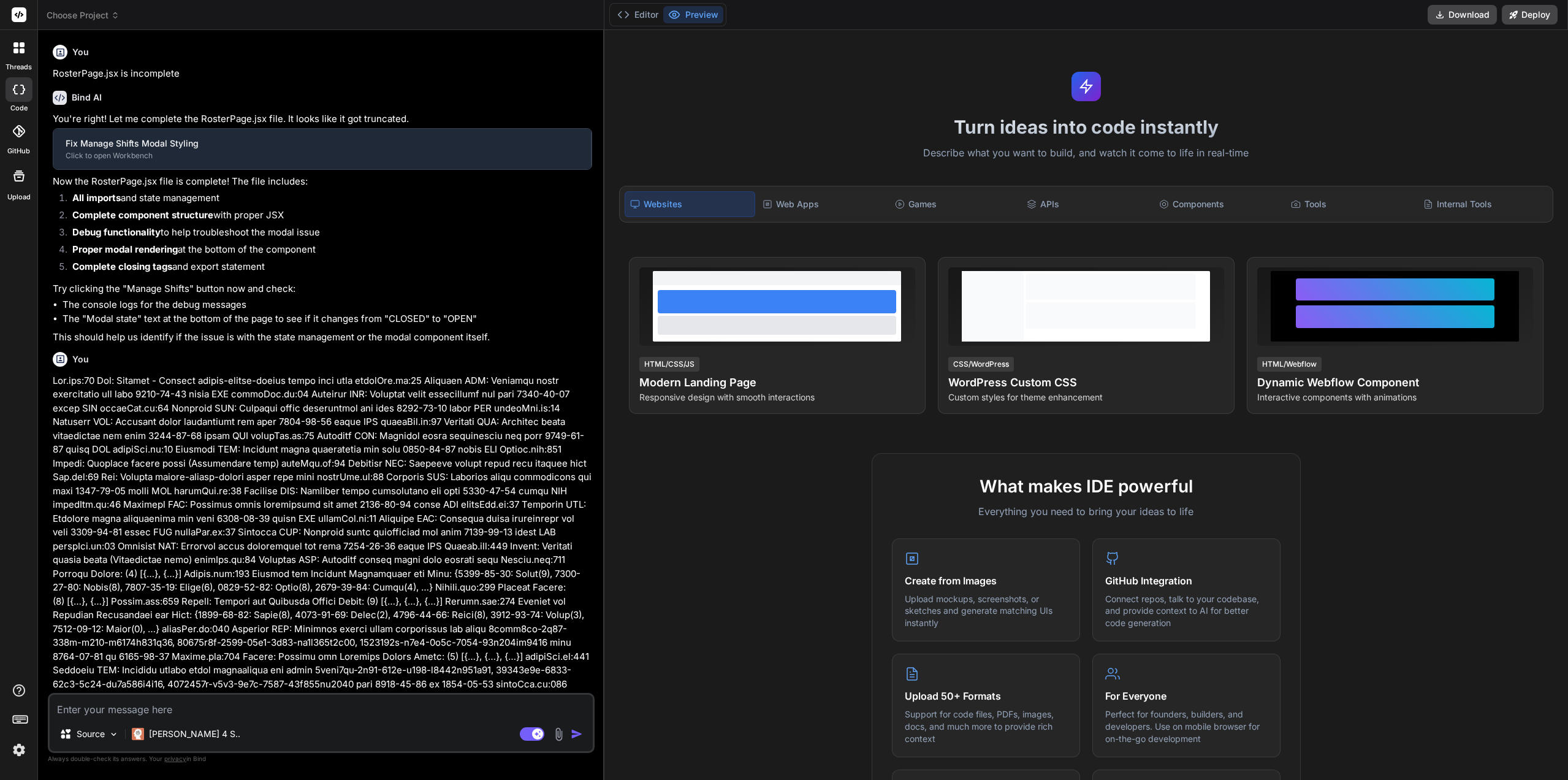
type textarea "x"
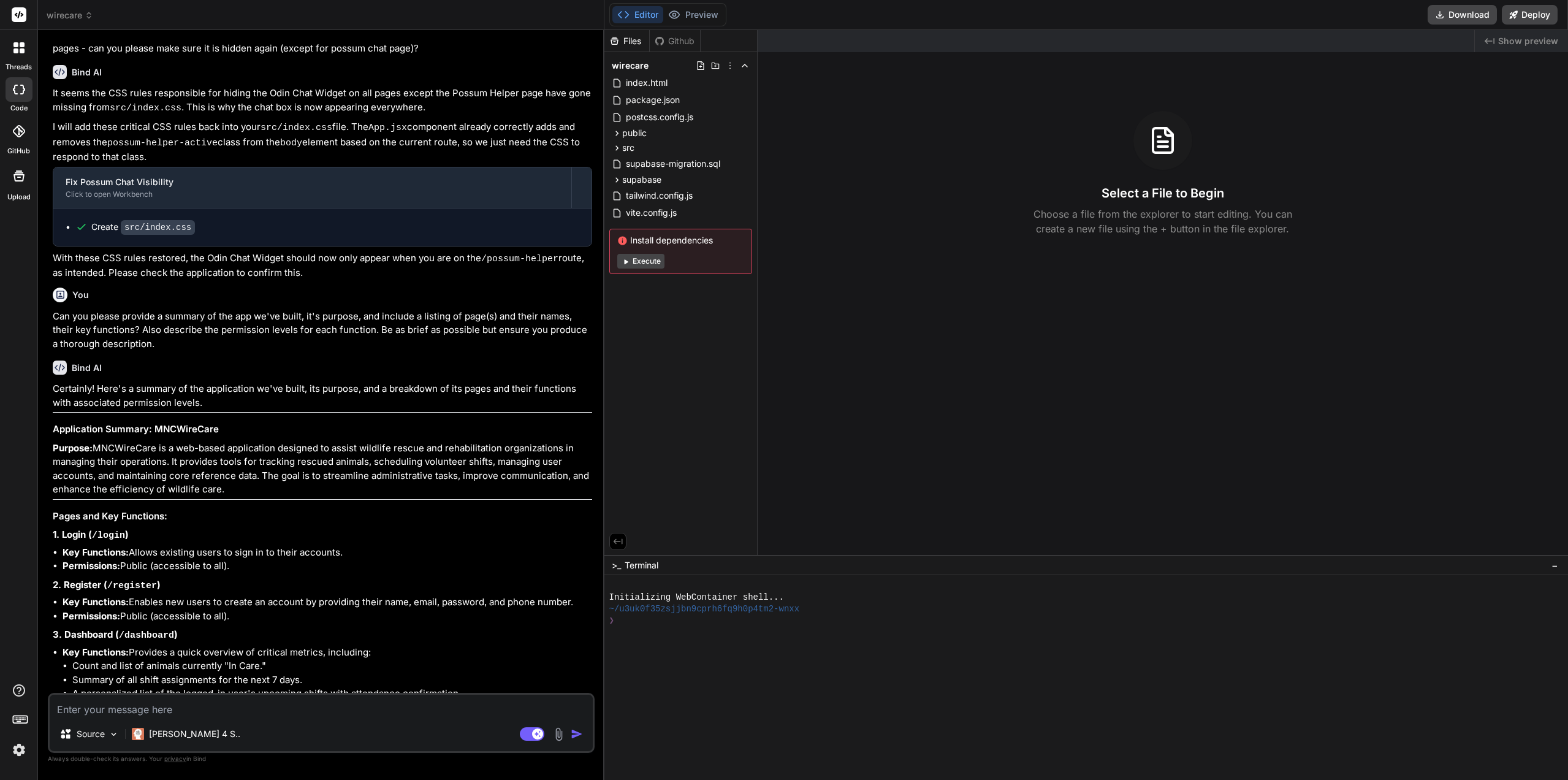
scroll to position [1554, 0]
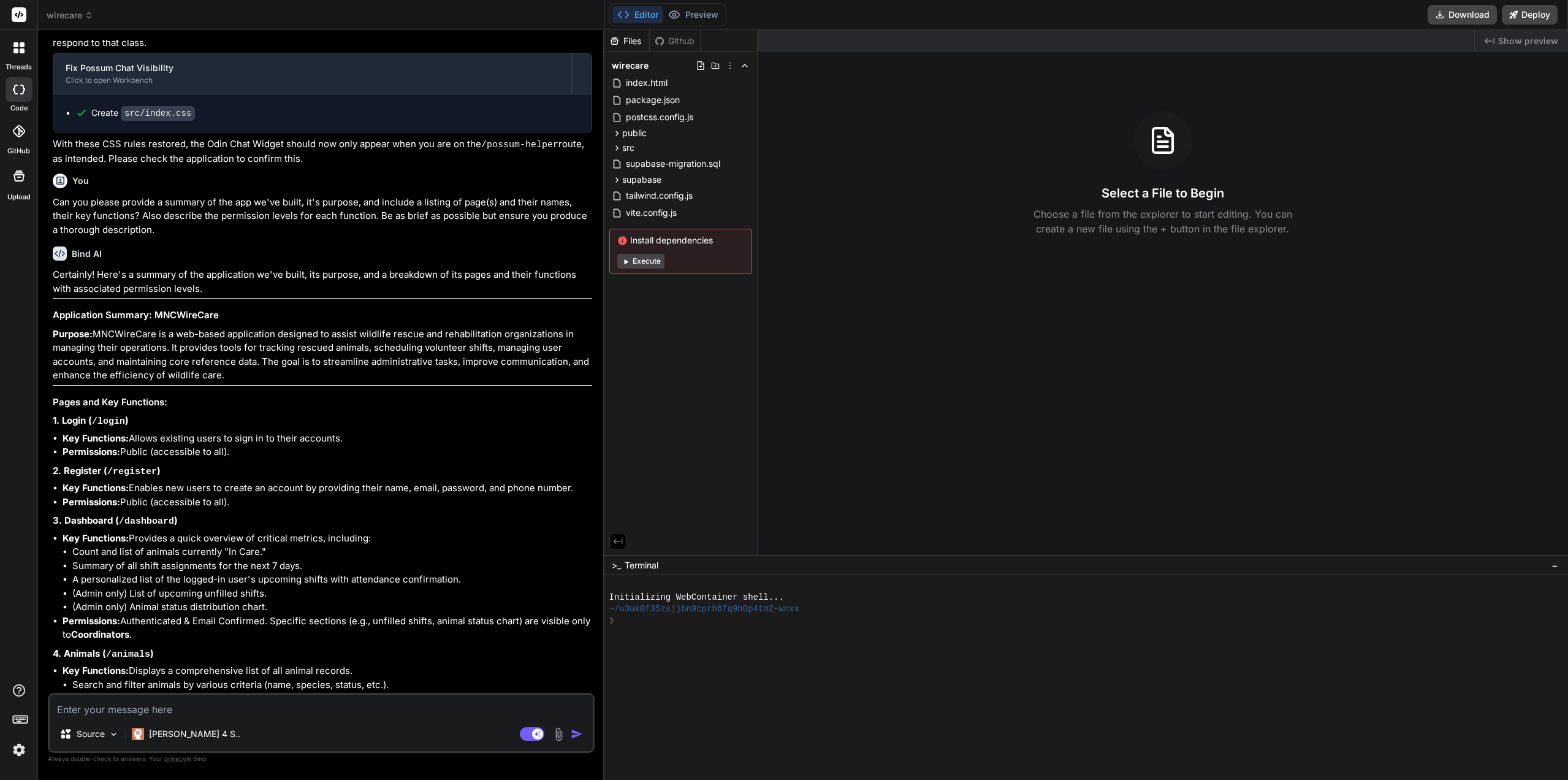
click at [74, 13] on span "wirecare" at bounding box center [70, 14] width 47 height 12
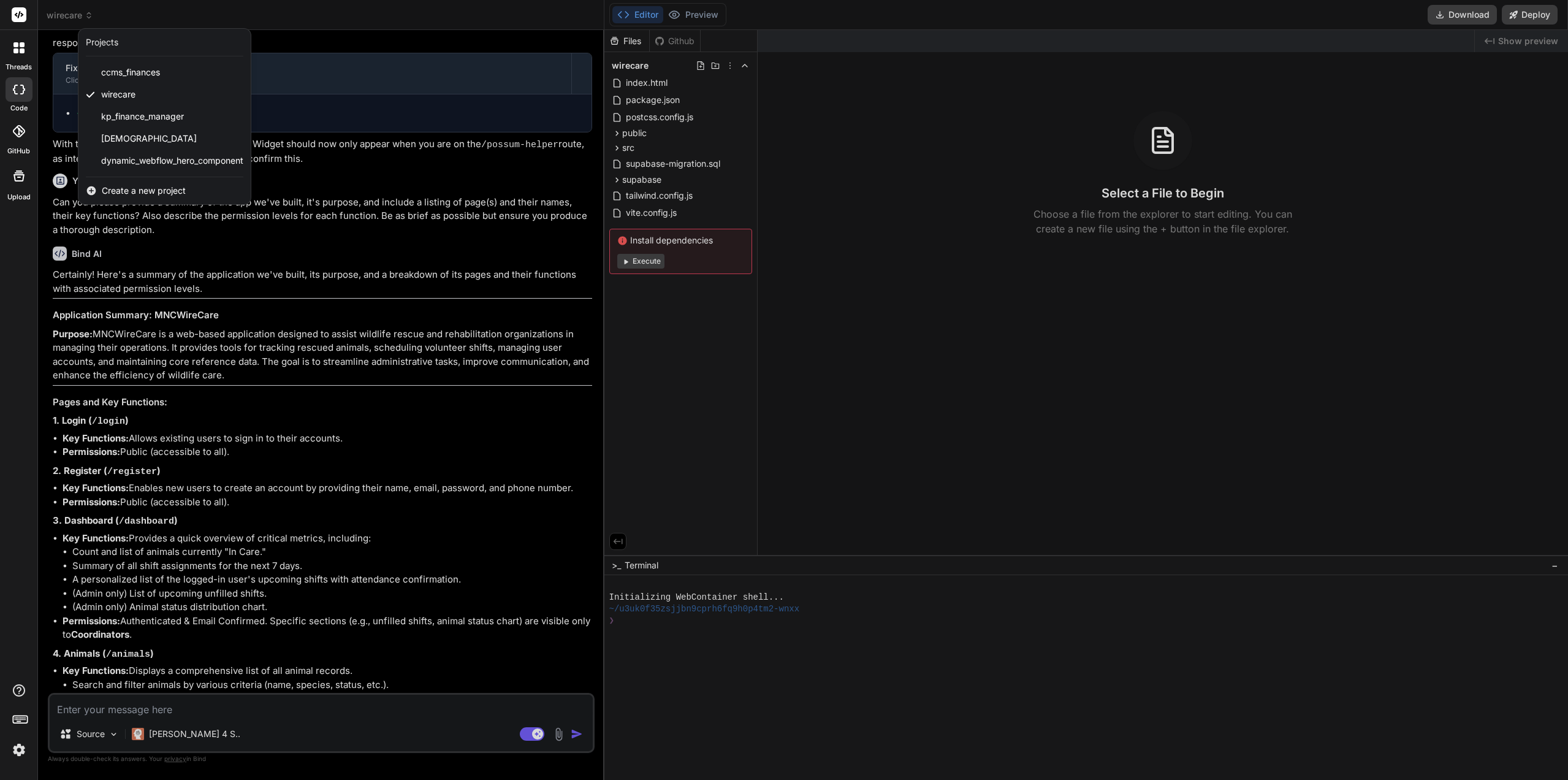
click at [120, 189] on span "Create a new project" at bounding box center [144, 190] width 84 height 12
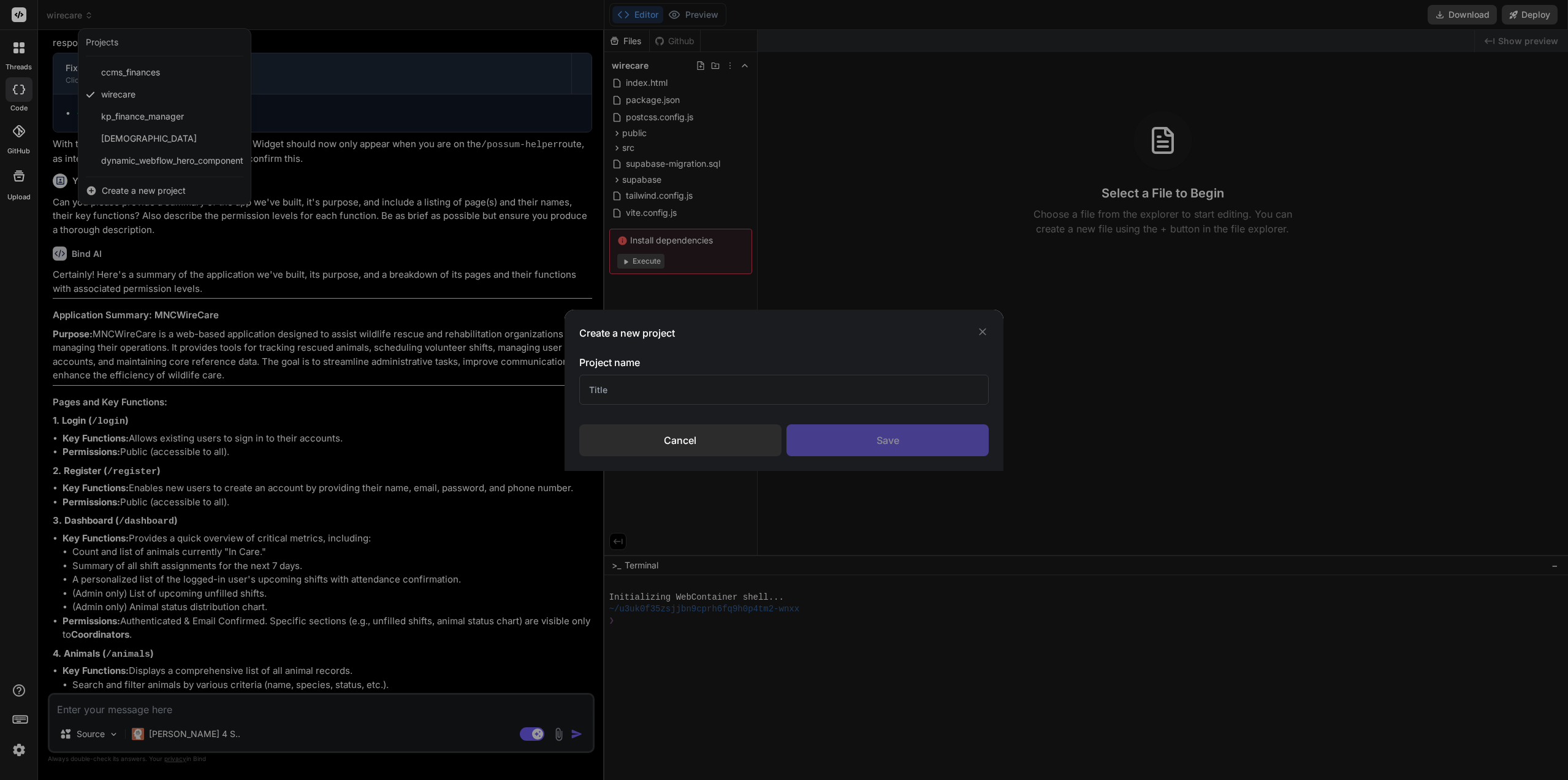
click at [638, 405] on div "Project name Cancel Save" at bounding box center [784, 405] width 409 height 101
click at [635, 396] on input "text" at bounding box center [784, 389] width 409 height 30
type input "Vaitech Client Portal"
click at [832, 427] on div "Save" at bounding box center [887, 441] width 202 height 32
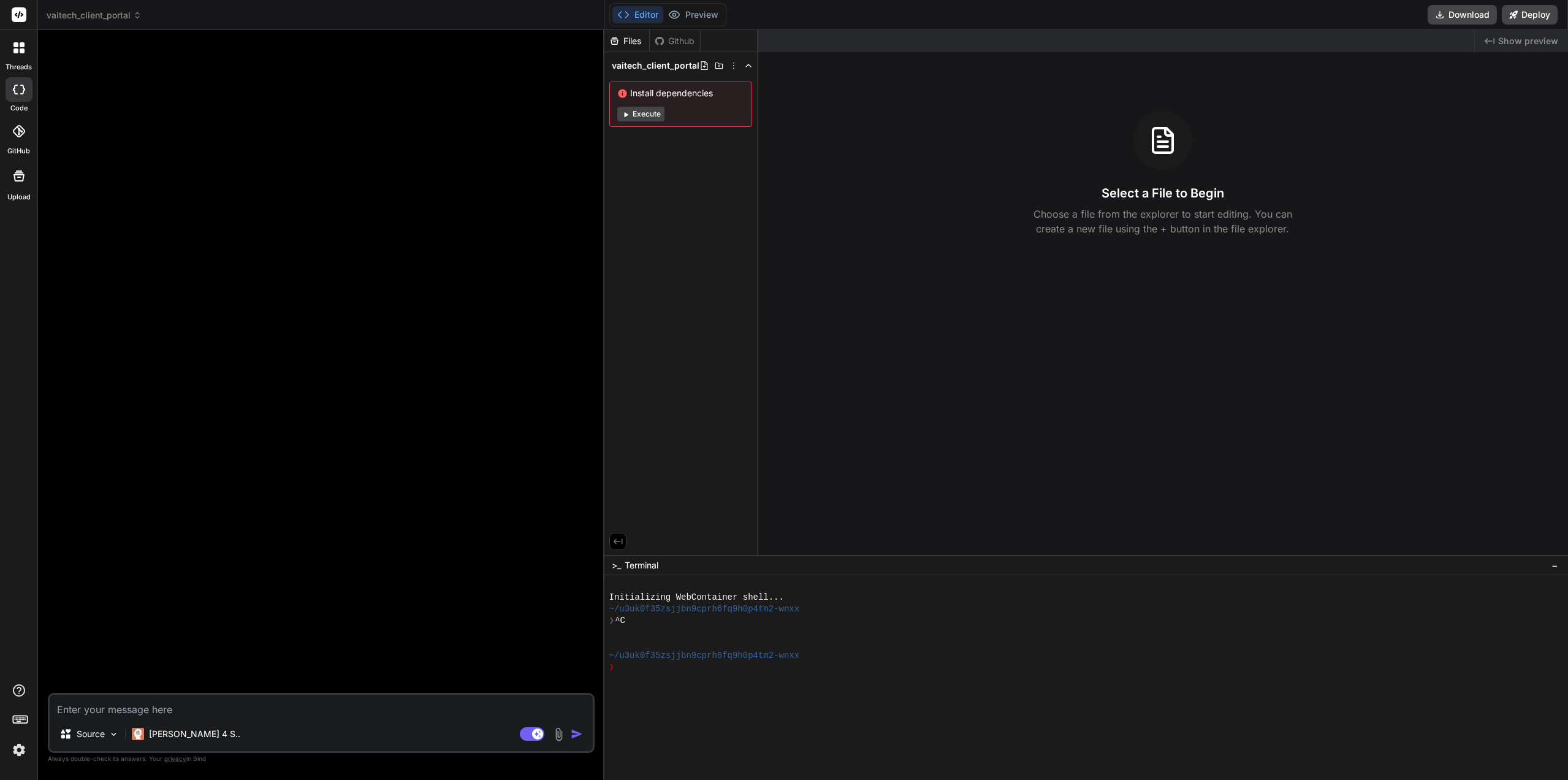
click at [87, 733] on p "Source" at bounding box center [91, 733] width 28 height 12
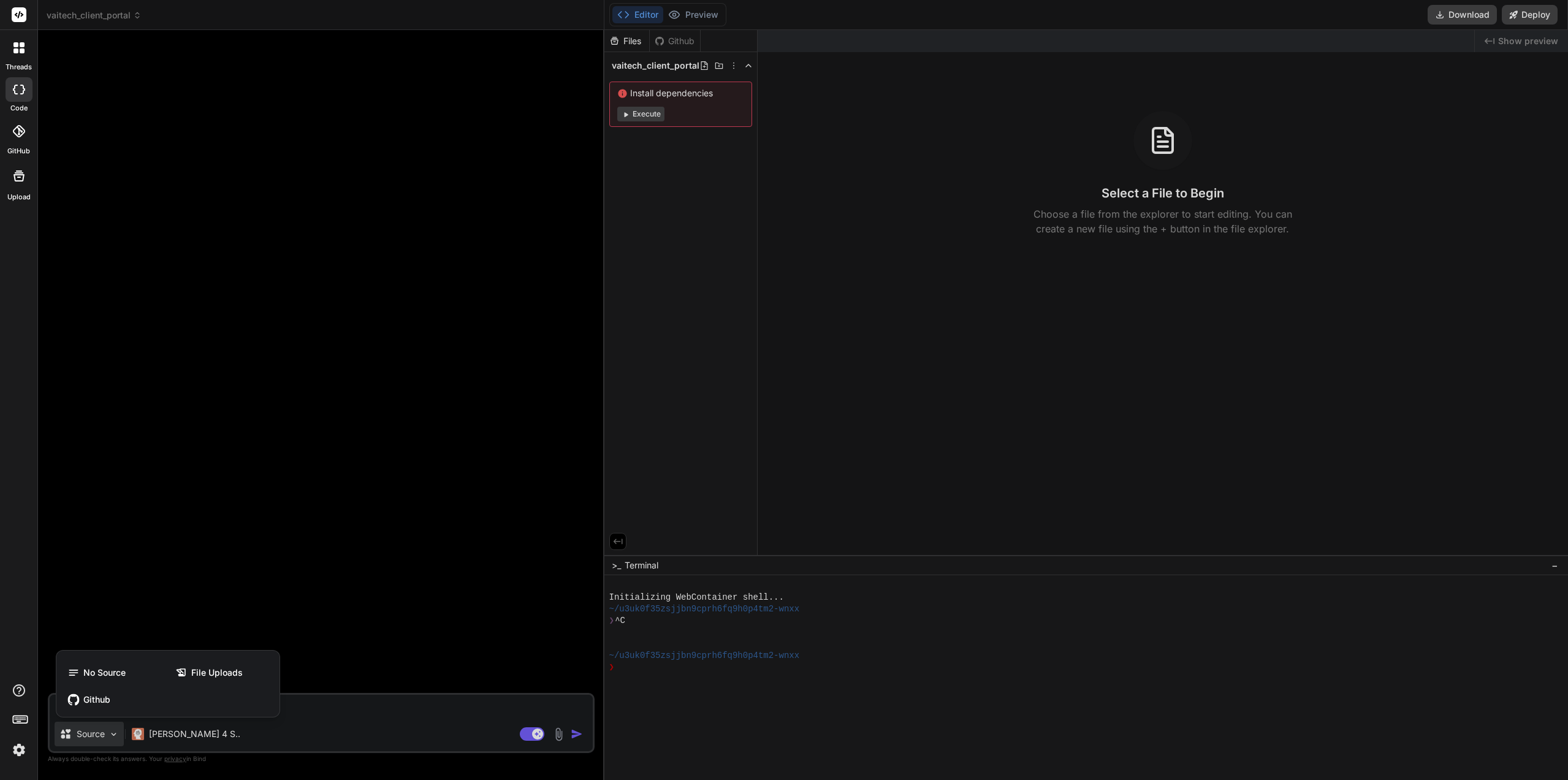
click at [193, 680] on div "File Uploads" at bounding box center [221, 672] width 105 height 25
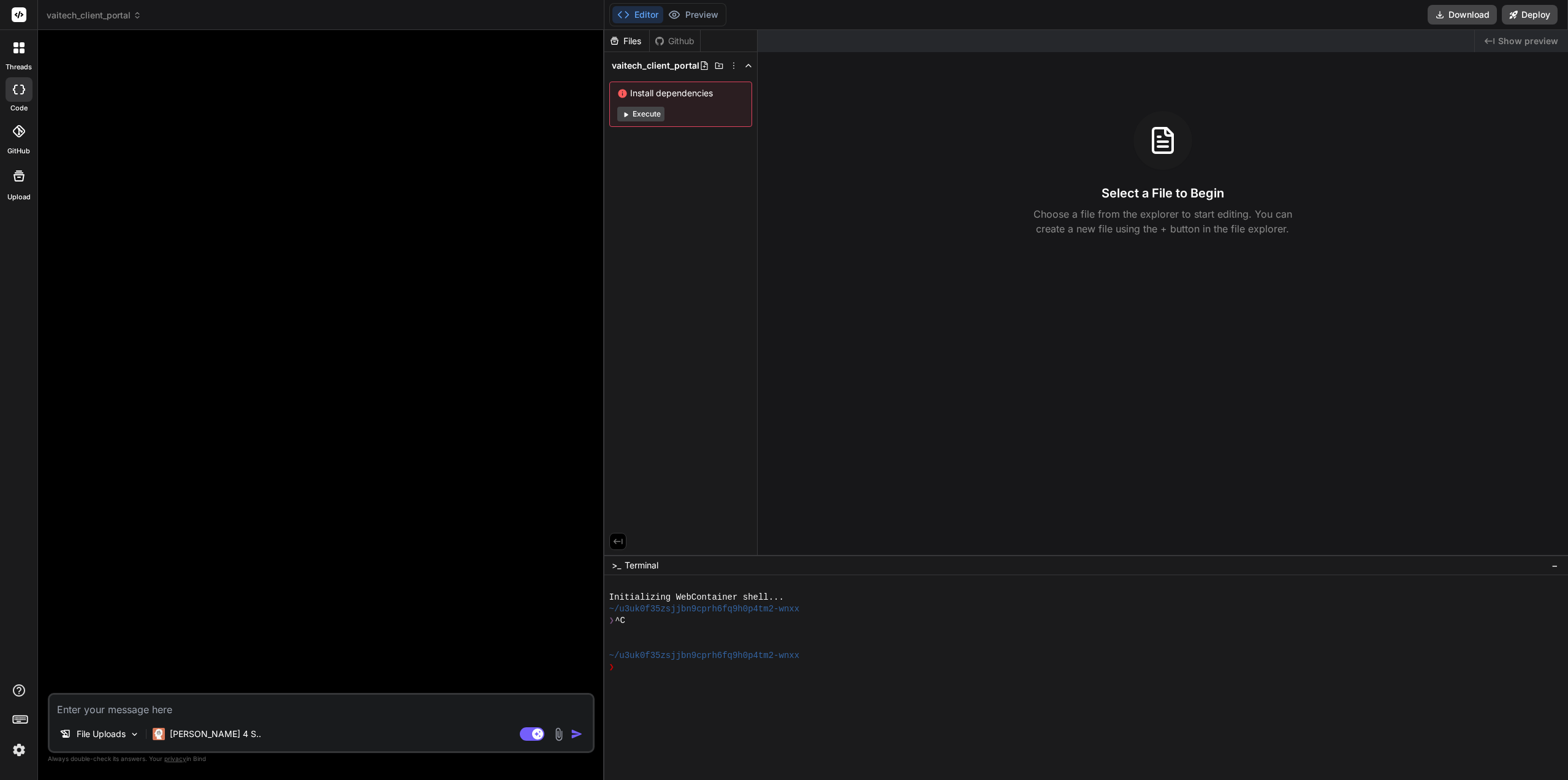
click at [105, 740] on p "File Uploads" at bounding box center [101, 733] width 49 height 12
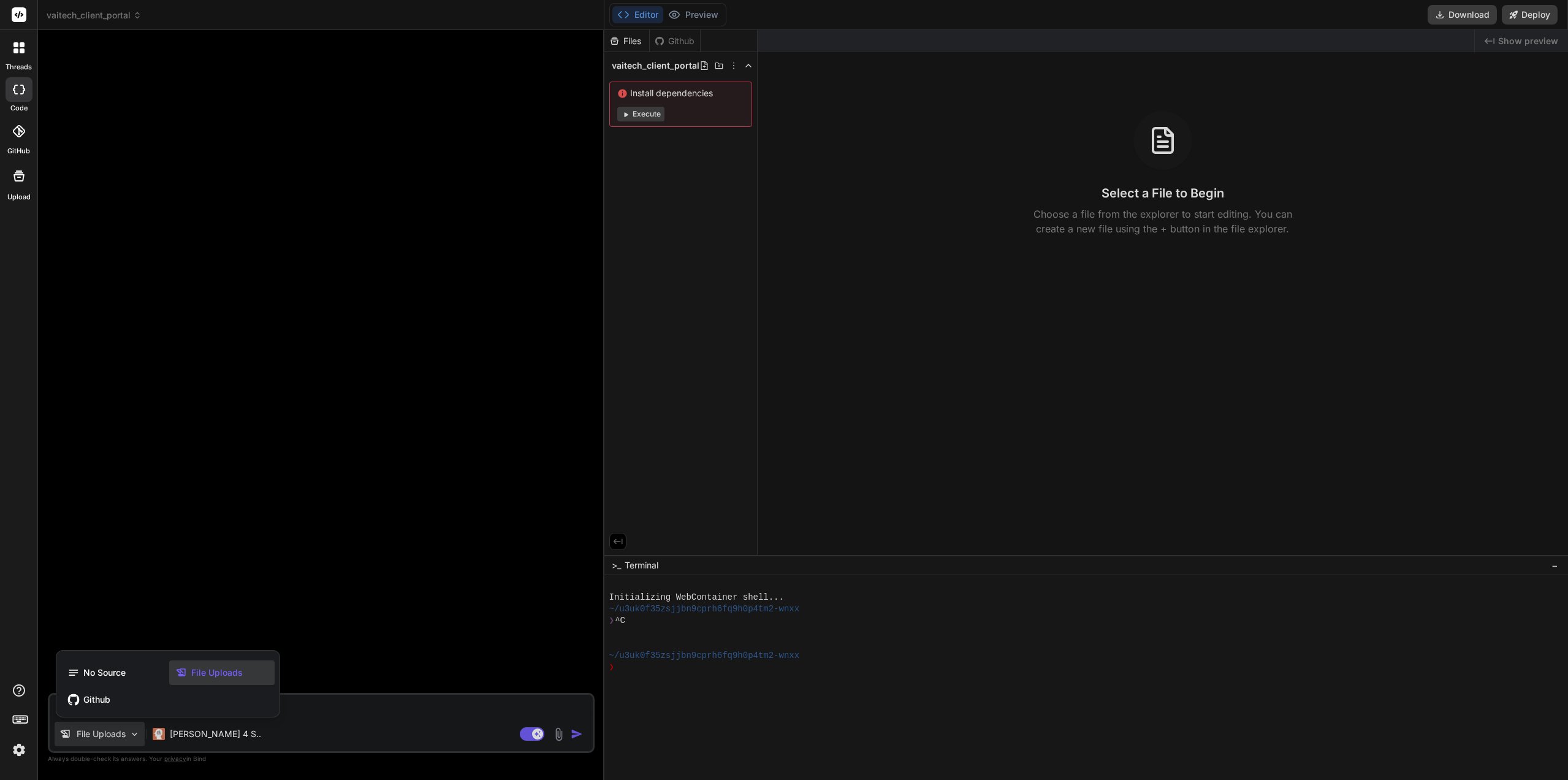
click at [103, 669] on span "No Source" at bounding box center [104, 672] width 43 height 12
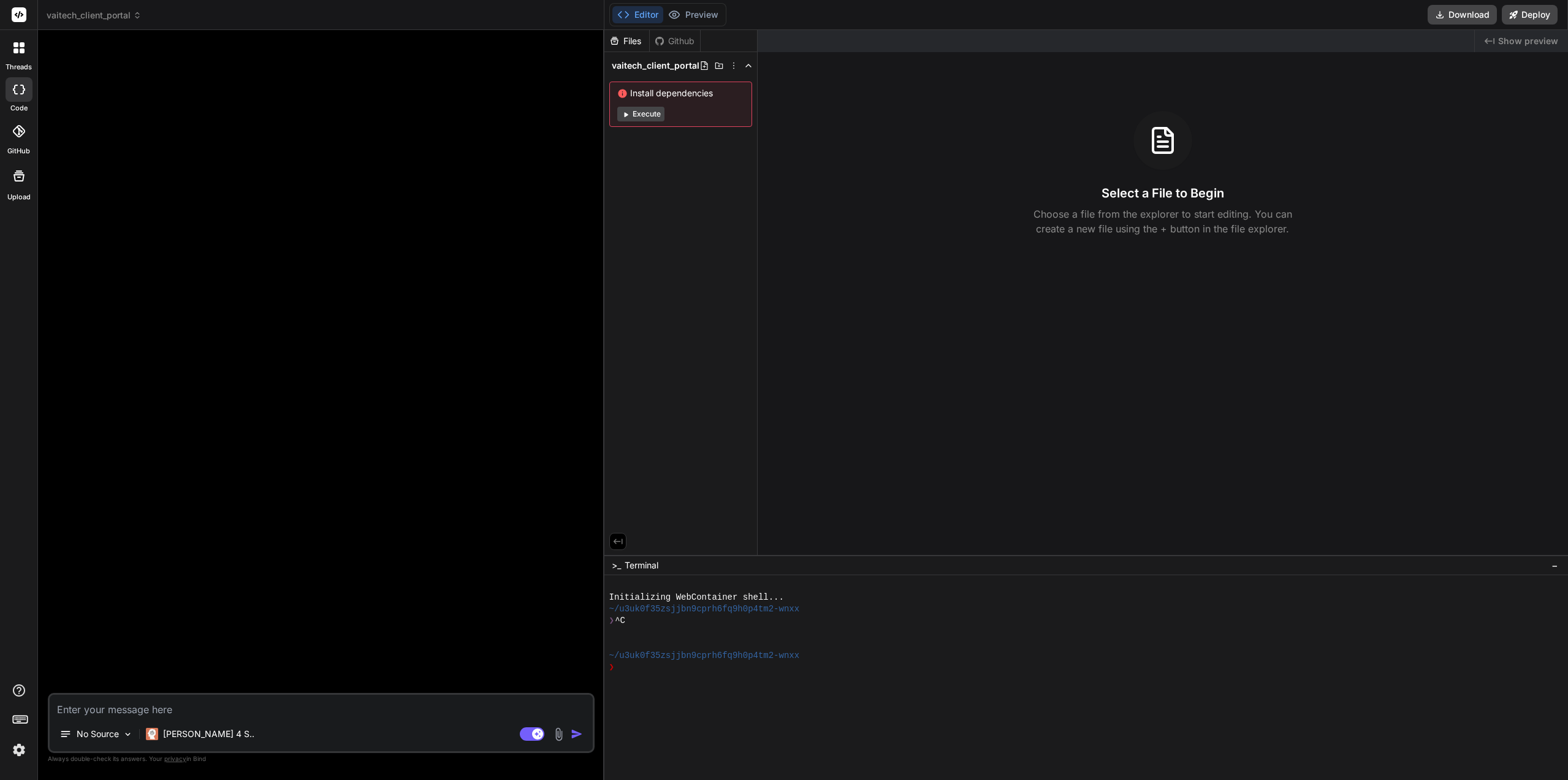
click at [105, 736] on p "No Source" at bounding box center [98, 733] width 43 height 12
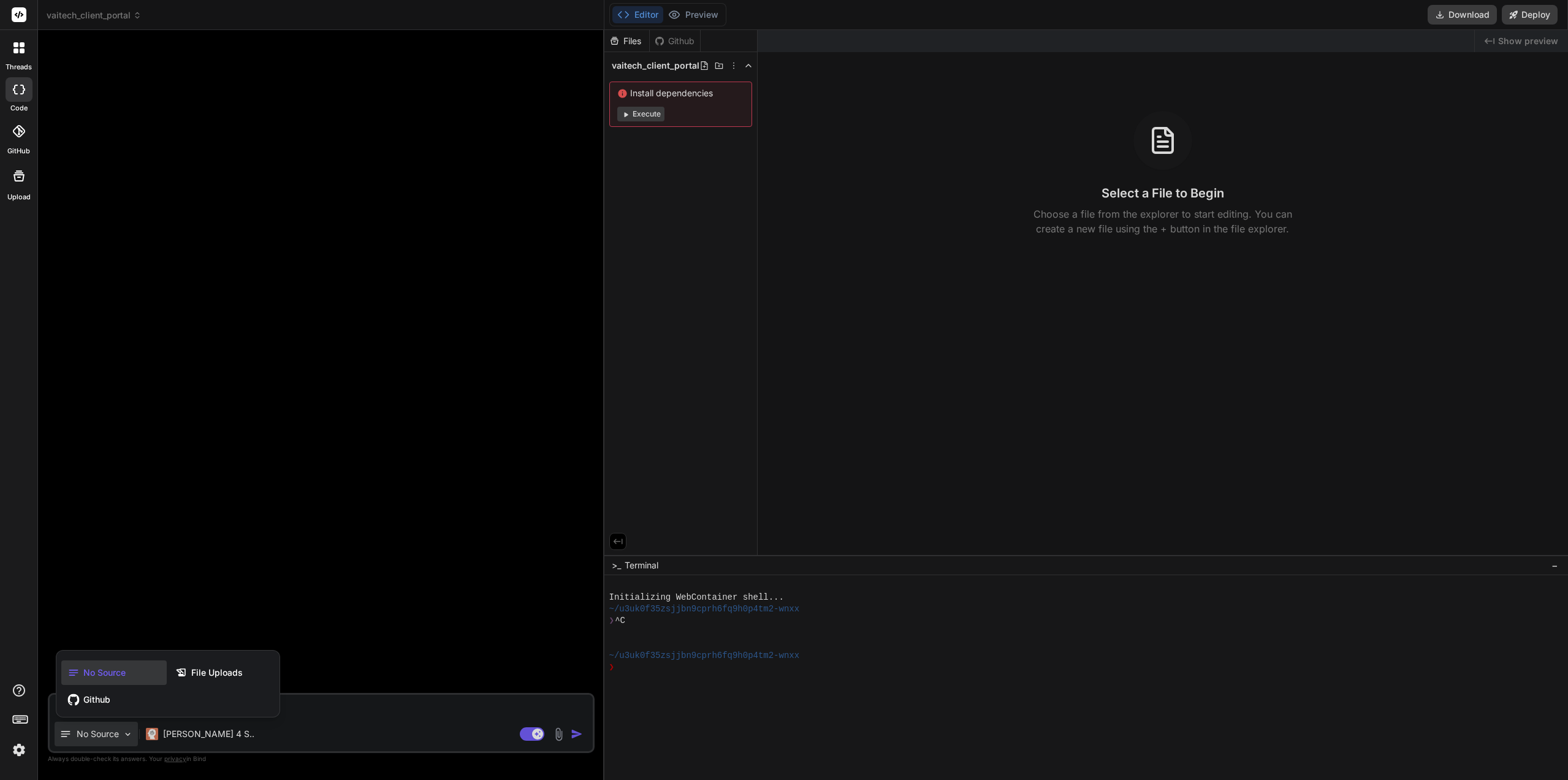
click at [187, 680] on div "File Uploads" at bounding box center [221, 672] width 105 height 25
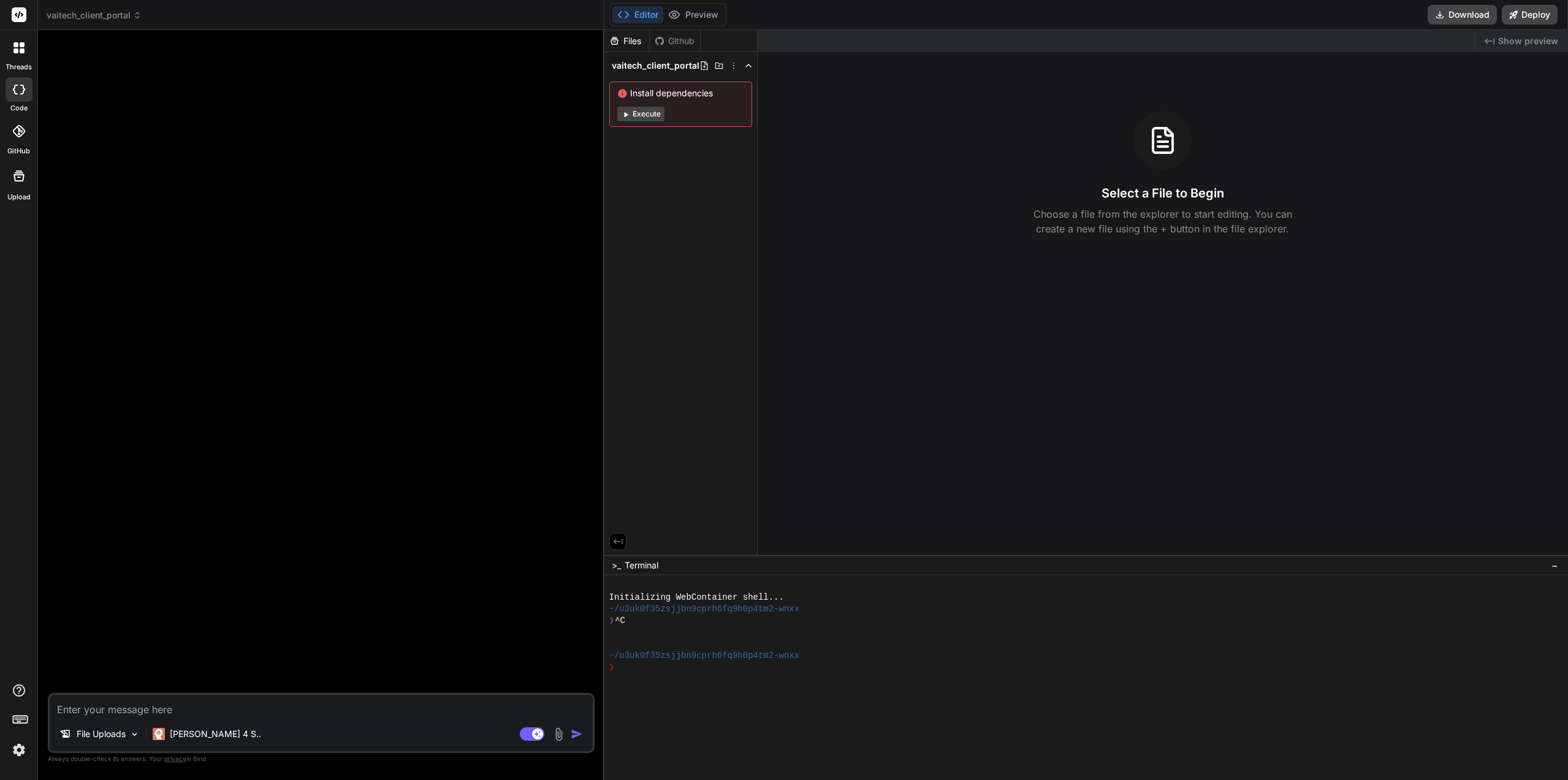
click at [13, 181] on icon at bounding box center [19, 176] width 14 height 14
type textarea "x"
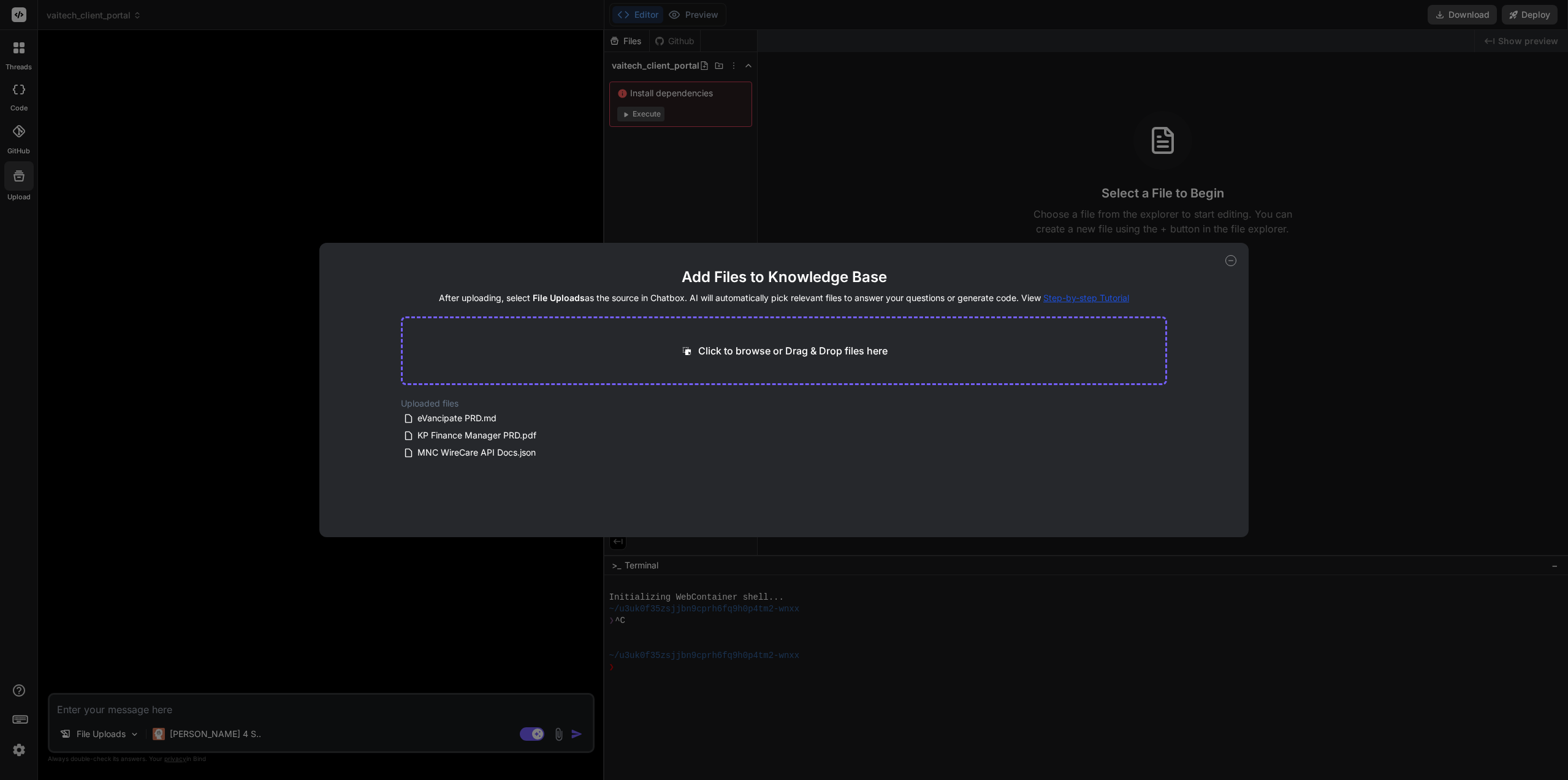
click at [717, 357] on p "Click to browse or Drag & Drop files here" at bounding box center [792, 351] width 189 height 14
type input "C:\fakepath\Vaitech Services Client Portal PRD.txt"
click at [1144, 489] on button "Finish" at bounding box center [1145, 488] width 43 height 25
click at [464, 417] on span "Vaitech Services Client Portal PRD.txt" at bounding box center [488, 418] width 144 height 14
click at [1228, 262] on icon at bounding box center [1231, 261] width 11 height 11
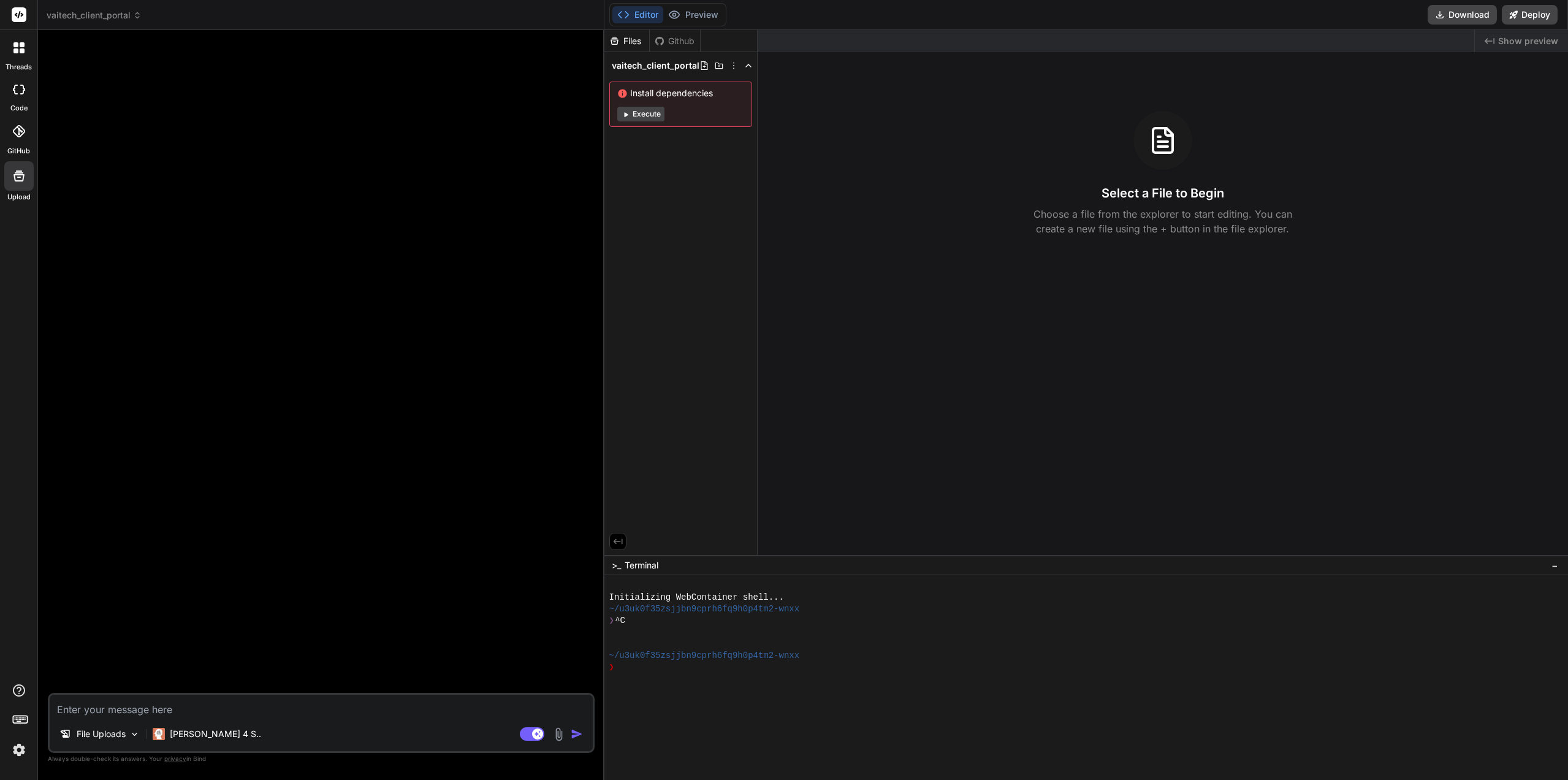
click at [117, 734] on p "File Uploads" at bounding box center [101, 733] width 49 height 12
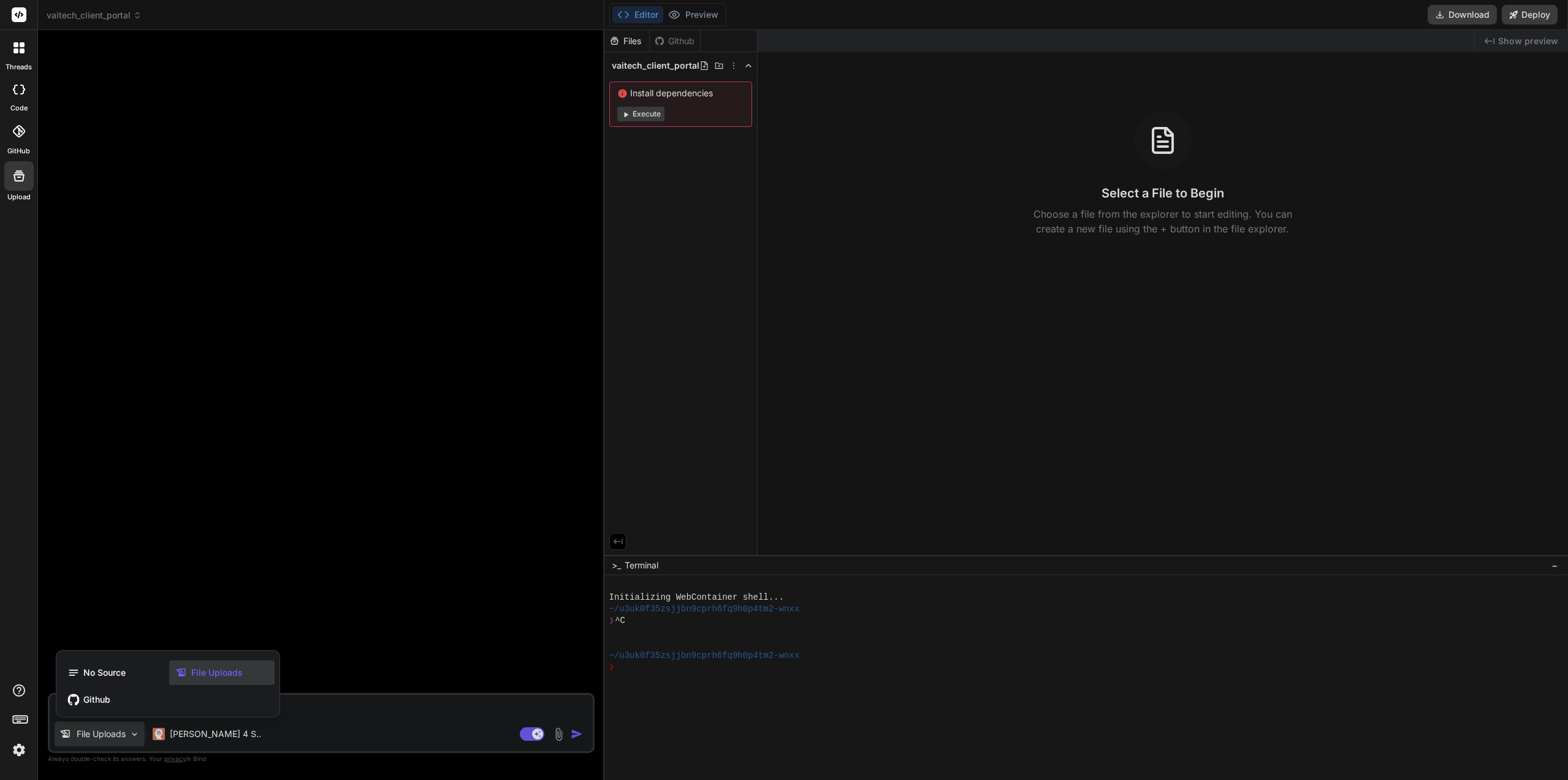
click at [232, 677] on span "File Uploads" at bounding box center [217, 672] width 51 height 12
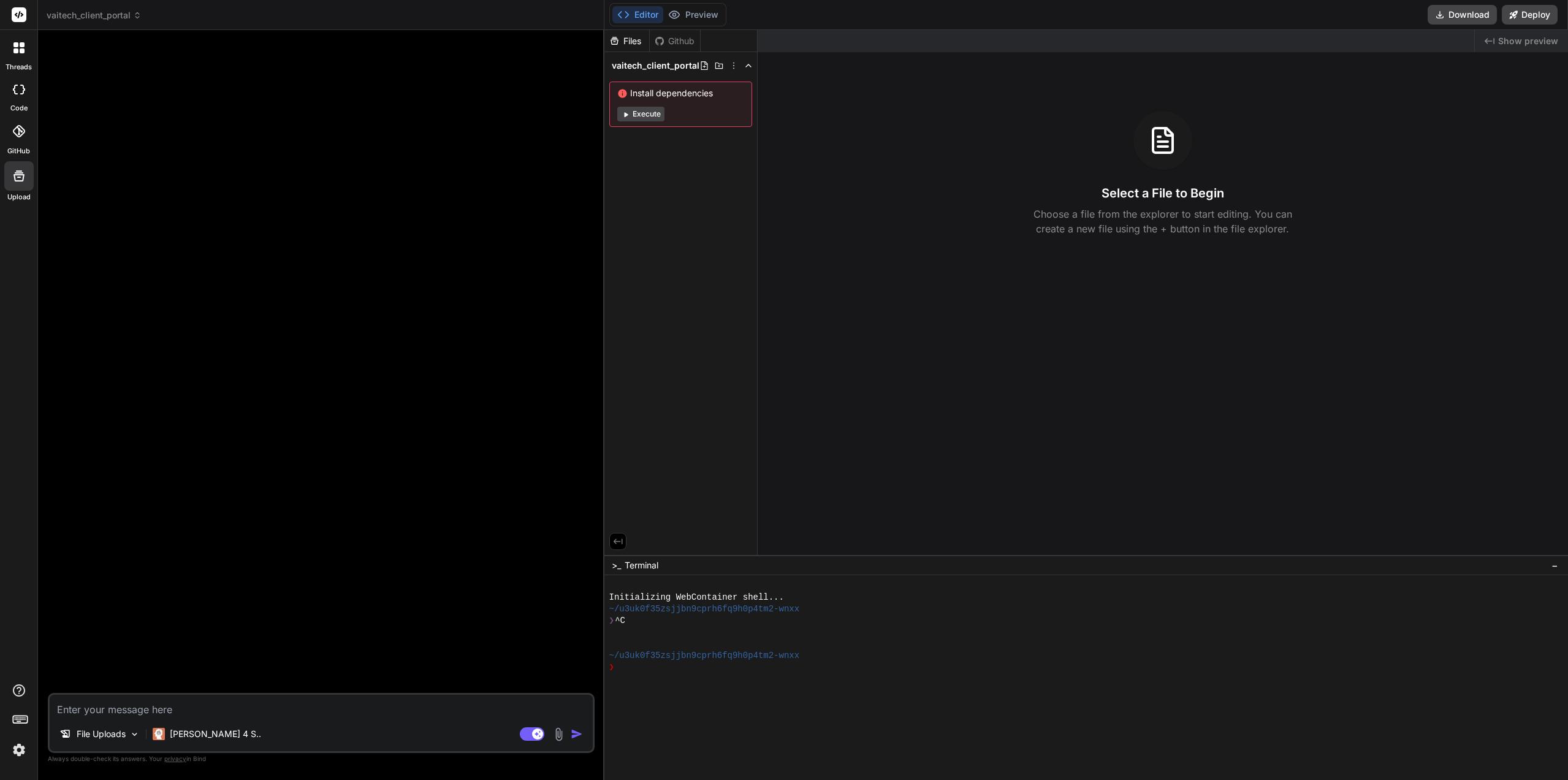
click at [106, 728] on p "File Uploads" at bounding box center [101, 733] width 49 height 12
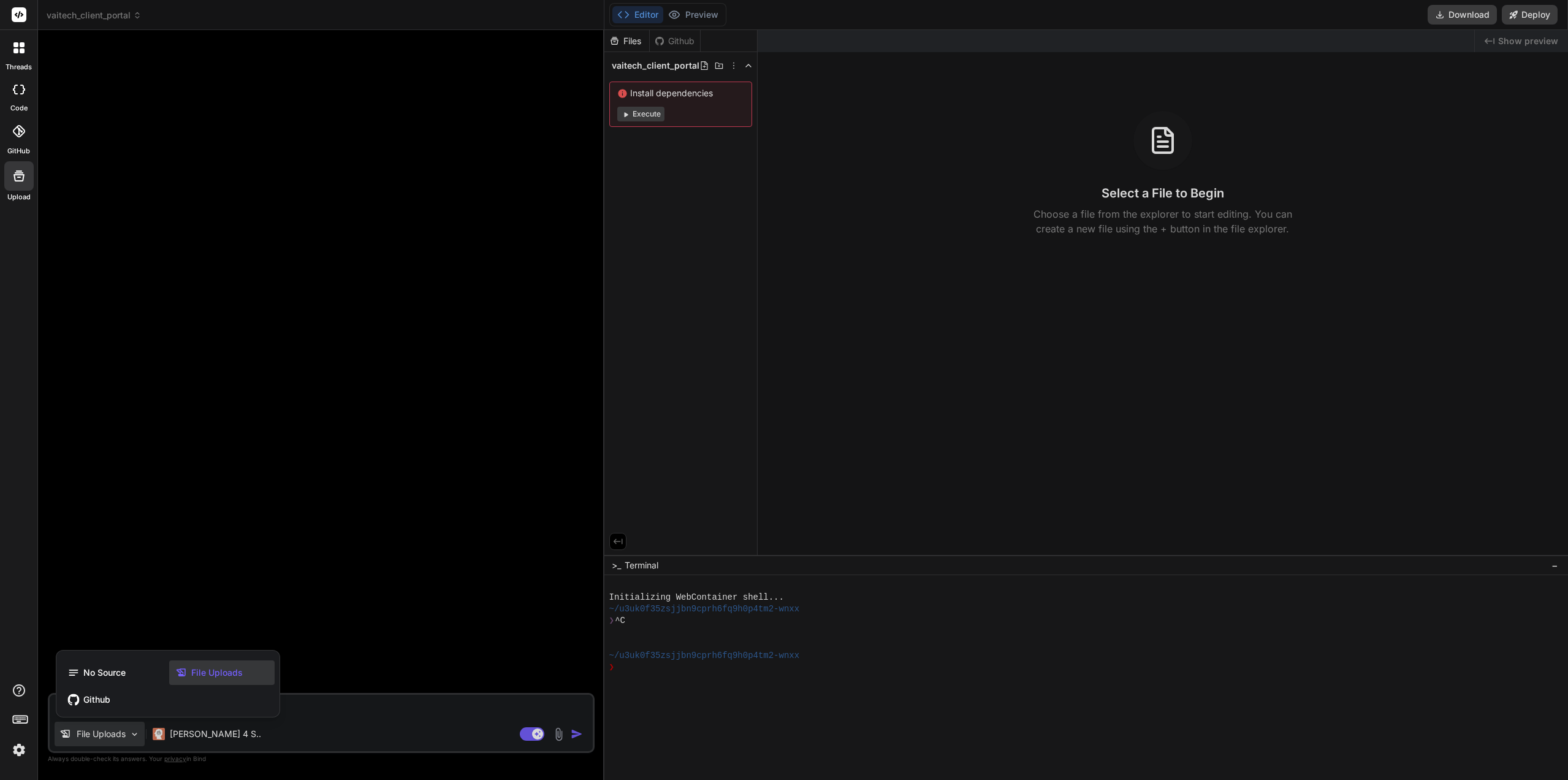
click at [215, 670] on span "File Uploads" at bounding box center [217, 672] width 51 height 12
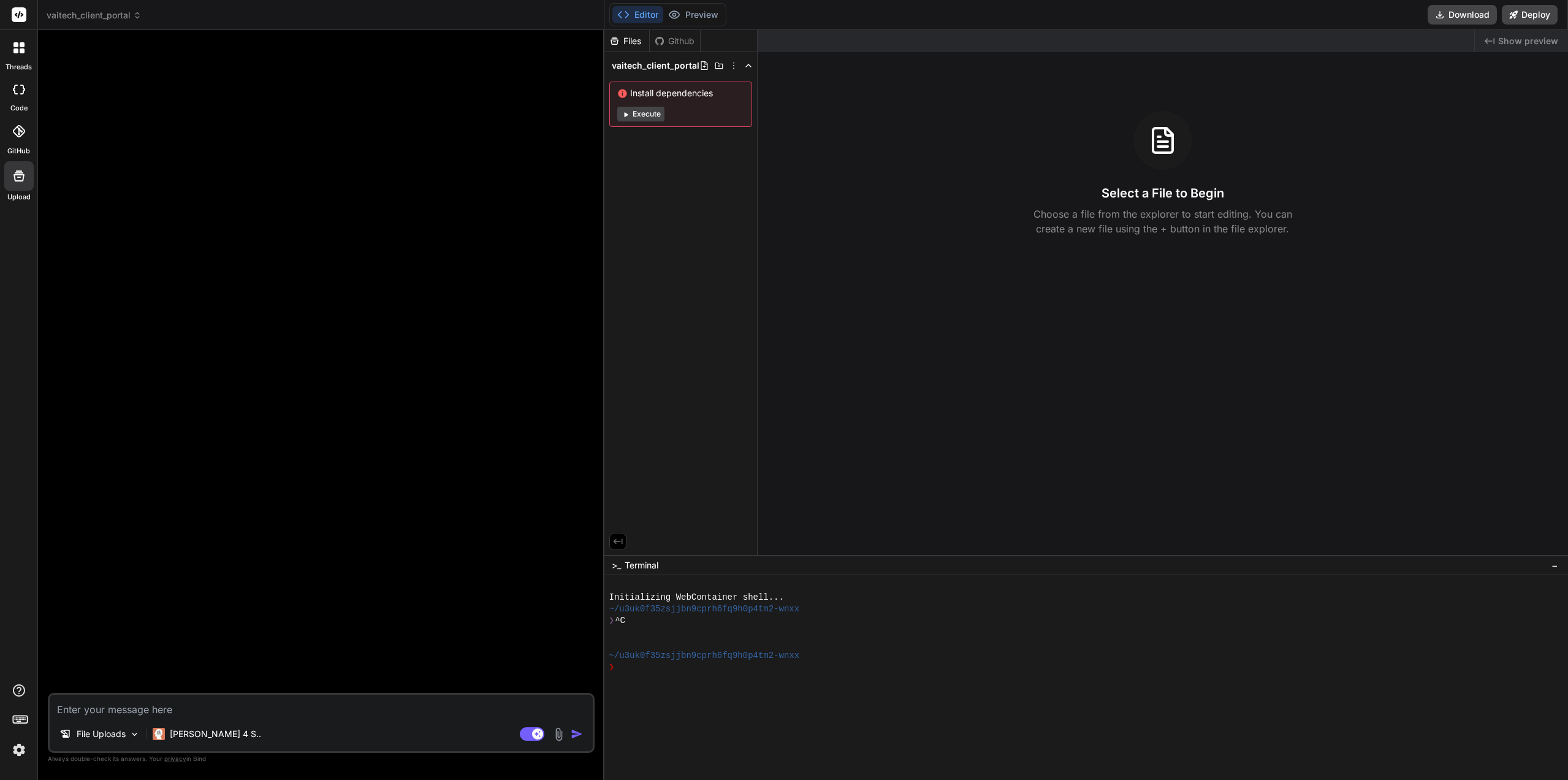
click at [87, 732] on p "File Uploads" at bounding box center [101, 733] width 49 height 12
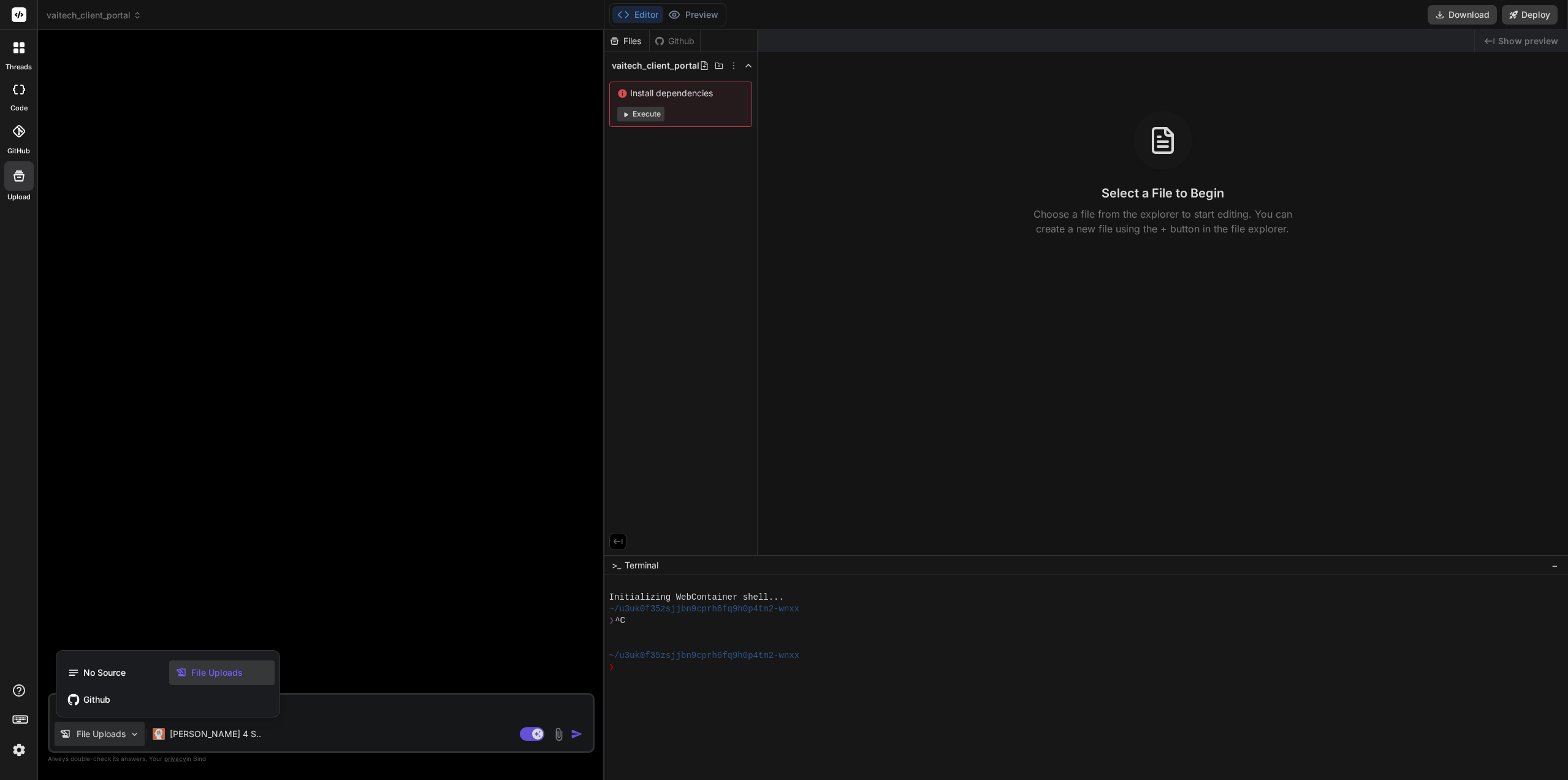
click at [557, 734] on div at bounding box center [784, 390] width 1568 height 780
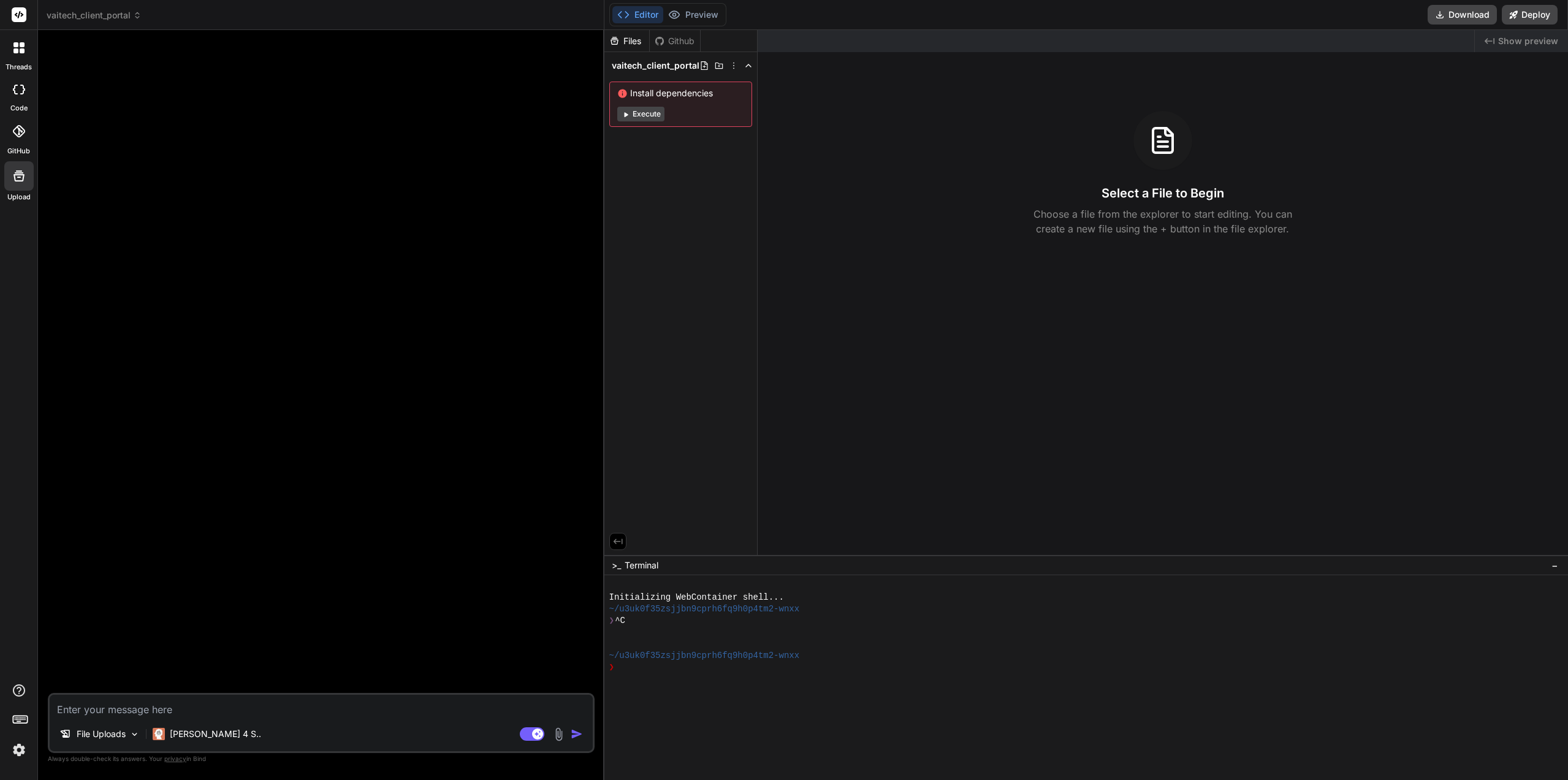
click at [557, 734] on img at bounding box center [559, 734] width 14 height 14
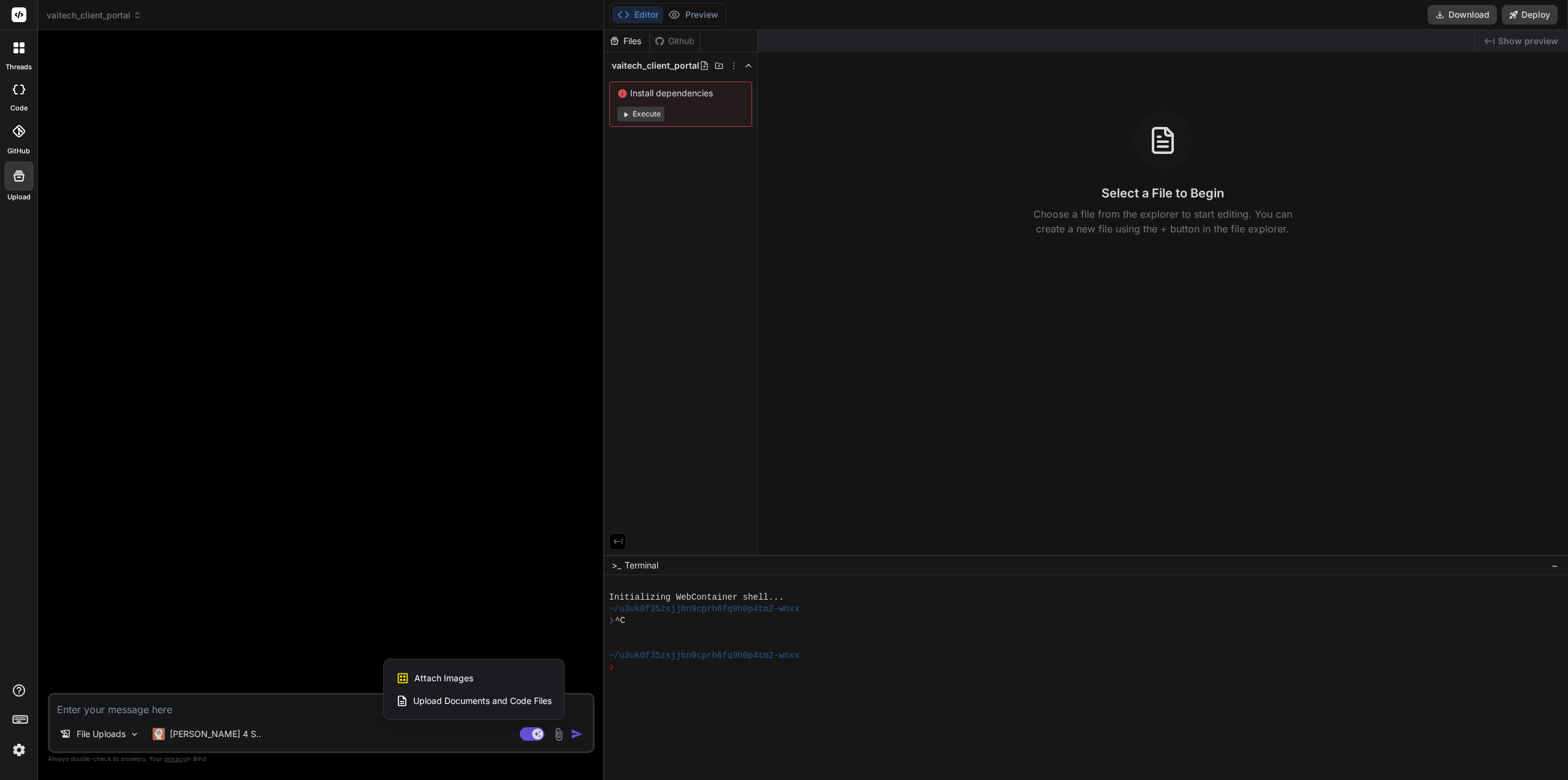
click at [179, 714] on div at bounding box center [784, 390] width 1568 height 780
type textarea "x"
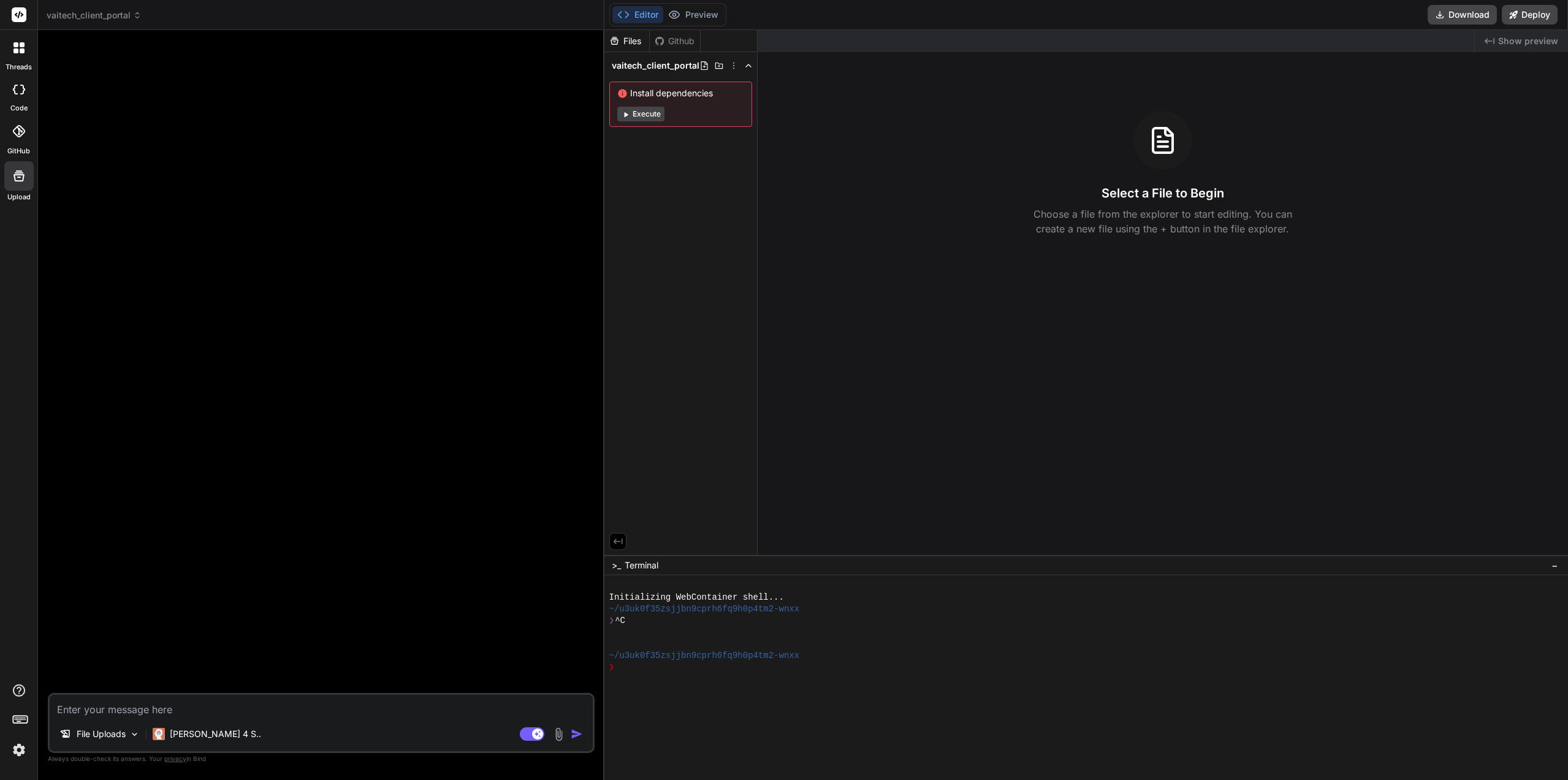
click at [179, 713] on textarea at bounding box center [321, 706] width 543 height 22
type textarea "@"
type textarea "x"
type textarea "/"
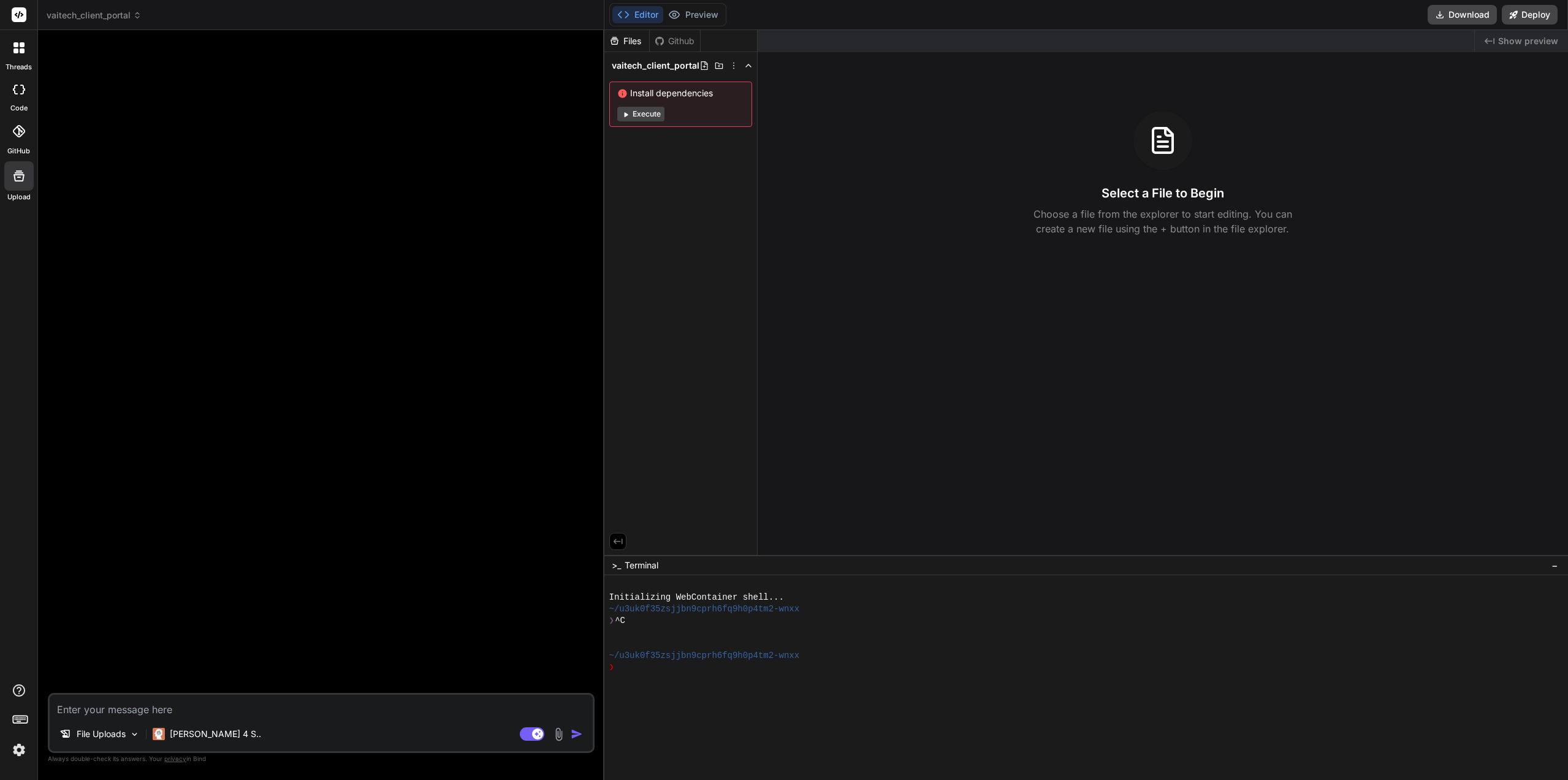
type textarea "x"
click at [23, 178] on icon at bounding box center [19, 176] width 11 height 11
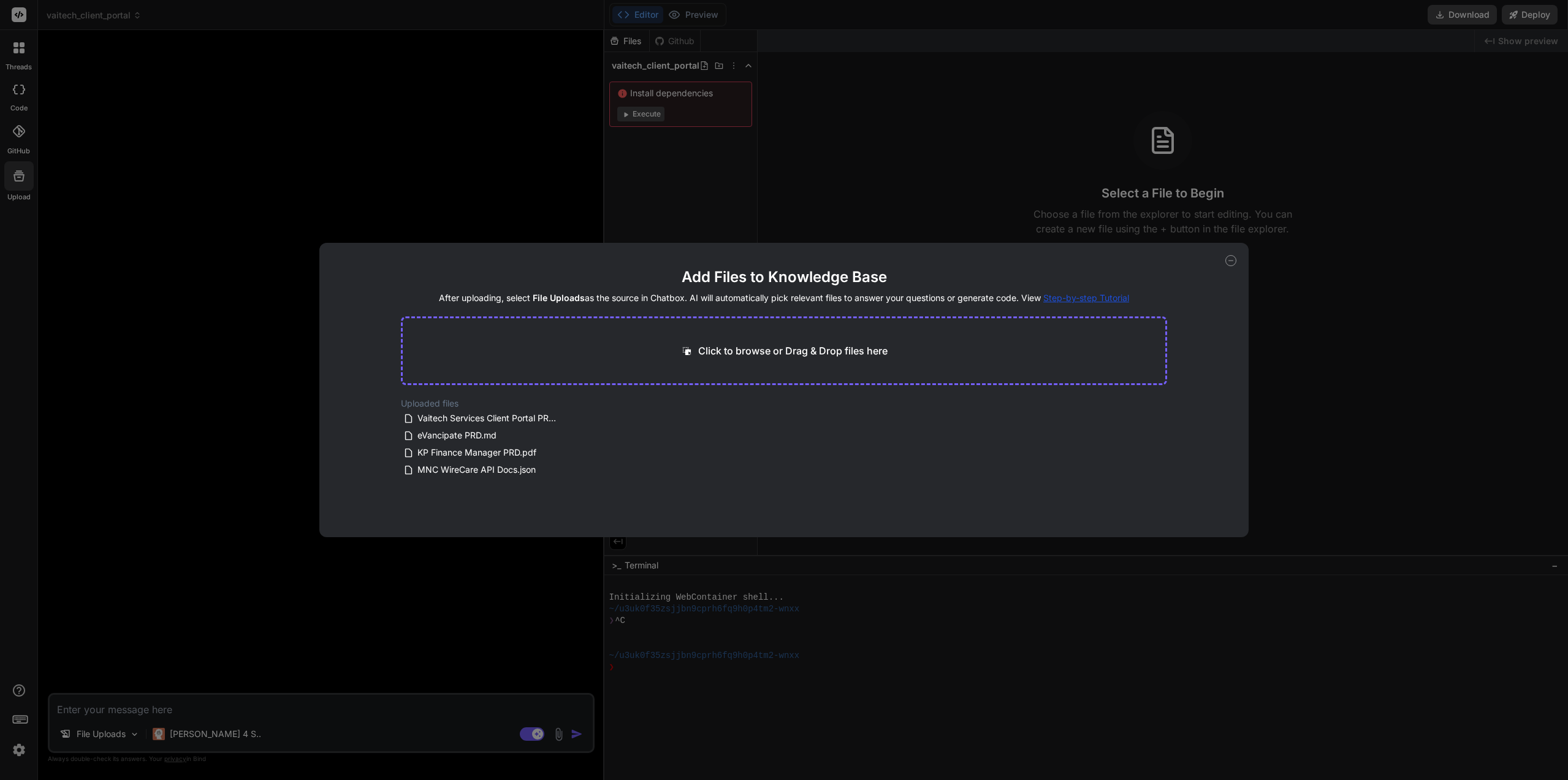
click at [1100, 298] on span "Step-by-step Tutorial" at bounding box center [1086, 298] width 86 height 10
click at [568, 453] on icon at bounding box center [570, 453] width 6 height 6
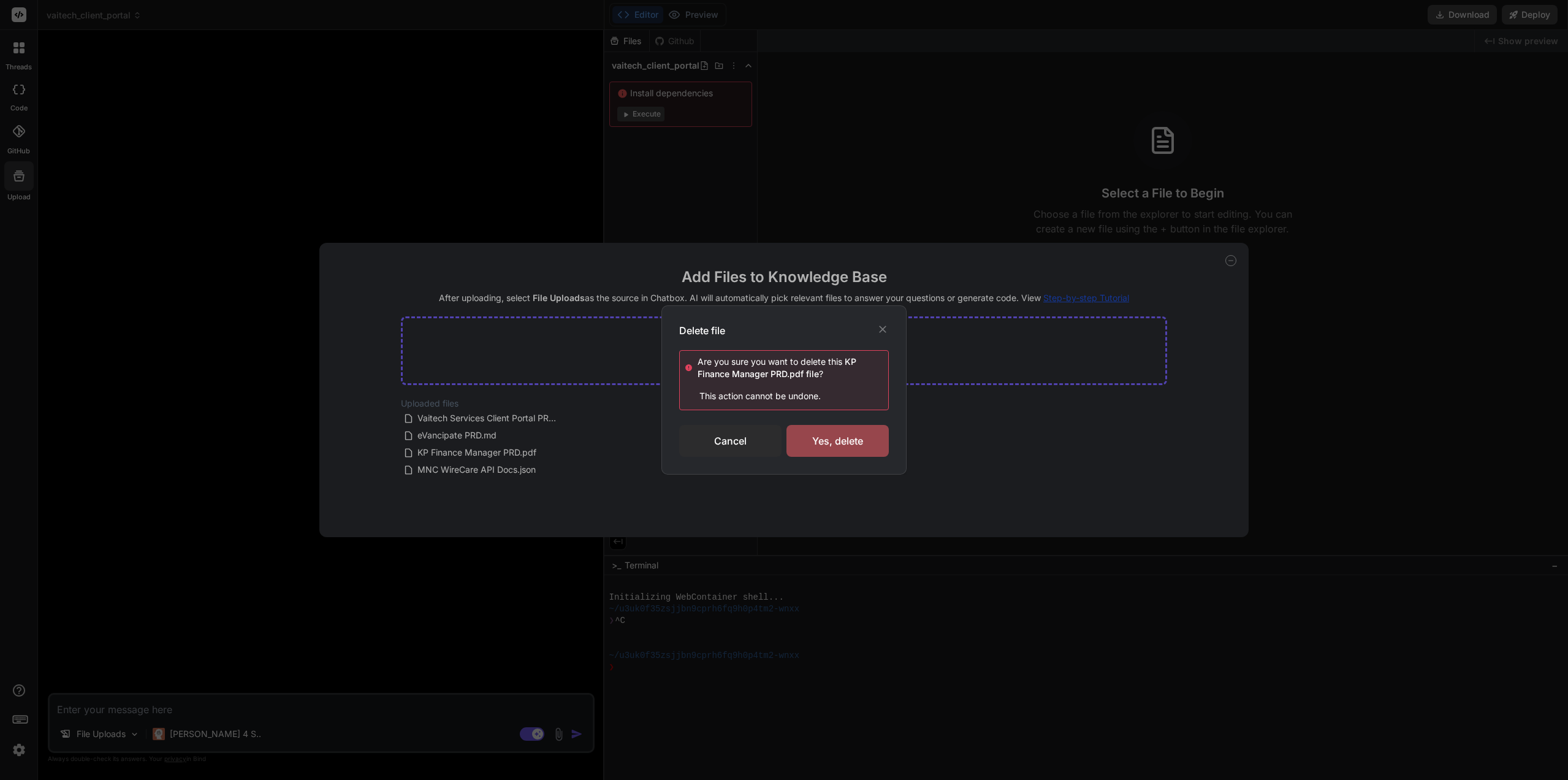
click at [742, 448] on div "Cancel" at bounding box center [731, 441] width 103 height 32
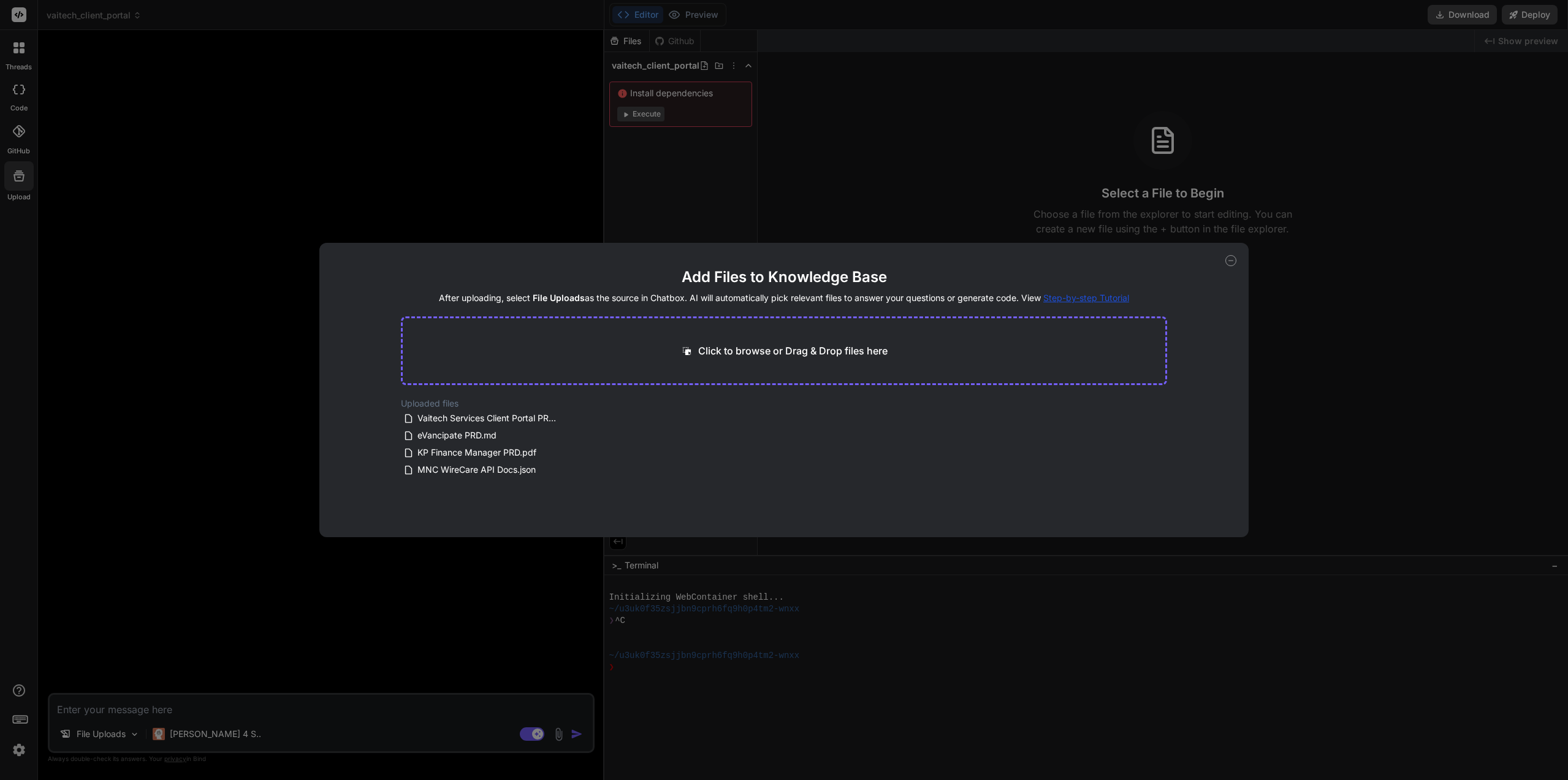
click at [360, 672] on div "Add Files to Knowledge Base After uploading, select File Uploads as the source …" at bounding box center [784, 390] width 1568 height 780
type textarea "x"
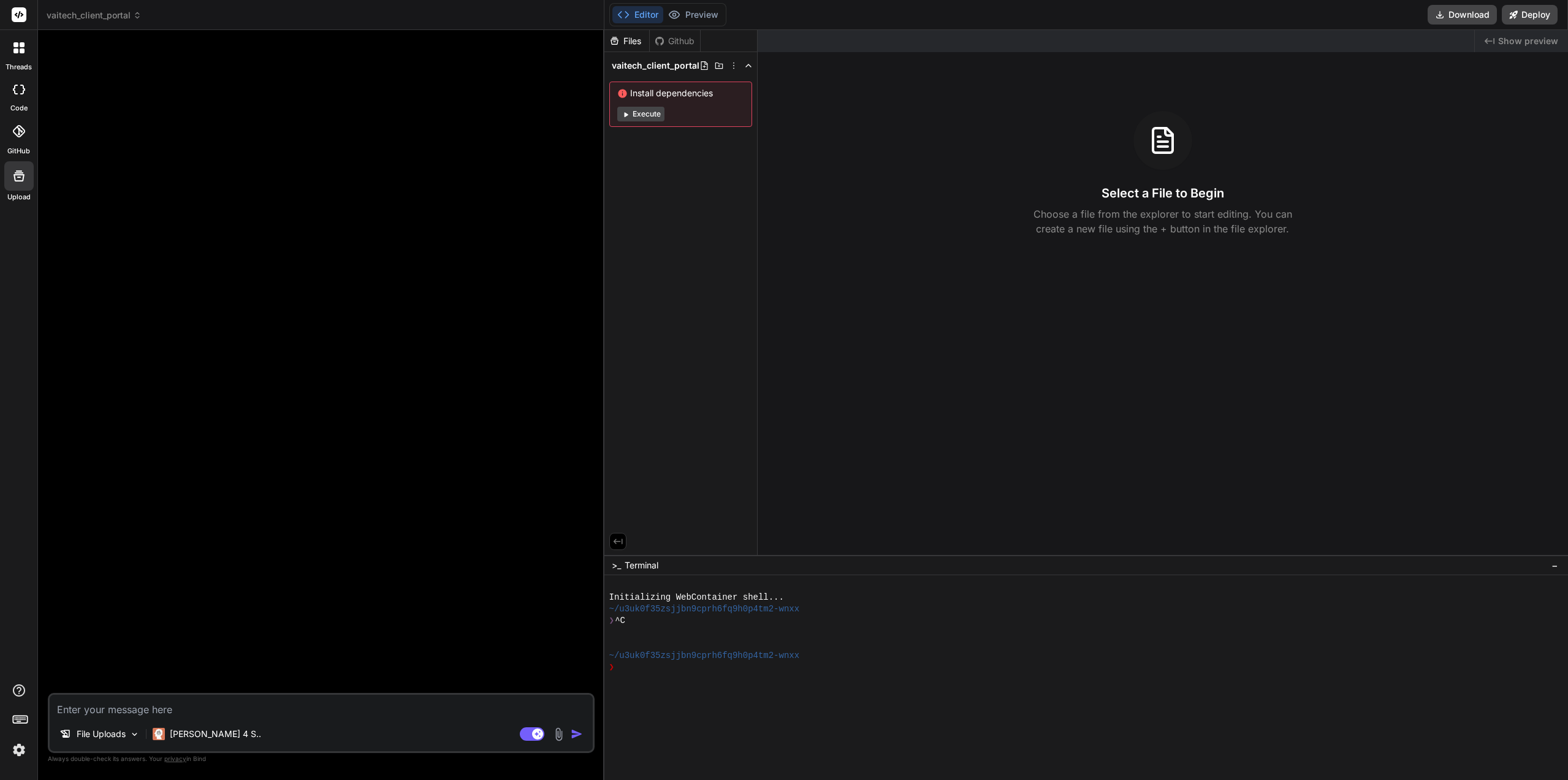
click at [199, 706] on textarea at bounding box center [321, 706] width 543 height 22
type textarea "C"
type textarea "x"
type textarea "Ca"
type textarea "x"
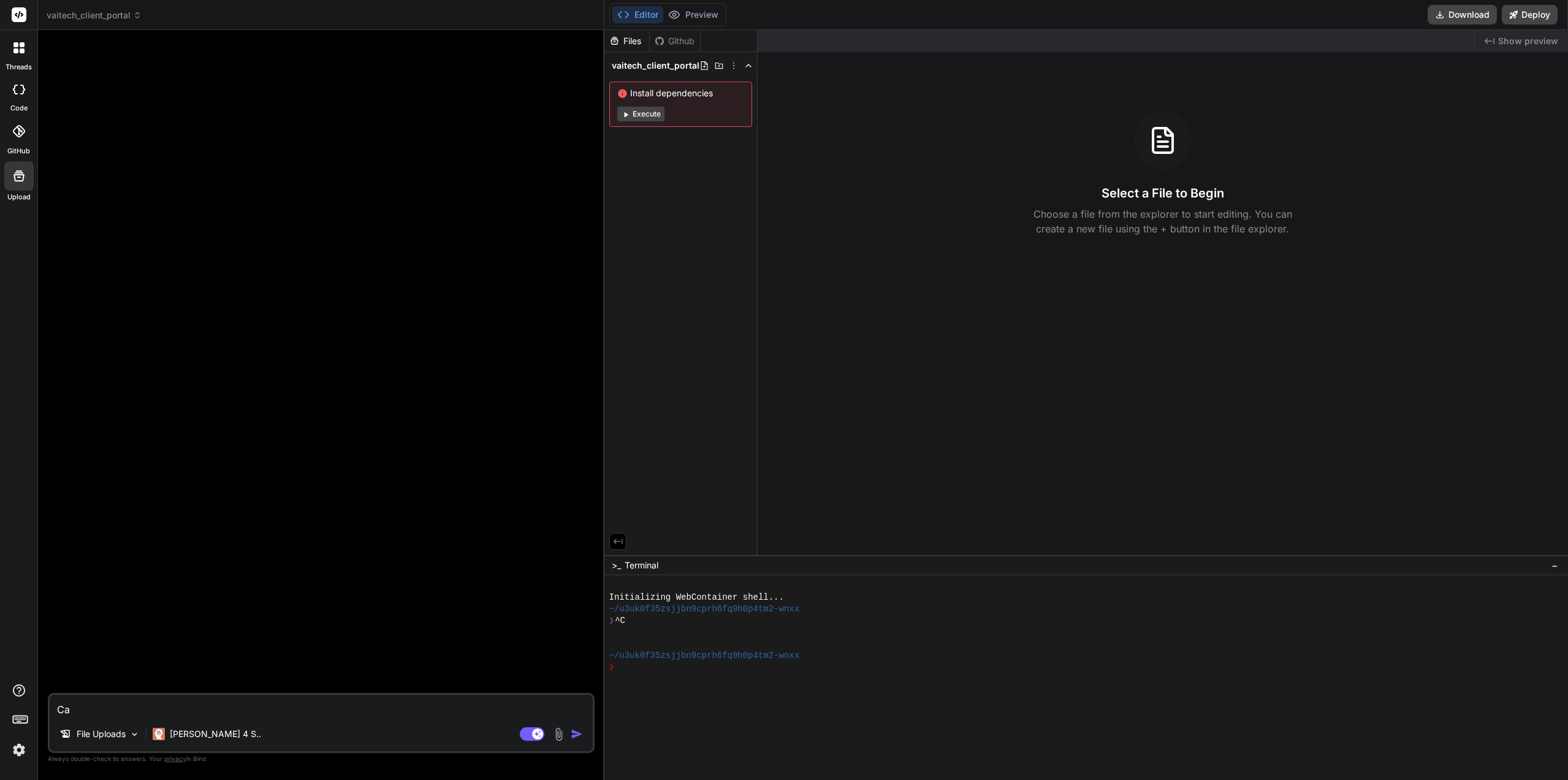
type textarea "Can"
type textarea "x"
type textarea "Can"
type textarea "x"
type textarea "Can y"
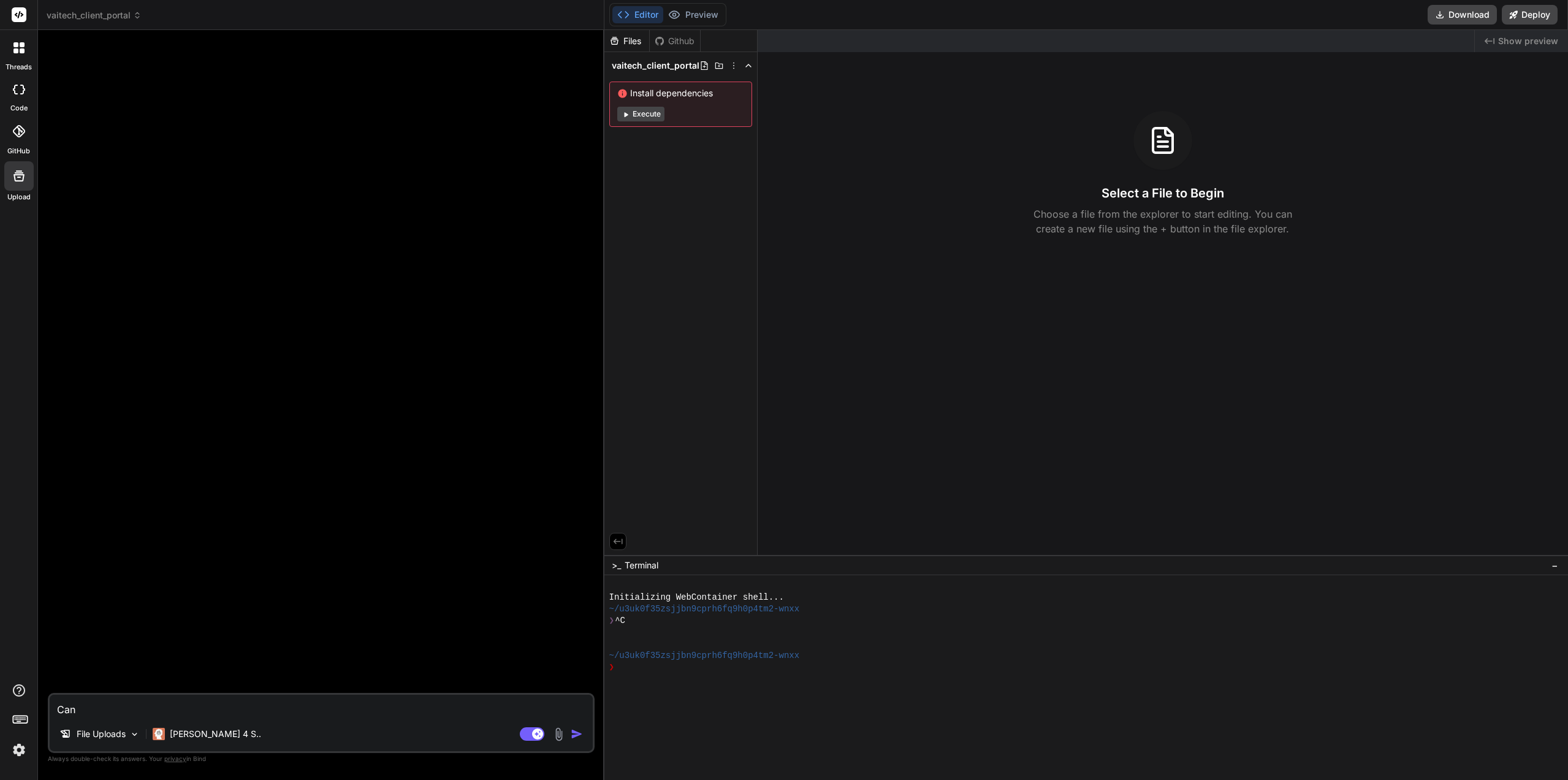
type textarea "x"
type textarea "Can yo"
type textarea "x"
type textarea "Can you"
type textarea "x"
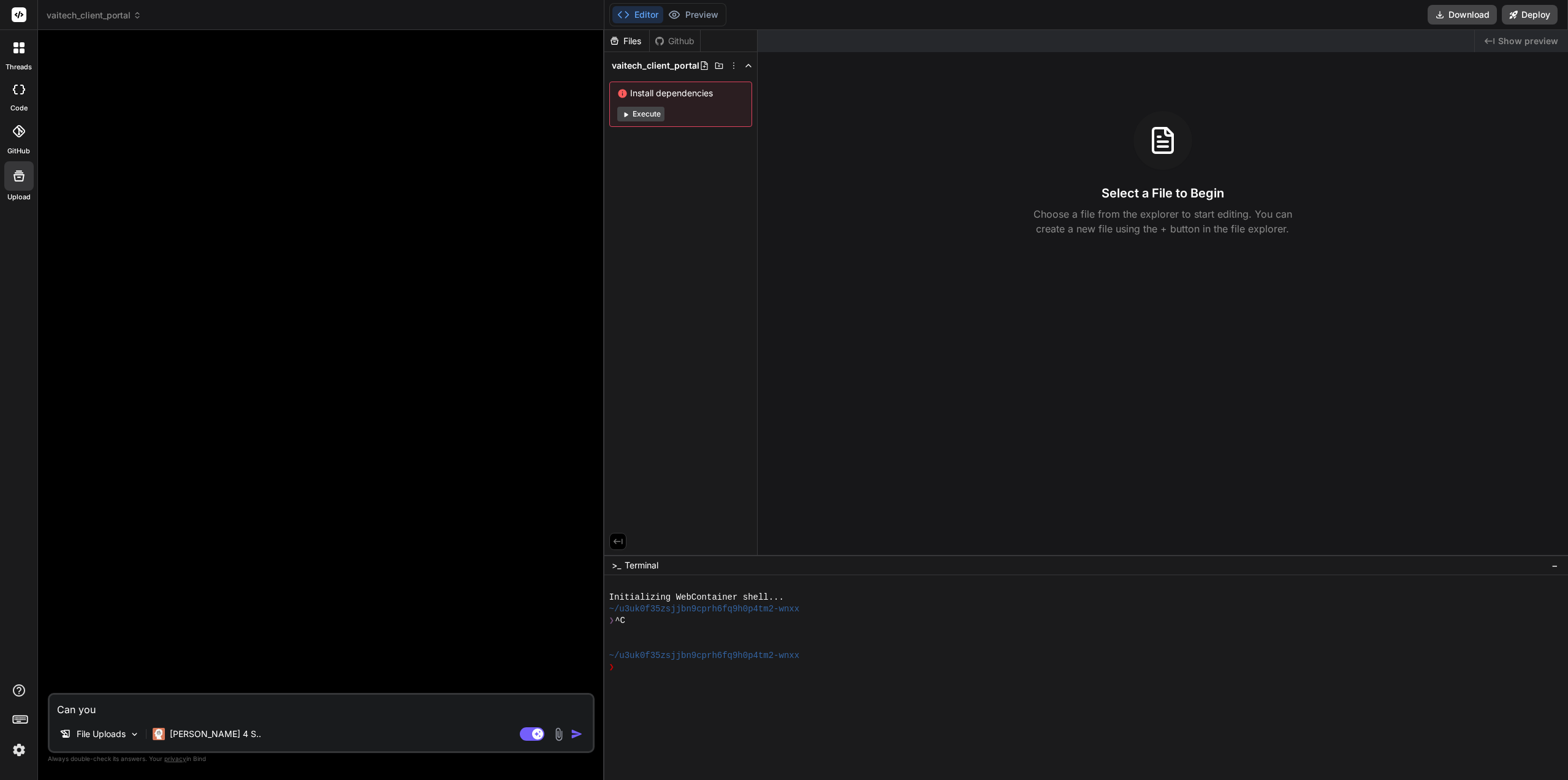
type textarea "Can you"
type textarea "x"
type textarea "Can you h"
type textarea "x"
type textarea "Can you he"
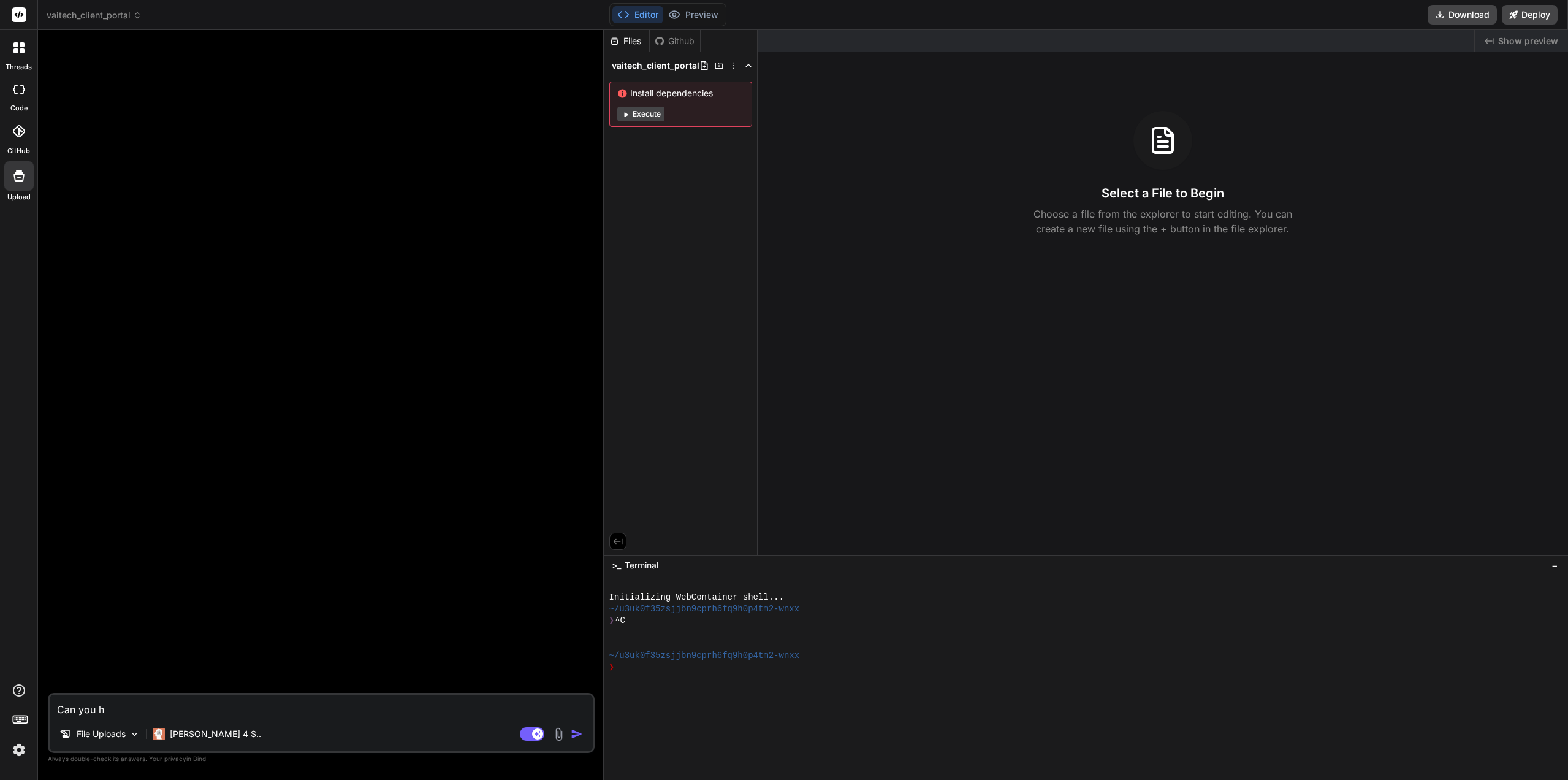
type textarea "x"
type textarea "Can you hel"
type textarea "x"
type textarea "Can you help"
type textarea "x"
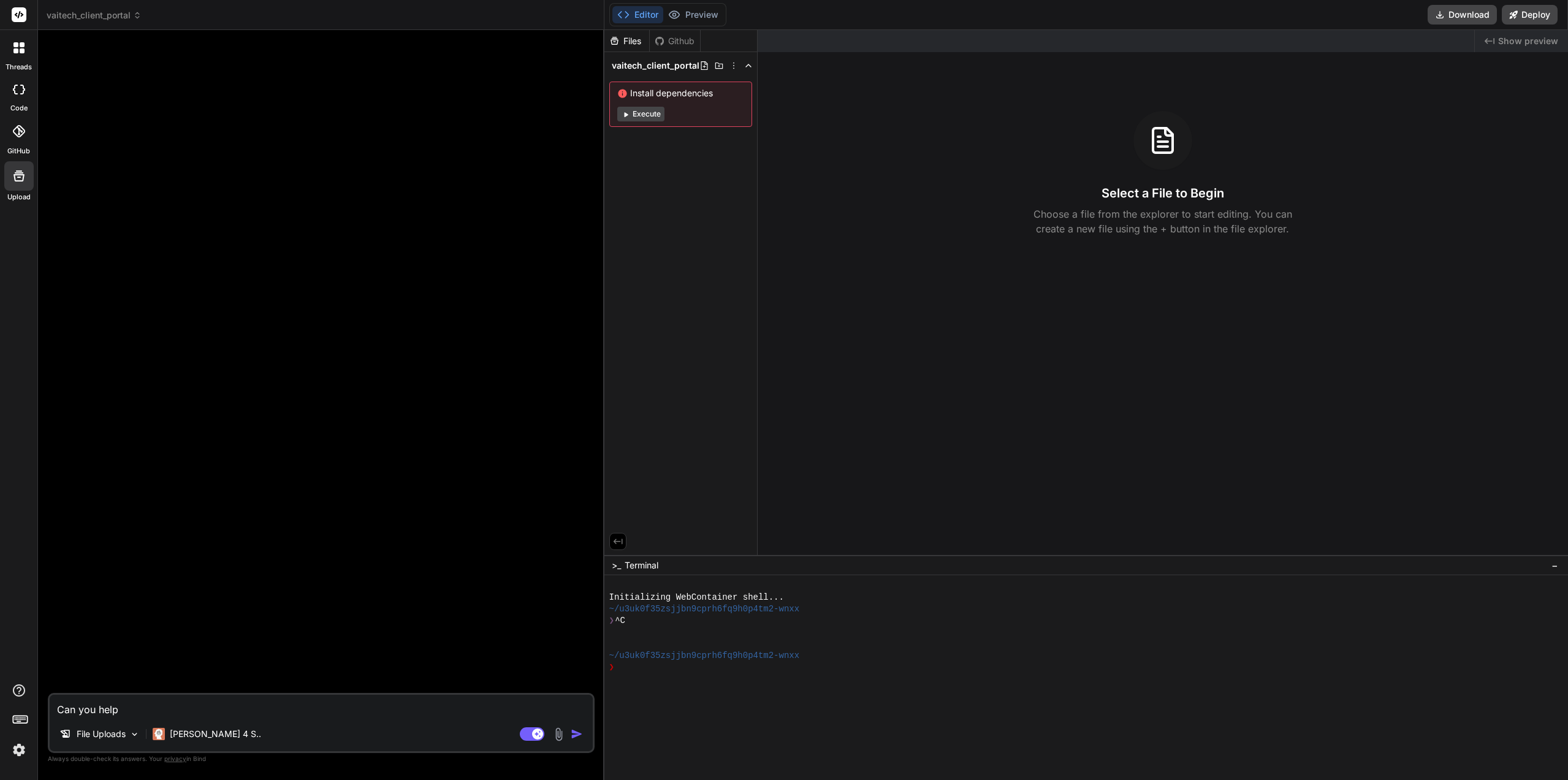
type textarea "Can you help"
type textarea "x"
type textarea "Can you help m"
type textarea "x"
type textarea "Can you help me"
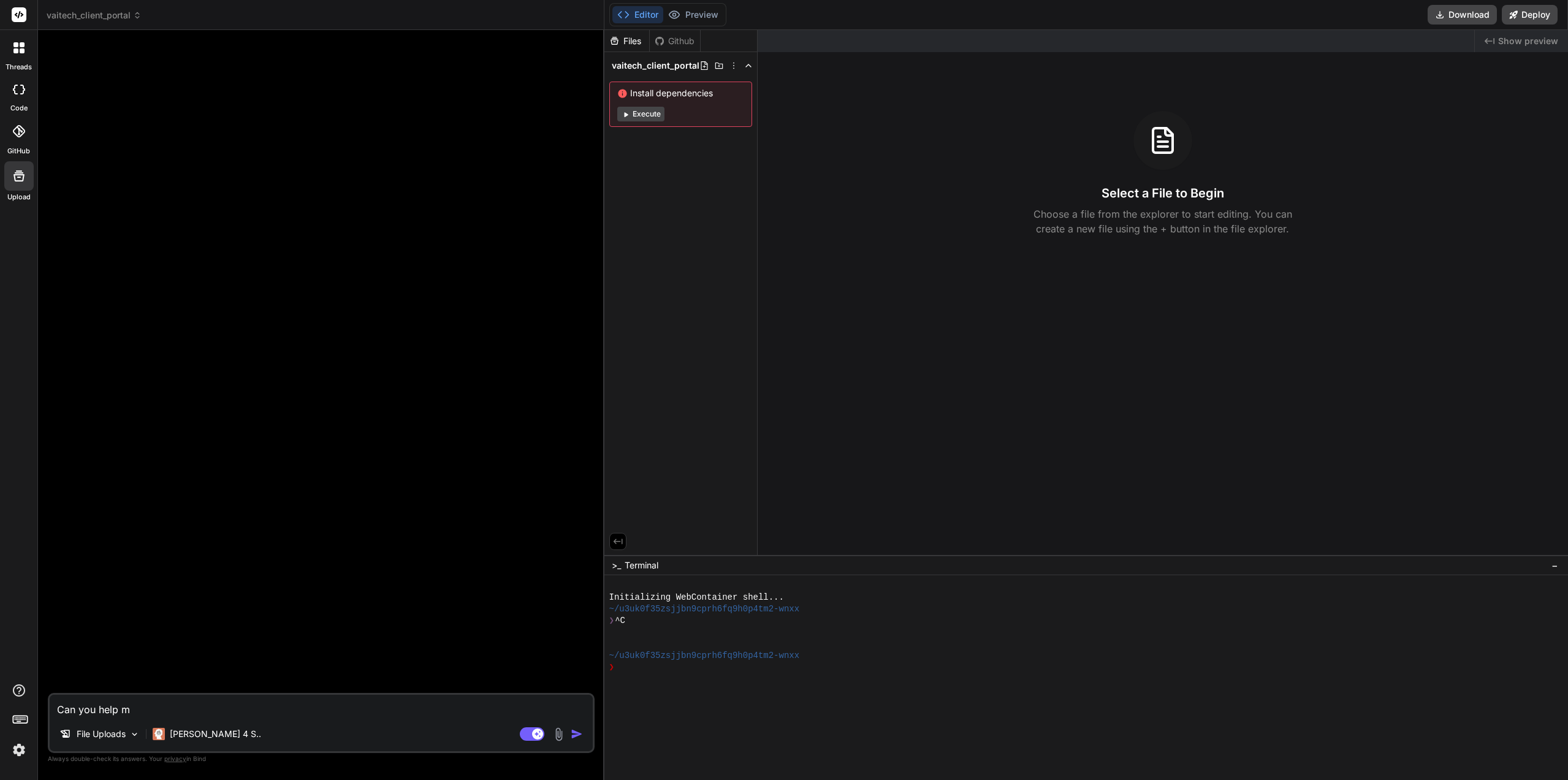
type textarea "x"
type textarea "Can you help me"
type textarea "x"
type textarea "Can you help me b"
type textarea "x"
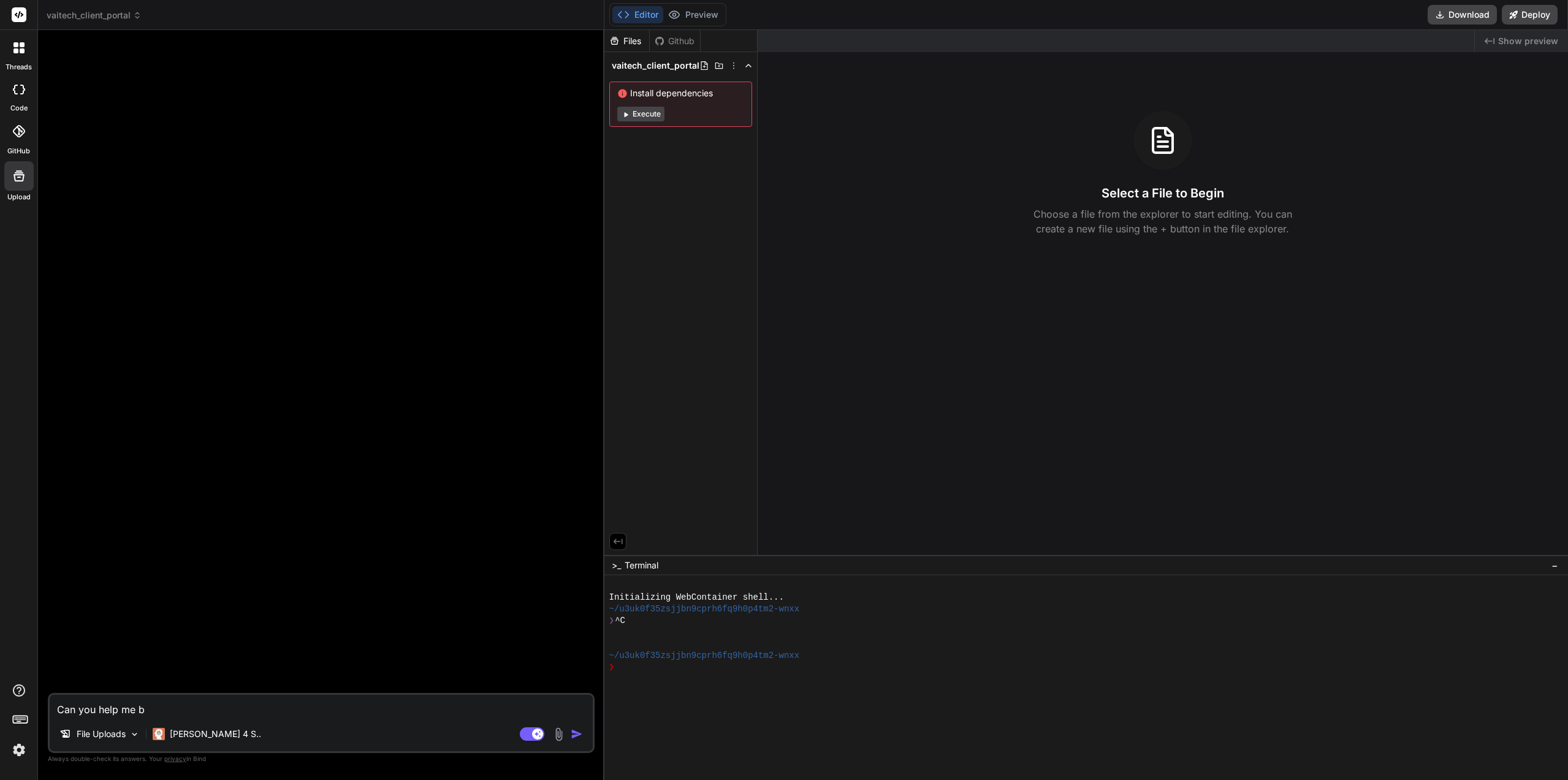
type textarea "Can you help me bu"
type textarea "x"
type textarea "Can you help me bui"
type textarea "x"
type textarea "Can you help me buil"
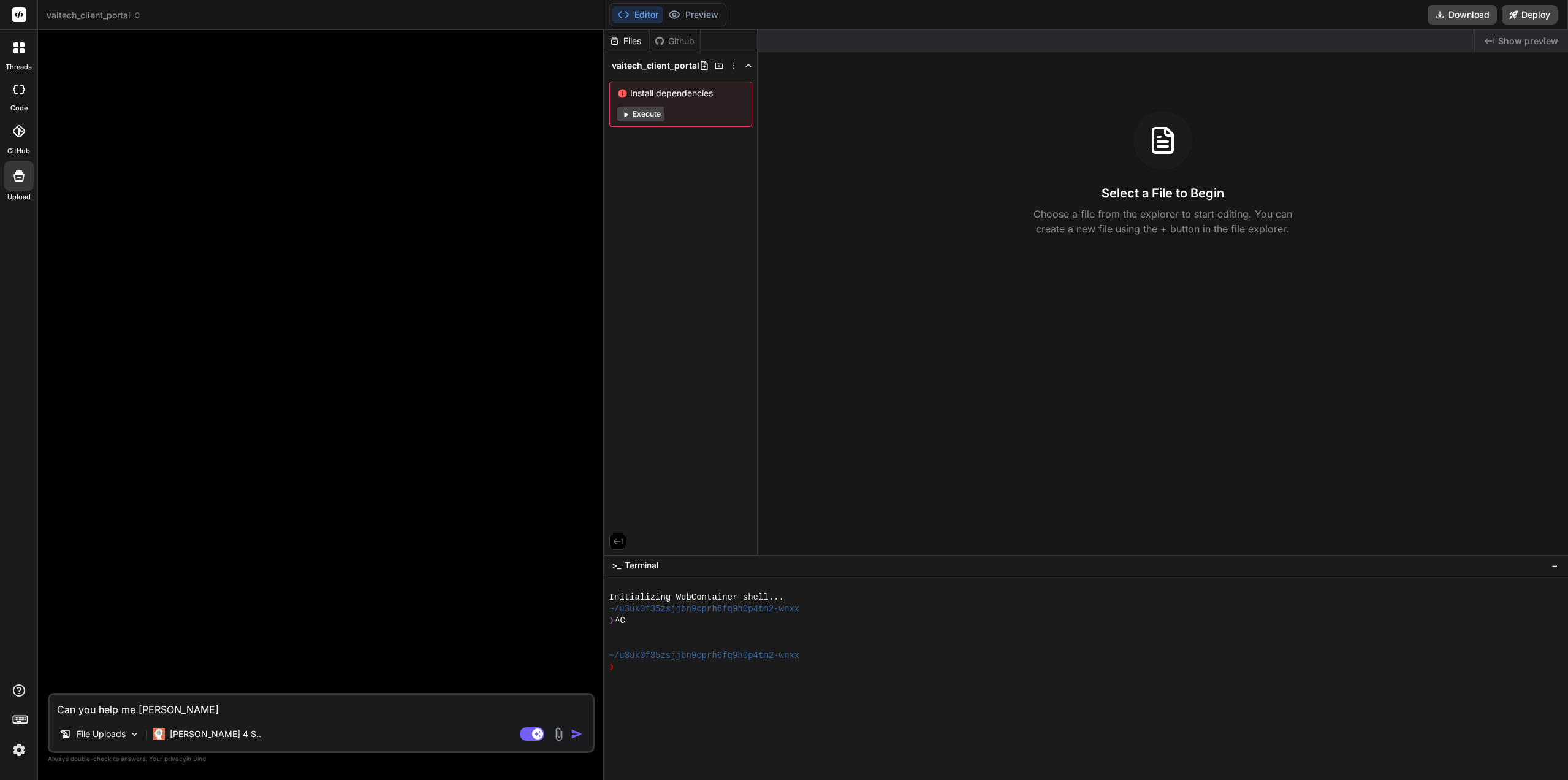
type textarea "x"
type textarea "Can you help me build"
type textarea "x"
type textarea "Can you help me build"
type textarea "x"
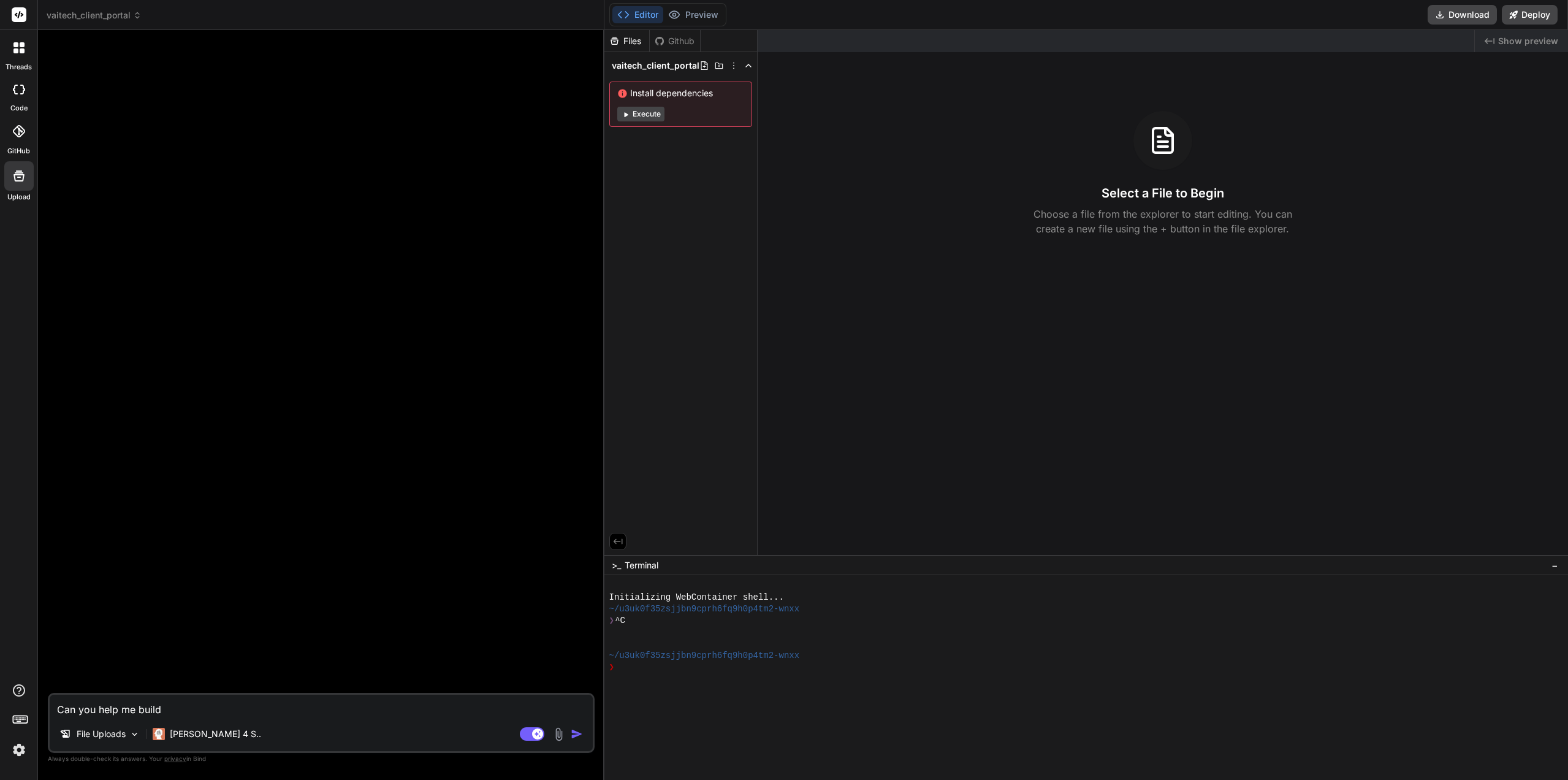
type textarea "Can you help me build a"
type textarea "x"
type textarea "Can you help me build a"
type textarea "x"
type textarea "Can you help me build a c"
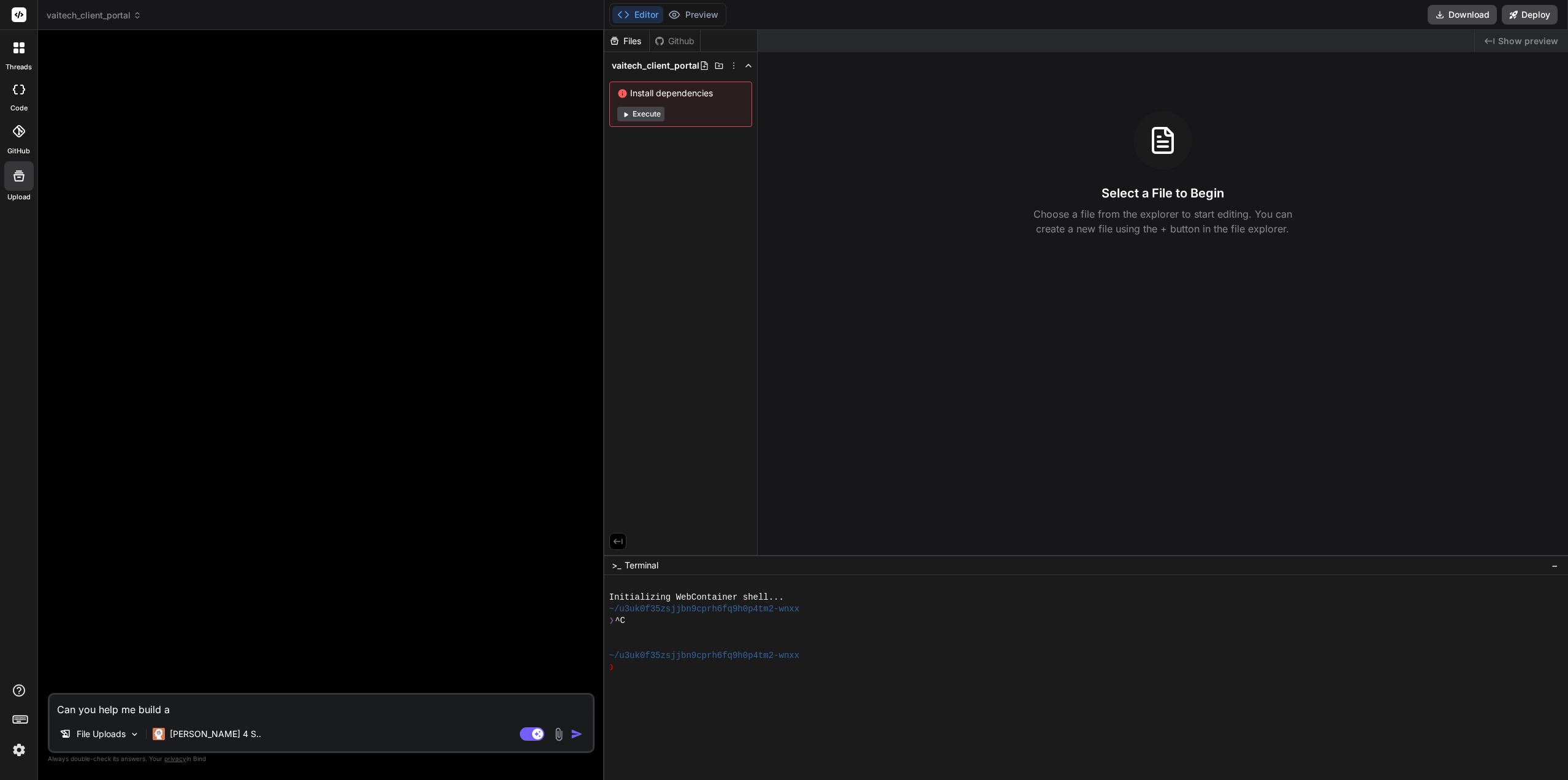
type textarea "x"
type textarea "Can you help me build a cl"
type textarea "x"
type textarea "Can you help me build a cli"
type textarea "x"
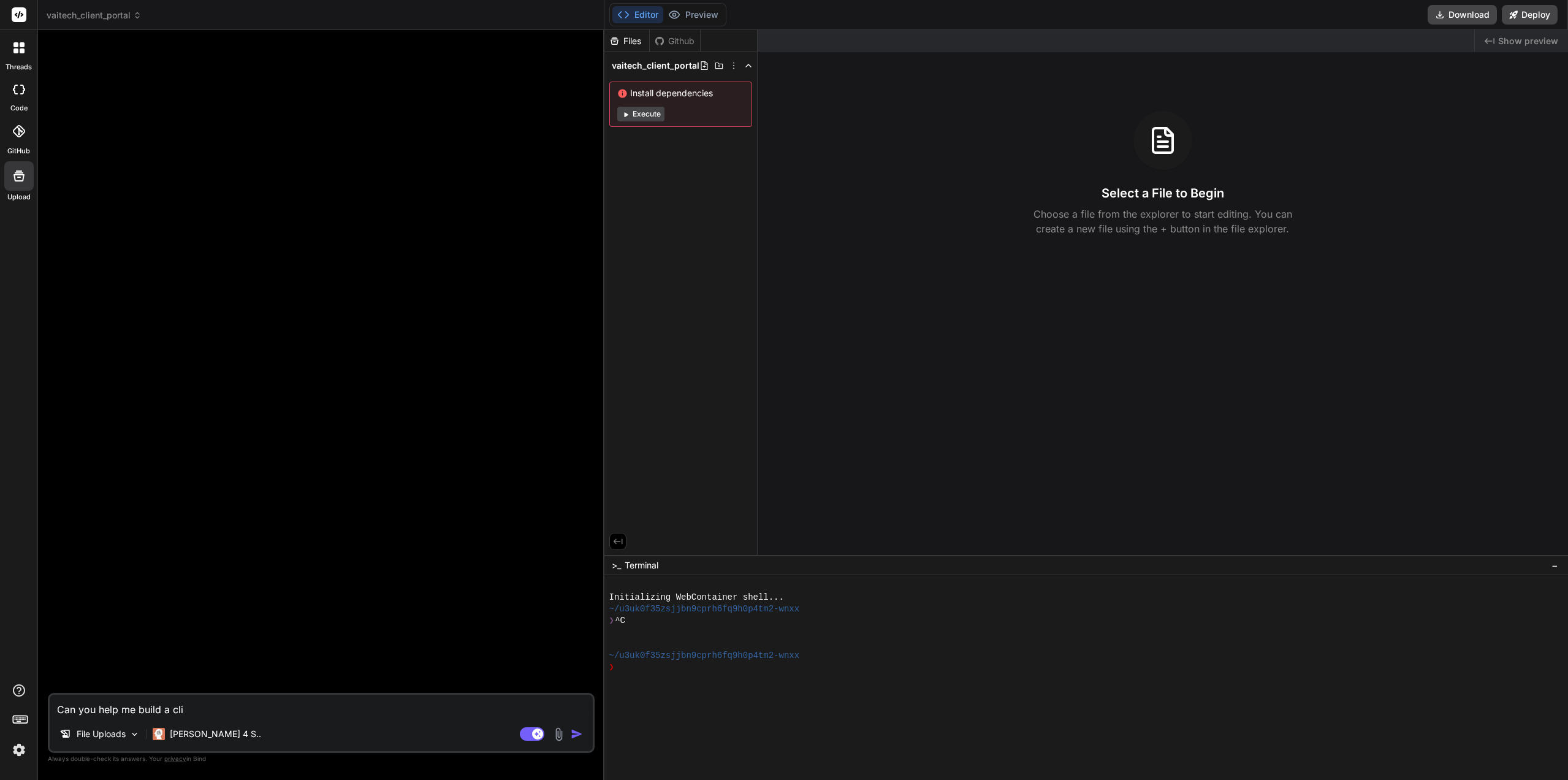
type textarea "Can you help me build a clie"
type textarea "x"
type textarea "Can you help me build a clien"
type textarea "x"
type textarea "Can you help me build a client"
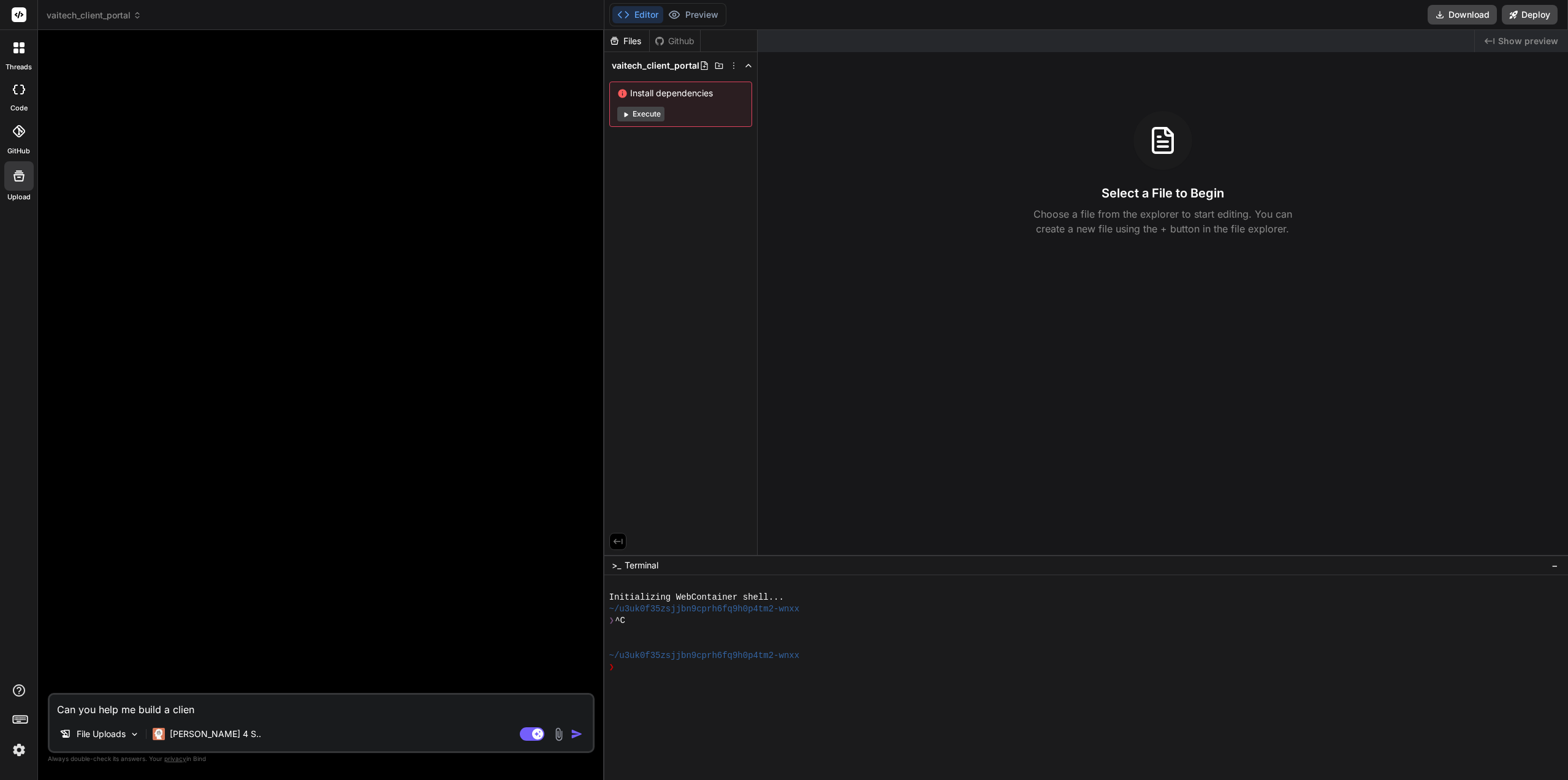
type textarea "x"
type textarea "Can you help me build a client"
type textarea "x"
type textarea "Can you help me build a client p"
type textarea "x"
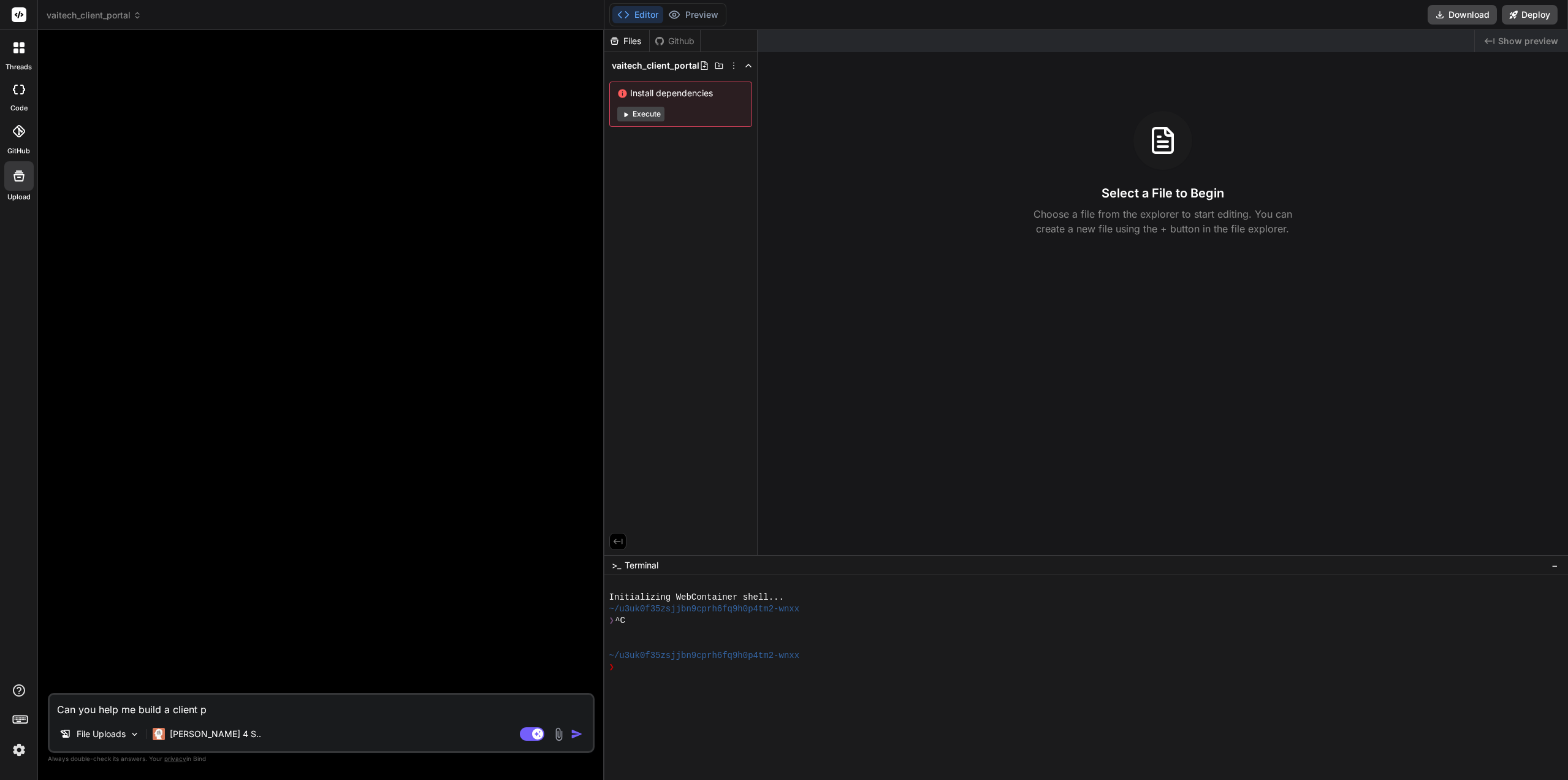
type textarea "Can you help me build a client po"
type textarea "x"
type textarea "Can you help me build a client por"
type textarea "x"
type textarea "Can you help me build a client port"
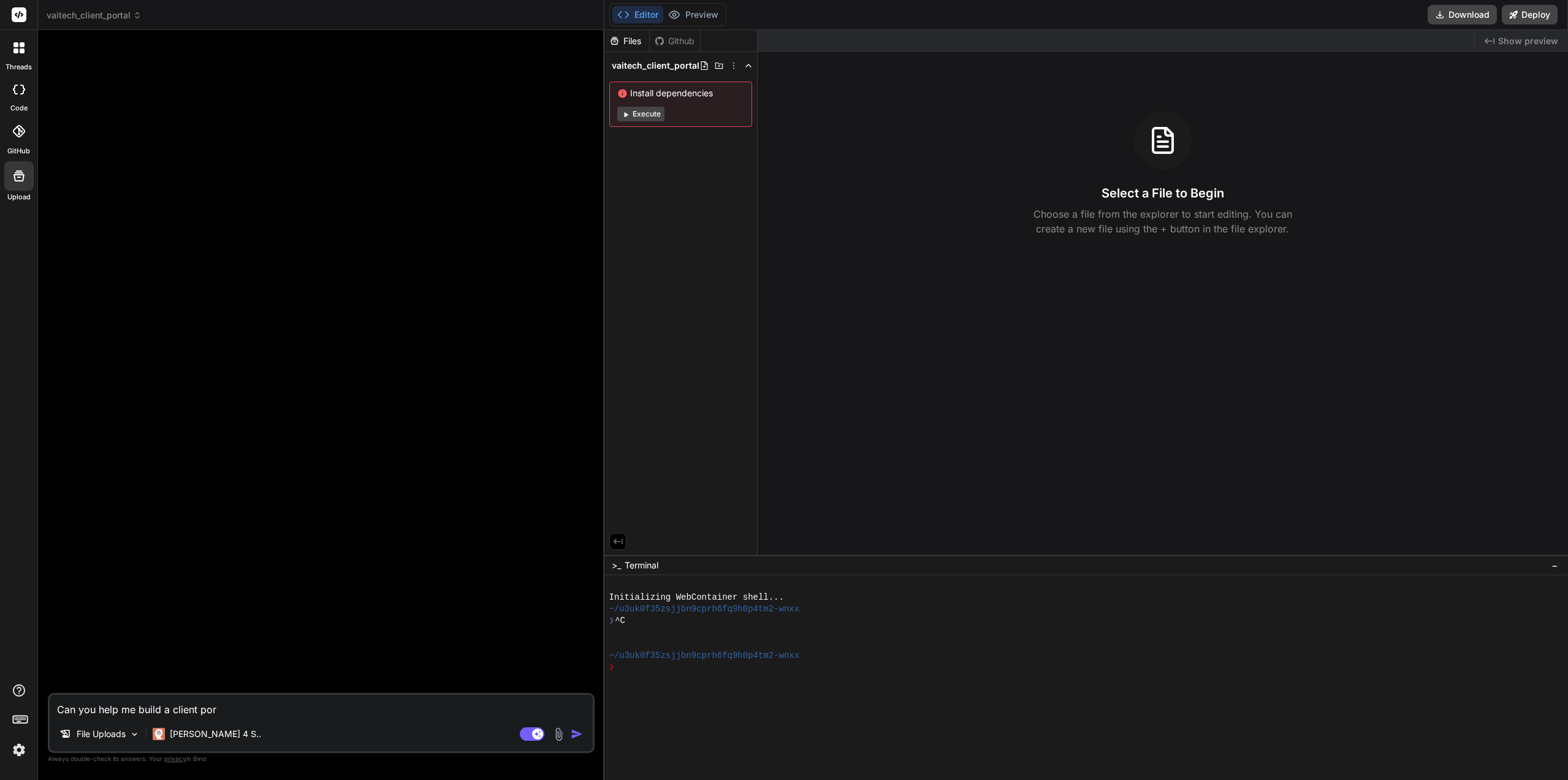
type textarea "x"
type textarea "Can you help me build a client porta"
type textarea "x"
type textarea "Can you help me build a client portal"
type textarea "x"
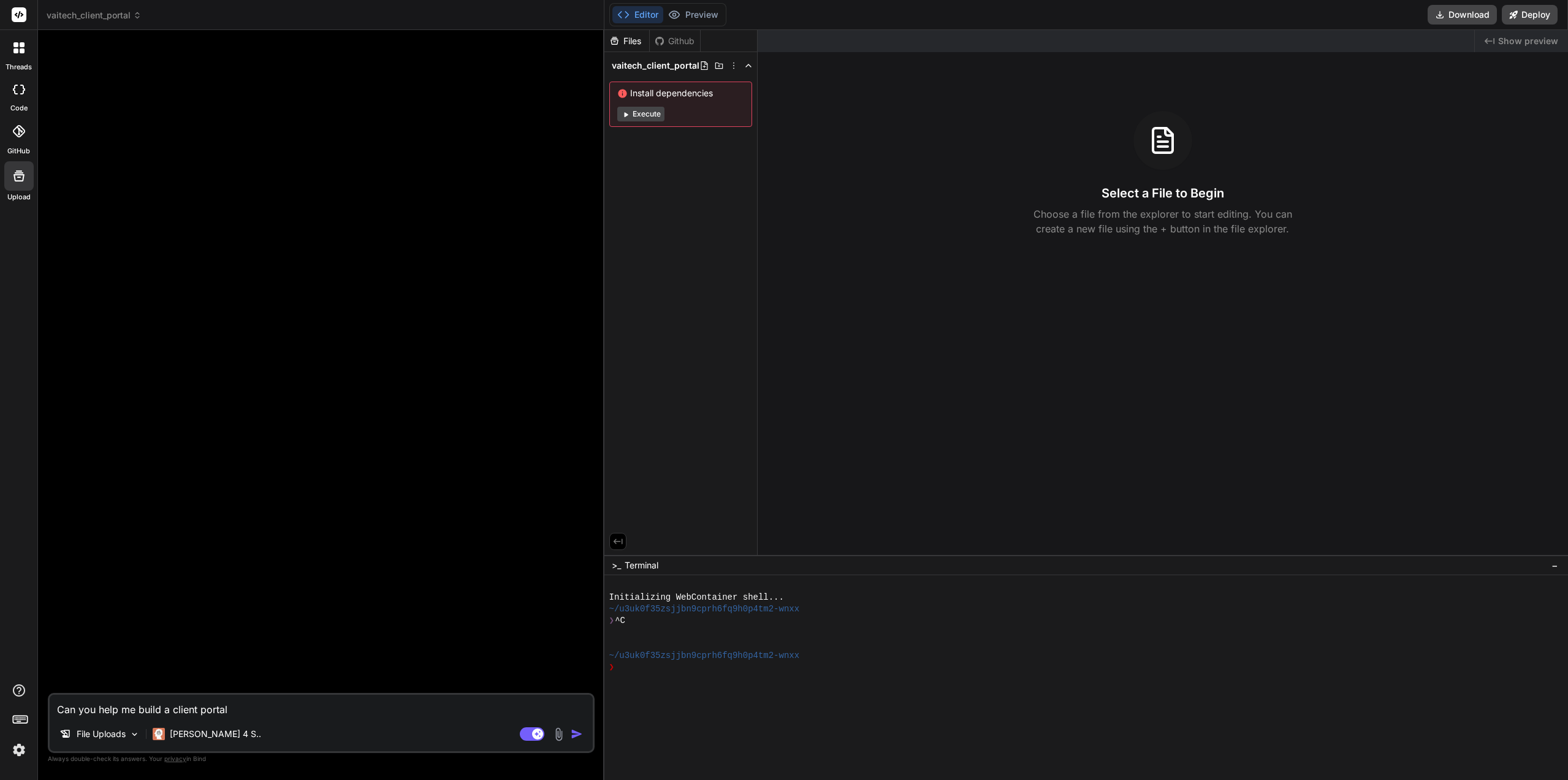
type textarea "Can you help me build a client portal"
type textarea "x"
type textarea "Can you help me build a client portal f"
type textarea "x"
type textarea "Can you help me build a client portal fo"
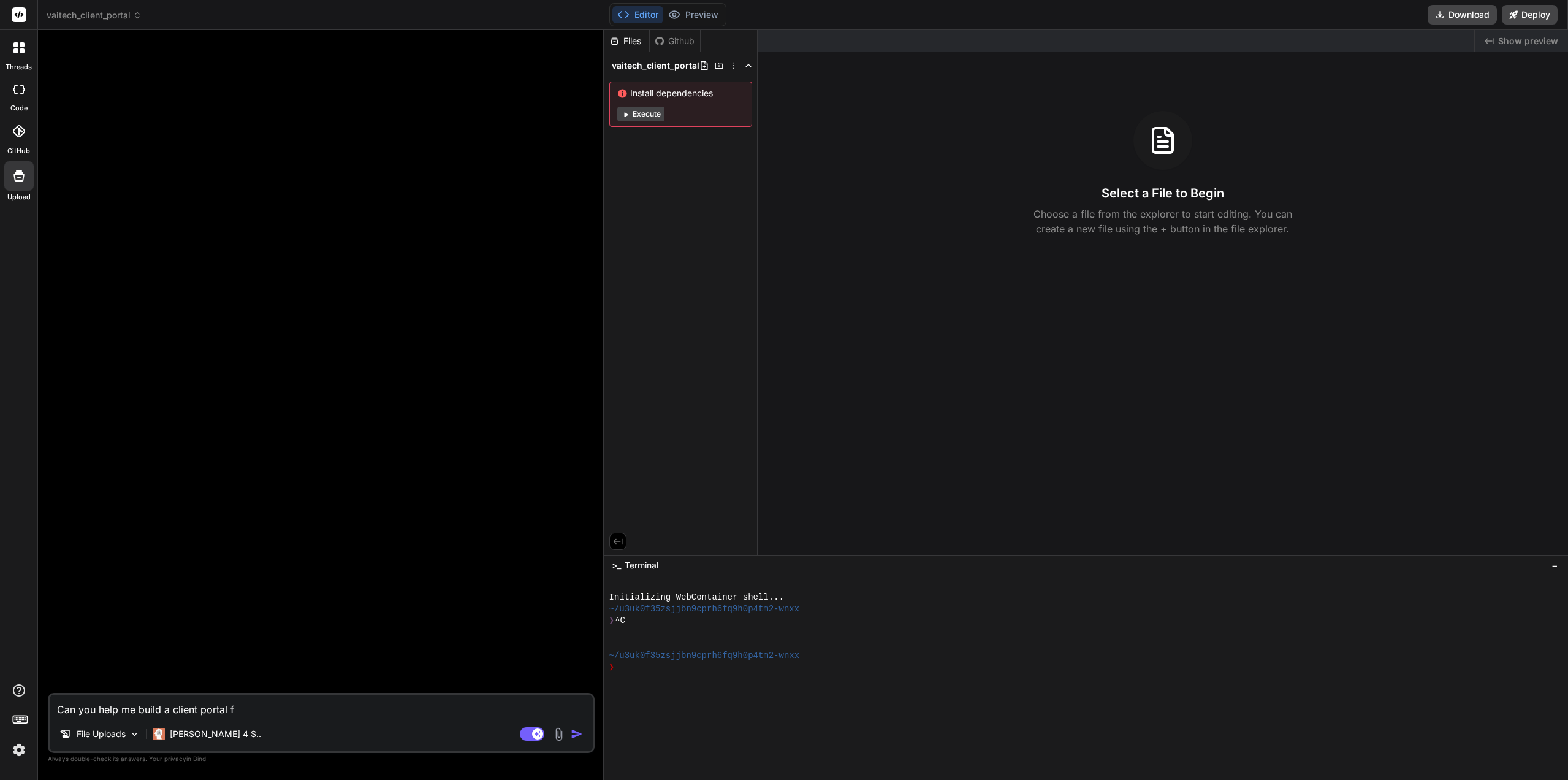
type textarea "x"
type textarea "Can you help me build a client portal for"
type textarea "x"
type textarea "Can you help me build a client portal for"
type textarea "x"
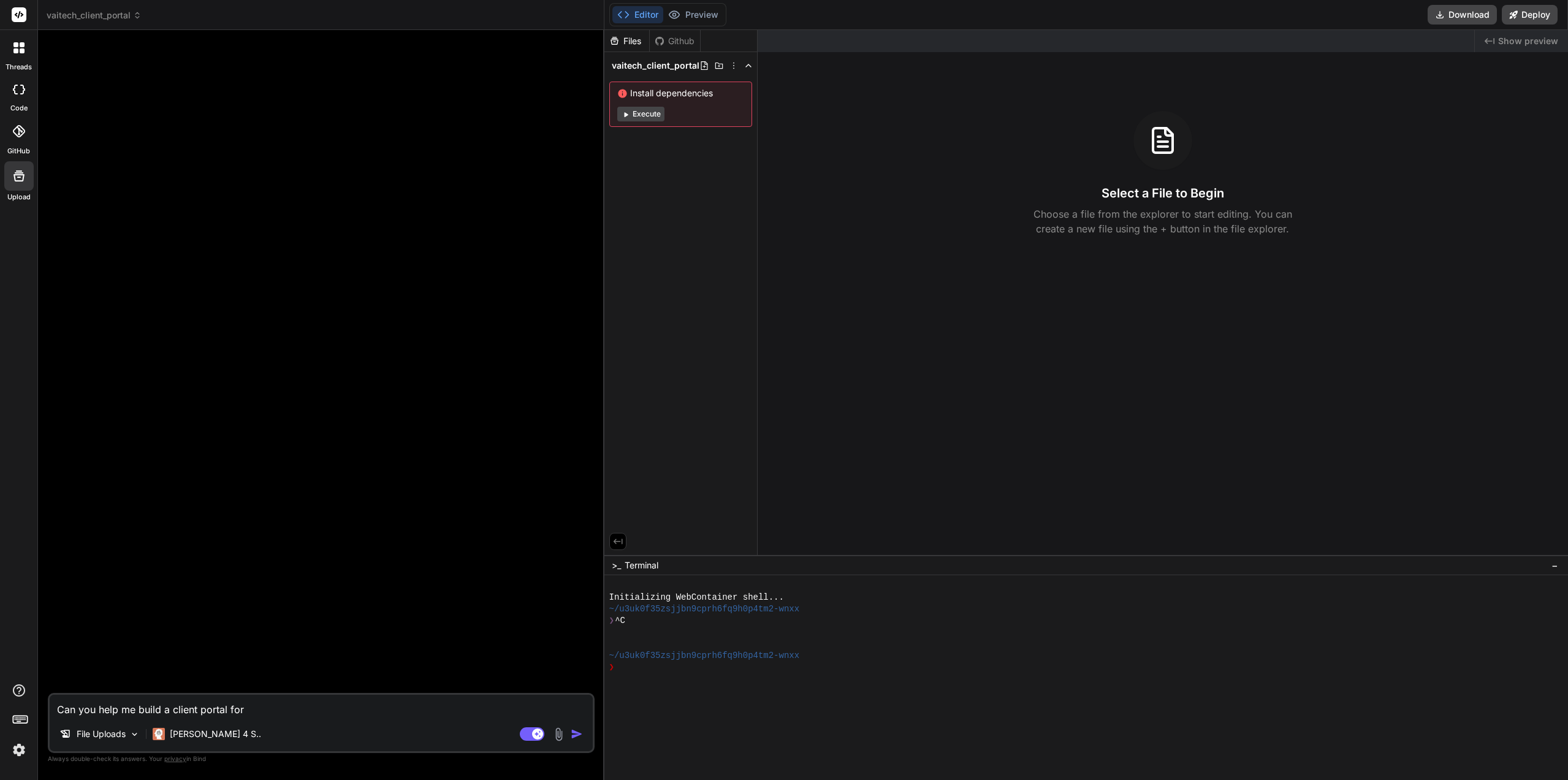
type textarea "Can you help me build a client portal for V"
type textarea "x"
type textarea "Can you help me build a client portal for Va"
type textarea "x"
type textarea "Can you help me build a client portal for Vai"
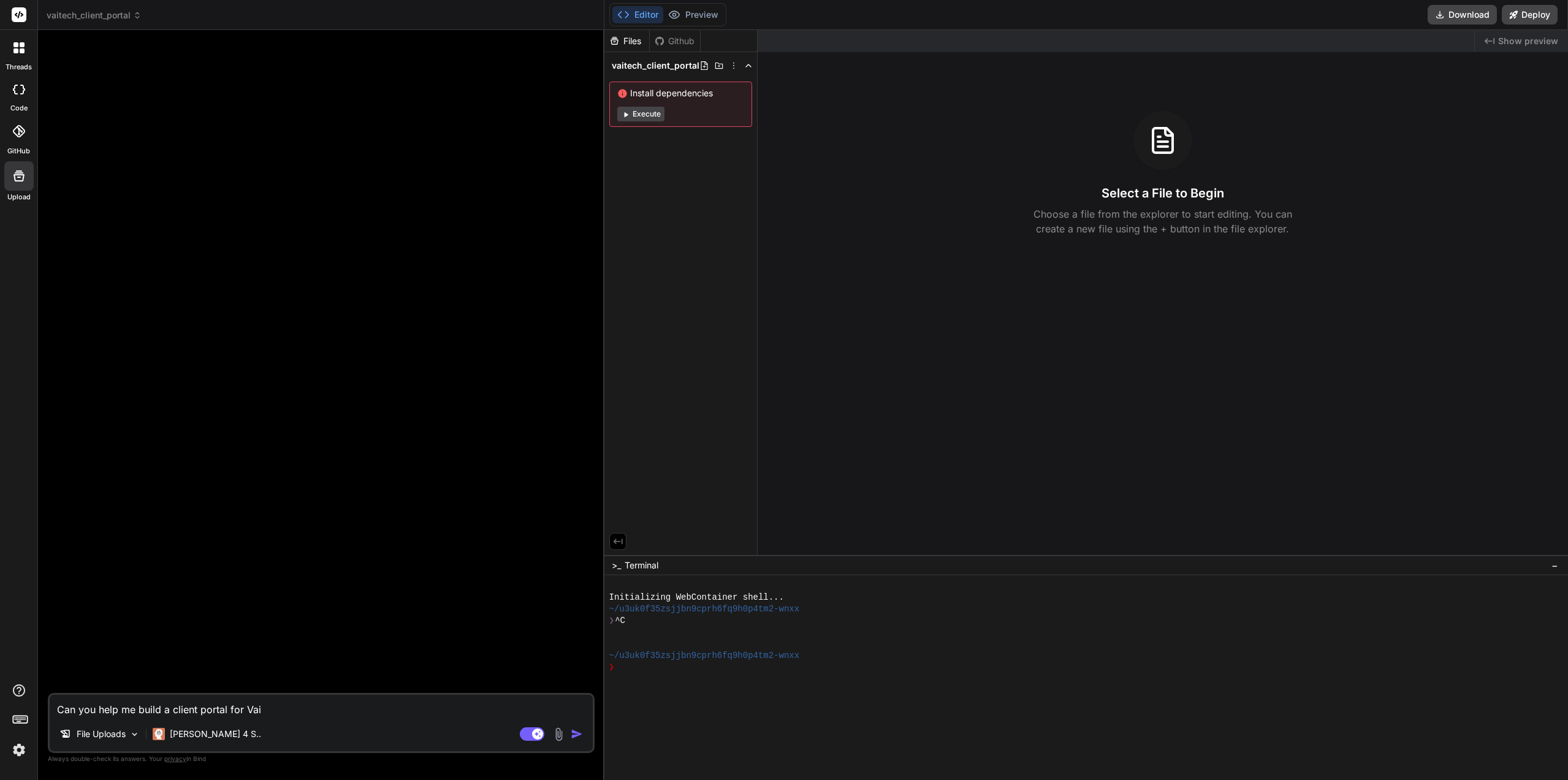
type textarea "x"
type textarea "Can you help me build a client portal for Vait"
type textarea "x"
type textarea "Can you help me build a client portal for Vaite"
type textarea "x"
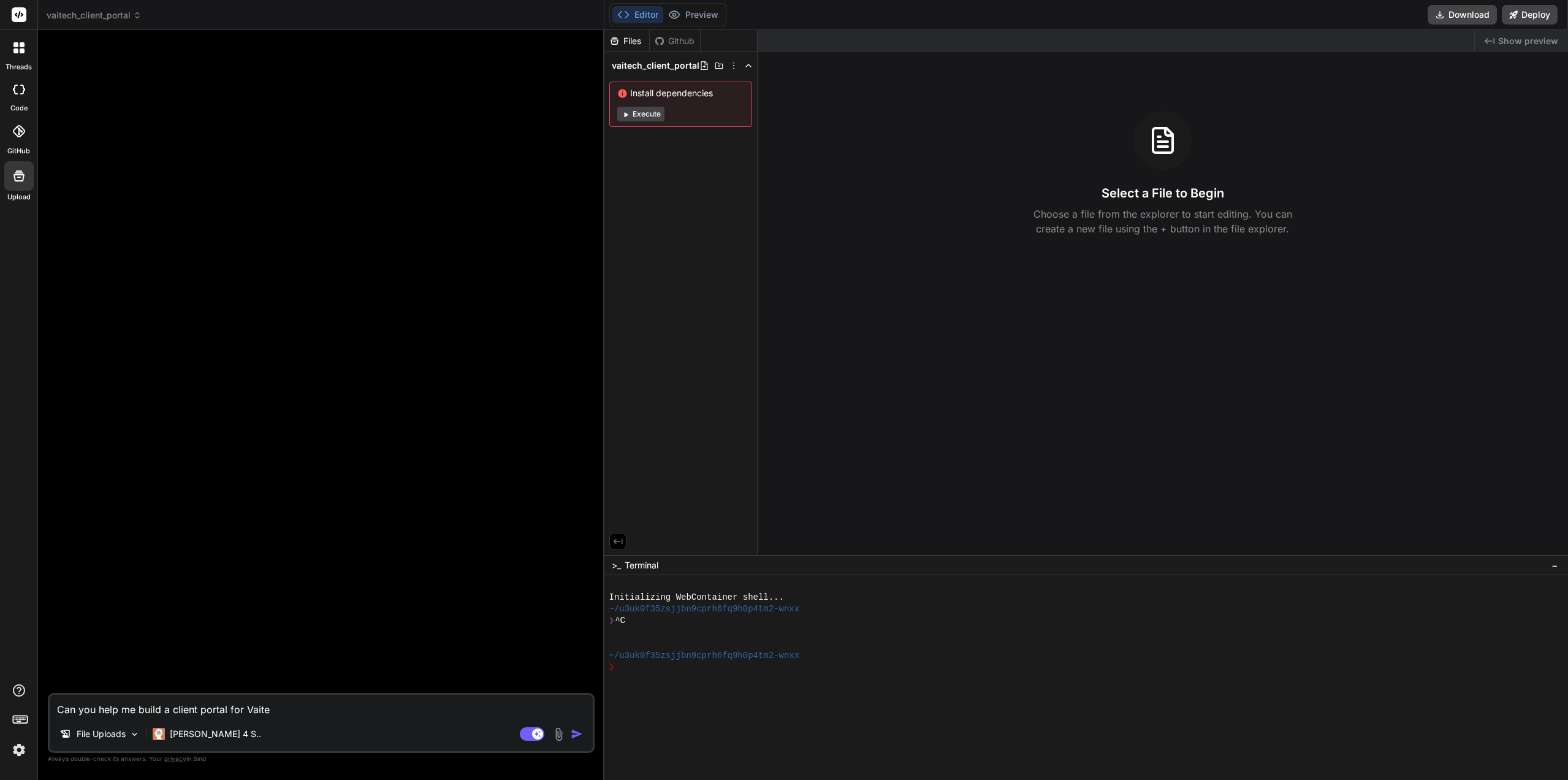
type textarea "Can you help me build a client portal for Vaitec"
type textarea "x"
type textarea "Can you help me build a client portal for Vaitech"
type textarea "x"
type textarea "Can you help me build a client portal for Vaitech"
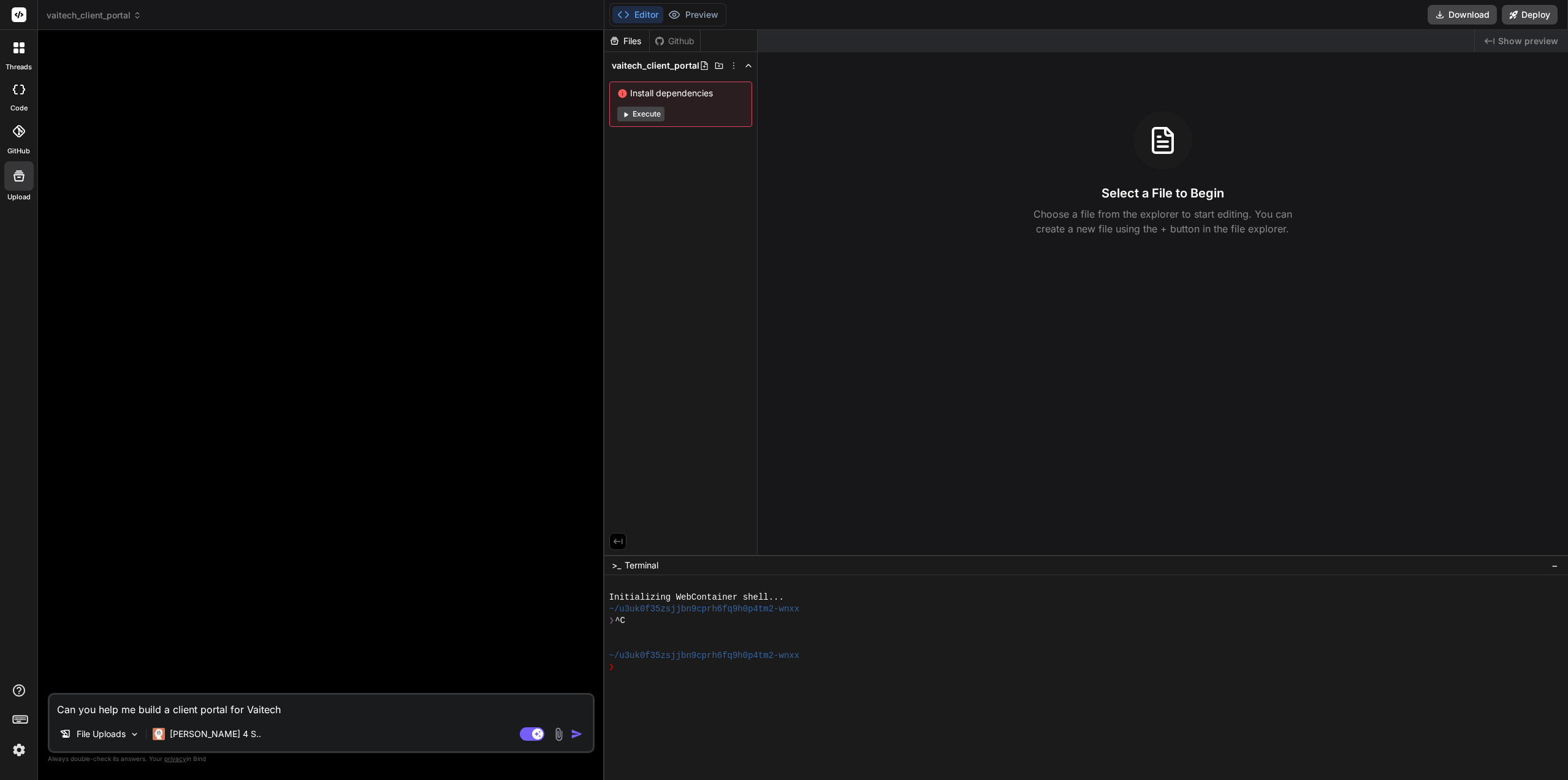
type textarea "x"
type textarea "Can you help me build a client portal for Vaitech S"
type textarea "x"
type textarea "Can you help me build a client portal for Vaitech Se"
type textarea "x"
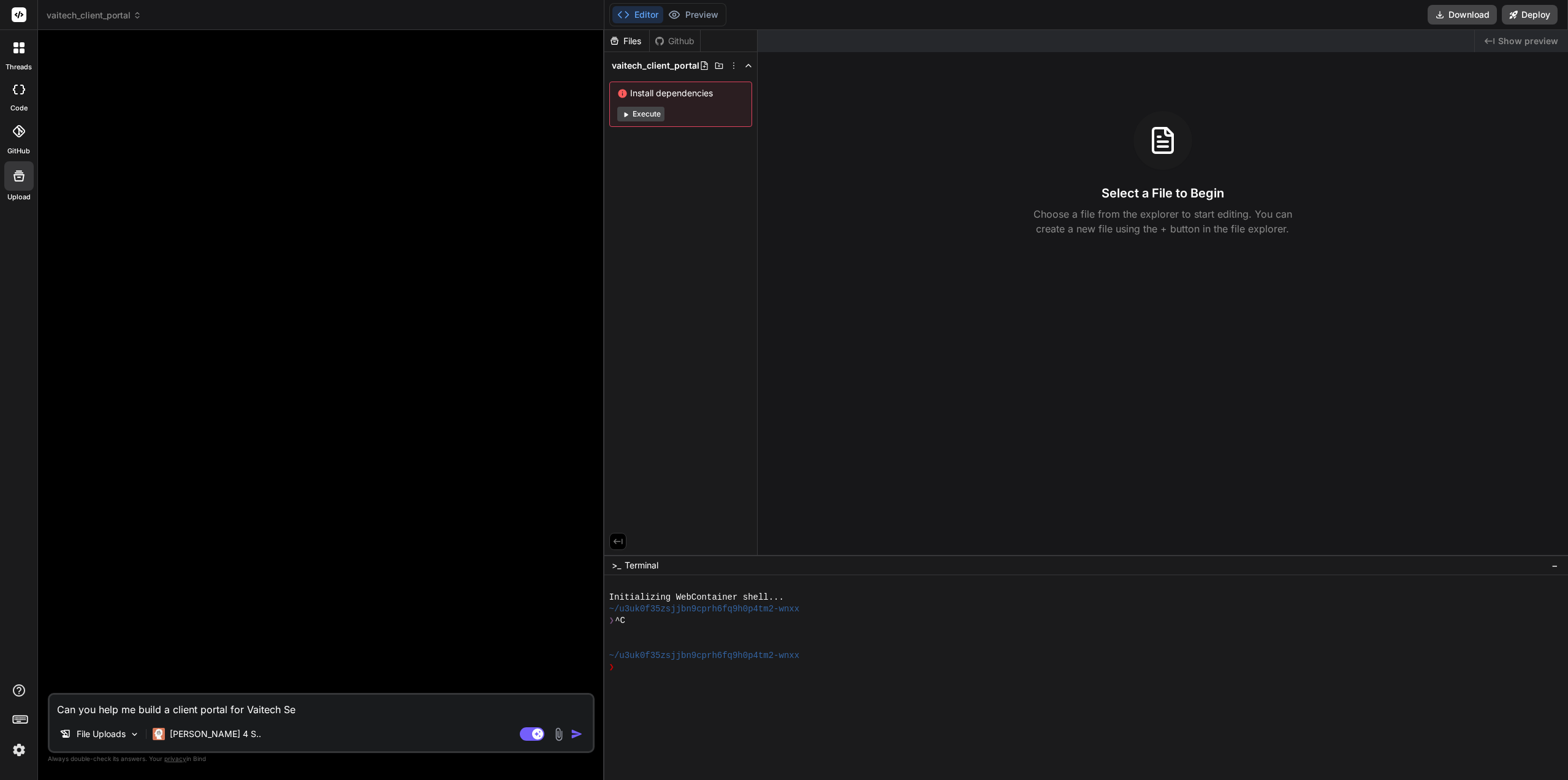
type textarea "Can you help me build a client portal for Vaitech Ser"
type textarea "x"
type textarea "Can you help me build a client portal for Vaitech Serv"
type textarea "x"
type textarea "Can you help me build a client portal for Vaitech Servi"
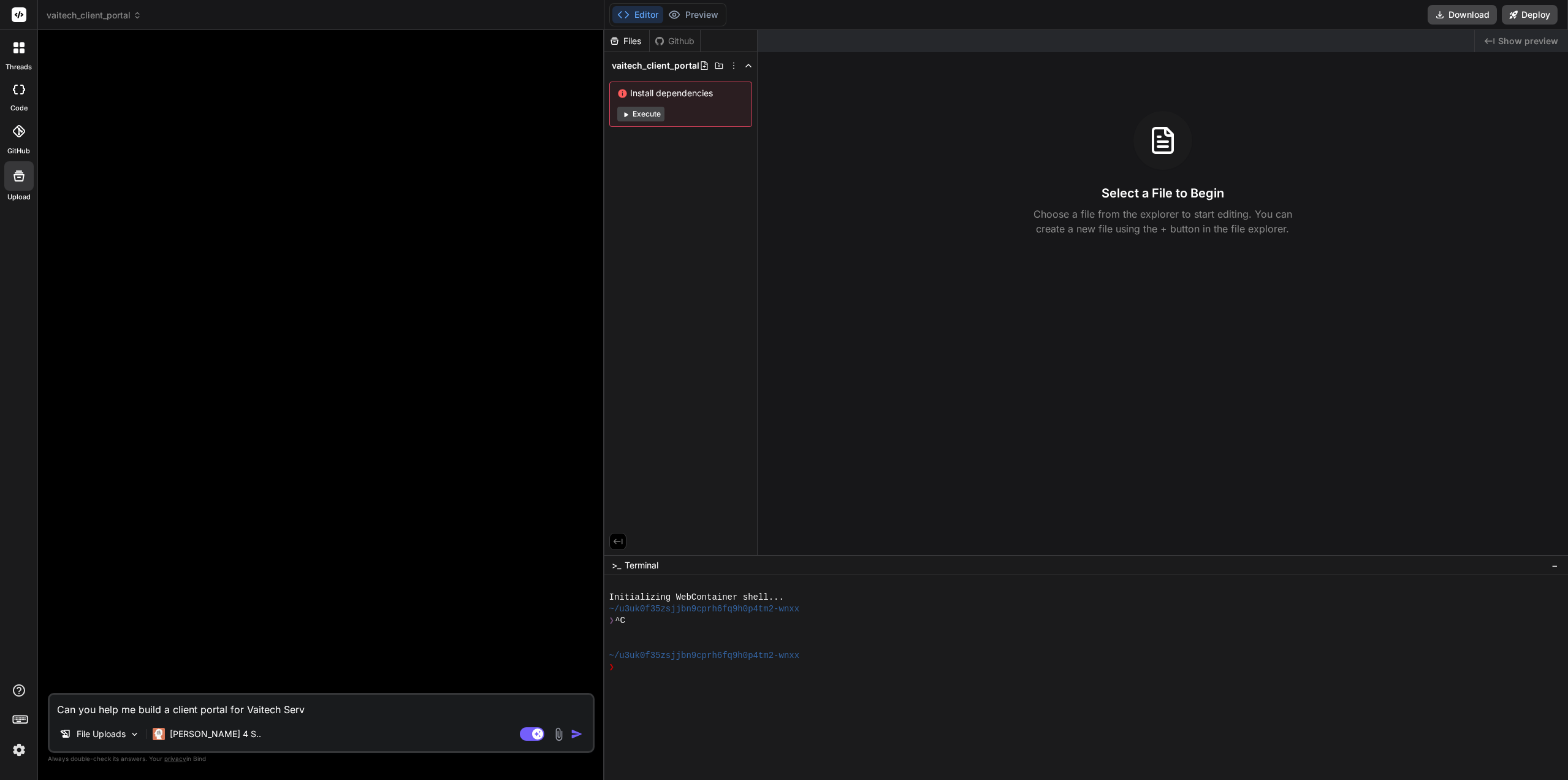
type textarea "x"
type textarea "Can you help me build a client portal for Vaitech Servic"
type textarea "x"
type textarea "Can you help me build a client portal for Vaitech Service"
type textarea "x"
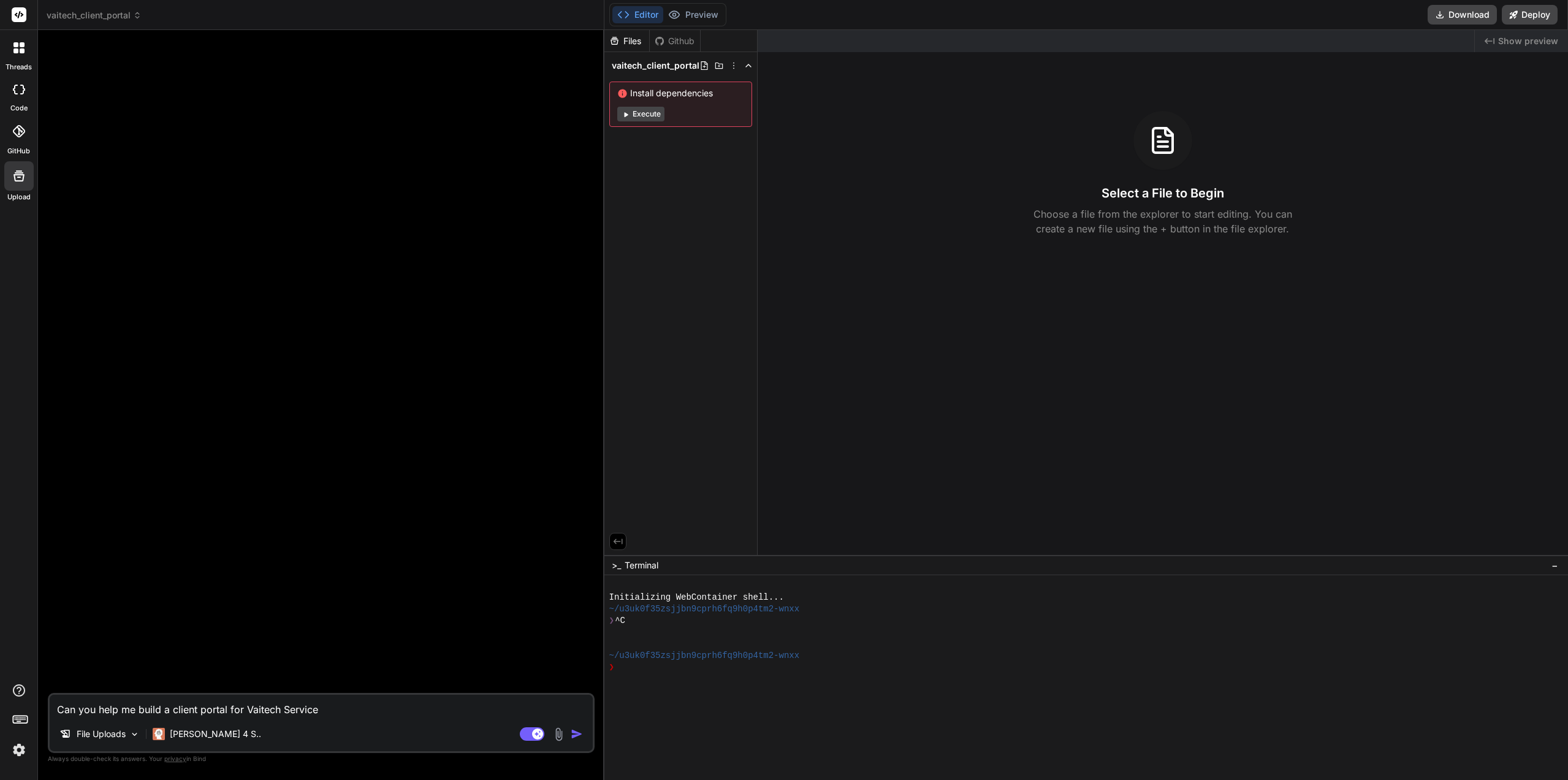
type textarea "Can you help me build a client portal for Vaitech Services"
type textarea "x"
type textarea "Can you help me build a client portal for Vaitech Services,"
type textarea "x"
type textarea "Can you help me build a client portal for Vaitech Services,"
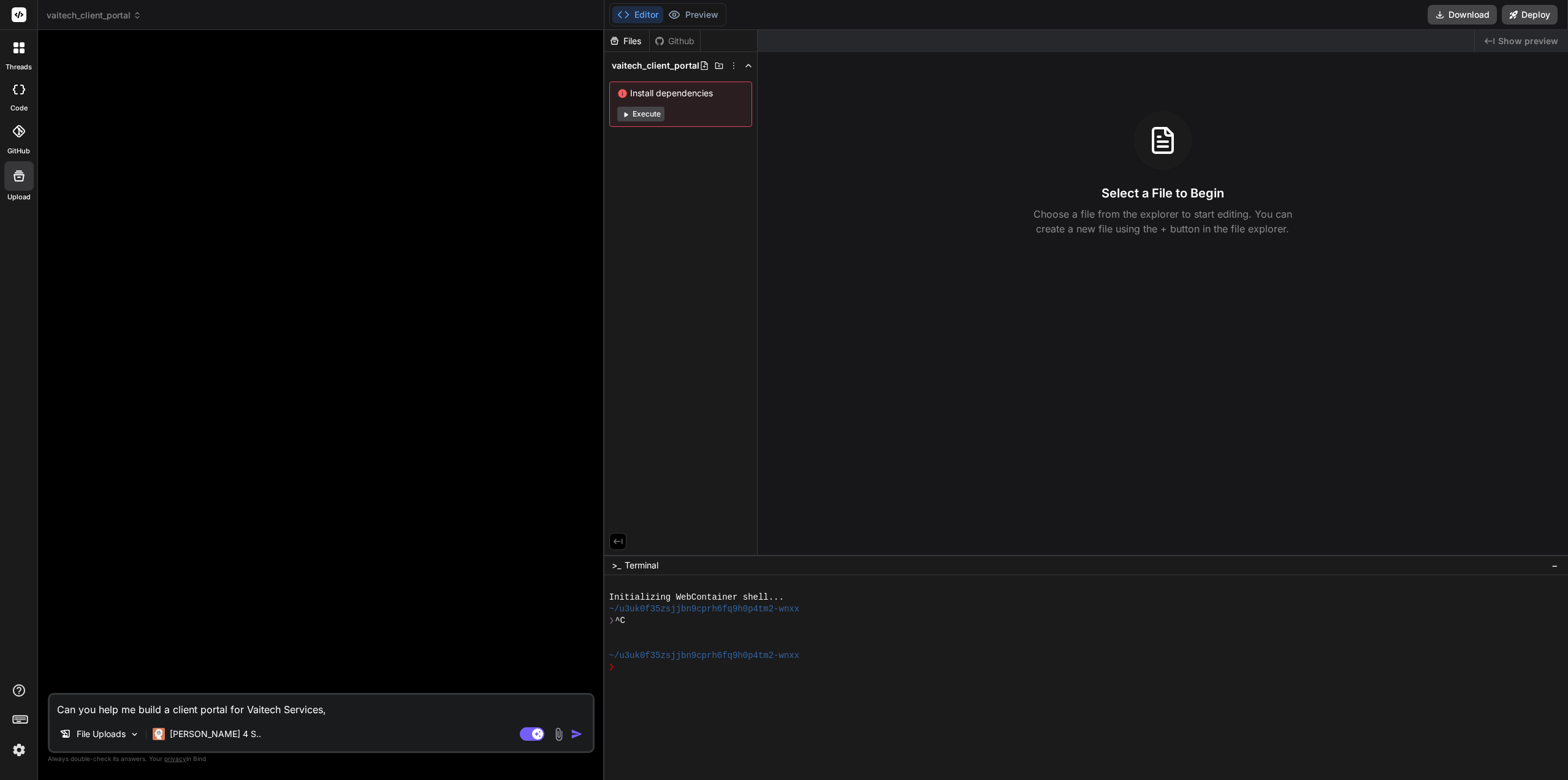
type textarea "x"
type textarea "Can you help me build a client portal for Vaitech Services, a"
type textarea "x"
type textarea "Can you help me build a client portal for Vaitech Services, a"
type textarea "x"
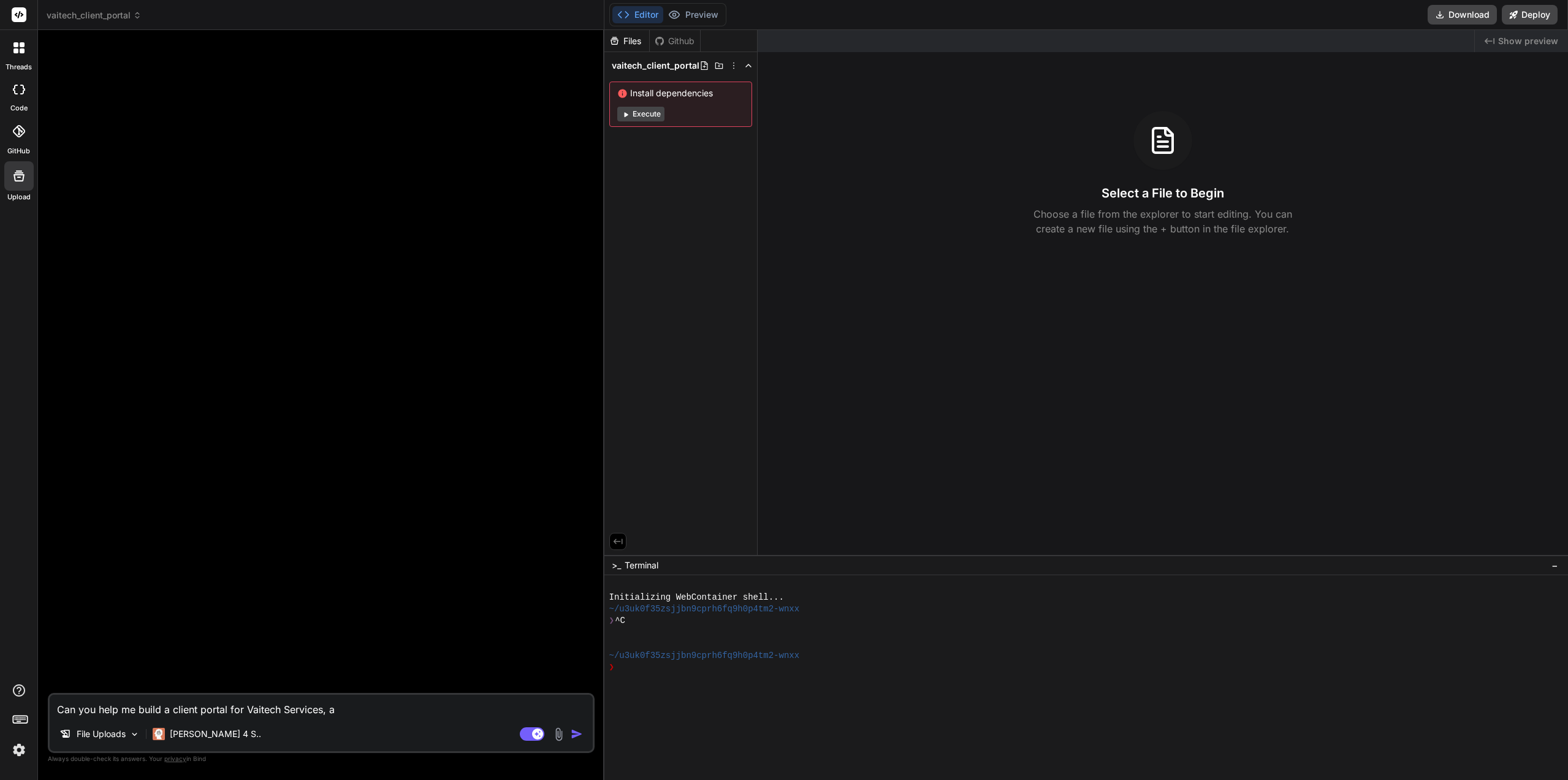
type textarea "Can you help me build a client portal for Vaitech Services, a w"
type textarea "x"
type textarea "Can you help me build a client portal for Vaitech Services, a we"
type textarea "x"
type textarea "Can you help me build a client portal for Vaitech Services, a web"
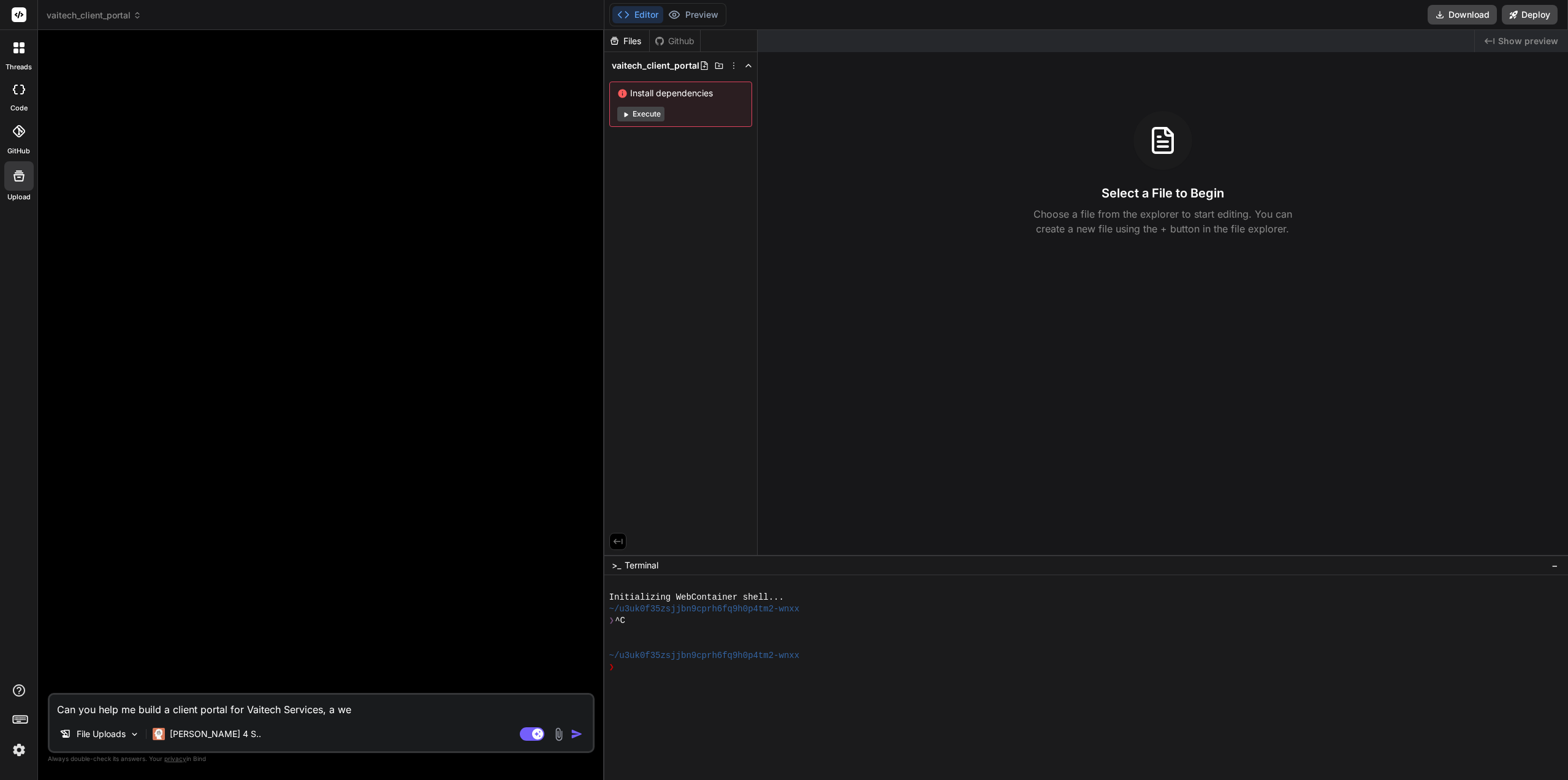
type textarea "x"
type textarea "Can you help me build a client portal for Vaitech Services, a webs"
type textarea "x"
type textarea "Can you help me build a client portal for Vaitech Services, a websi"
type textarea "x"
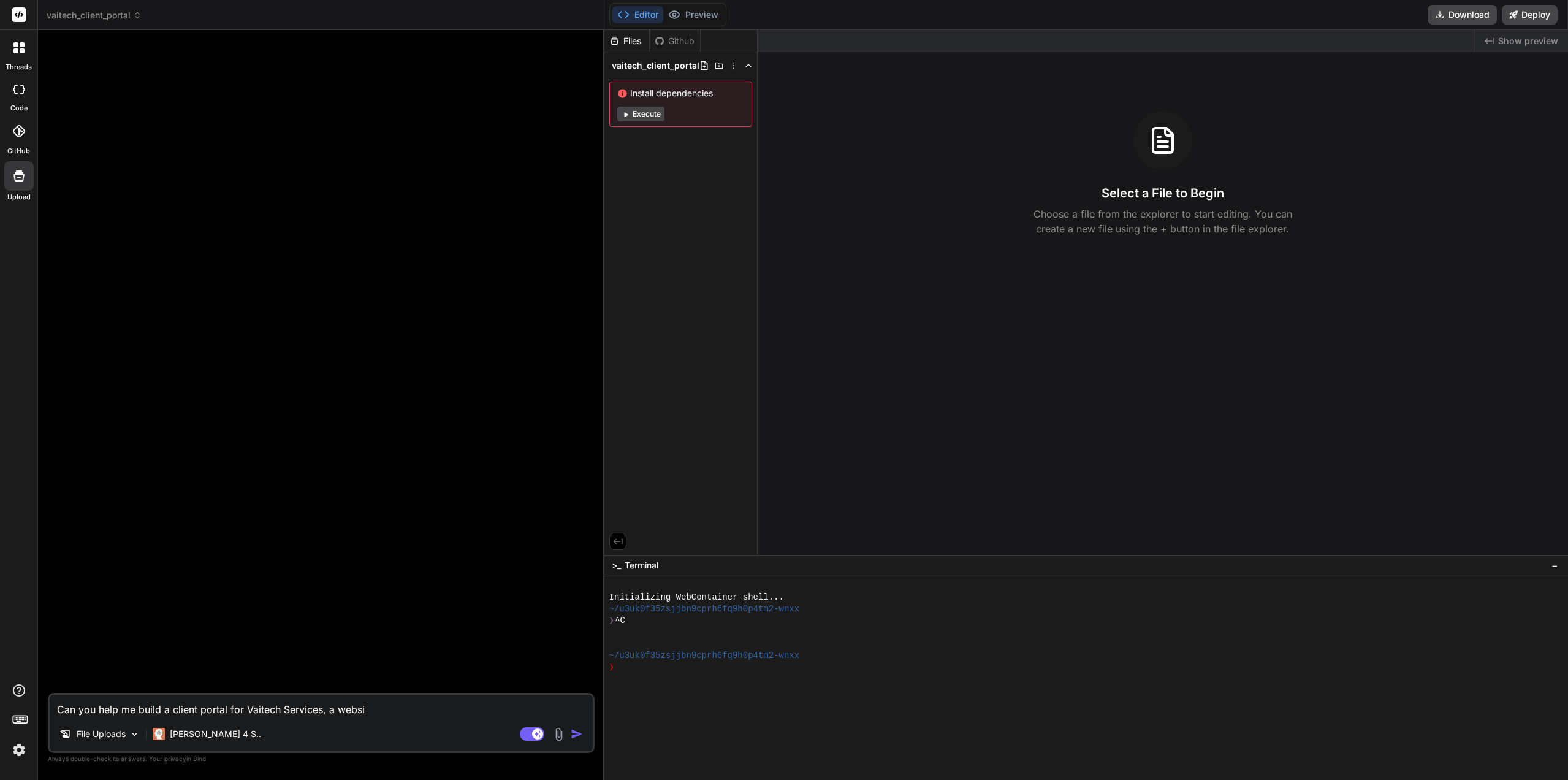
type textarea "Can you help me build a client portal for Vaitech Services, a websit"
type textarea "x"
type textarea "Can you help me build a client portal for Vaitech Services, a website"
type textarea "x"
type textarea "Can you help me build a client portal for Vaitech Services, a website"
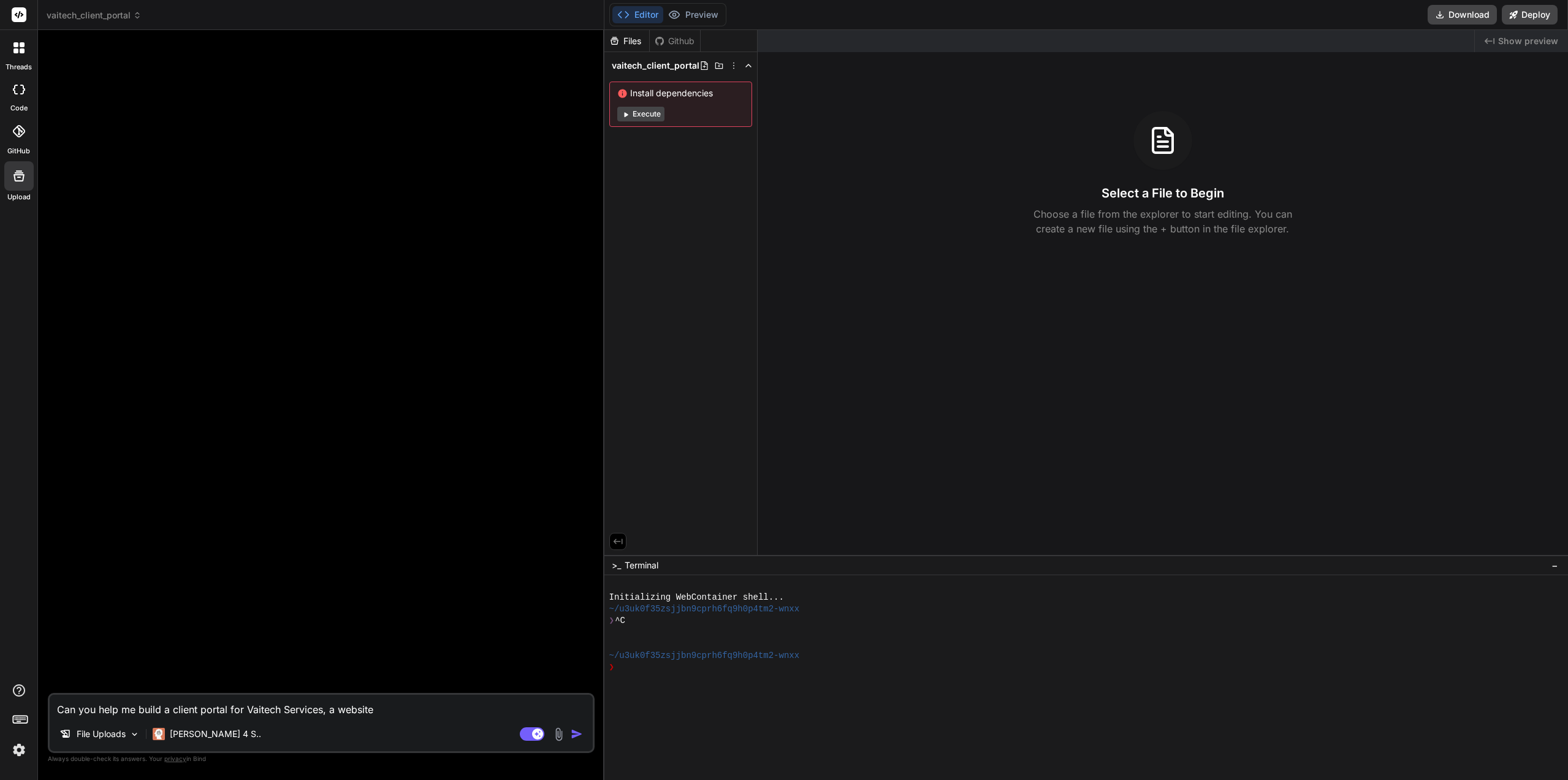
type textarea "x"
type textarea "Can you help me build a client portal for Vaitech Services, a website b"
type textarea "x"
type textarea "Can you help me build a client portal for Vaitech Services, a website bu"
type textarea "x"
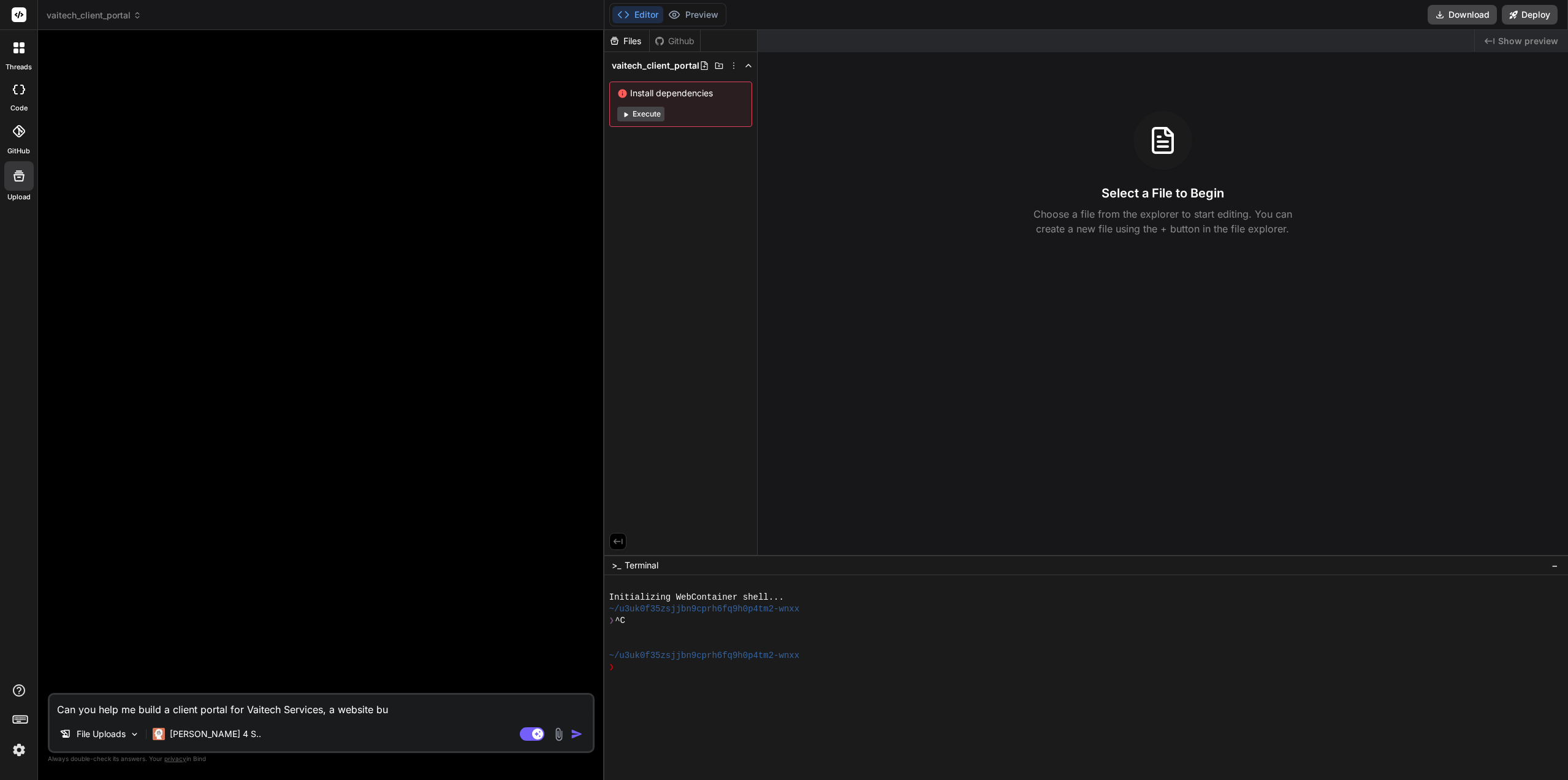
type textarea "Can you help me build a client portal for Vaitech Services, a website bui"
type textarea "x"
type textarea "Can you help me build a client portal for Vaitech Services, a website buil"
type textarea "x"
type textarea "Can you help me build a client portal for Vaitech Services, a website build"
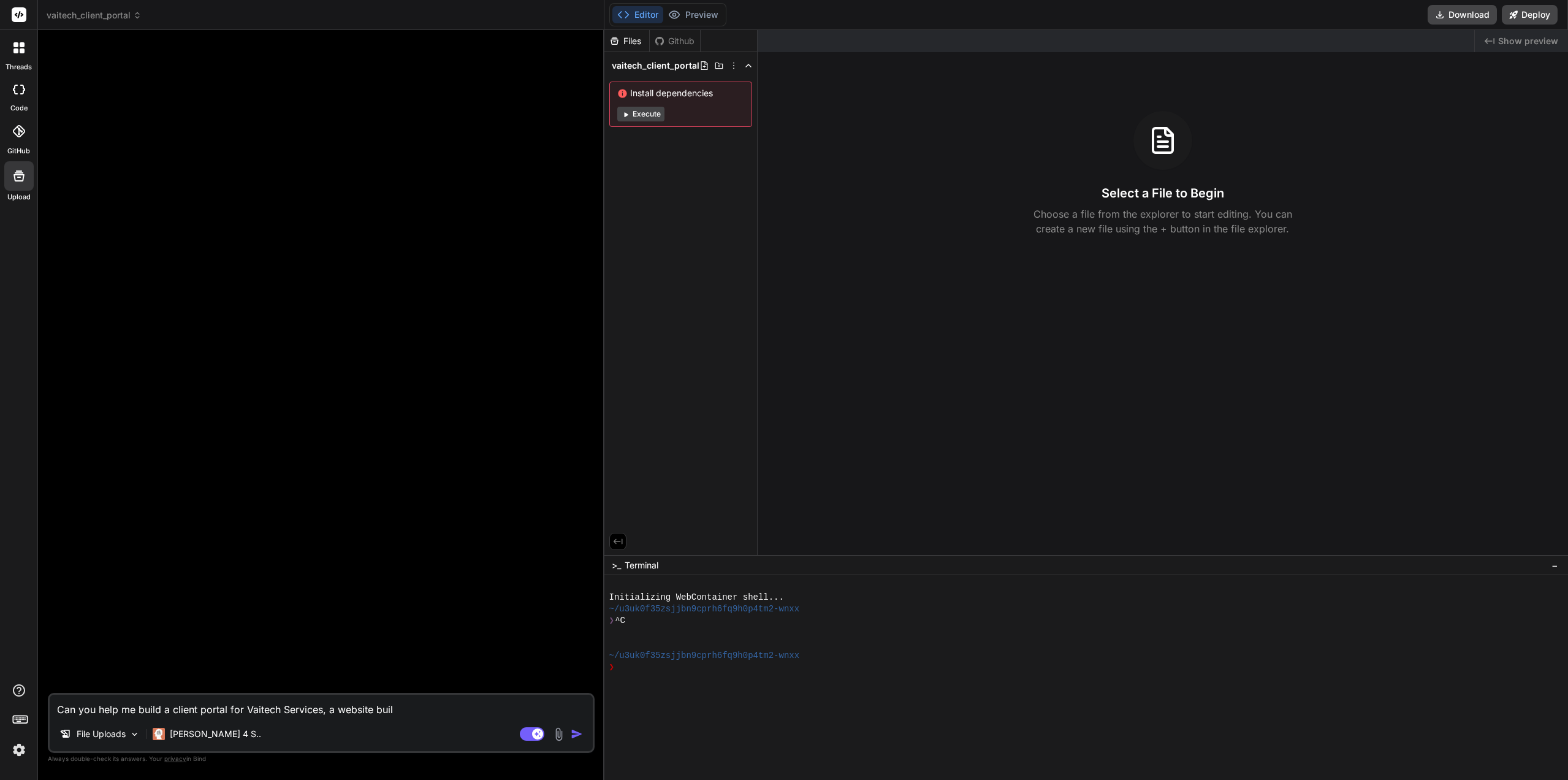
type textarea "x"
type textarea "Can you help me build a client portal for Vaitech Services, a website buildi"
type textarea "x"
type textarea "Can you help me build a client portal for Vaitech Services, a website buildin"
type textarea "x"
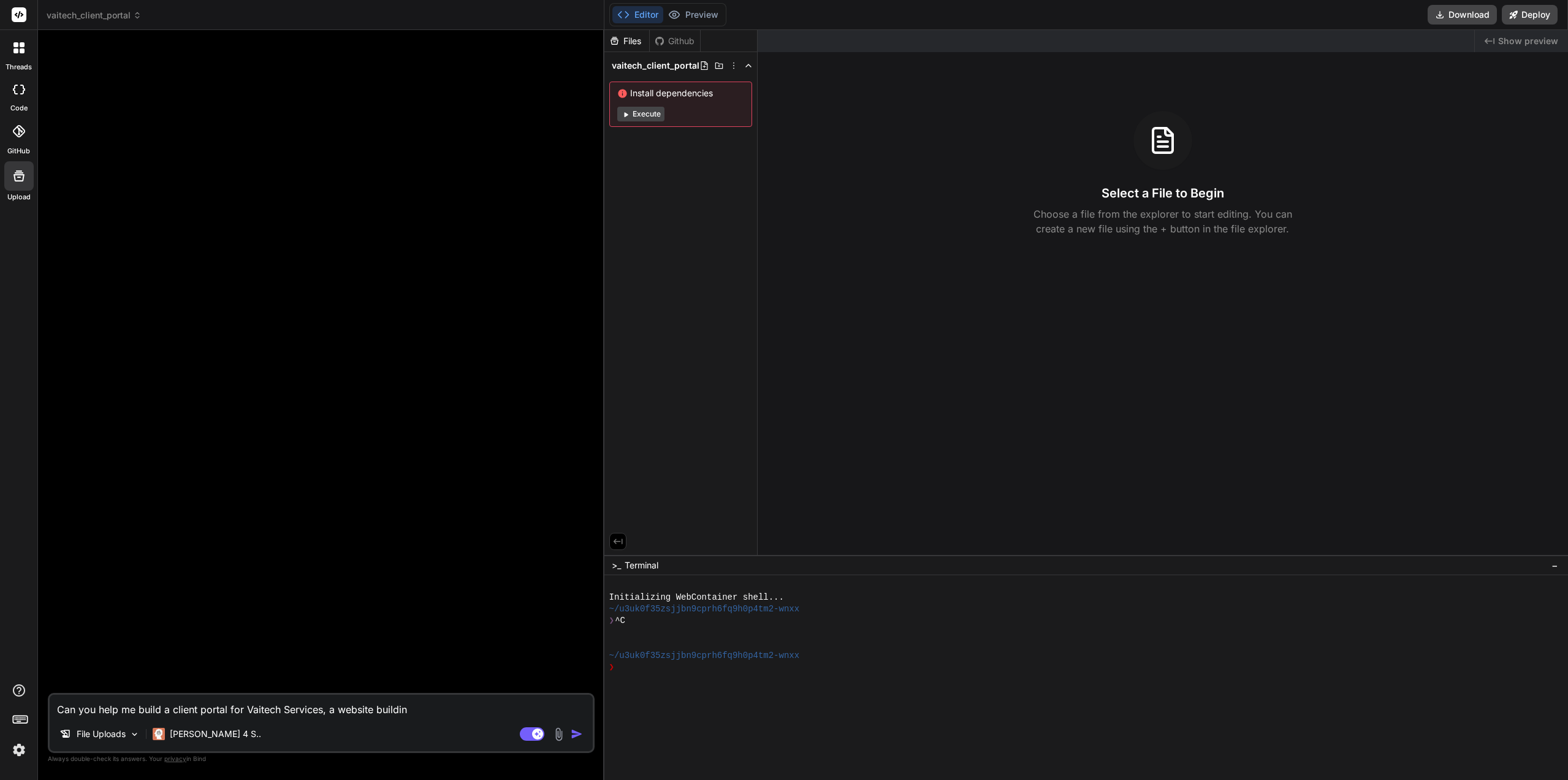
type textarea "Can you help me build a client portal for Vaitech Services, a website building"
type textarea "x"
type textarea "Can you help me build a client portal for Vaitech Services, a website building"
type textarea "x"
type textarea "Can you help me build a client portal for Vaitech Services, a website building c"
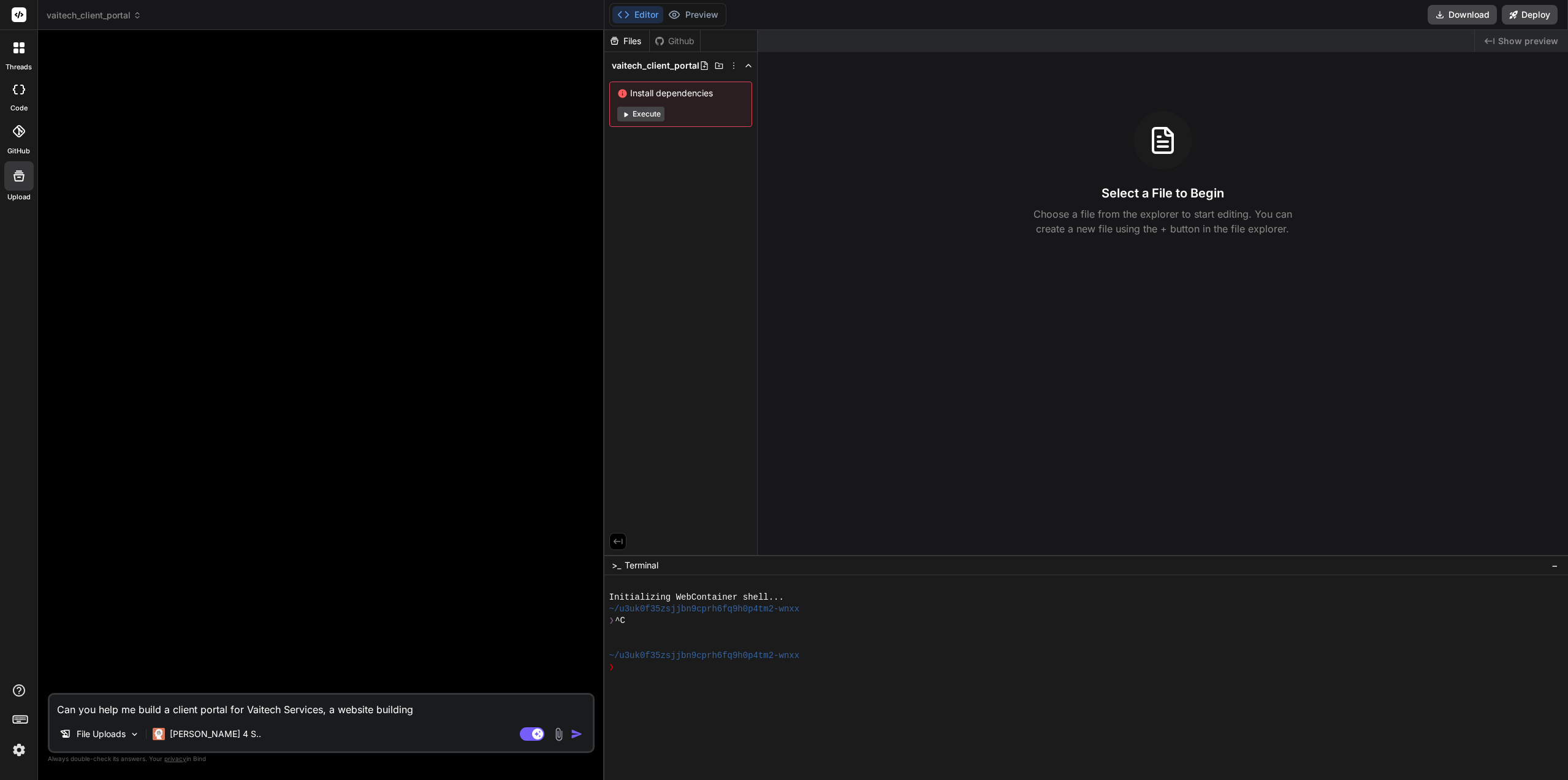
type textarea "x"
type textarea "Can you help me build a client portal for Vaitech Services, a website building …"
type textarea "x"
type textarea "Can you help me build a client portal for Vaitech Services, a website building …"
type textarea "x"
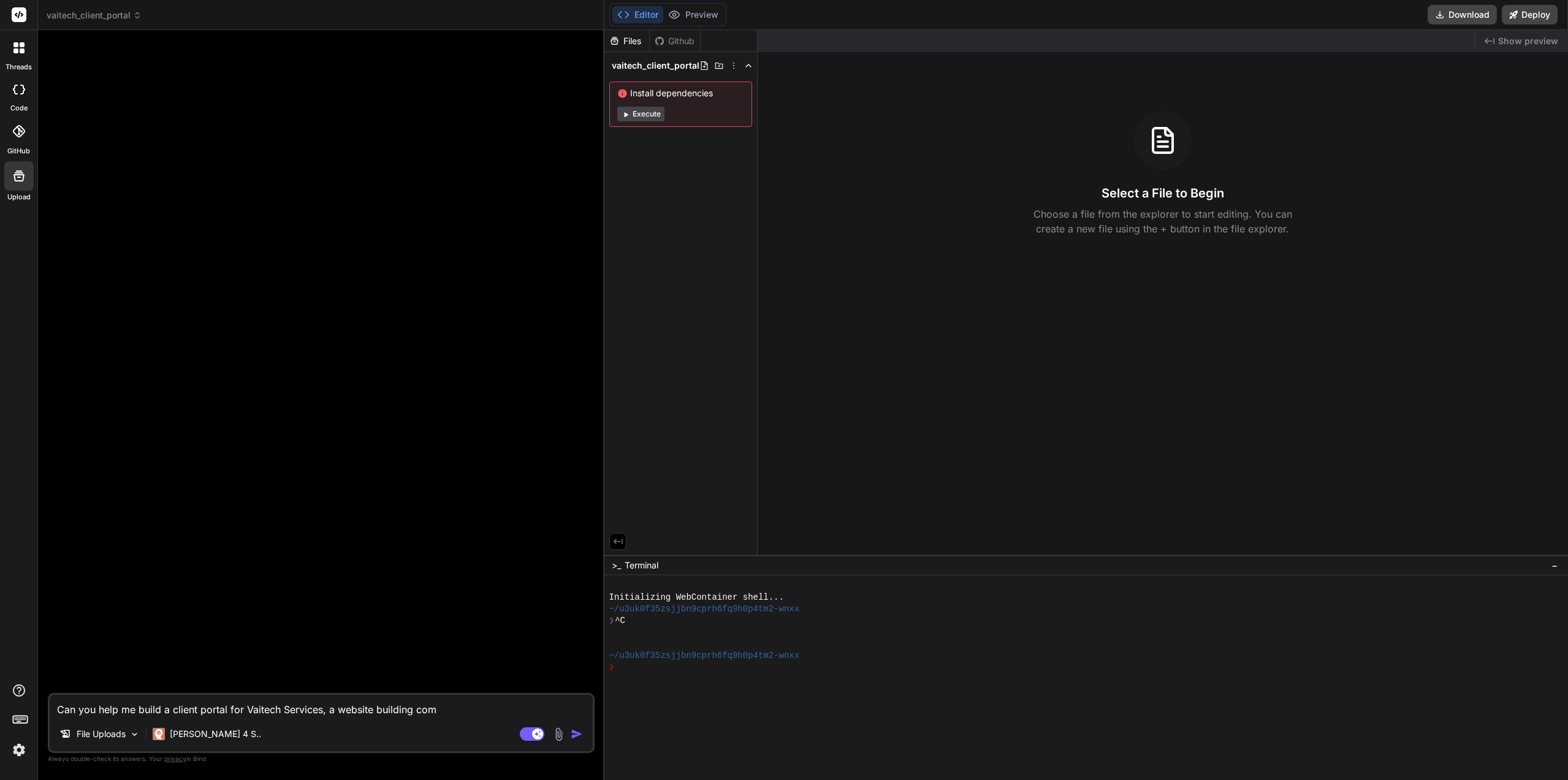
type textarea "Can you help me build a client portal for Vaitech Services, a website building …"
type textarea "x"
type textarea "Can you help me build a client portal for Vaitech Services, a website building …"
type textarea "x"
type textarea "Can you help me build a client portal for Vaitech Services, a website building …"
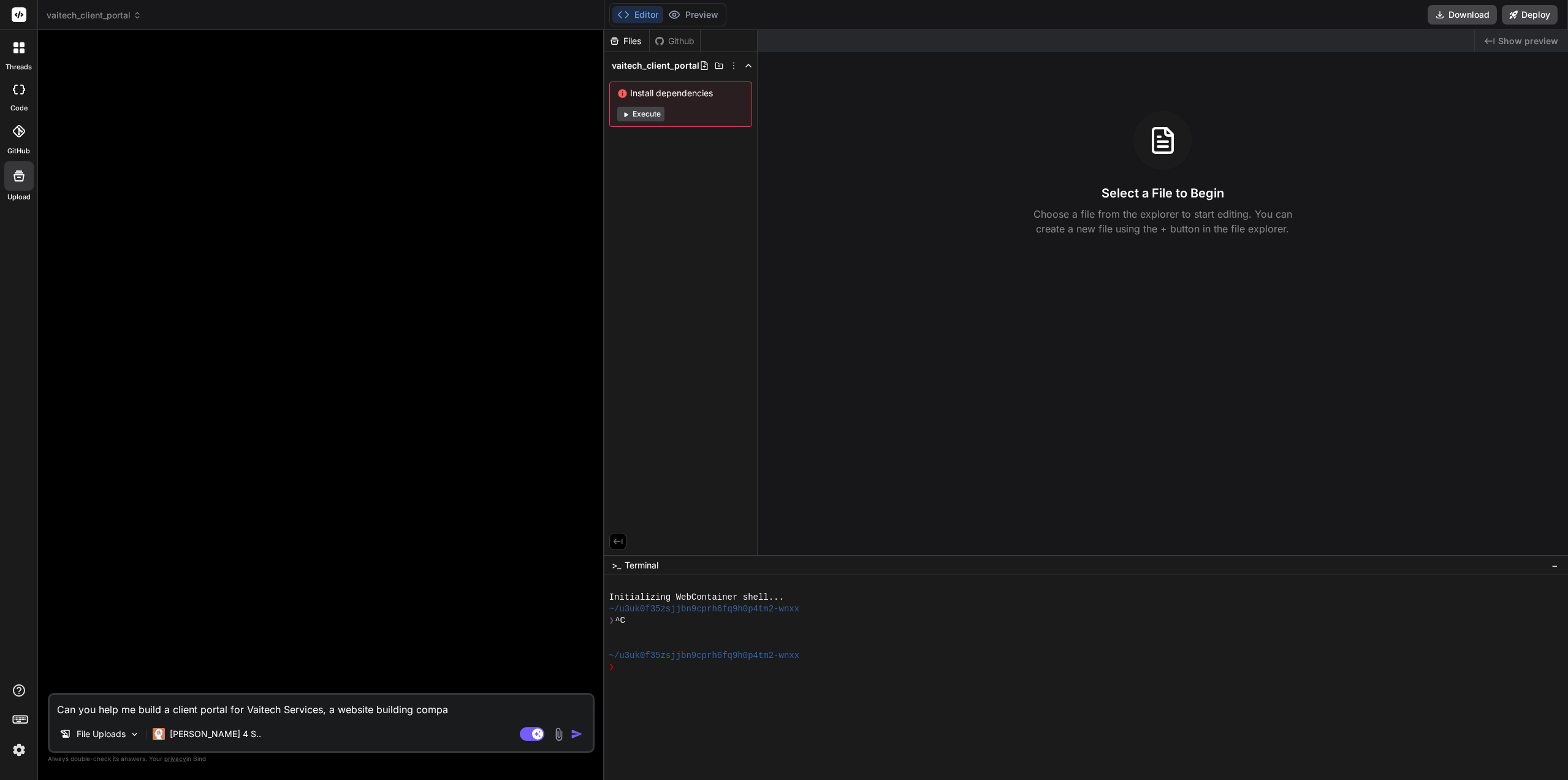
type textarea "x"
type textarea "Can you help me build a client portal for Vaitech Services, a website building …"
type textarea "x"
type textarea "Can you help me build a client portal for Vaitech Services, a website building …"
type textarea "x"
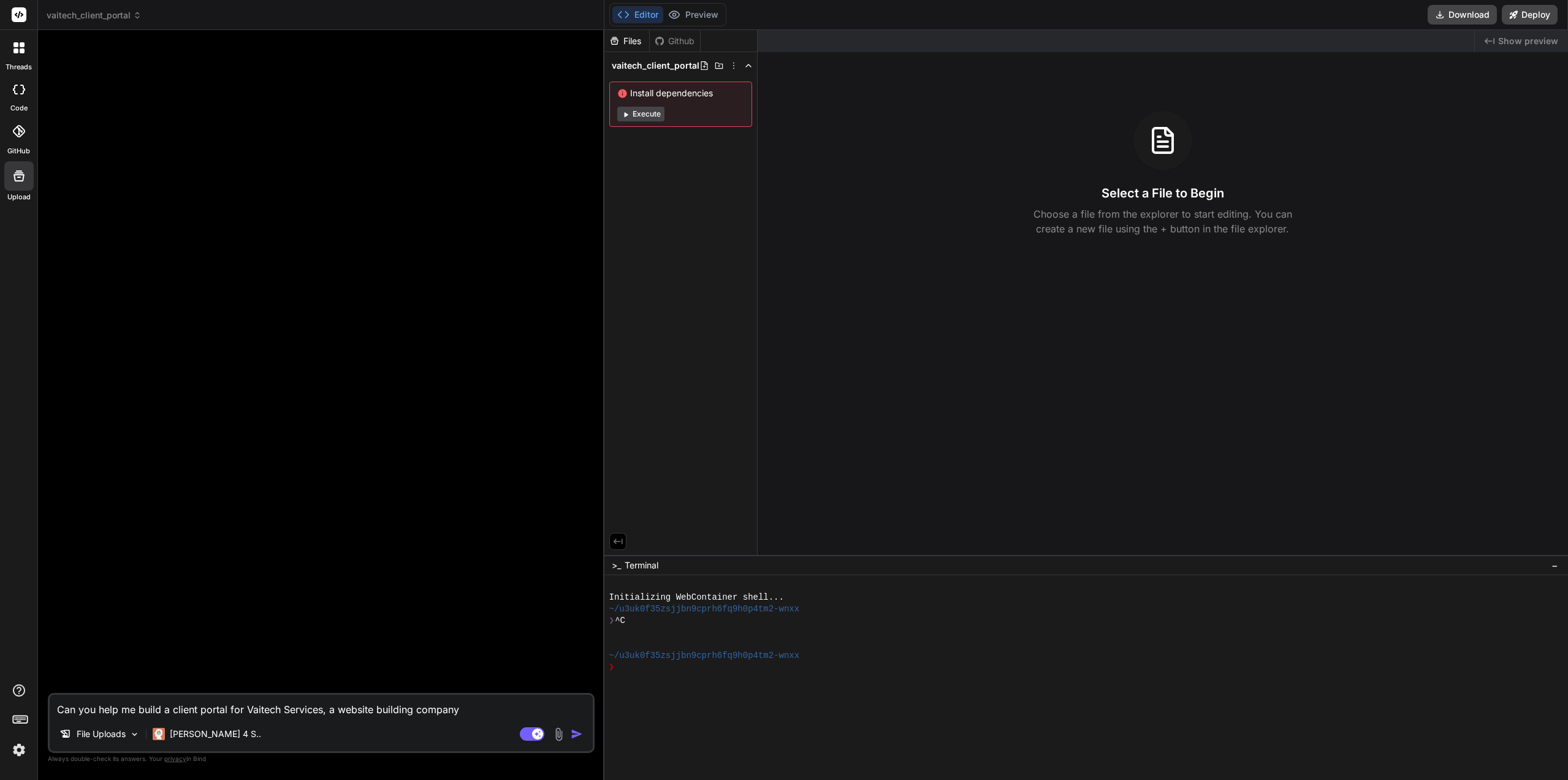
type textarea "Can you help me build a client portal for Vaitech Services, a website building …"
type textarea "x"
type textarea "Can you help me build a client portal for Vaitech Services, a website building …"
type textarea "x"
type textarea "Can you help me build a client portal for Vaitech Services, a website building …"
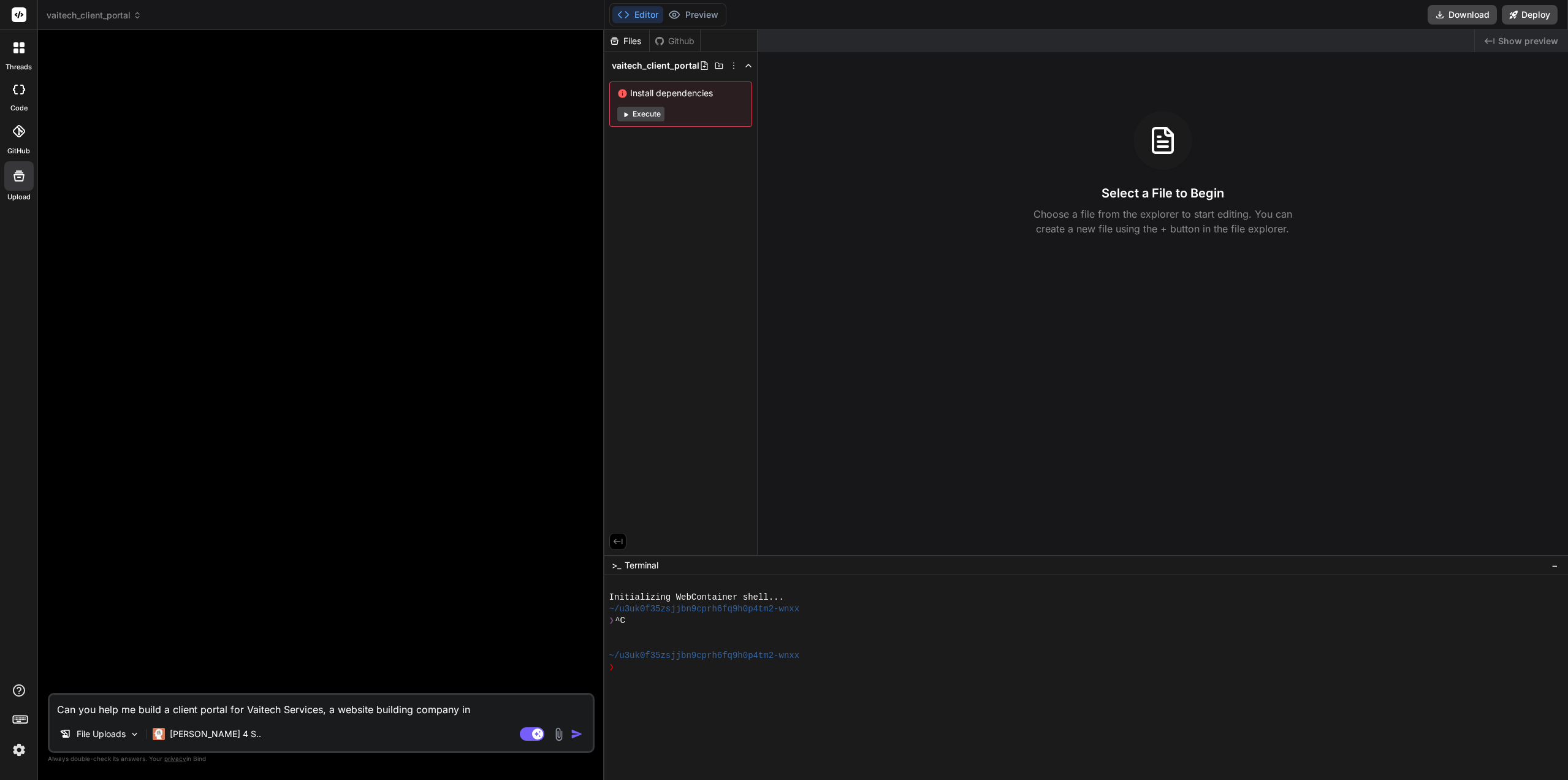
type textarea "x"
type textarea "Can you help me build a client portal for Vaitech Services, a website building …"
type textarea "x"
type textarea "Can you help me build a client portal for Vaitech Services, a website building …"
type textarea "x"
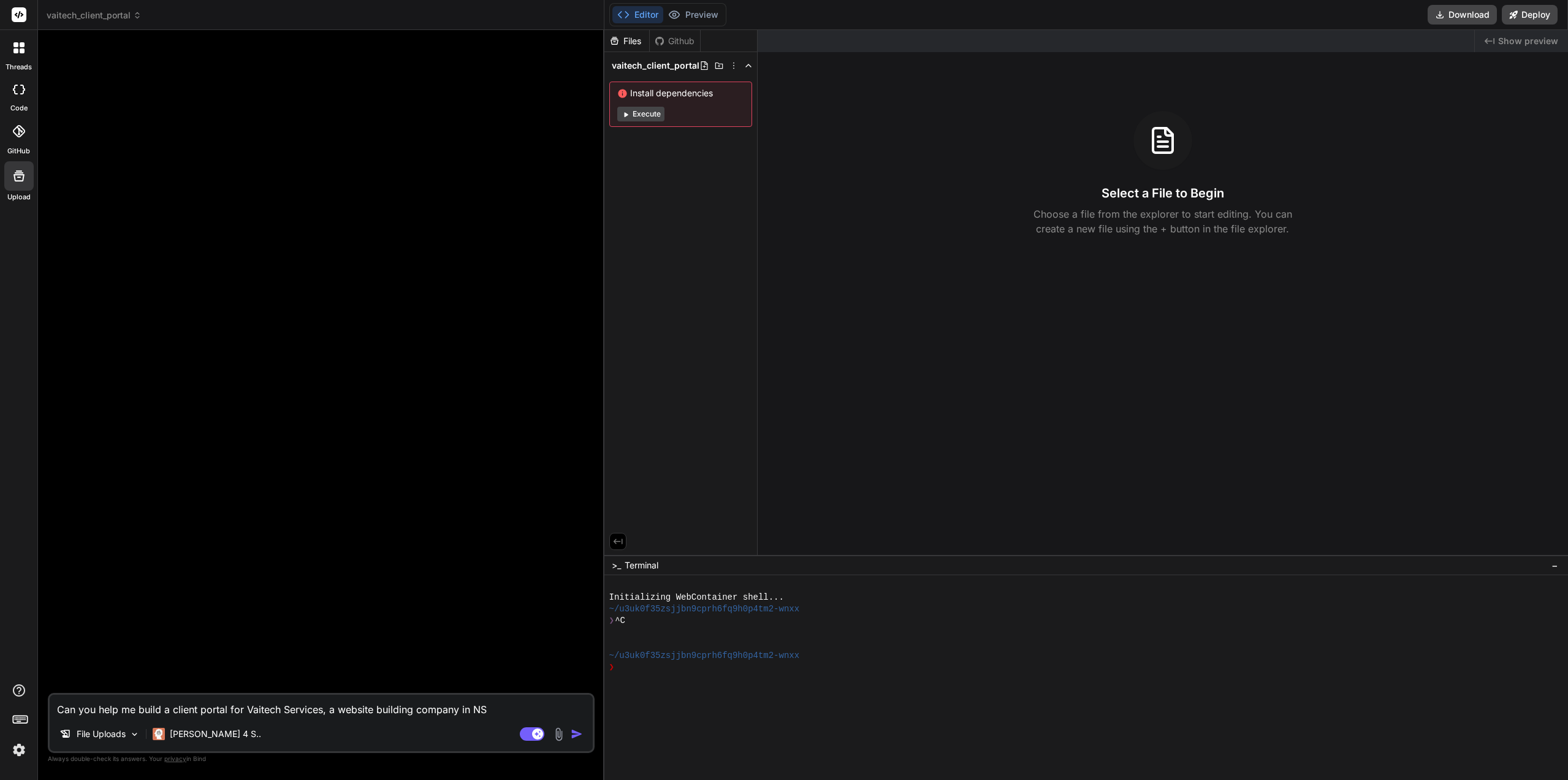
type textarea "Can you help me build a client portal for Vaitech Services, a website building …"
type textarea "x"
type textarea "Can you help me build a client portal for Vaitech Services, a website building …"
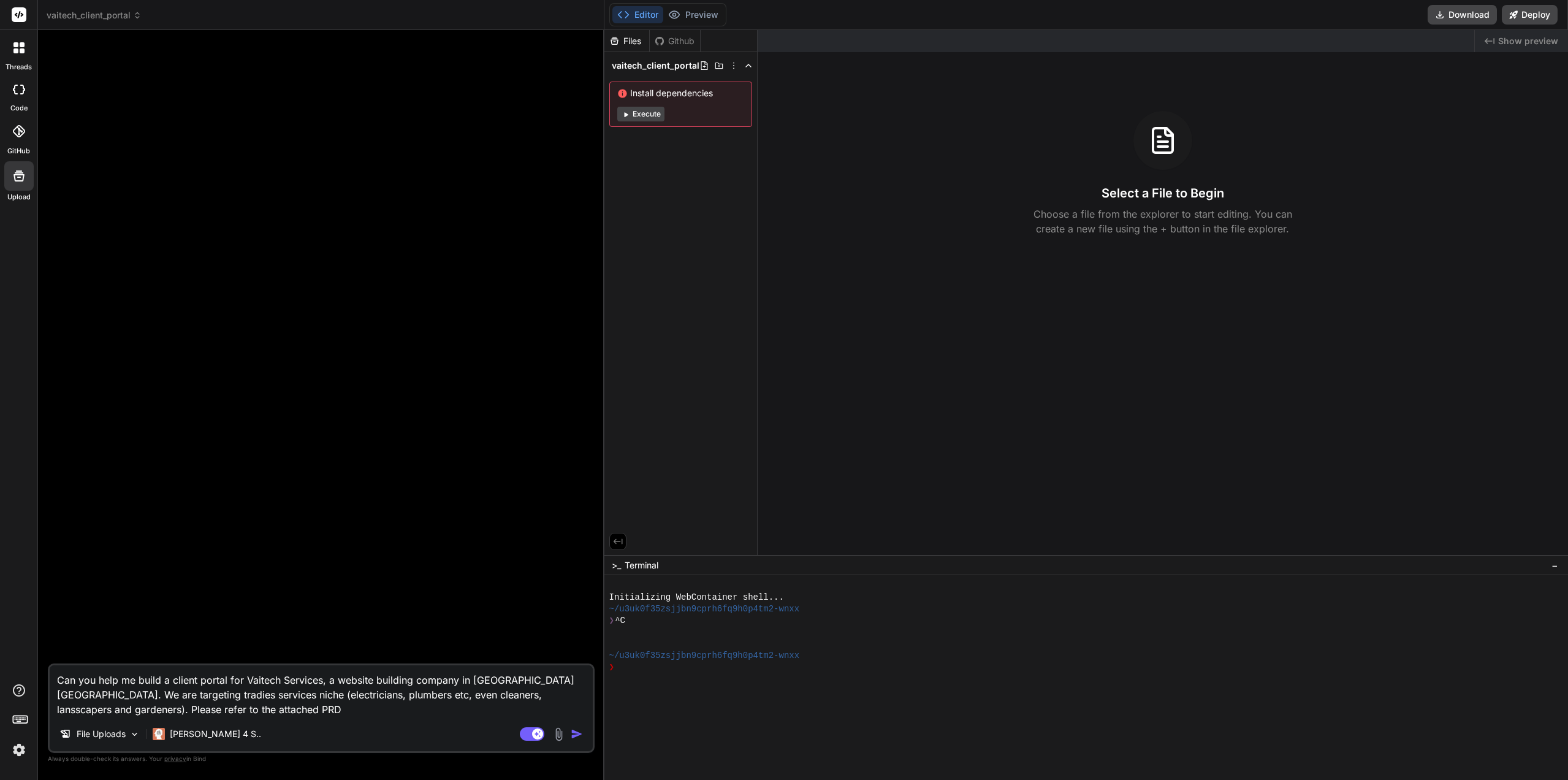
click at [91, 735] on p "File Uploads" at bounding box center [101, 733] width 49 height 12
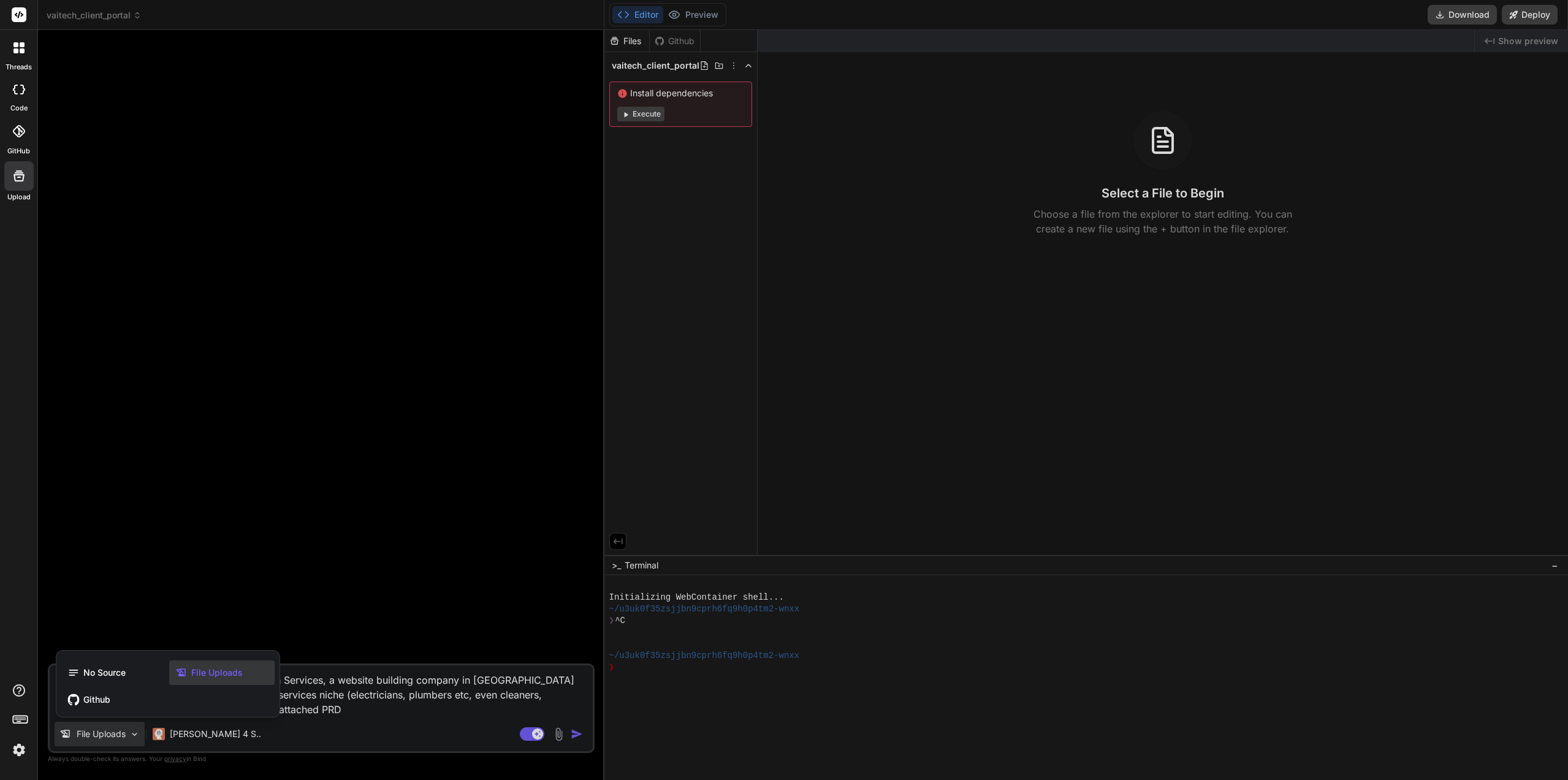
click at [220, 677] on span "File Uploads" at bounding box center [217, 672] width 51 height 12
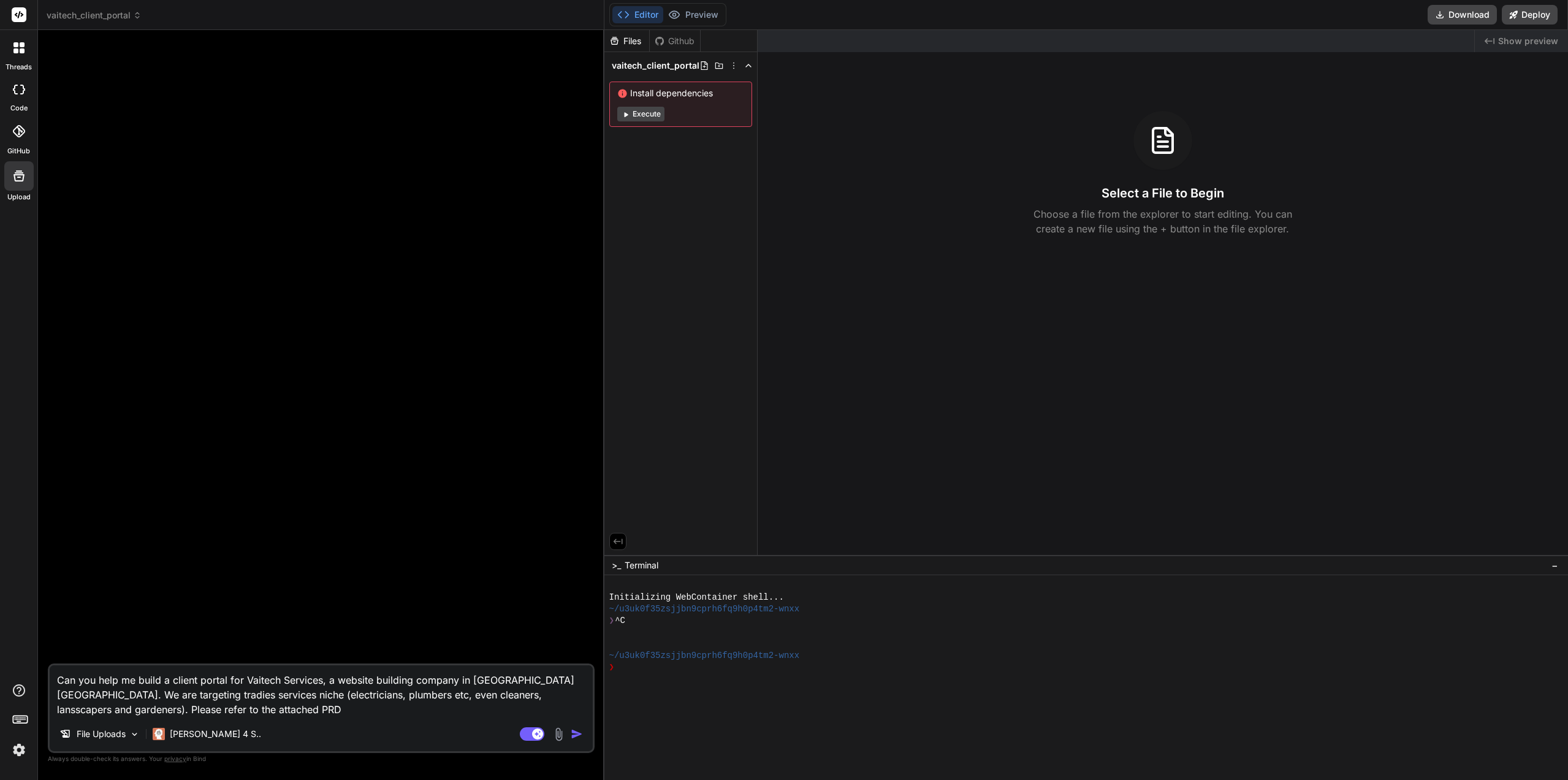
click at [114, 737] on p "File Uploads" at bounding box center [101, 733] width 49 height 12
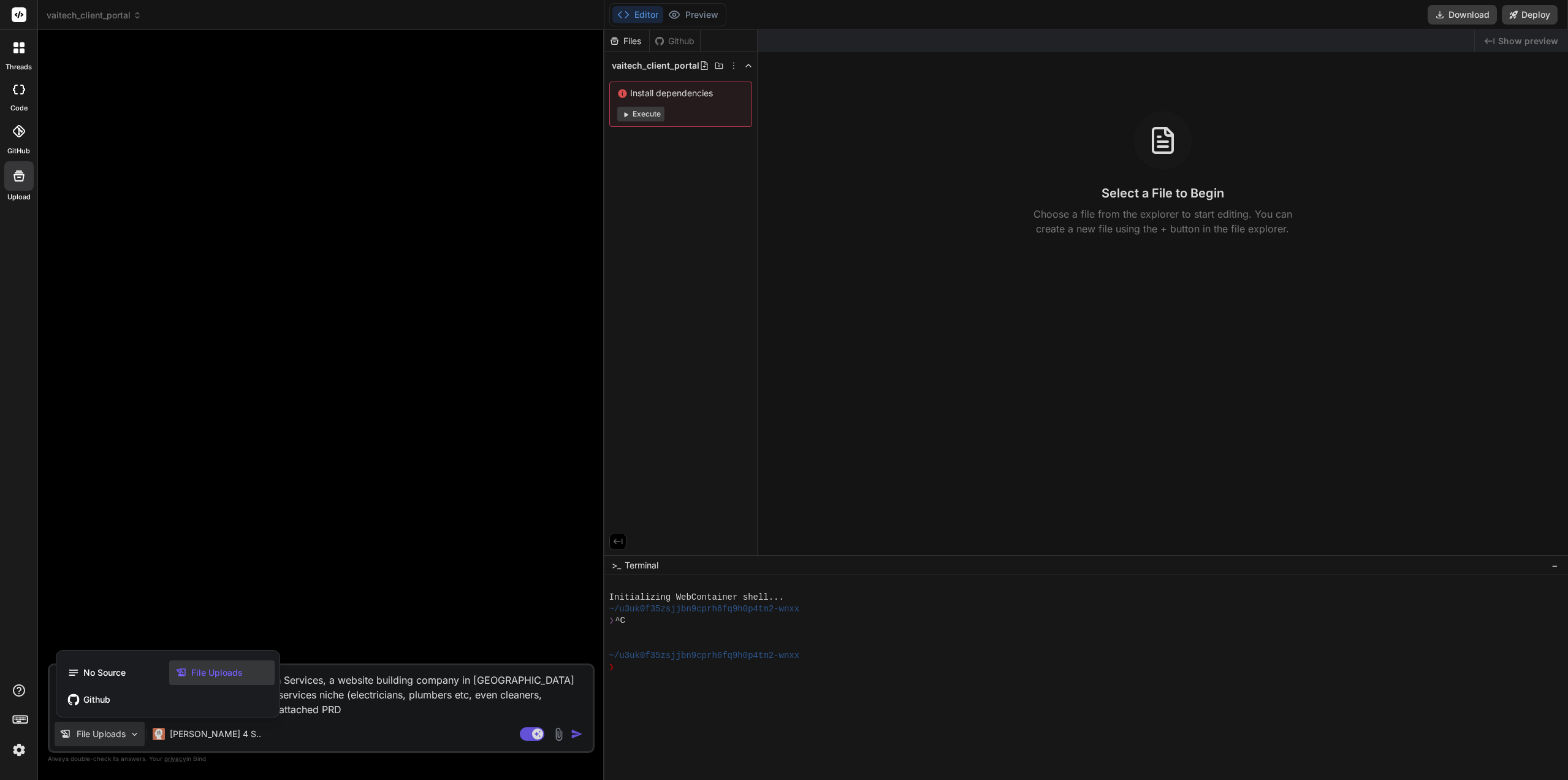
click at [216, 669] on span "File Uploads" at bounding box center [217, 672] width 51 height 12
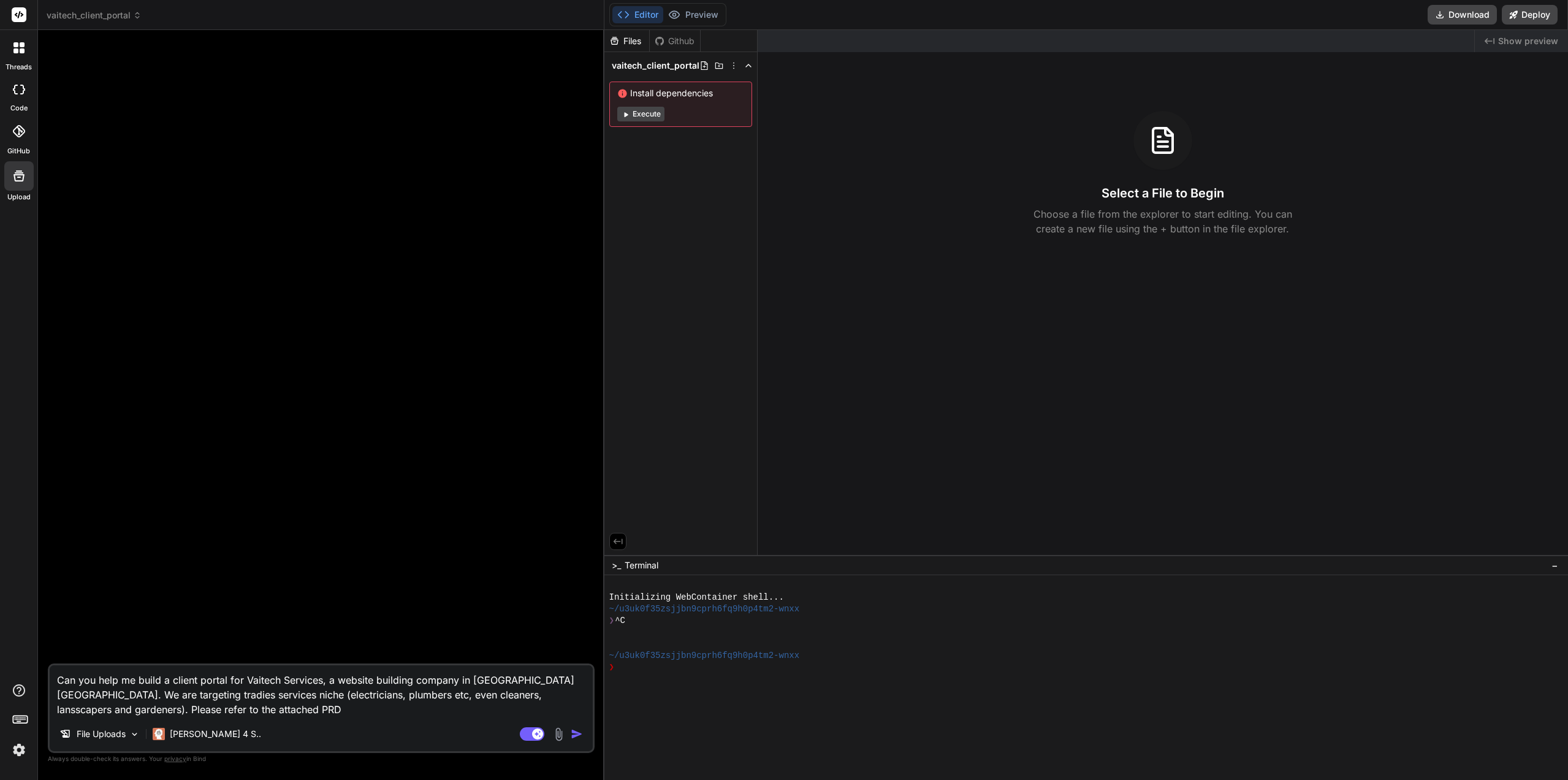
click at [10, 181] on div at bounding box center [18, 176] width 30 height 30
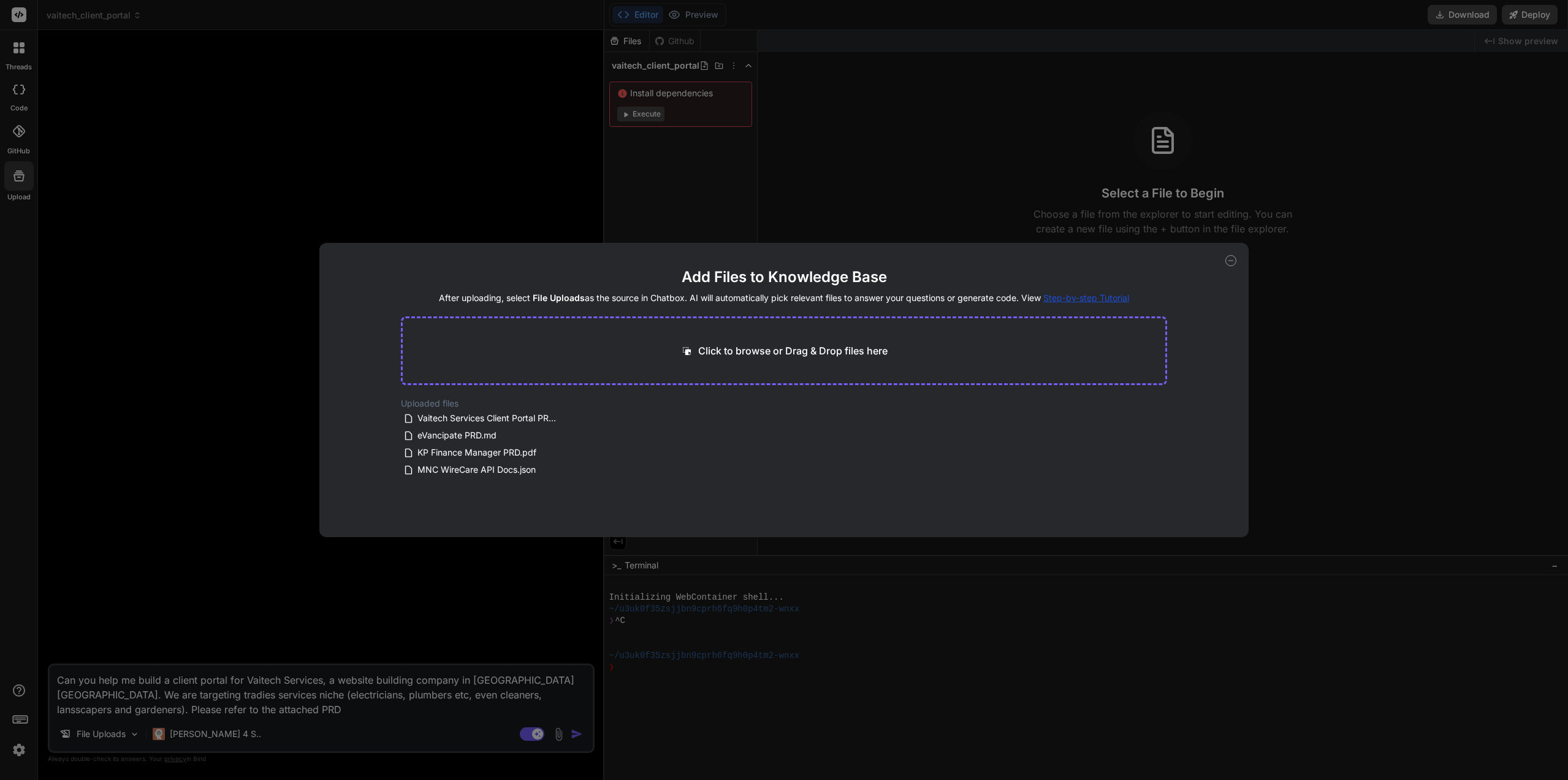
click at [222, 424] on div "Add Files to Knowledge Base After uploading, select File Uploads as the source …" at bounding box center [784, 390] width 1568 height 780
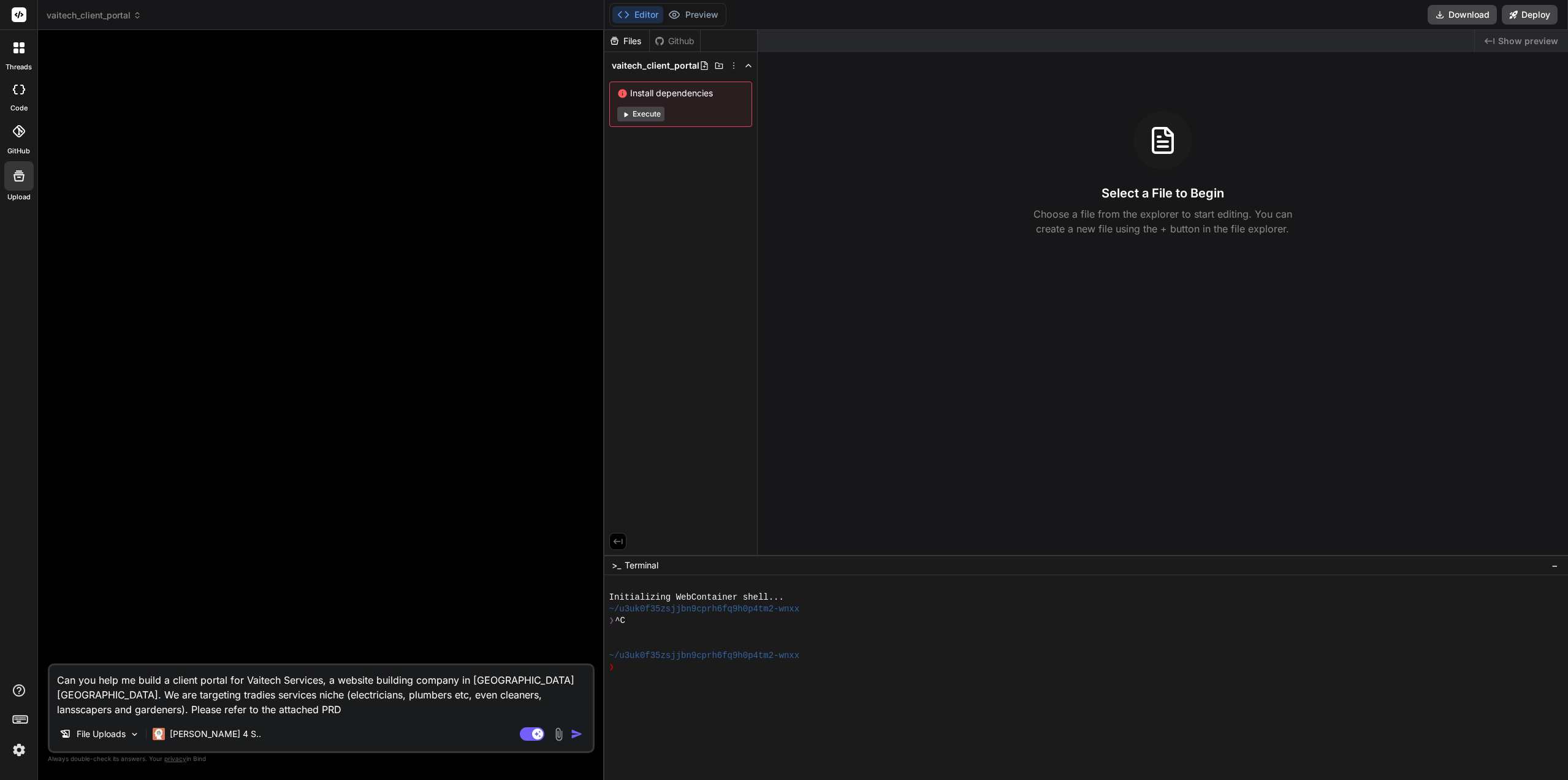
click at [179, 707] on textarea "Can you help me build a client portal for Vaitech Services, a website building …" at bounding box center [321, 691] width 543 height 51
click at [421, 696] on textarea "Can you help me build a client portal for Vaitech Services, a website building …" at bounding box center [321, 691] width 543 height 51
click at [402, 711] on textarea "Can you help me build a client portal for Vaitech Services, a website building …" at bounding box center [321, 691] width 543 height 51
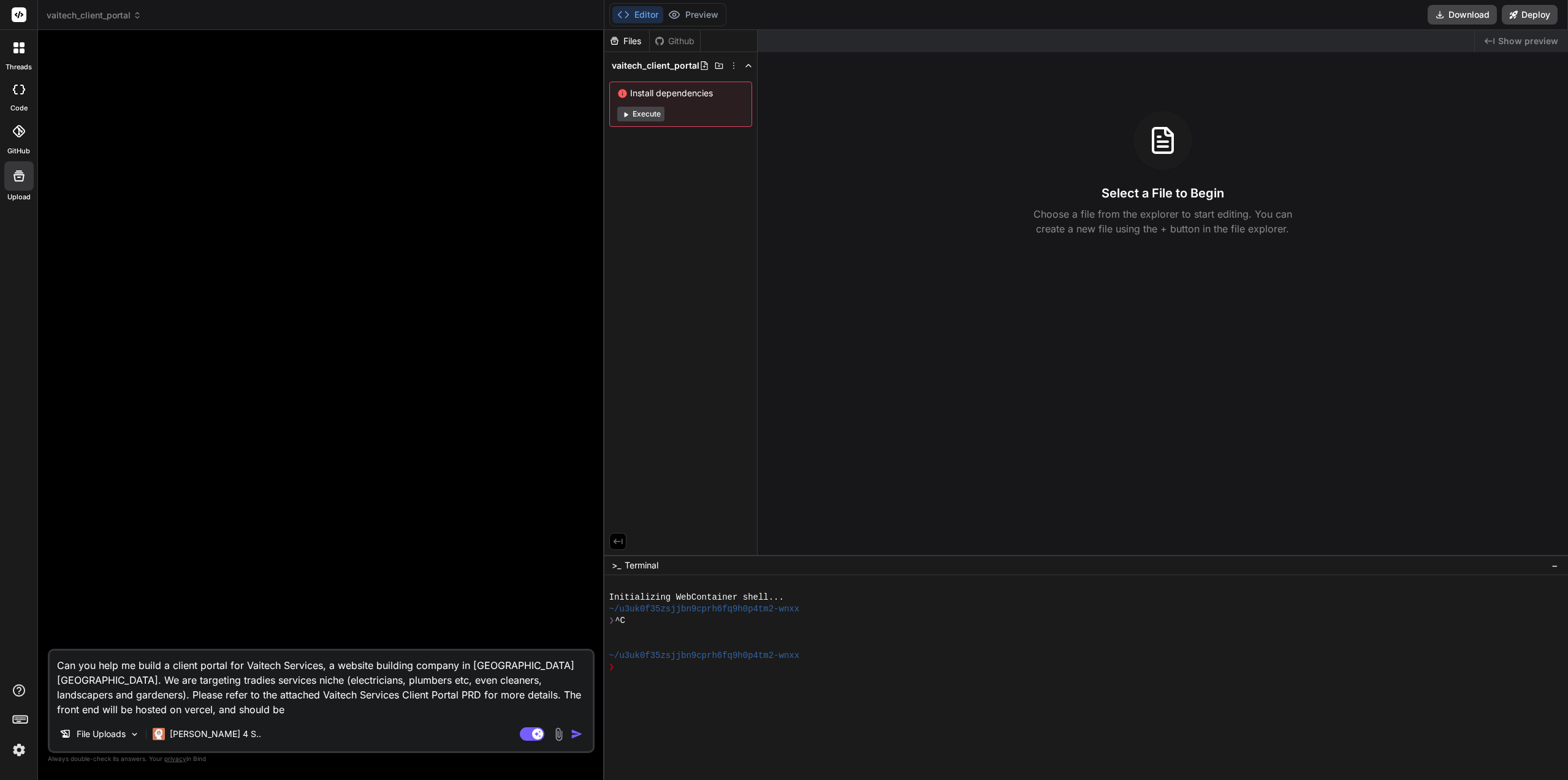
click at [148, 709] on textarea "Can you help me build a client portal for Vaitech Services, a website building …" at bounding box center [321, 684] width 543 height 67
paste textarea "React and Tailwind CSS"
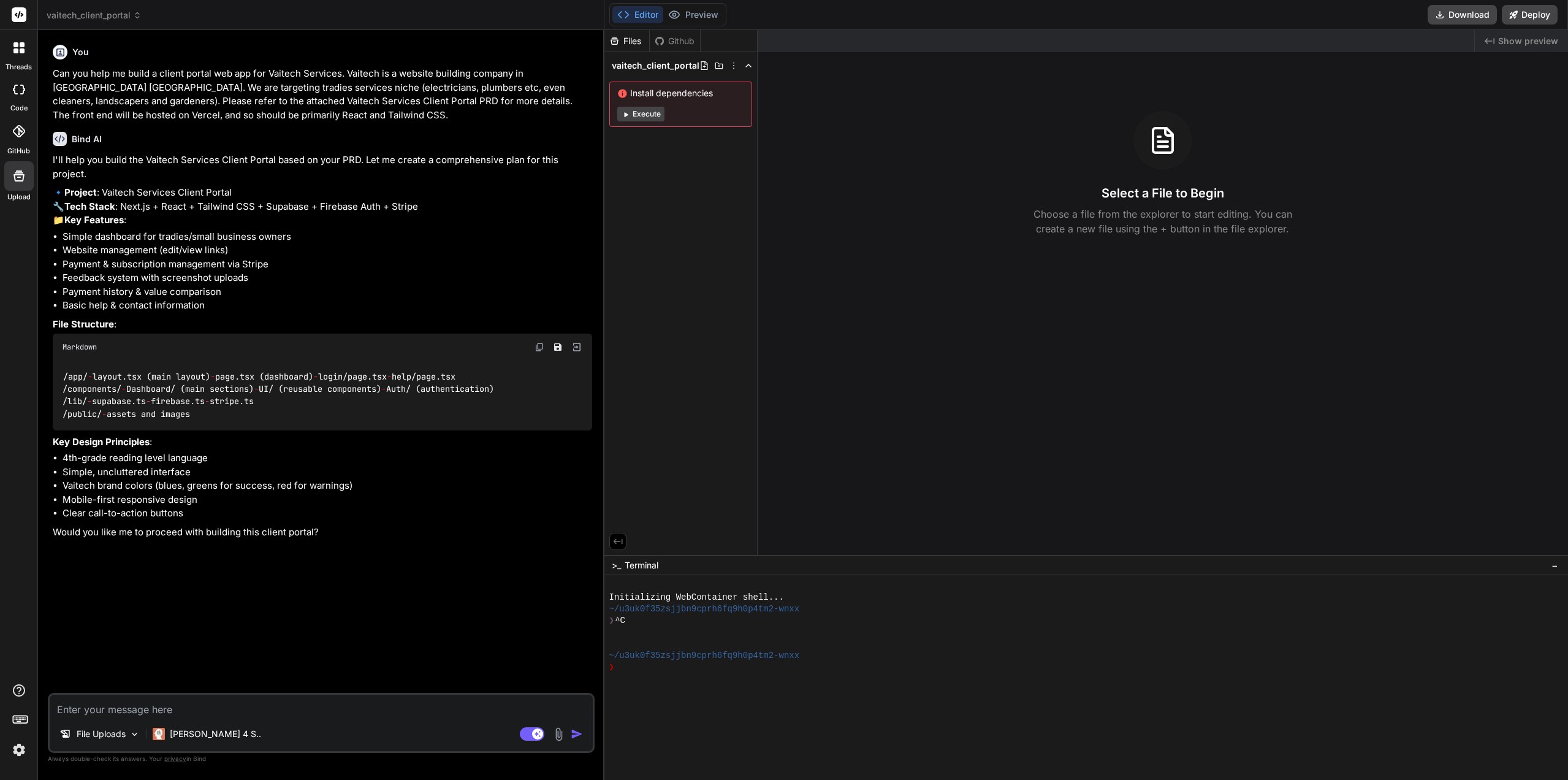
click at [245, 709] on textarea at bounding box center [321, 706] width 543 height 22
click at [344, 709] on textarea "We'll use Supabase for auth, sorry, the PRD has that wrong." at bounding box center [321, 706] width 543 height 22
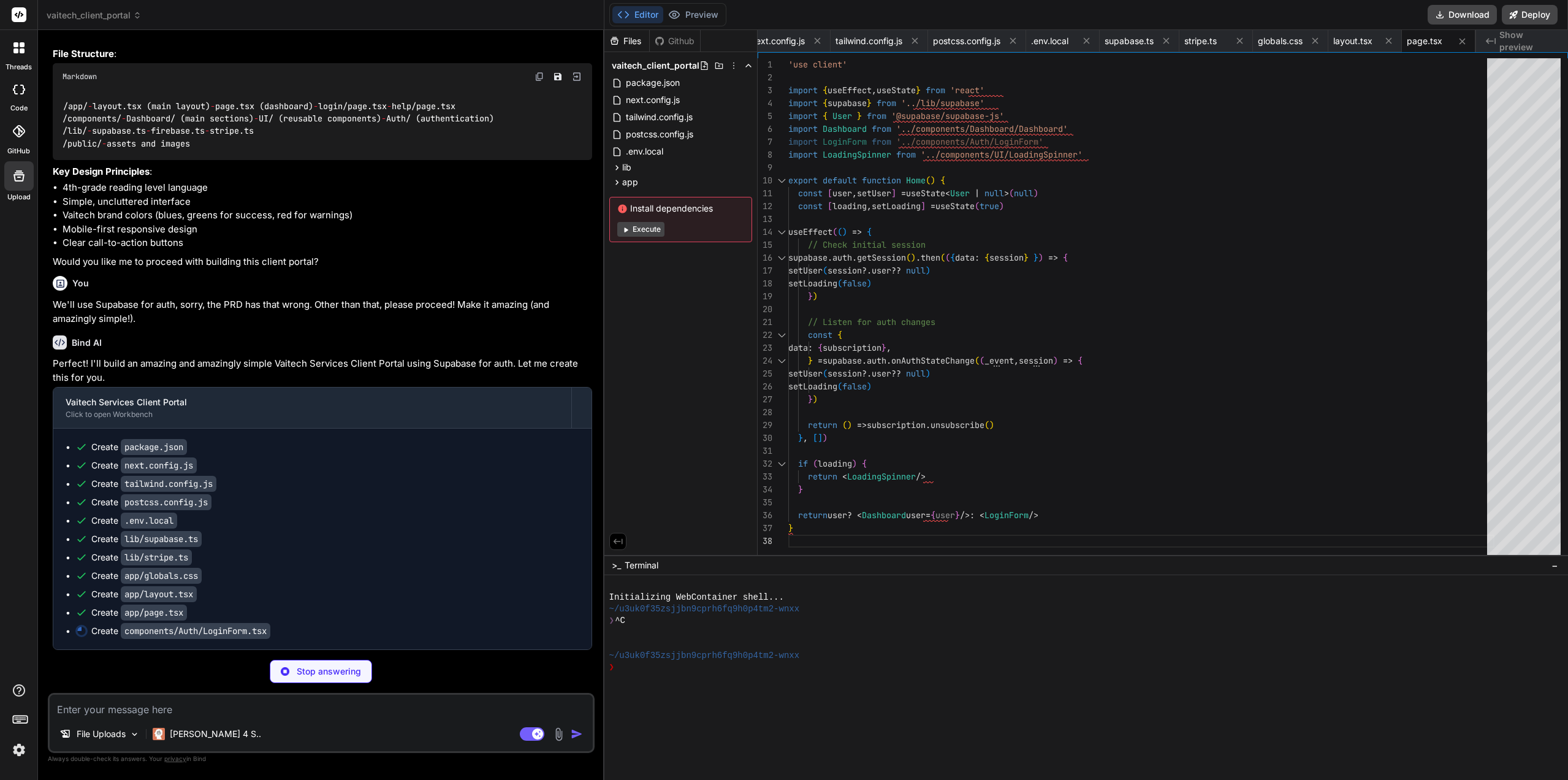
scroll to position [0, 189]
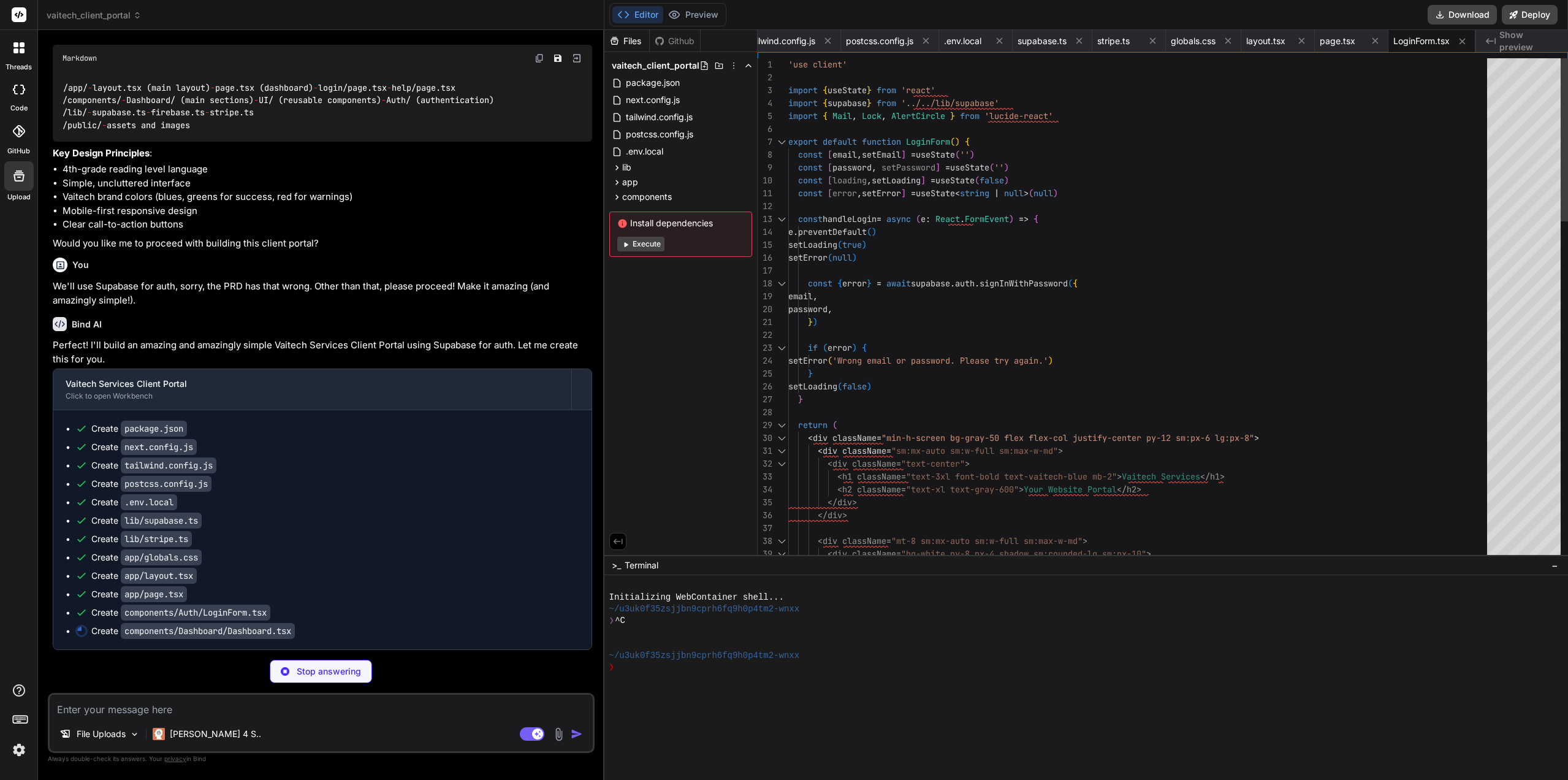
click at [1538, 142] on div at bounding box center [1524, 310] width 74 height 503
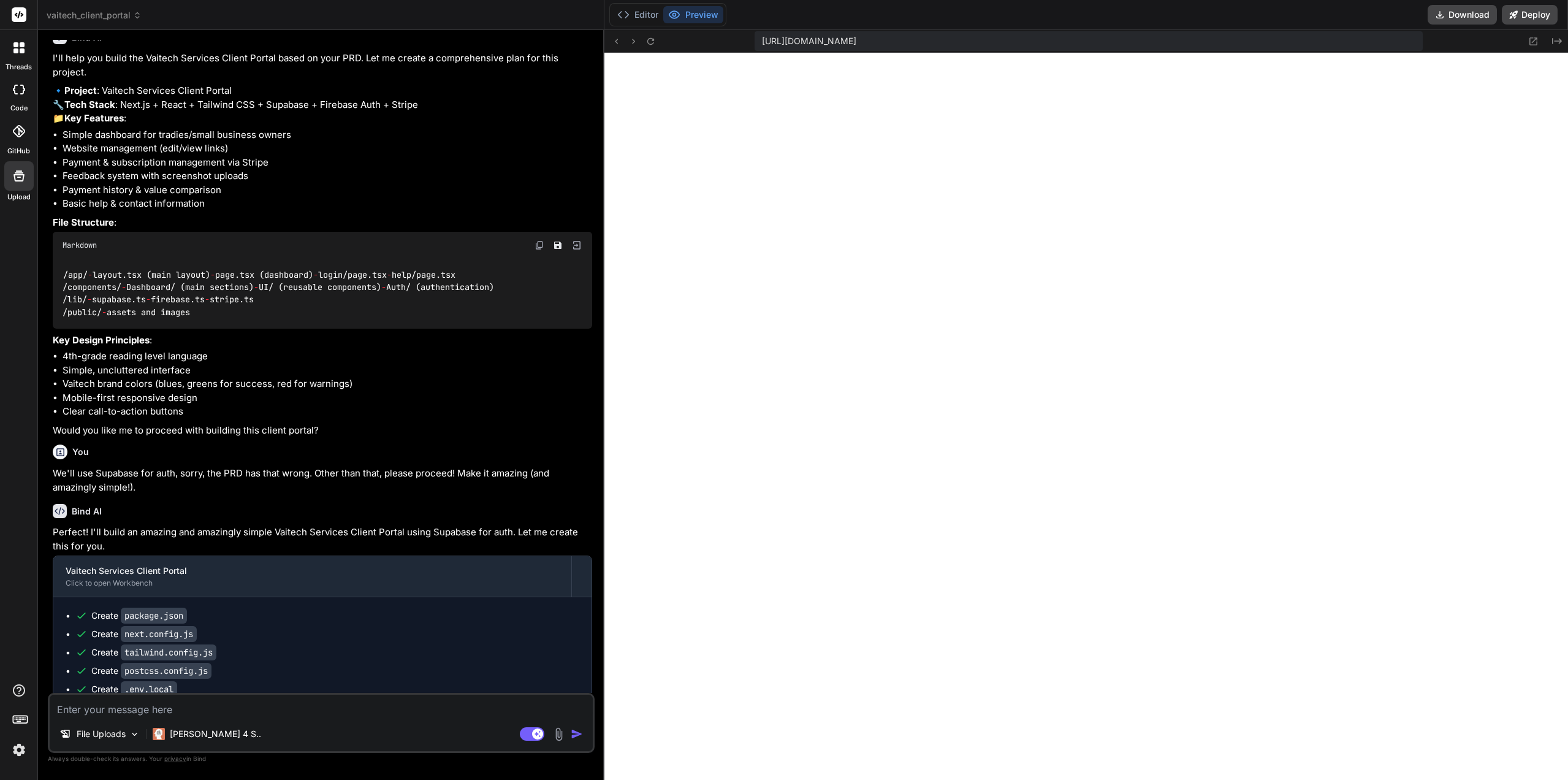
scroll to position [1156, 0]
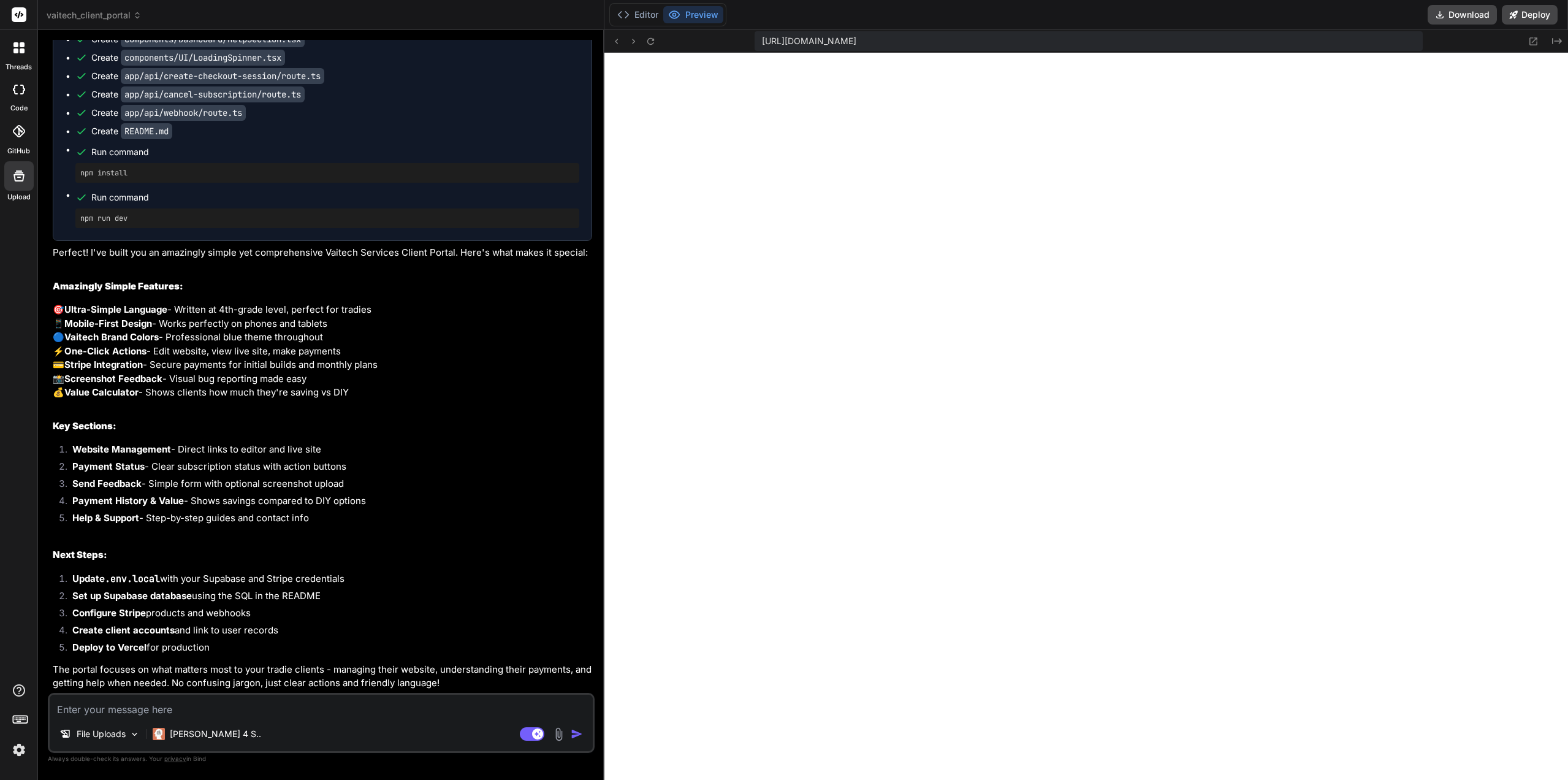
click at [646, 17] on button "Editor" at bounding box center [637, 14] width 51 height 17
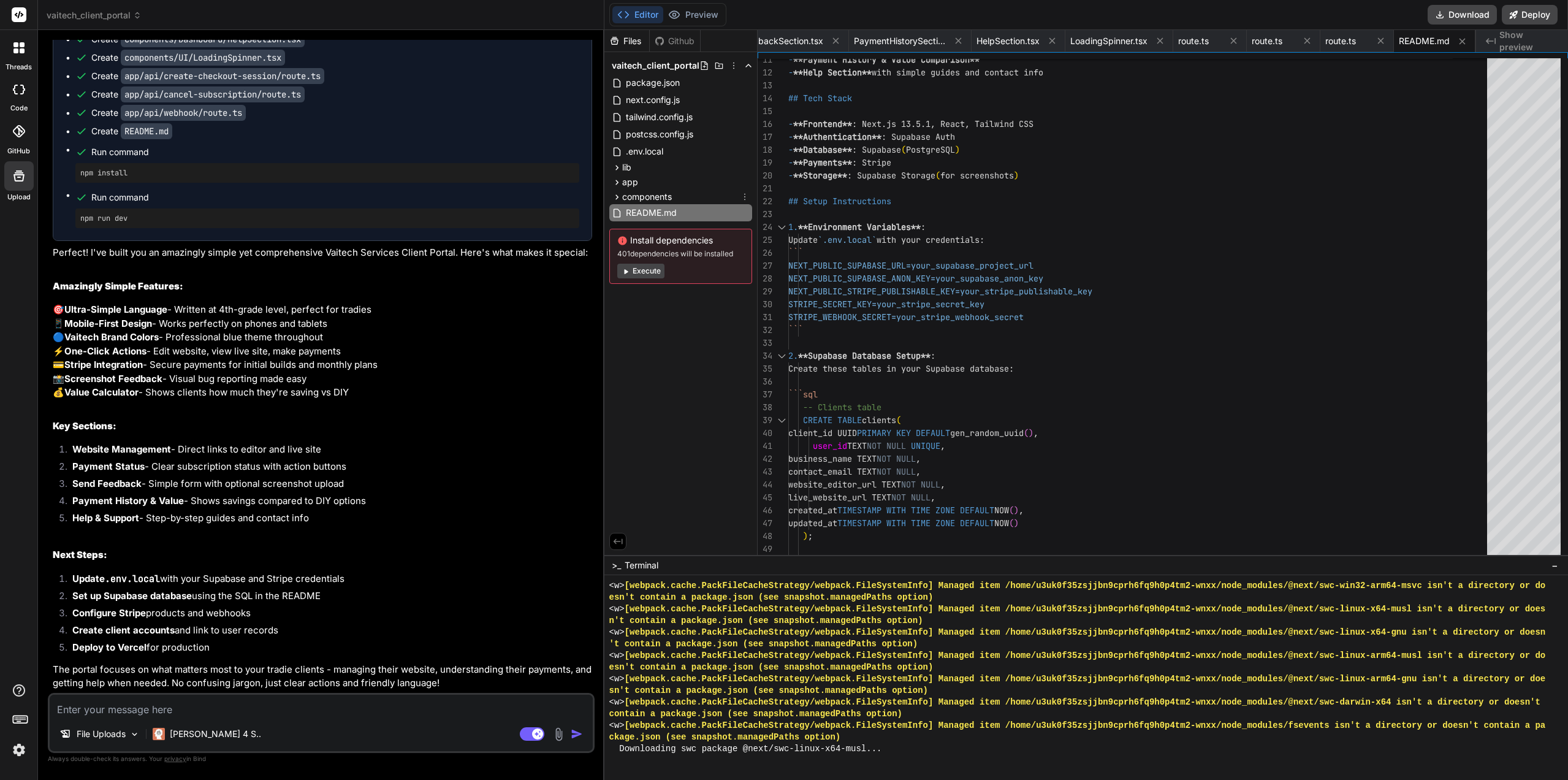
click at [614, 199] on icon at bounding box center [617, 197] width 10 height 10
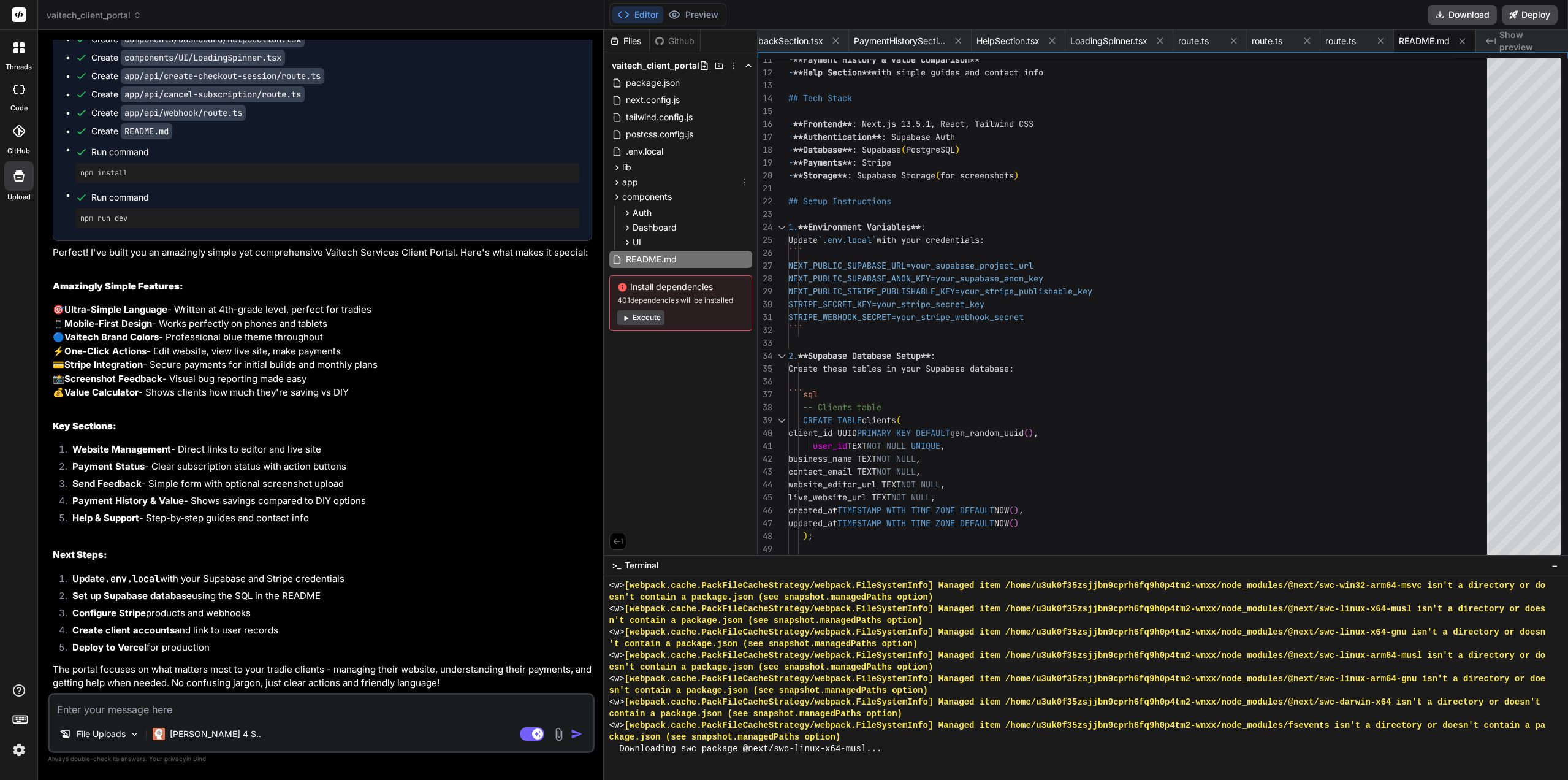
scroll to position [1876, 0]
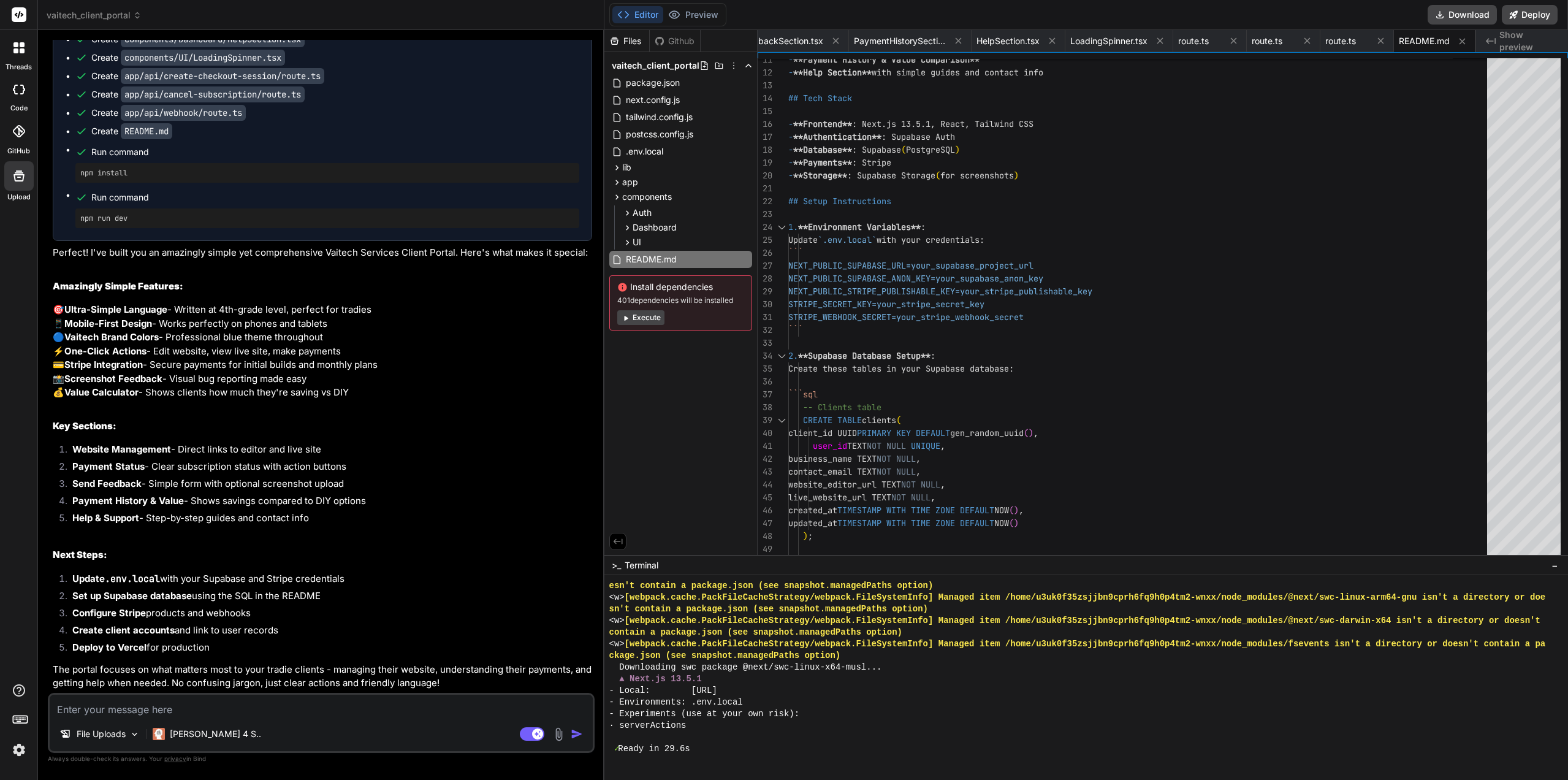
click at [691, 10] on button "Preview" at bounding box center [693, 14] width 60 height 17
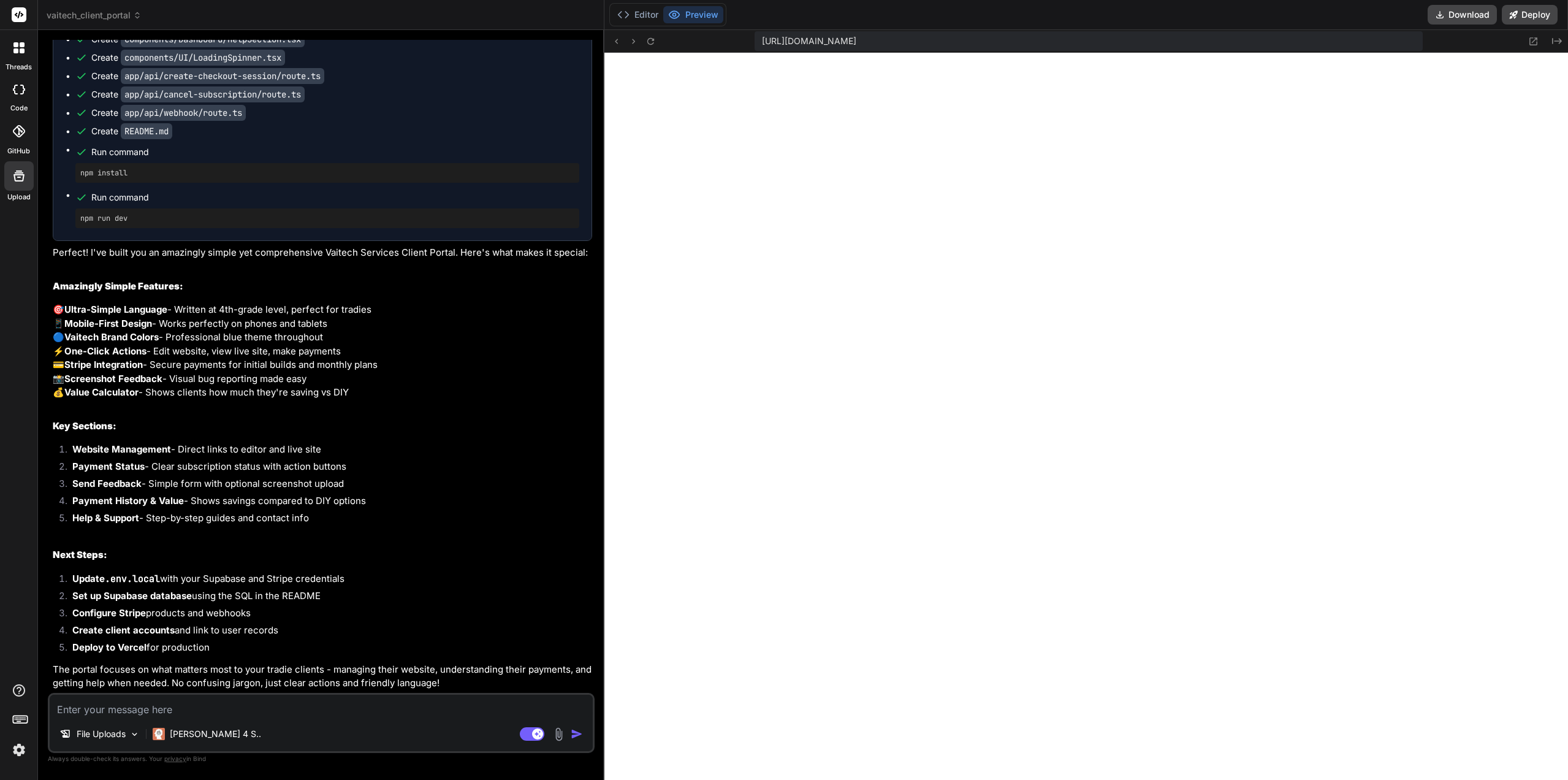
click at [650, 18] on button "Editor" at bounding box center [637, 14] width 51 height 17
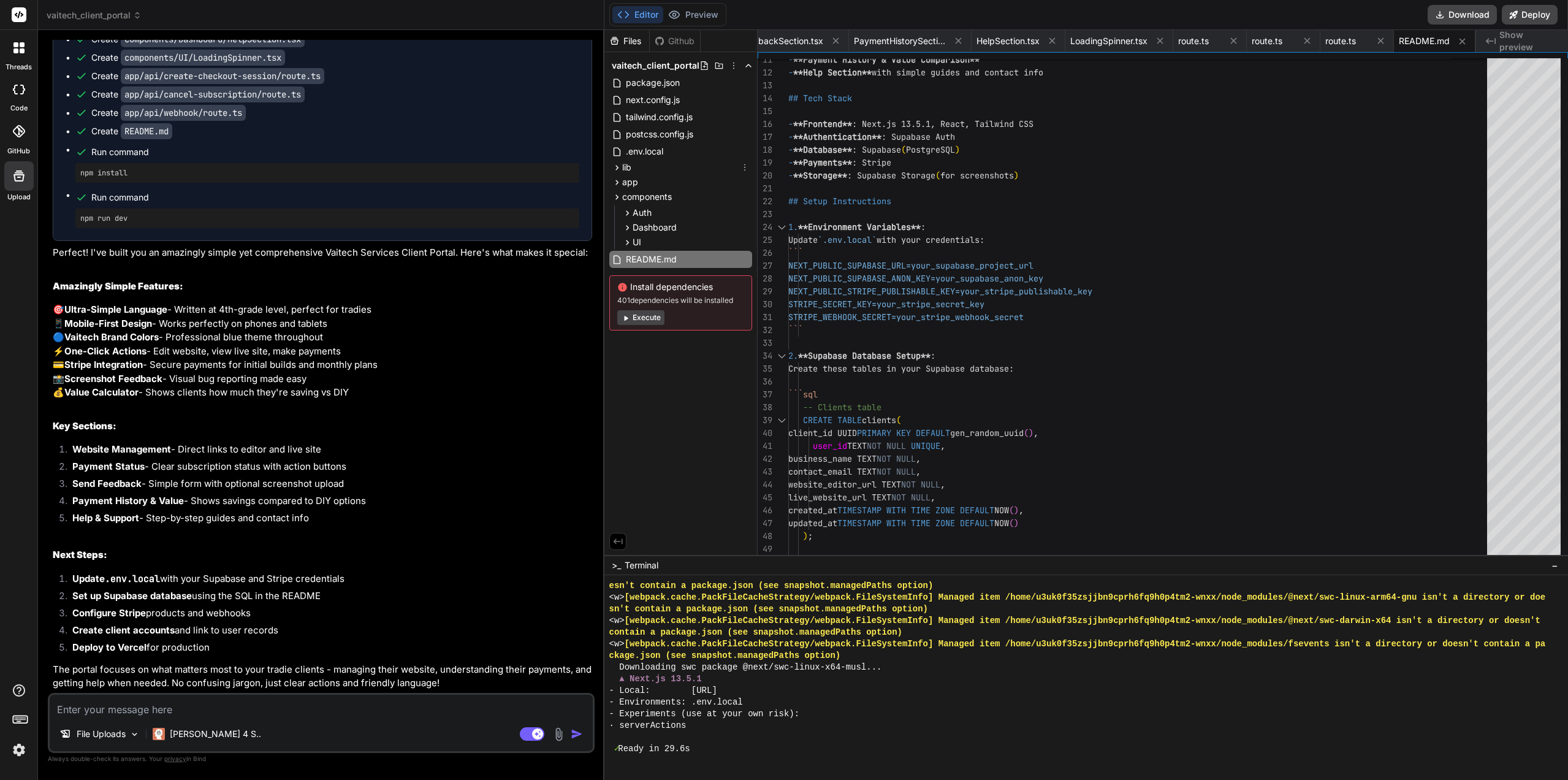
click at [617, 170] on icon at bounding box center [617, 168] width 10 height 10
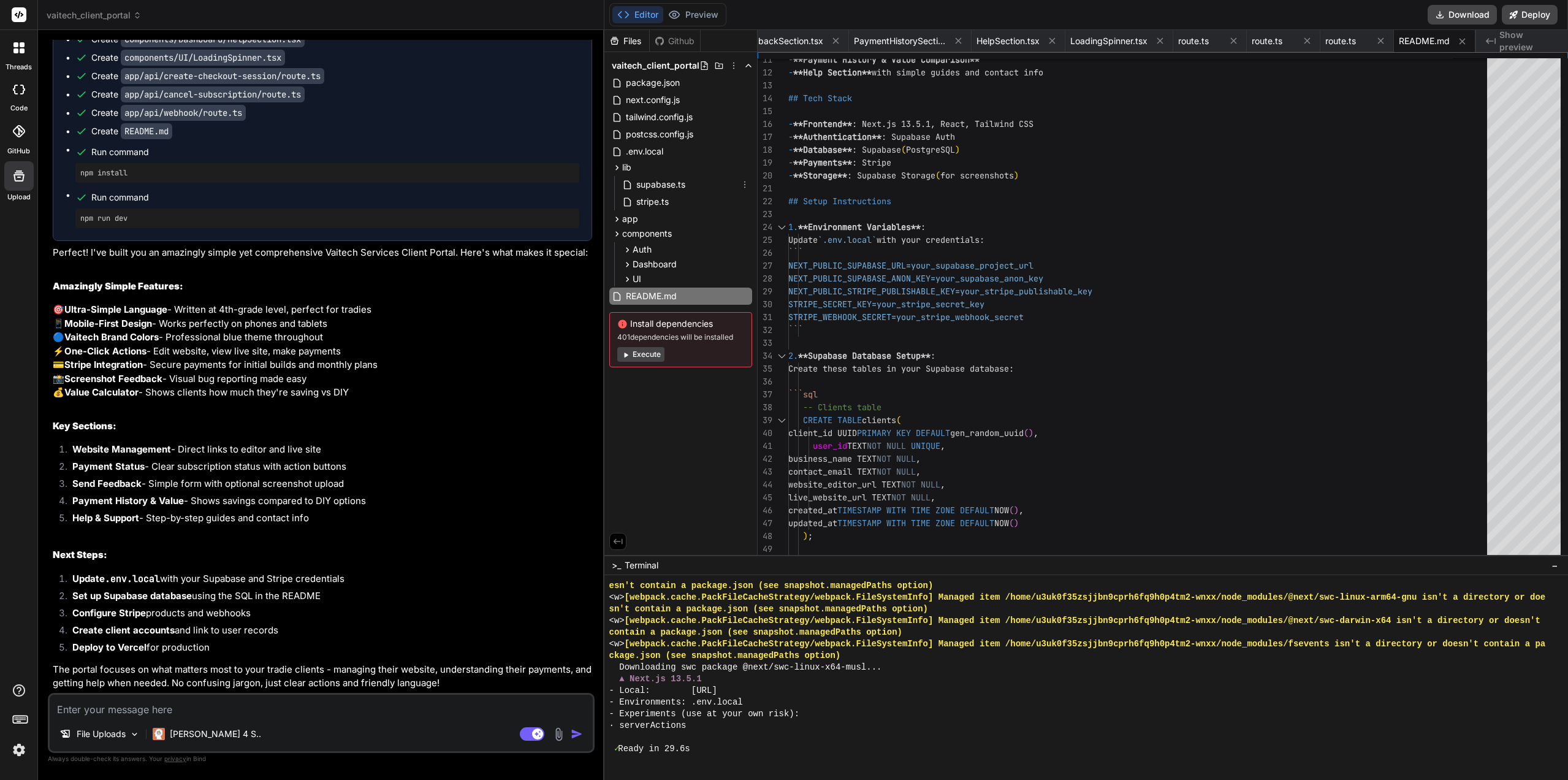
click at [639, 189] on span "supabase.ts" at bounding box center [661, 185] width 51 height 14
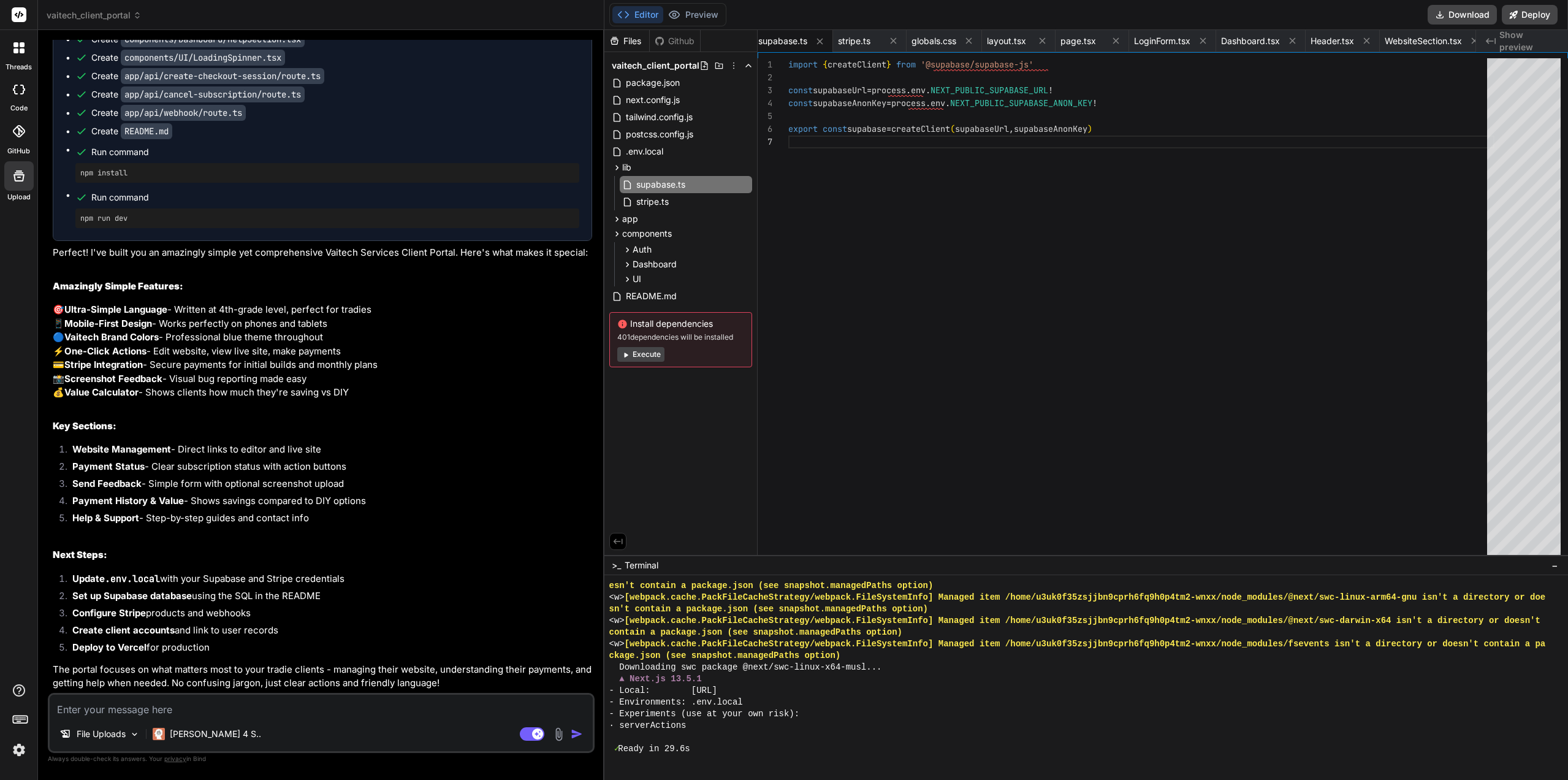
click at [1054, 90] on div "import { createClient } from '@supabase/supabase-js' const supabaseUrl = proces…" at bounding box center [1141, 310] width 706 height 503
click at [672, 146] on div ".env.local" at bounding box center [681, 151] width 143 height 17
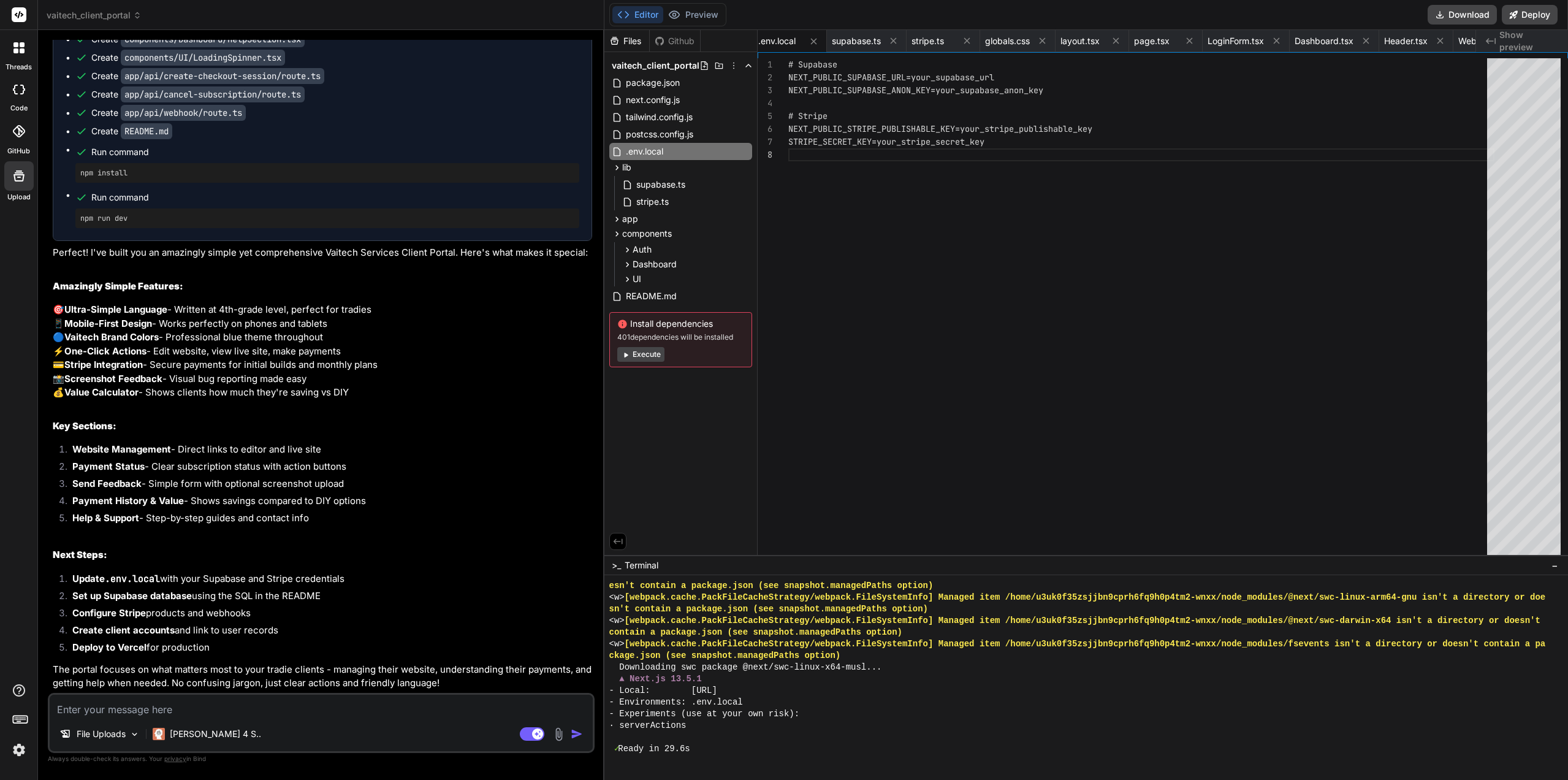
click at [974, 90] on div "# Supabase NEXT_PUBLIC_SUPABASE_URL=your_supabase_url NEXT_PUBLIC_SUPABASE_ANON…" at bounding box center [1141, 310] width 706 height 503
click at [1016, 80] on div "# Supabase NEXT_PUBLIC_SUPABASE_URL=your_supabase_url NEXT_PUBLIC_SUPABASE_ANON…" at bounding box center [1141, 310] width 706 height 503
click at [1015, 78] on div "# Supabase NEXT_PUBLIC_SUPABASE_URL=your_supabase_url NEXT_PUBLIC_SUPABASE_ANON…" at bounding box center [1141, 310] width 706 height 503
click at [1007, 77] on div "# Supabase NEXT_PUBLIC_SUPABASE_URL=your_supabase_url NEXT_PUBLIC_SUPABASE_ANON…" at bounding box center [1141, 310] width 706 height 503
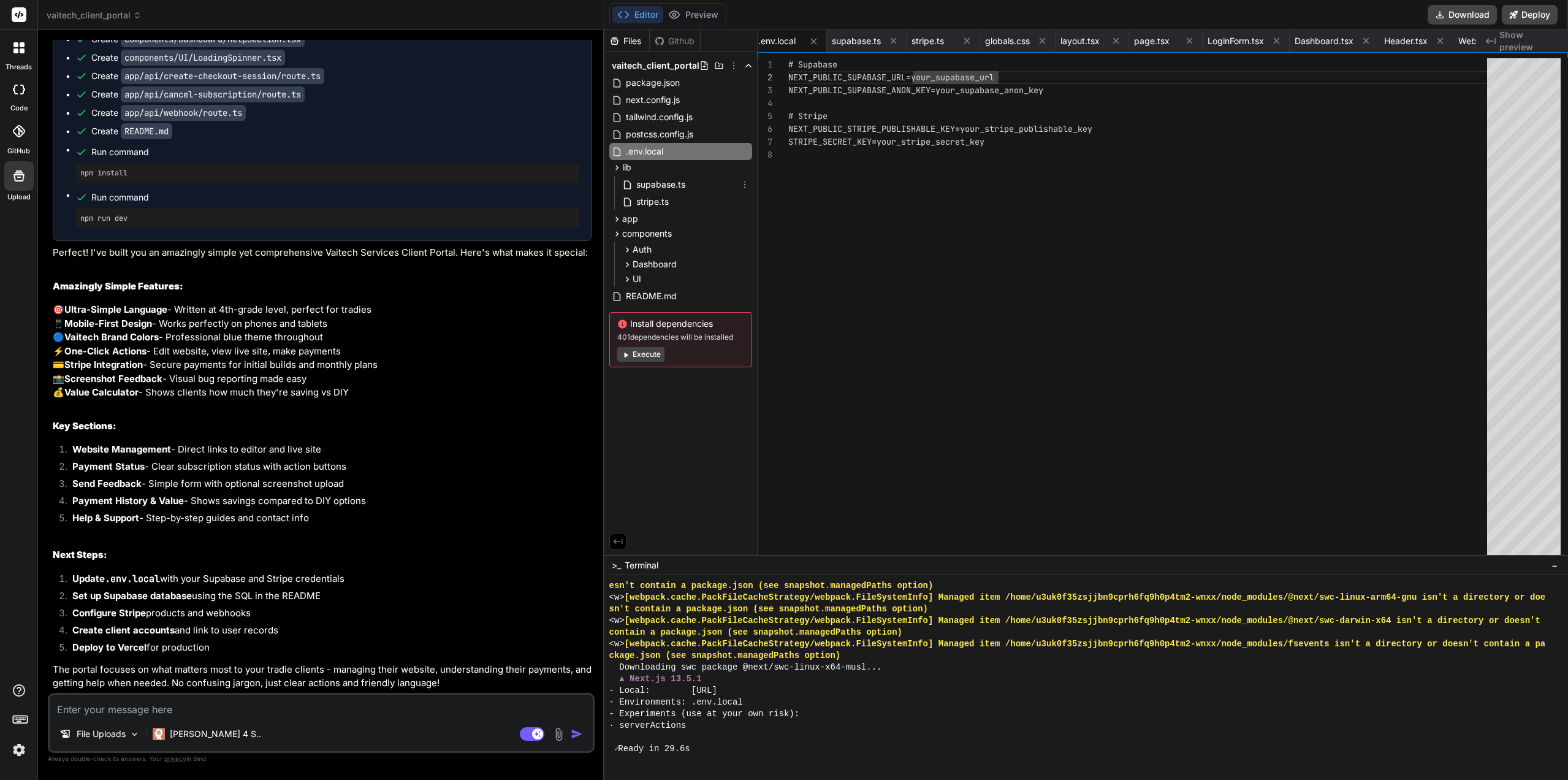
click at [655, 189] on span "supabase.ts" at bounding box center [661, 185] width 51 height 14
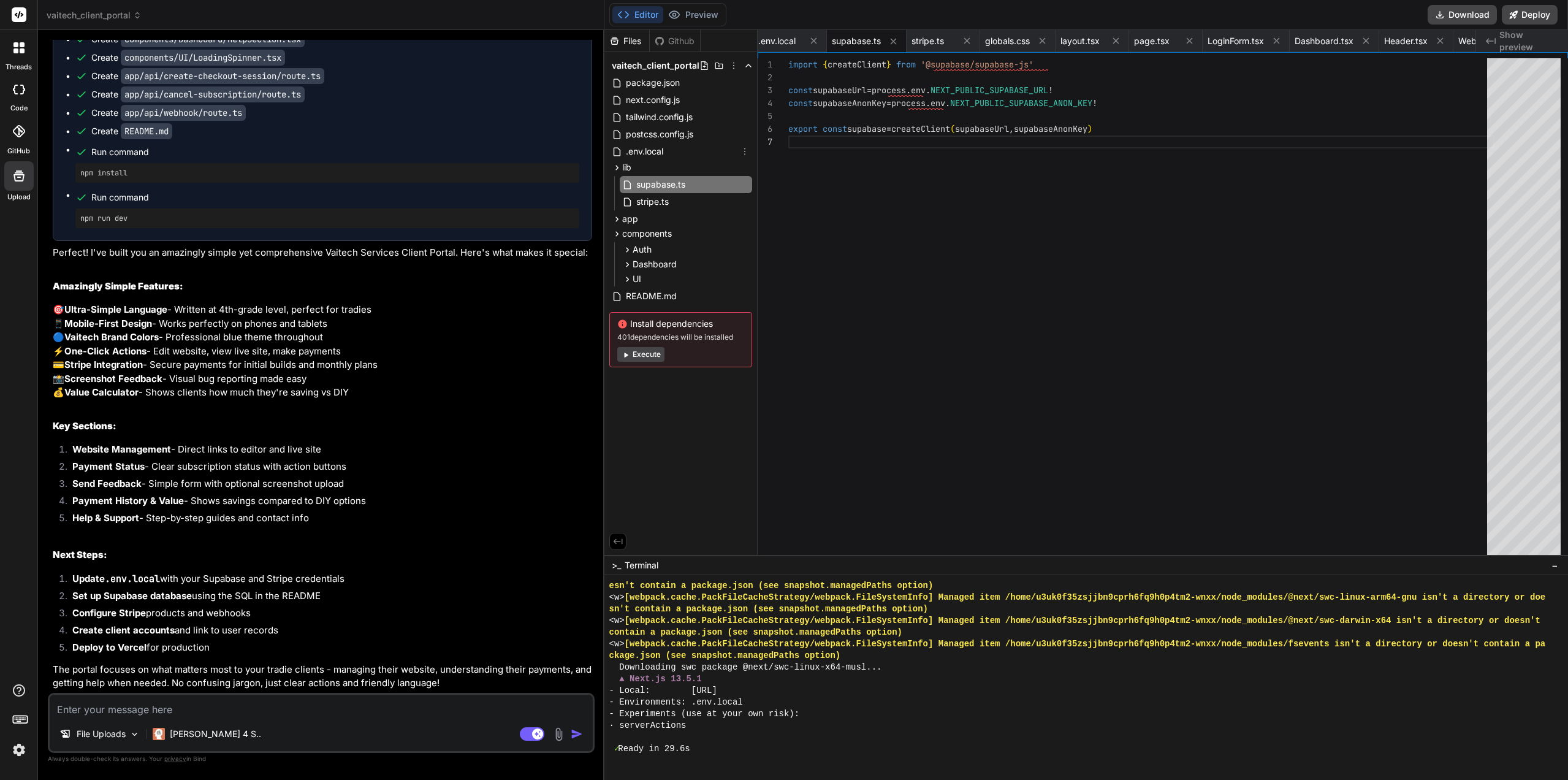
click at [656, 153] on span ".env.local" at bounding box center [645, 152] width 40 height 14
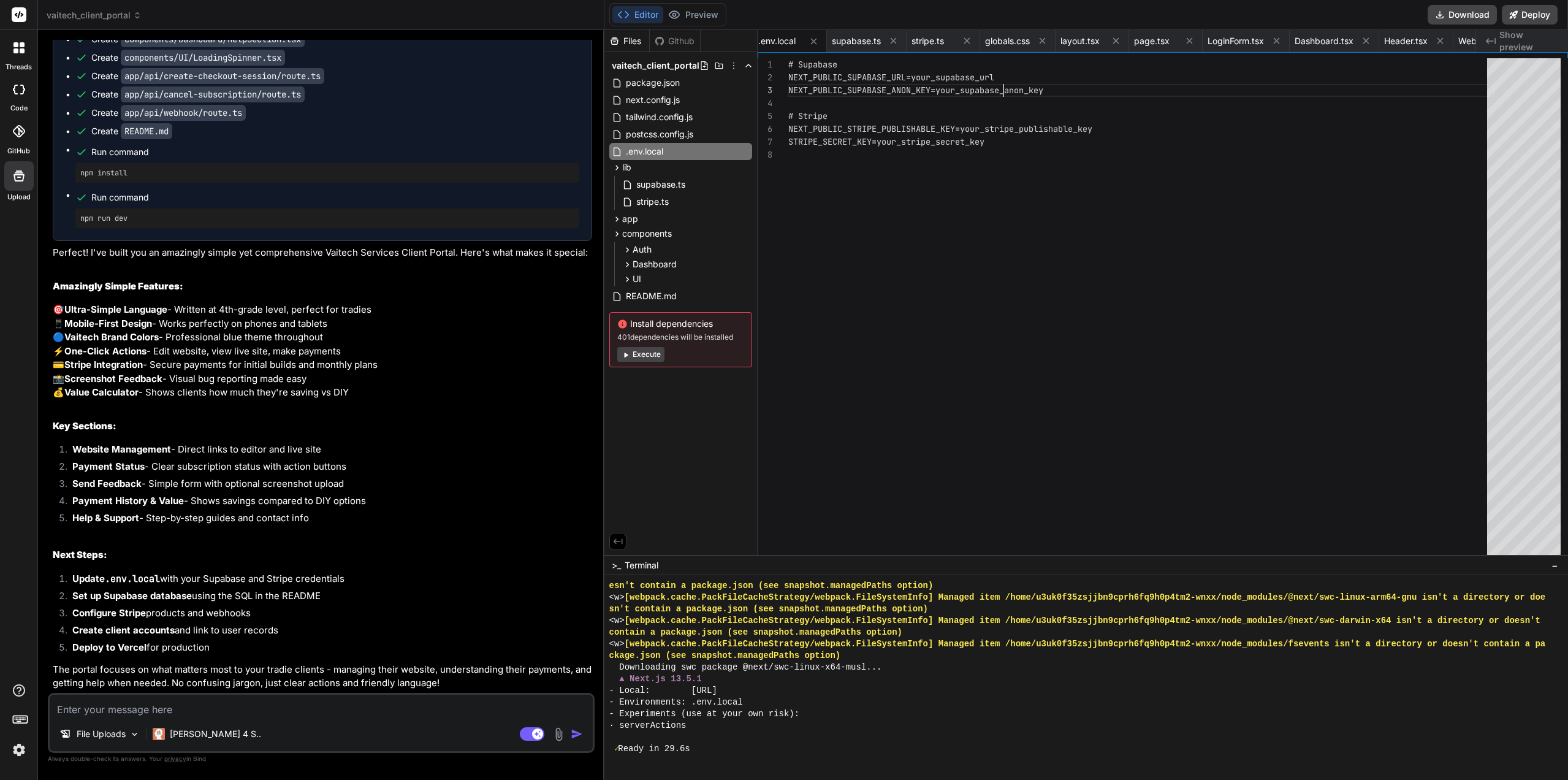
click at [1003, 85] on div "# Supabase NEXT_PUBLIC_SUPABASE_URL=your_supabase_url NEXT_PUBLIC_SUPABASE_ANON…" at bounding box center [1141, 310] width 706 height 503
click at [1006, 74] on div "# Supabase NEXT_PUBLIC_SUPABASE_URL=your_supabase_url NEXT_PUBLIC_SUPABASE_ANON…" at bounding box center [1141, 310] width 706 height 503
drag, startPoint x: 1031, startPoint y: 77, endPoint x: 1023, endPoint y: 77, distance: 8.0
click at [1023, 77] on div "# Supabase NEXT_PUBLIC_SUPABASE_URL=your_supabase_url NEXT_PUBLIC_SUPABASE_ANON…" at bounding box center [1141, 310] width 706 height 503
drag, startPoint x: 1023, startPoint y: 77, endPoint x: 911, endPoint y: 76, distance: 112.0
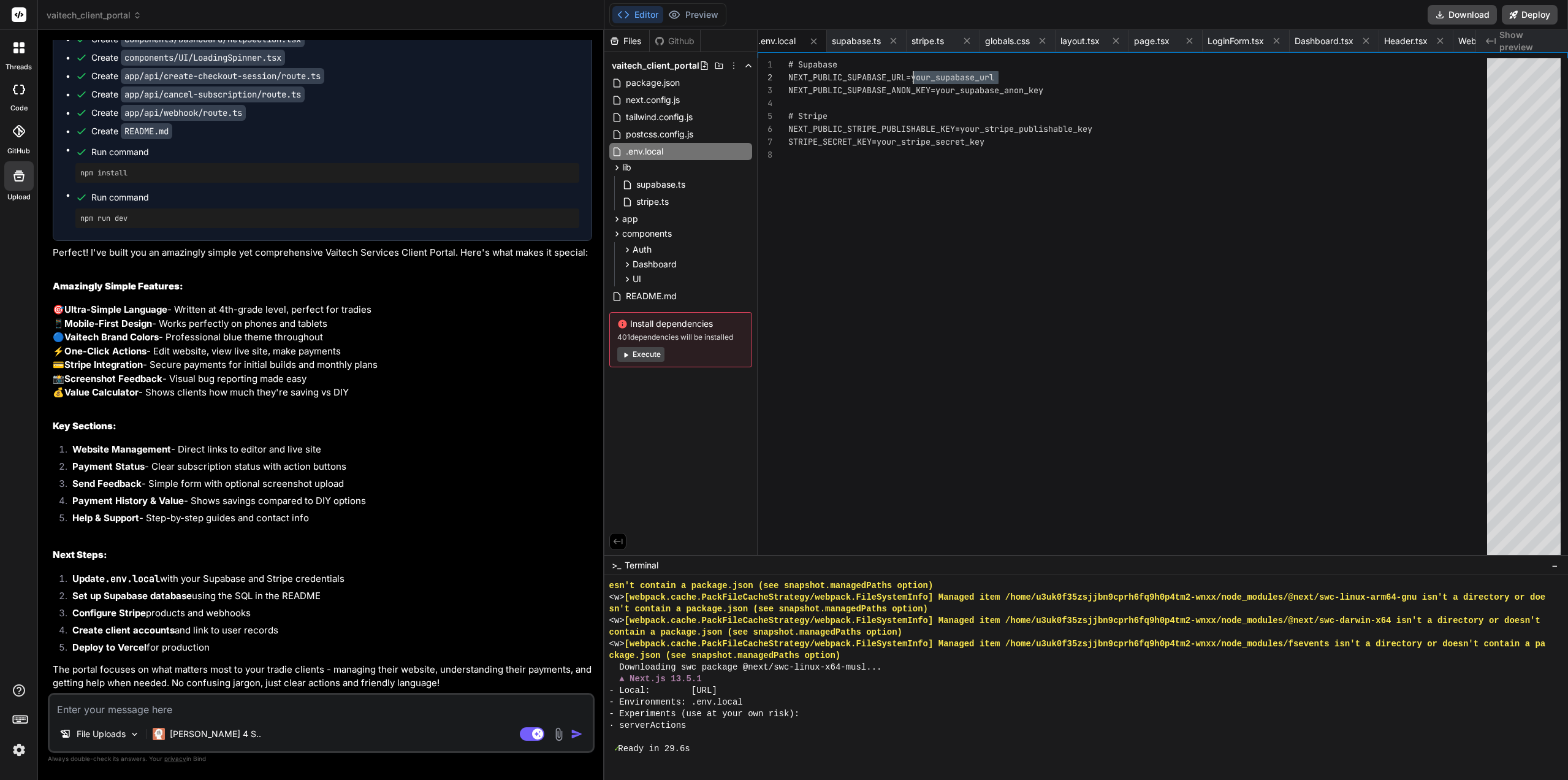
click at [911, 76] on div "# Supabase NEXT_PUBLIC_SUPABASE_URL=your_supabase_url NEXT_PUBLIC_SUPABASE_ANON…" at bounding box center [1141, 310] width 706 height 503
click at [1020, 94] on div "# Supabase NEXT_PUBLIC_SUPABASE_URL= https://dxejtmykzbqbuijagiuq.supabase.co N…" at bounding box center [1141, 310] width 706 height 503
click at [1020, 90] on div "# Supabase NEXT_PUBLIC_SUPABASE_URL= https://dxejtmykzbqbuijagiuq.supabase.co N…" at bounding box center [1141, 310] width 706 height 503
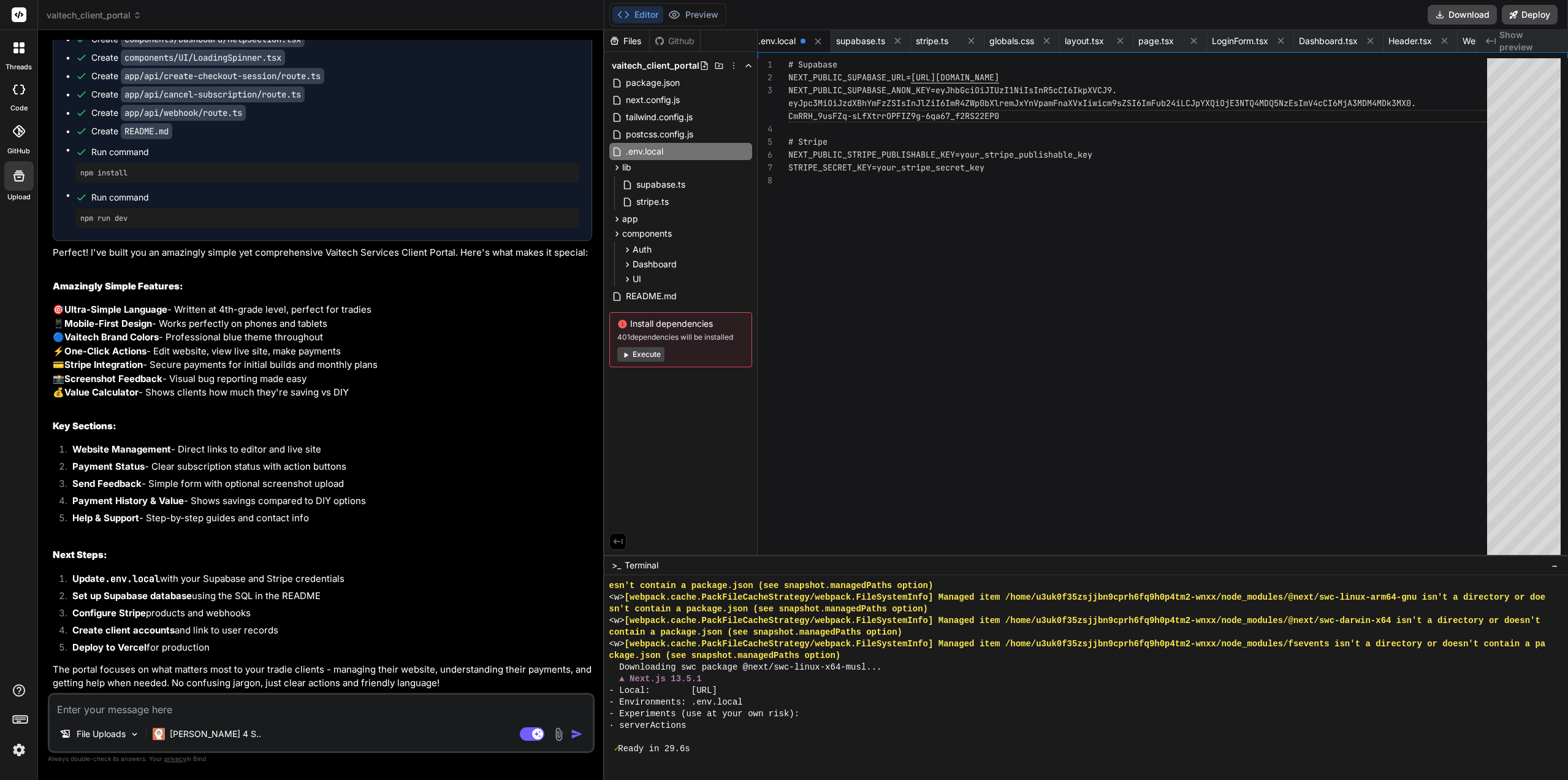
click at [1047, 179] on div "# Supabase NEXT_PUBLIC_SUPABASE_URL= https://dxejtmykzbqbuijagiuq.supabase.co N…" at bounding box center [1141, 310] width 706 height 503
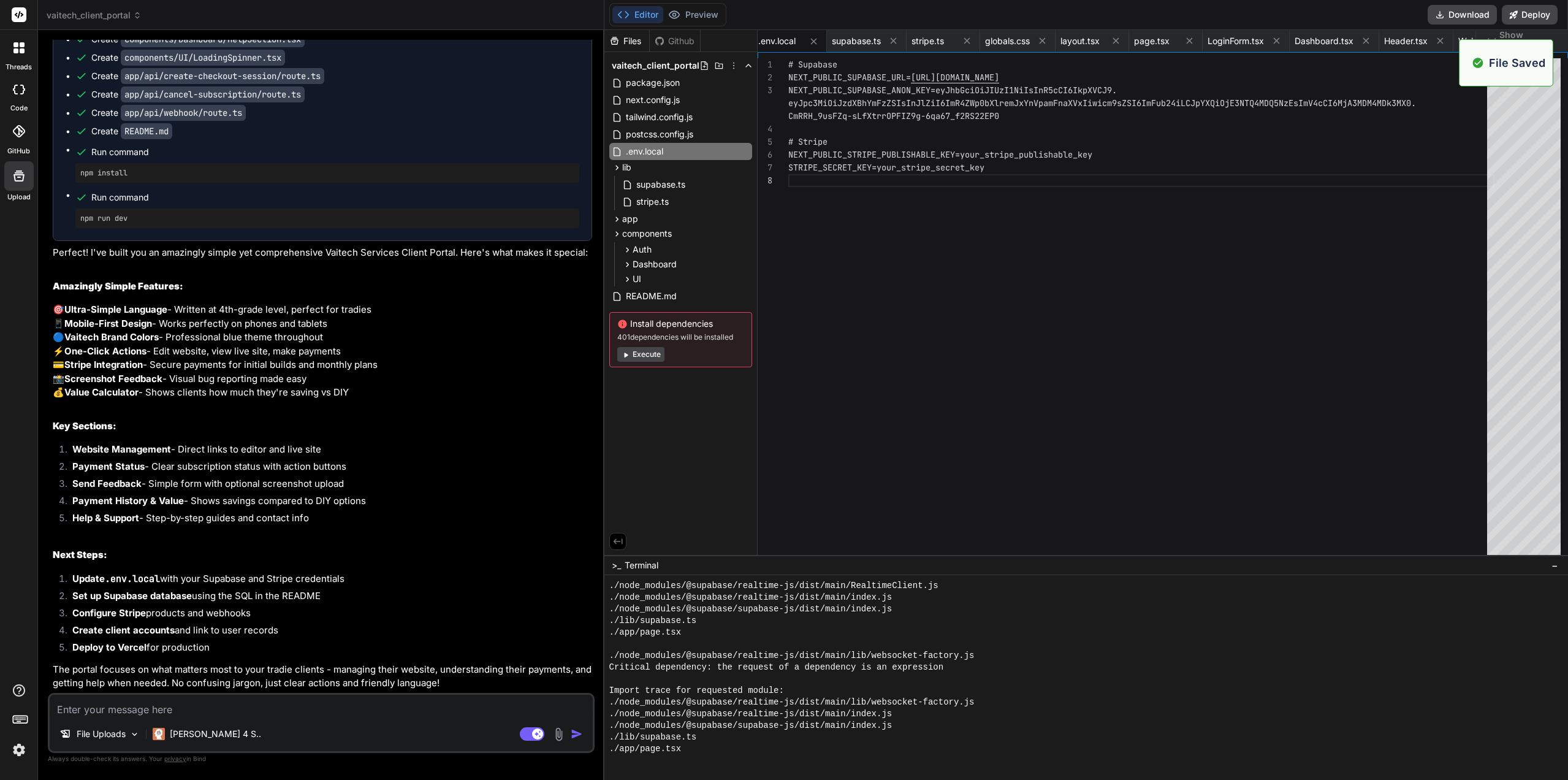
click at [711, 20] on button "Preview" at bounding box center [693, 14] width 60 height 17
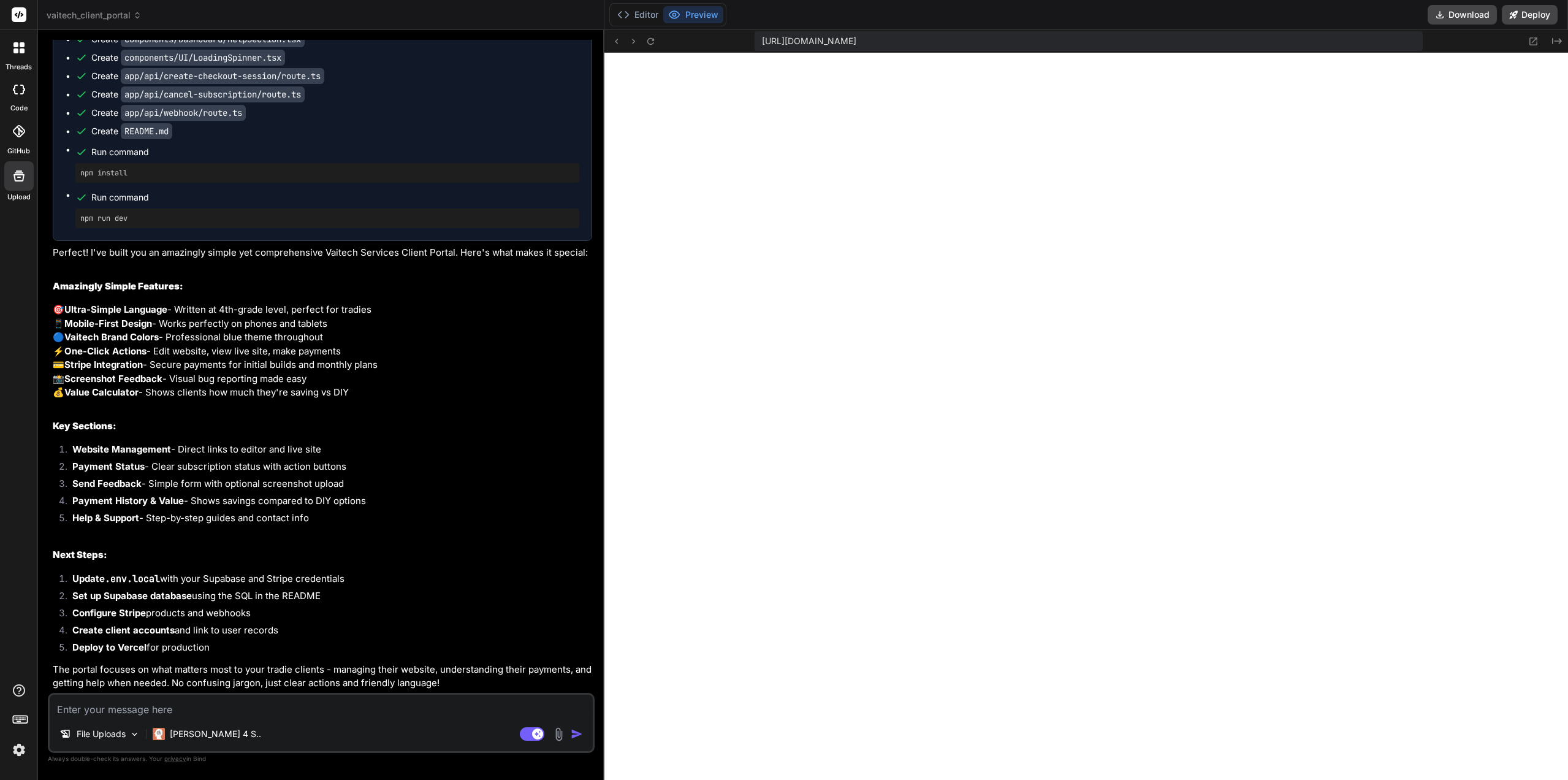
click at [642, 15] on button "Editor" at bounding box center [637, 14] width 51 height 17
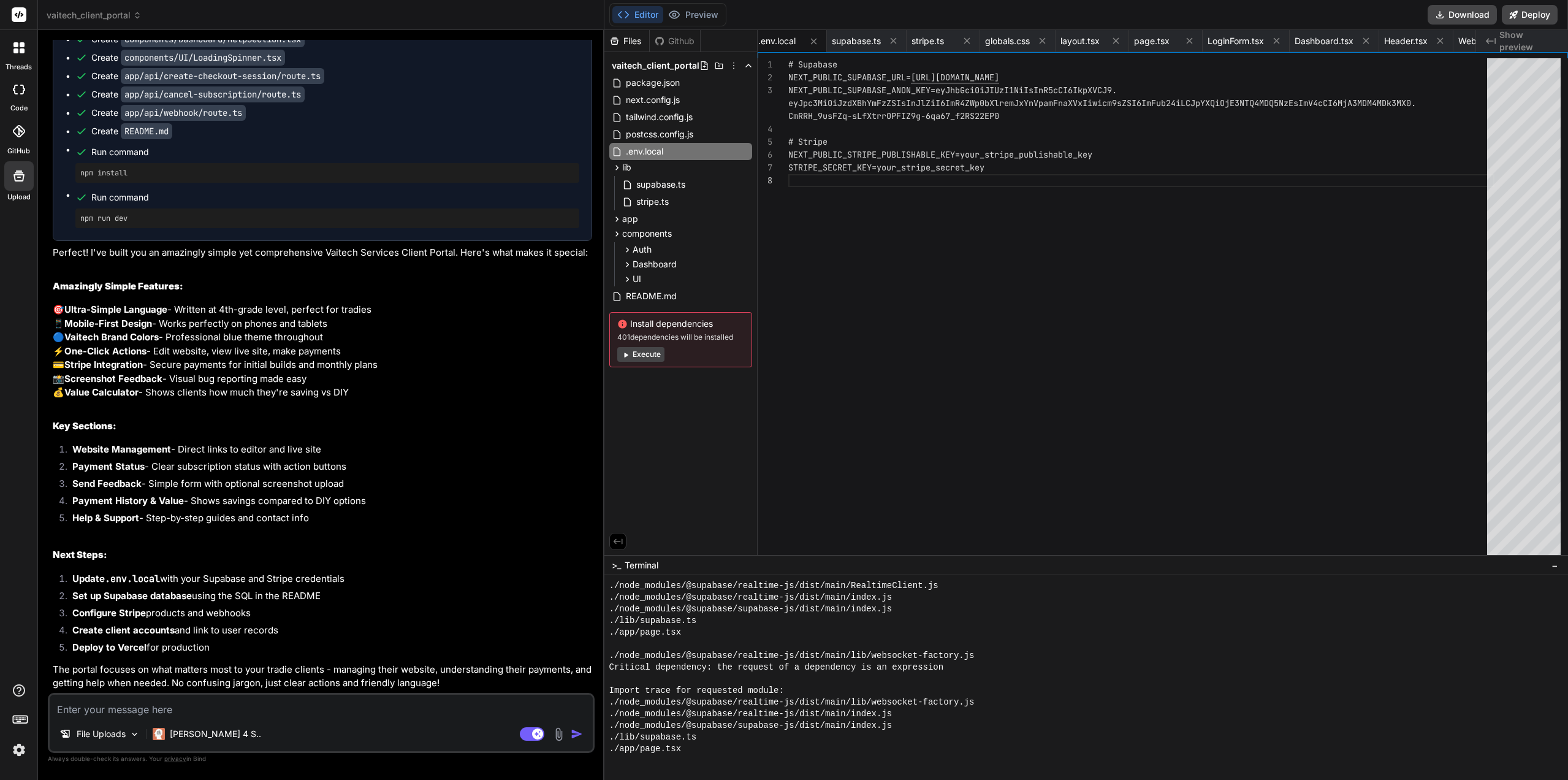
click at [956, 221] on div "# Supabase NEXT_PUBLIC_SUPABASE_URL= https://dxejtmykzbqbuijagiuq.supabase.co N…" at bounding box center [1141, 310] width 706 height 503
click at [661, 296] on span "README.md" at bounding box center [651, 296] width 53 height 14
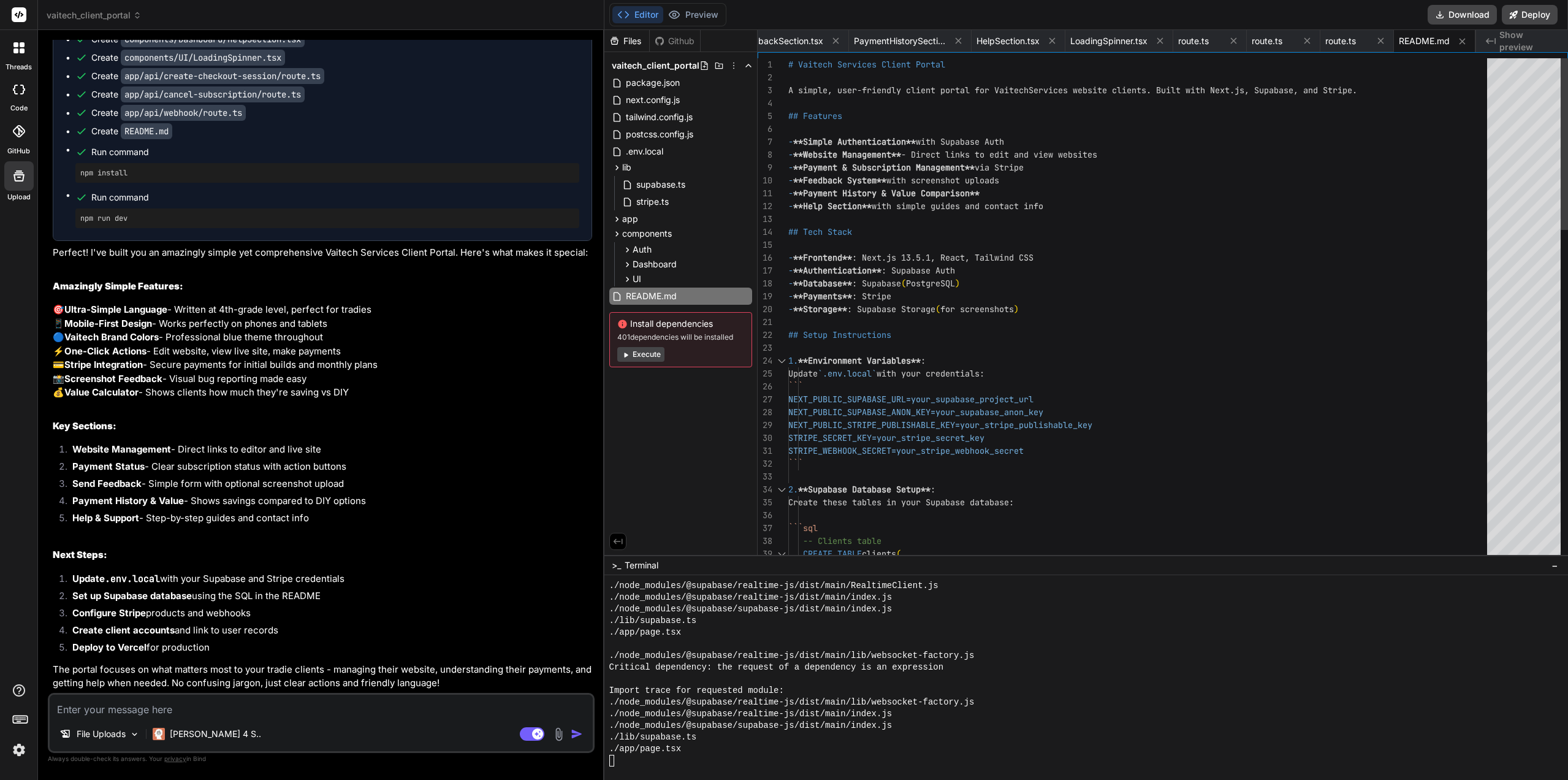
click at [994, 259] on div "# Vaitech Services Client Portal A simple, user-friendly client portal for Vait…" at bounding box center [1141, 792] width 706 height 1468
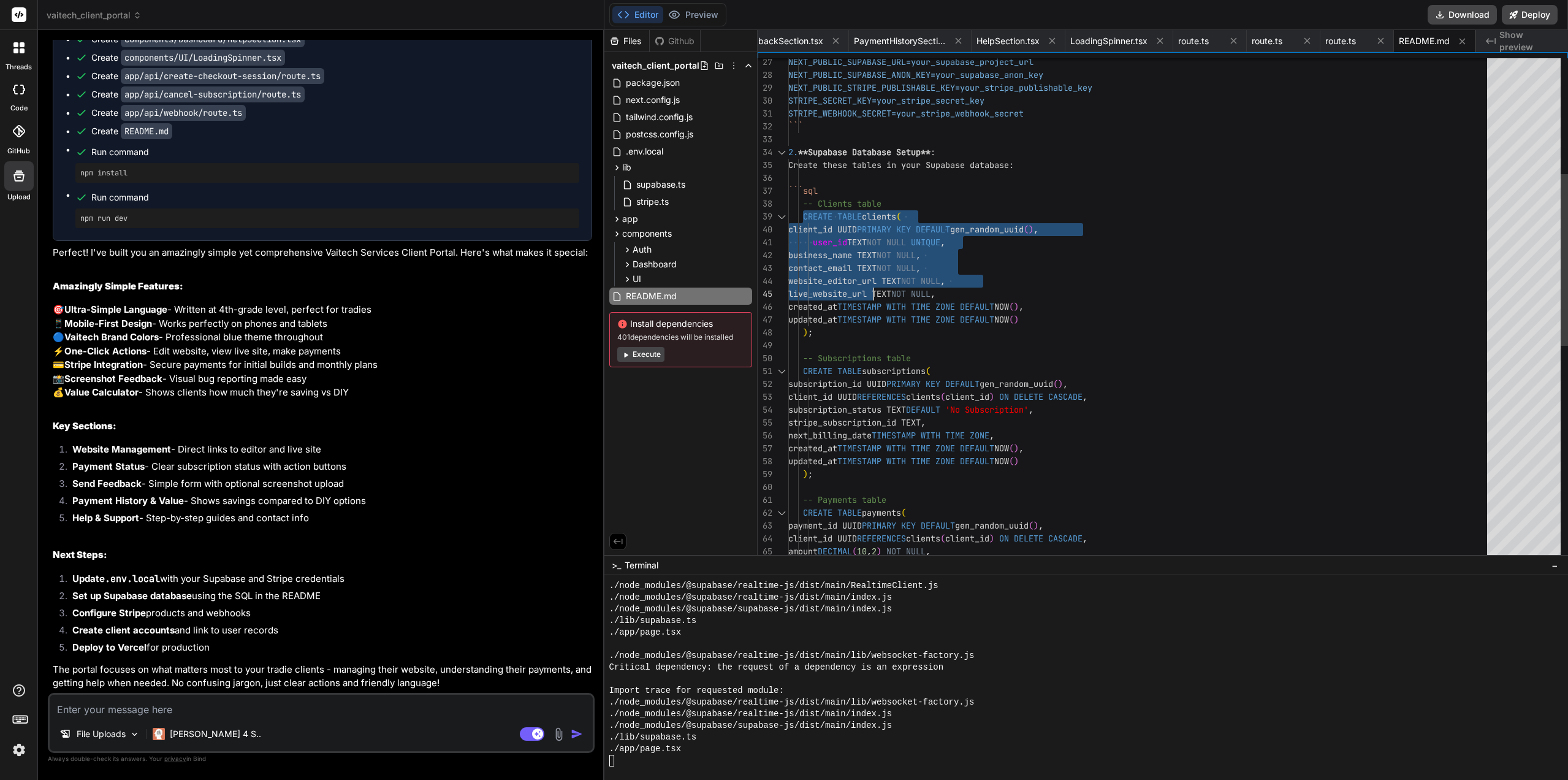
drag, startPoint x: 804, startPoint y: 205, endPoint x: 874, endPoint y: 283, distance: 104.8
click at [874, 283] on div "NEXT_PUBLIC_SUPABASE_URL=your_supabase_project_ url NEXT_PUBLIC_SUPABASE_ANON_K…" at bounding box center [1141, 454] width 706 height 1468
click at [810, 200] on div "NEXT_PUBLIC_SUPABASE_URL=your_supabase_project_ url NEXT_PUBLIC_SUPABASE_ANON_K…" at bounding box center [1141, 454] width 706 height 1468
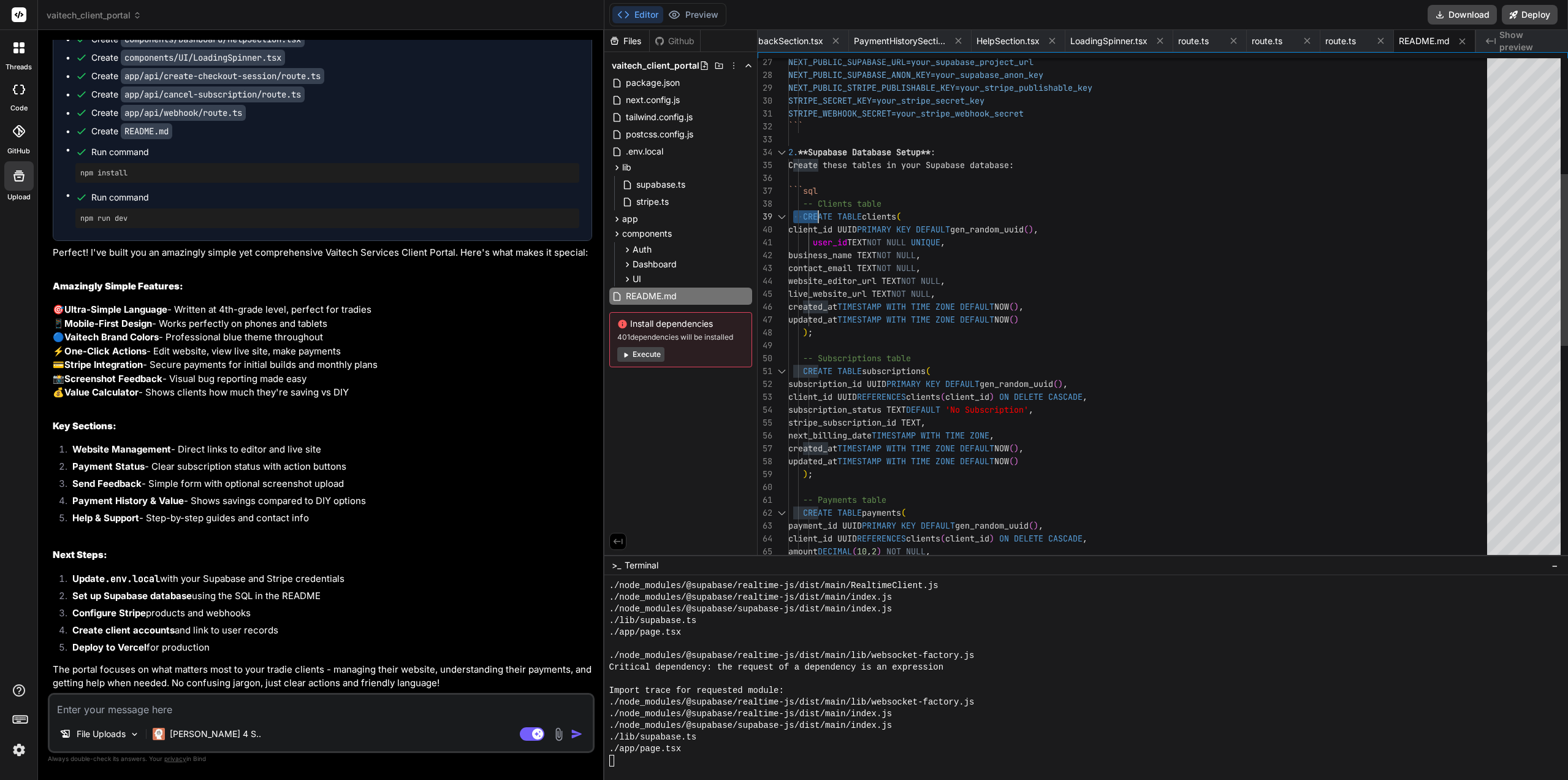
drag, startPoint x: 792, startPoint y: 205, endPoint x: 819, endPoint y: 212, distance: 27.9
click at [819, 212] on div "NEXT_PUBLIC_SUPABASE_URL=your_supabase_project_ url NEXT_PUBLIC_SUPABASE_ANON_K…" at bounding box center [1141, 454] width 706 height 1468
click at [898, 201] on div "NEXT_PUBLIC_SUPABASE_URL=your_supabase_project_ url NEXT_PUBLIC_SUPABASE_ANON_K…" at bounding box center [1141, 454] width 706 height 1468
drag, startPoint x: 881, startPoint y: 191, endPoint x: 895, endPoint y: 200, distance: 16.6
click at [895, 200] on div "NEXT_PUBLIC_SUPABASE_URL=your_supabase_project_ url NEXT_PUBLIC_SUPABASE_ANON_K…" at bounding box center [1141, 454] width 706 height 1468
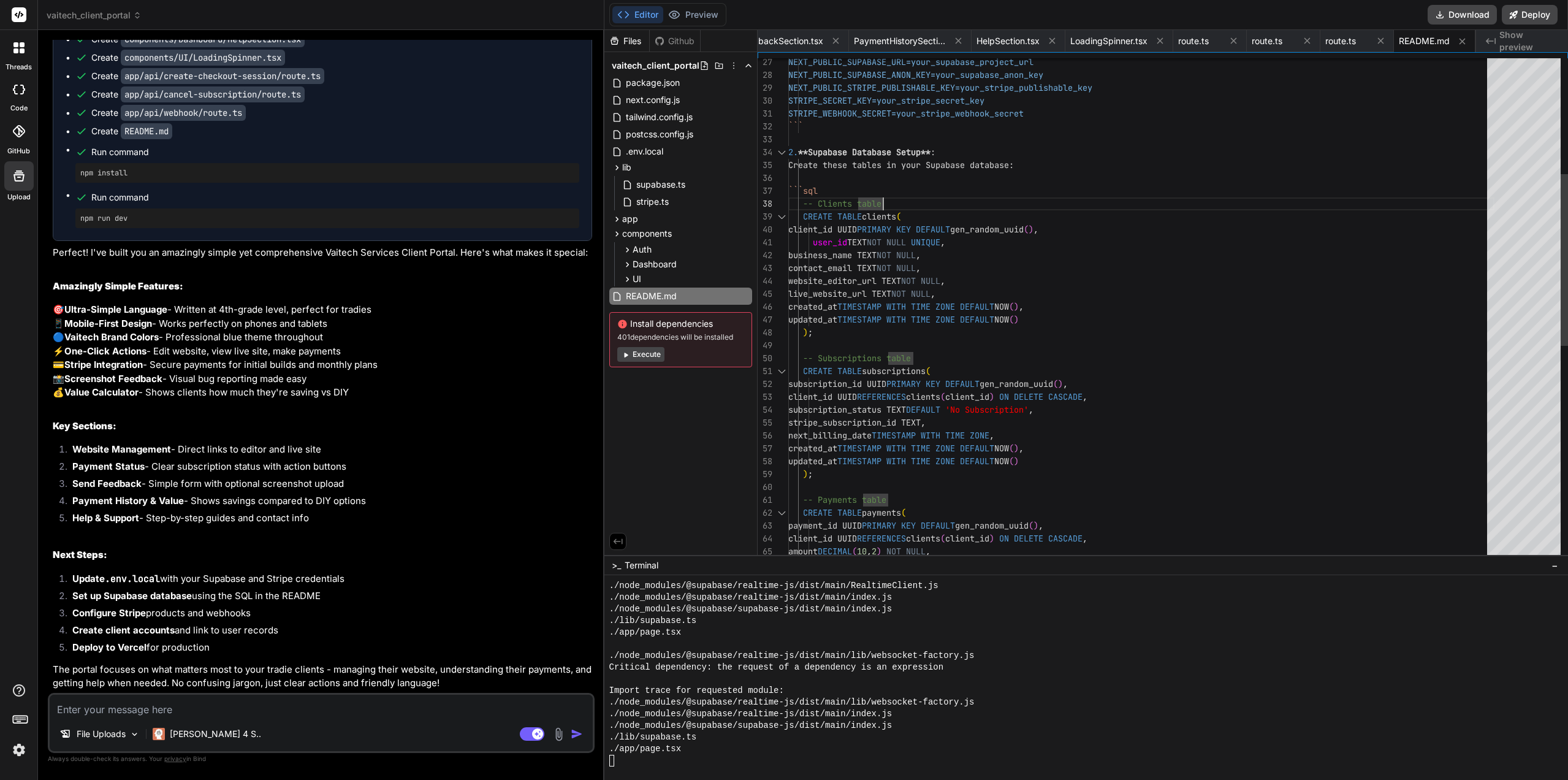
click at [890, 191] on div "NEXT_PUBLIC_SUPABASE_URL=your_supabase_project_ url NEXT_PUBLIC_SUPABASE_ANON_K…" at bounding box center [1141, 454] width 706 height 1468
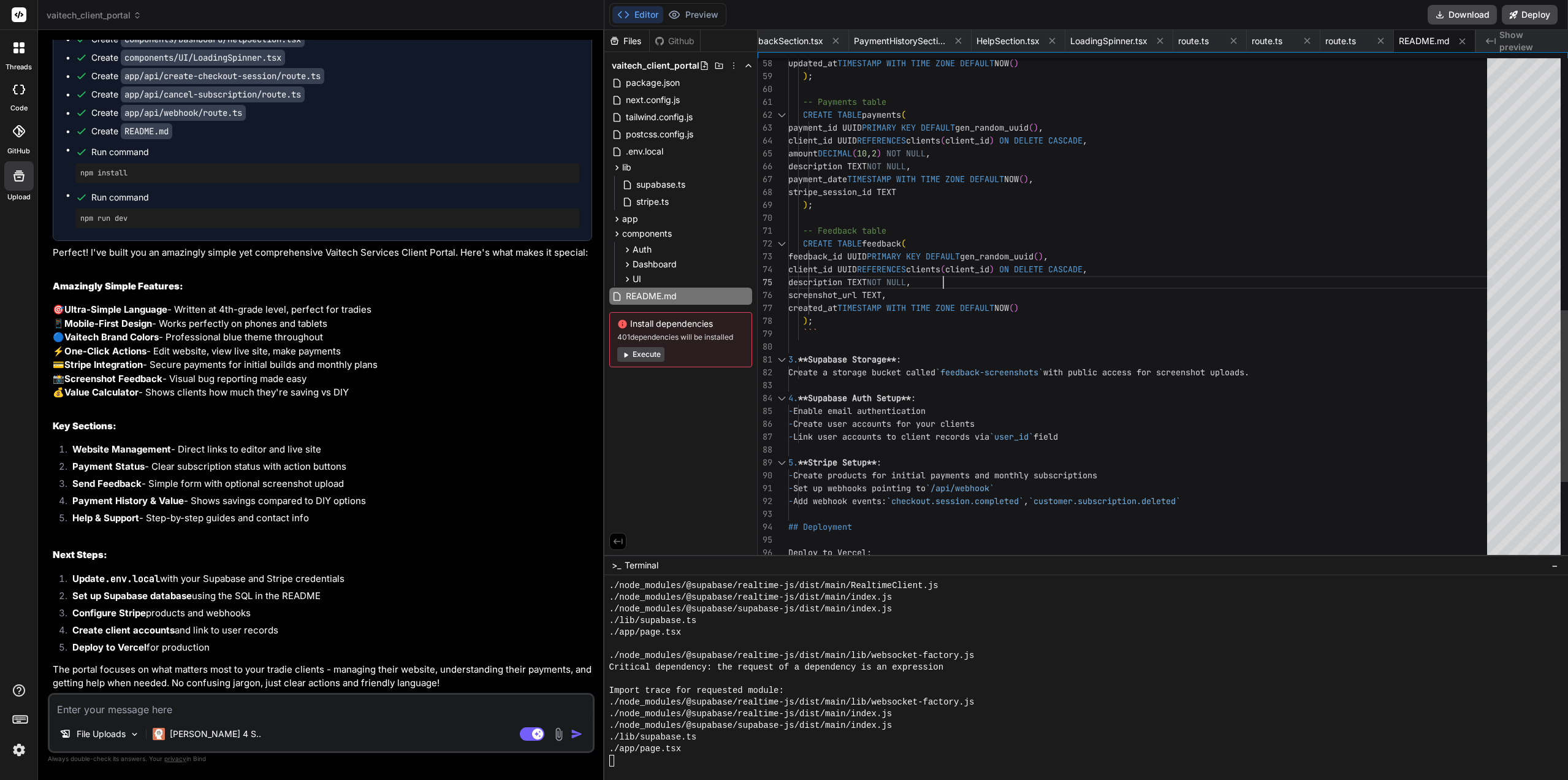
click at [954, 278] on div "updated_at TIMESTAMP WITH TIME ZONE DEFAULT NOW ( ) ) ; -- Payments table CREAT…" at bounding box center [1141, 56] width 706 height 1468
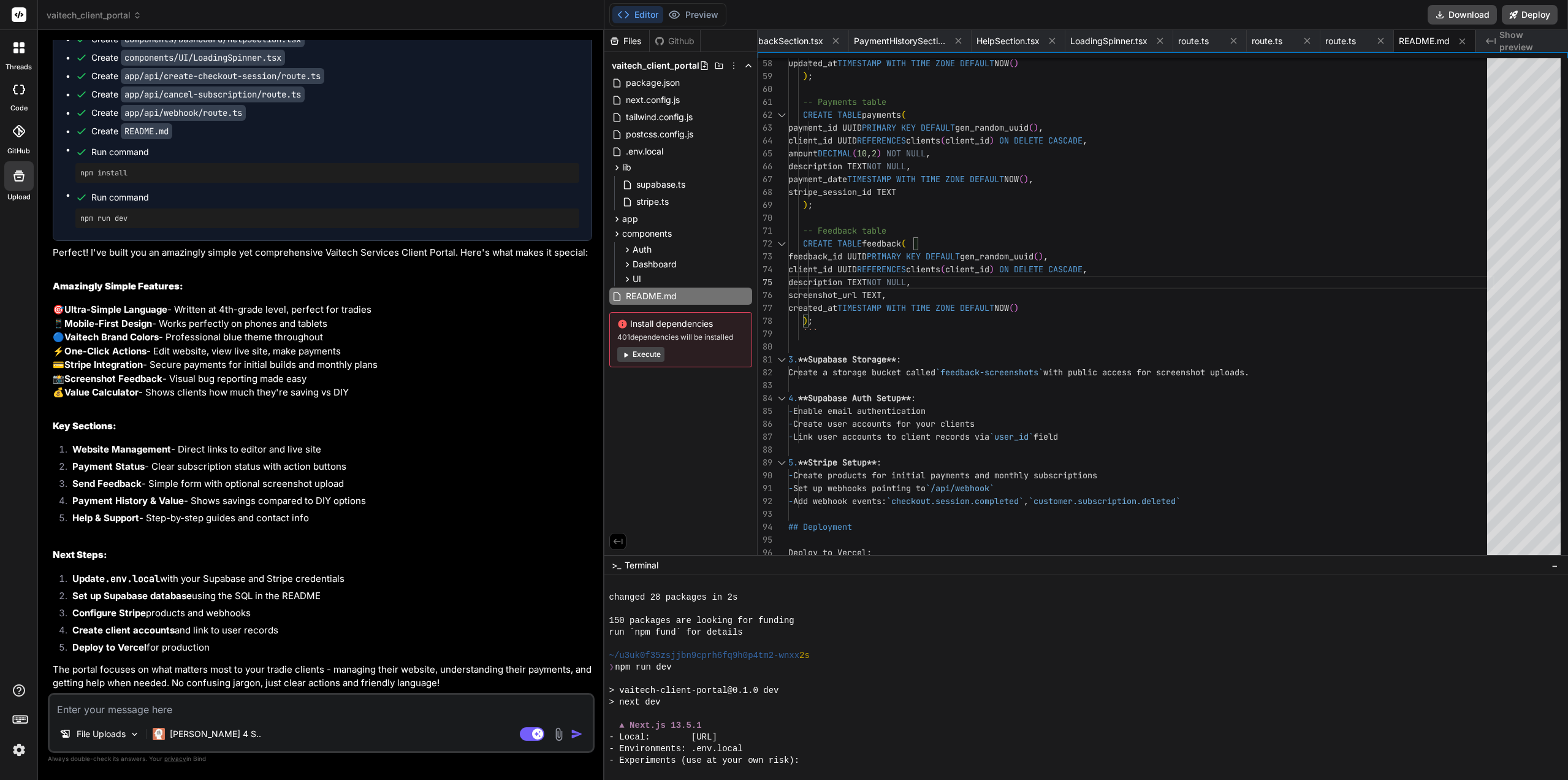
scroll to position [4688, 0]
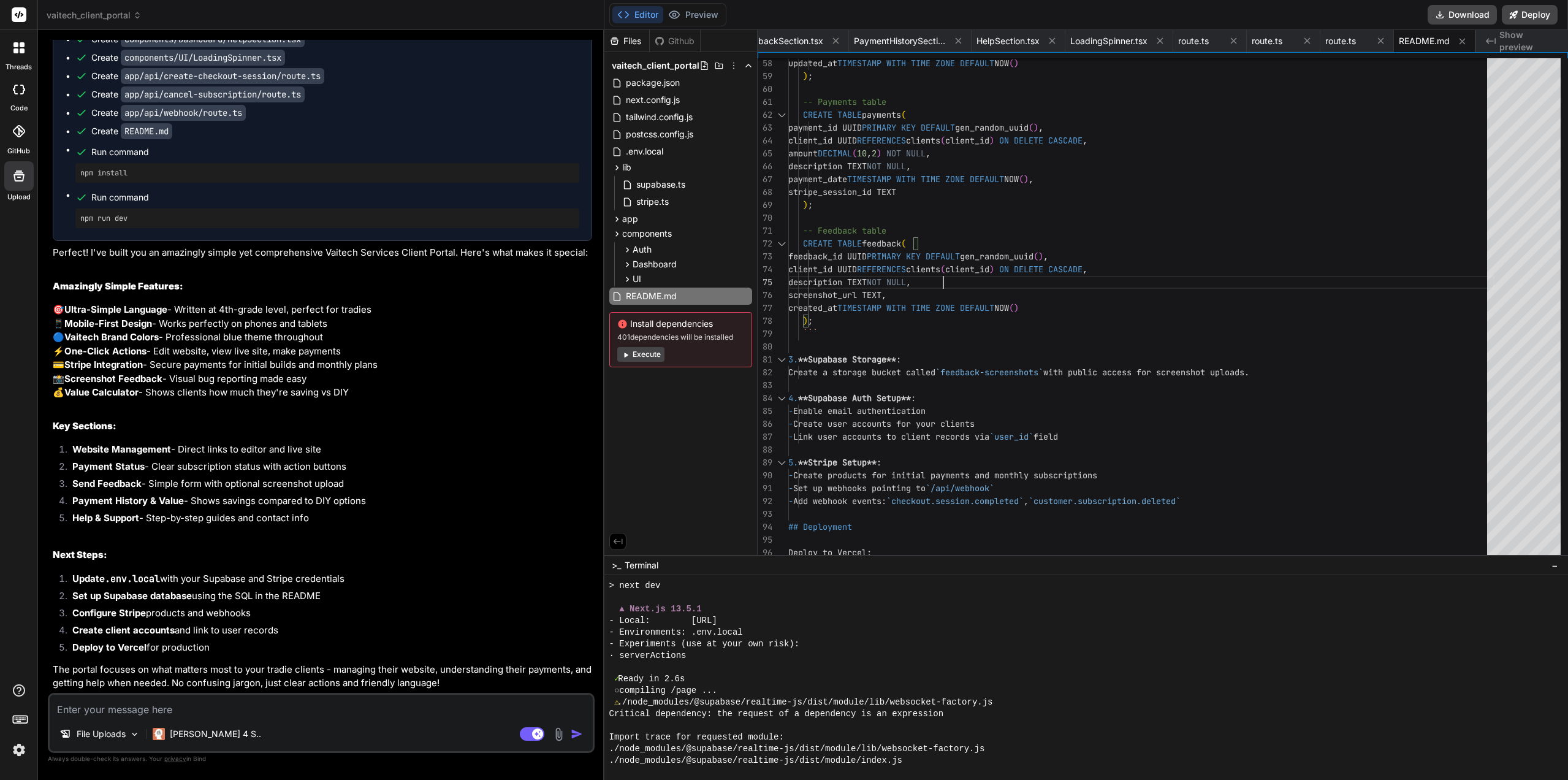
click at [690, 7] on button "Preview" at bounding box center [693, 14] width 60 height 17
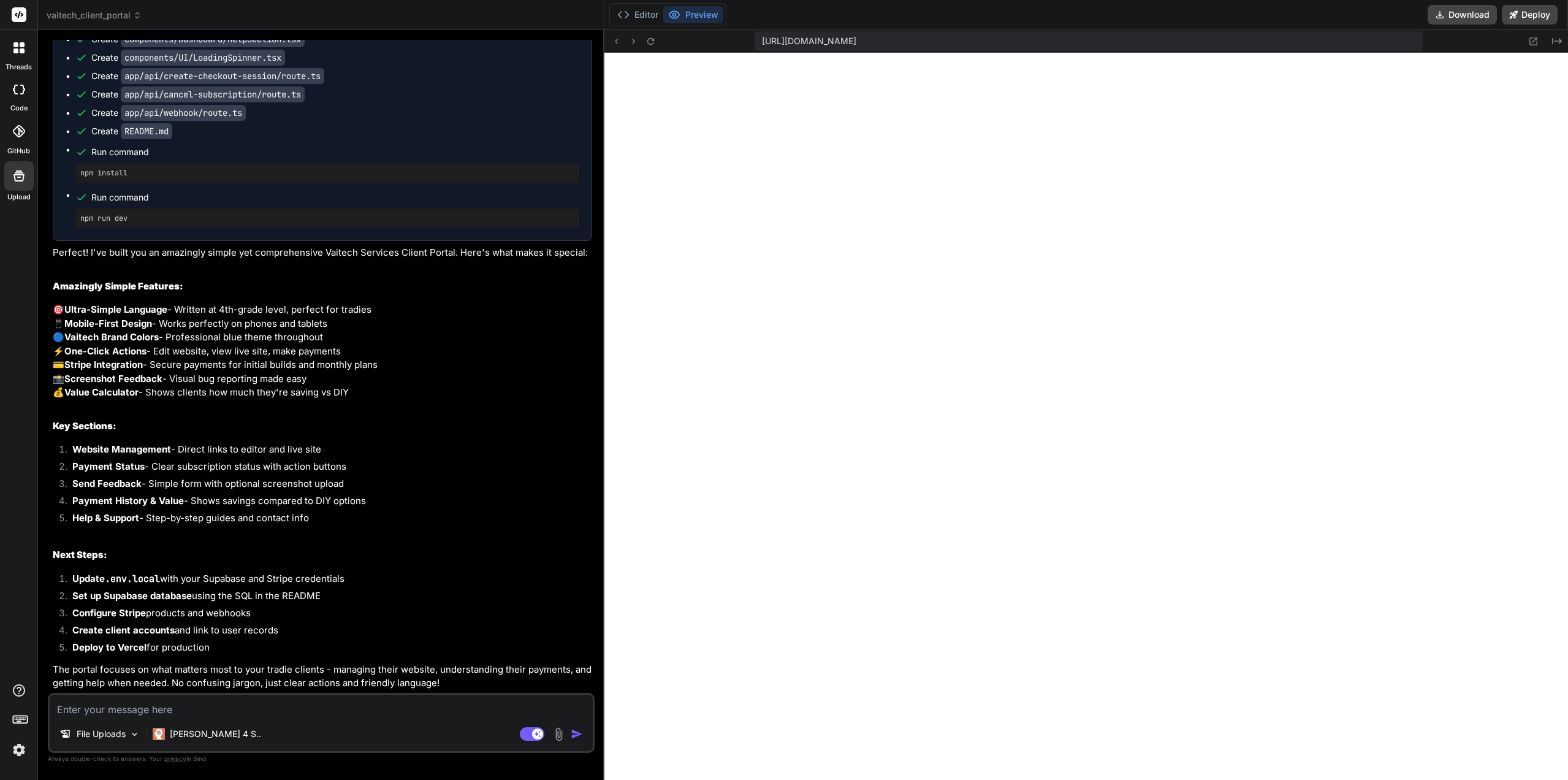
click at [650, 14] on button "Editor" at bounding box center [637, 14] width 51 height 17
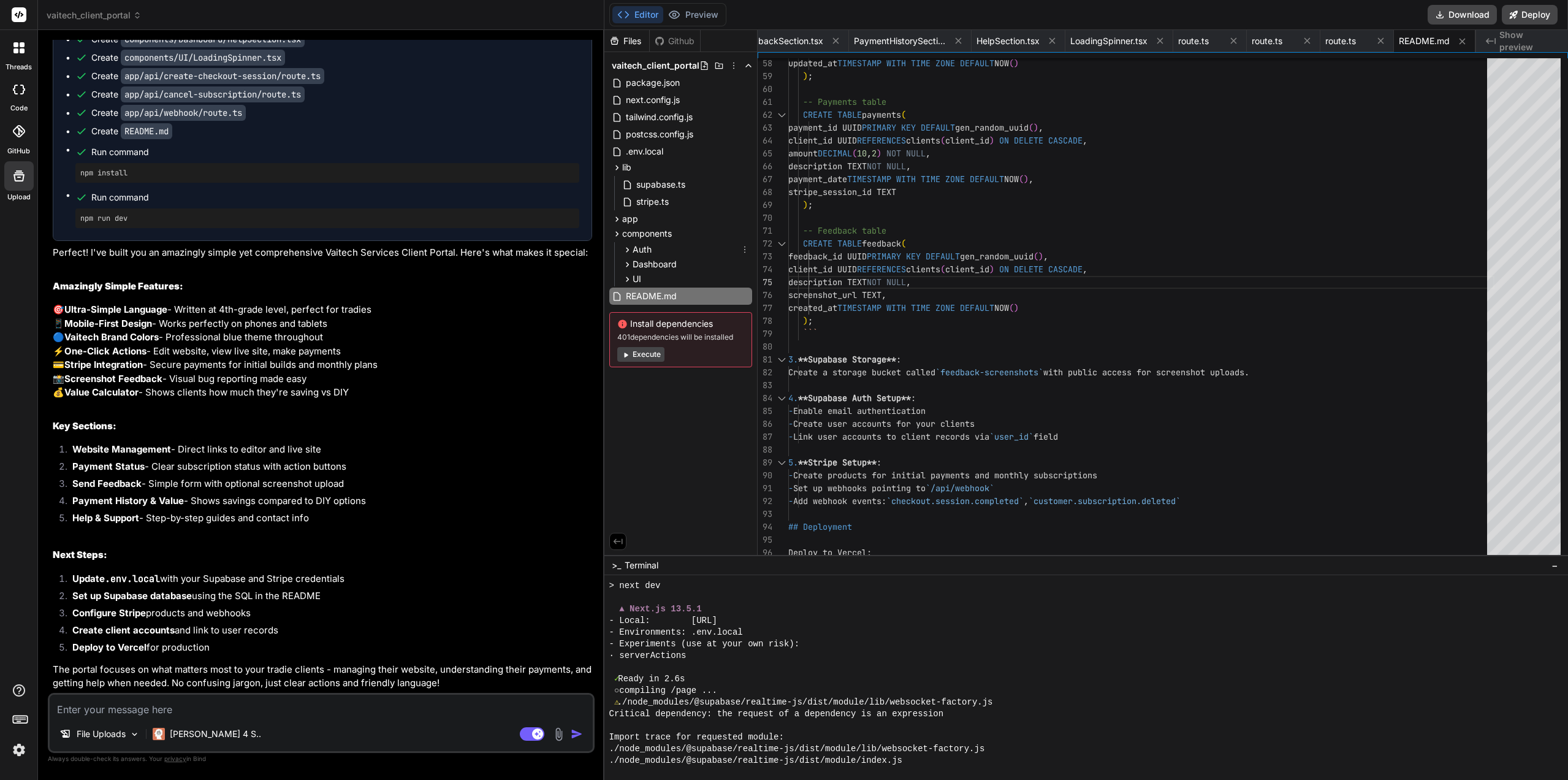
click at [637, 254] on span "Auth" at bounding box center [642, 249] width 19 height 12
click at [113, 696] on textarea at bounding box center [321, 706] width 543 height 22
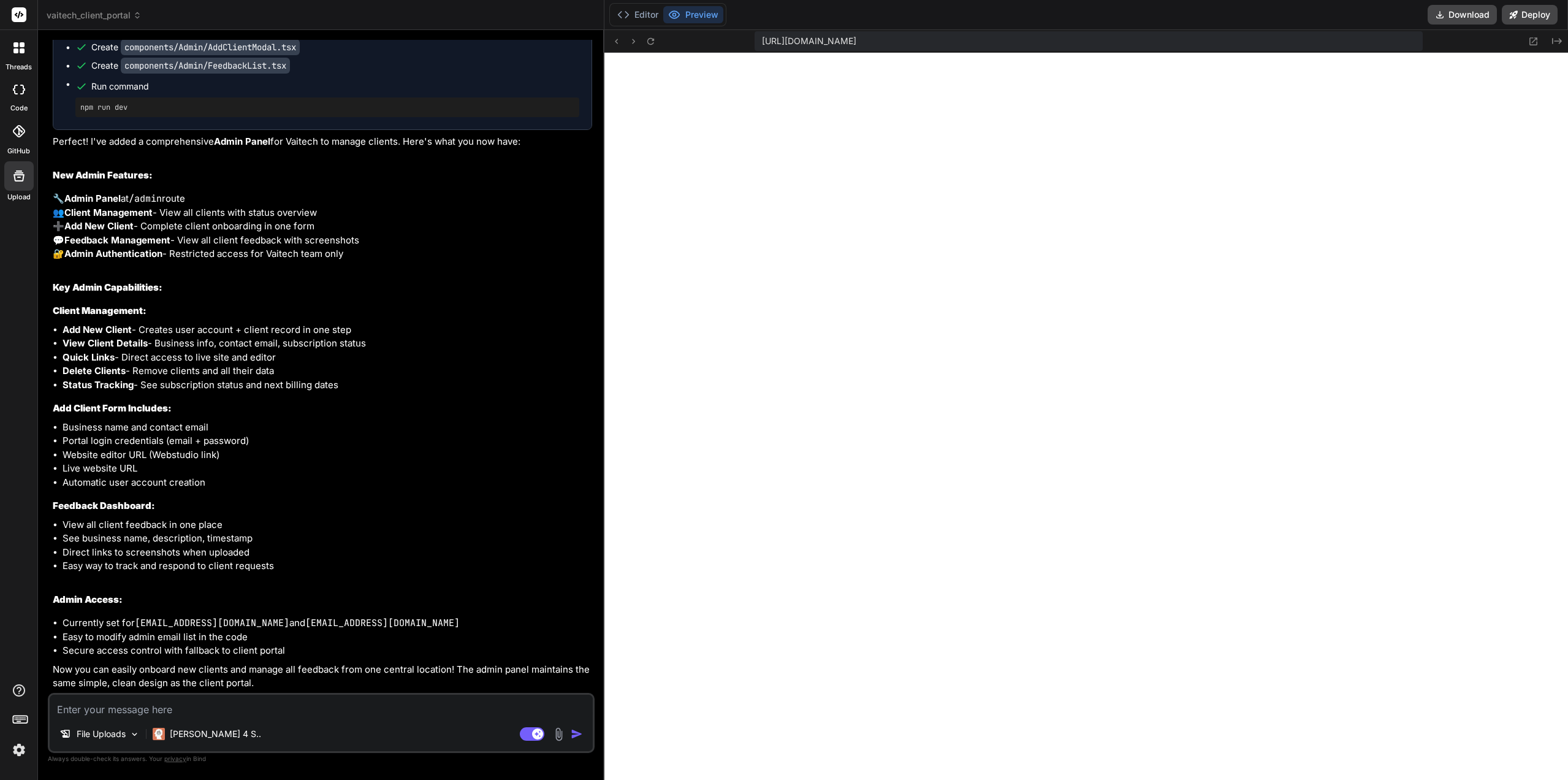
scroll to position [2092, 0]
drag, startPoint x: 246, startPoint y: 623, endPoint x: 135, endPoint y: 621, distance: 111.0
click at [135, 621] on li "Currently set for admin@vaitech.com.au and support@vaitech.com.au" at bounding box center [327, 624] width 529 height 14
copy code "[EMAIL_ADDRESS][DOMAIN_NAME]"
click at [157, 660] on div "You're absolutely right! I should add an admin panel for Vaitech to manage clie…" at bounding box center [322, 287] width 539 height 807
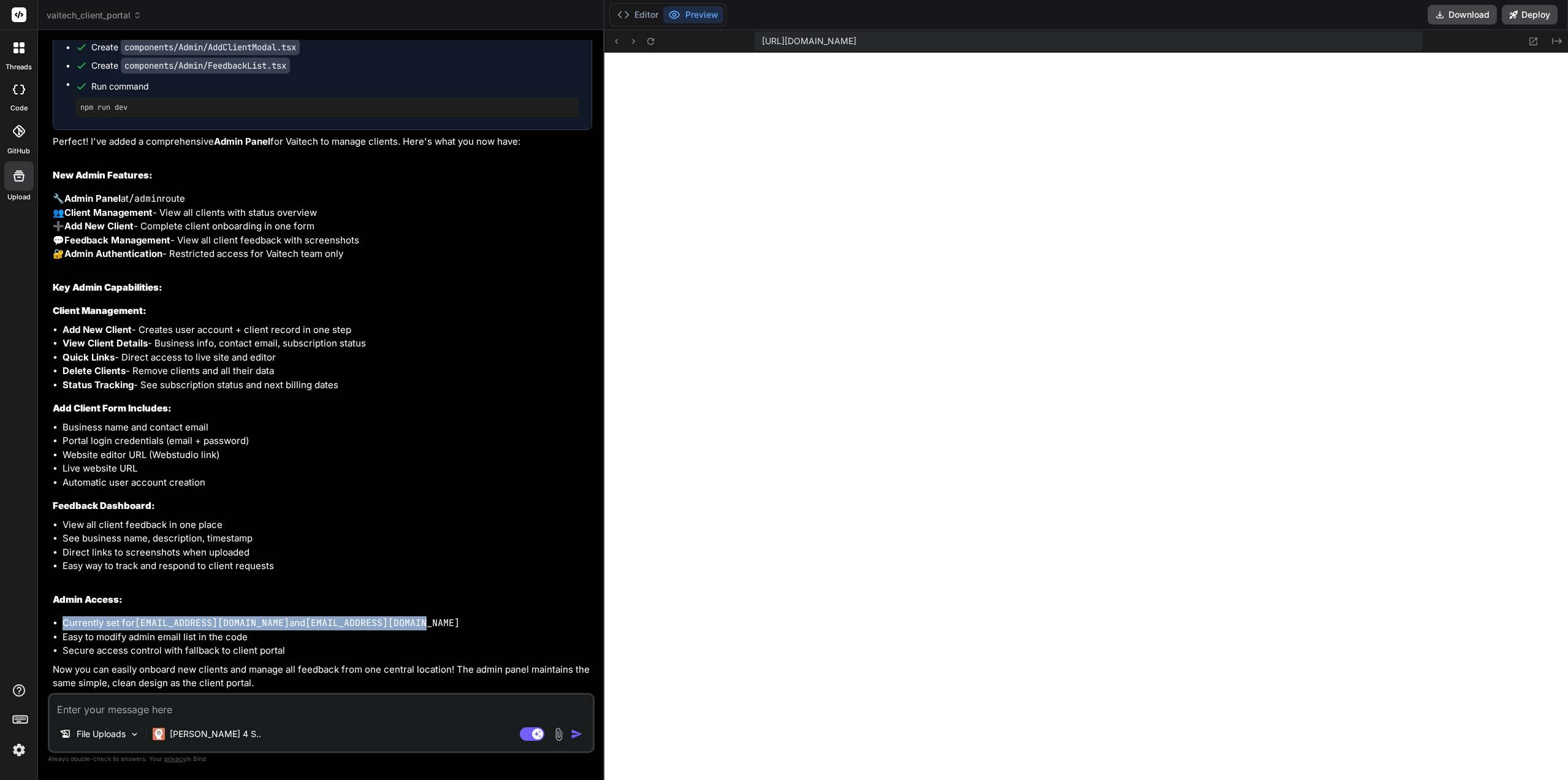
drag, startPoint x: 390, startPoint y: 621, endPoint x: 66, endPoint y: 622, distance: 324.0
click at [66, 622] on li "Currently set for admin@vaitech.com.au and support@vaitech.com.au" at bounding box center [327, 624] width 529 height 14
copy li "Currently set for admin@vaitech.com.au and support@vaitech.com.au"
click at [90, 704] on textarea at bounding box center [321, 706] width 543 height 22
paste textarea "Currently set for admin@vaitech.com.au and support@vaitech.com.au"
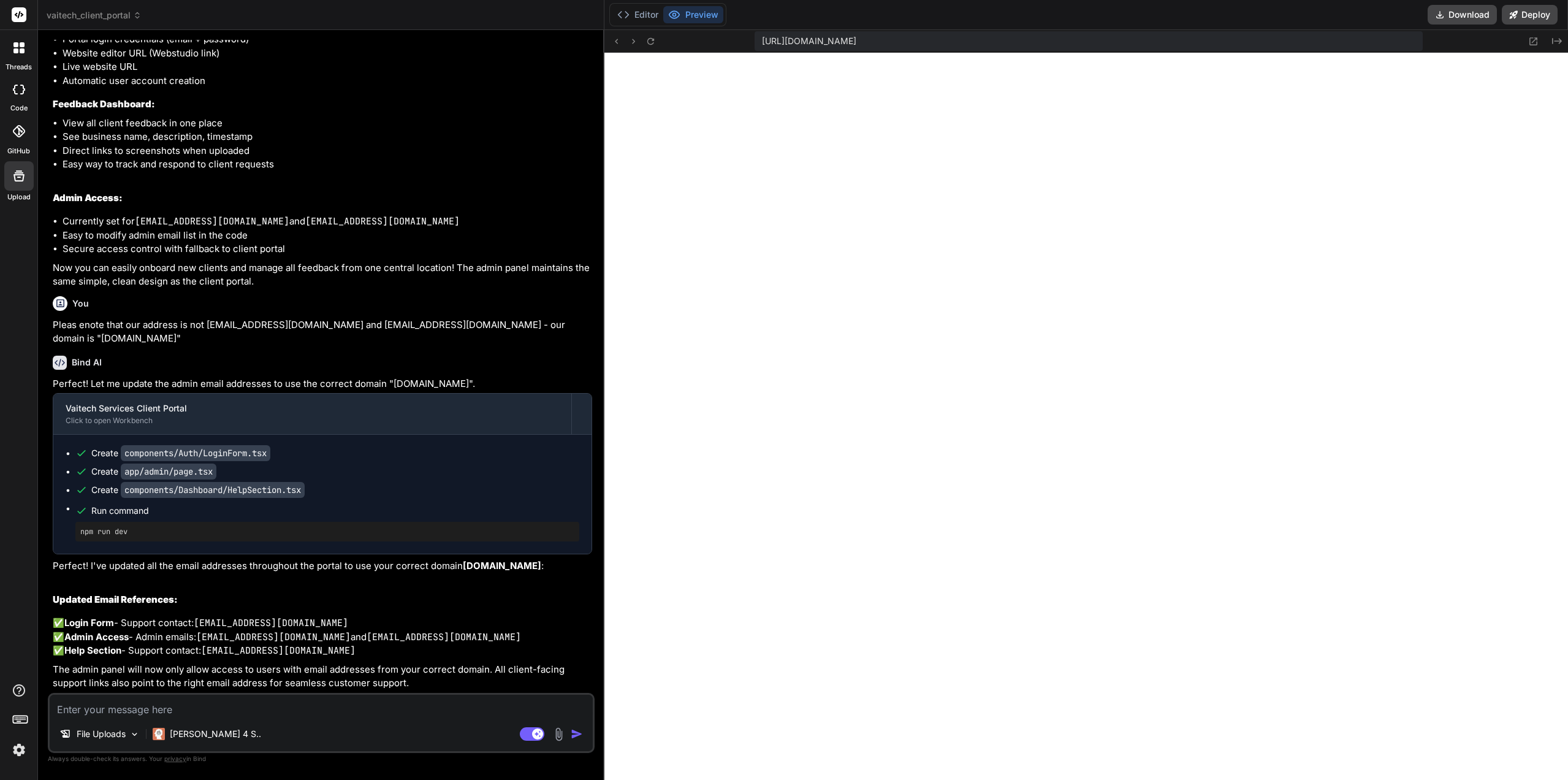
scroll to position [2521, 0]
click at [164, 700] on textarea at bounding box center [321, 706] width 543 height 22
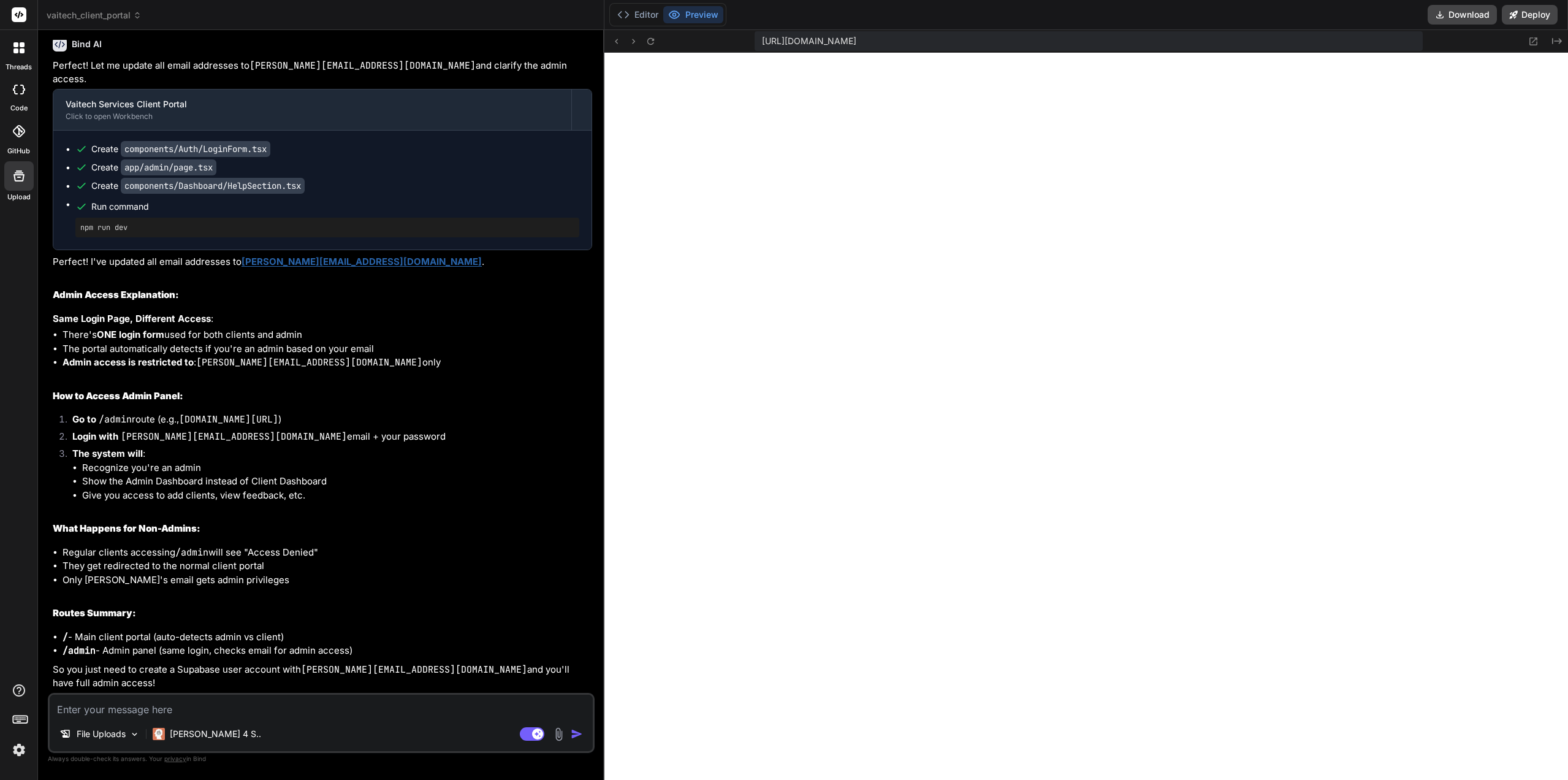
scroll to position [3153, 0]
drag, startPoint x: 395, startPoint y: 337, endPoint x: 243, endPoint y: 340, distance: 152.0
click at [243, 269] on p "Perfect! I've updated all email addresses to michael@vaitechservices.com.au ." at bounding box center [322, 262] width 539 height 14
copy link "[PERSON_NAME][EMAIL_ADDRESS][DOMAIN_NAME]"
click at [278, 342] on li "There's ONE login form used for both clients and admin" at bounding box center [327, 335] width 529 height 14
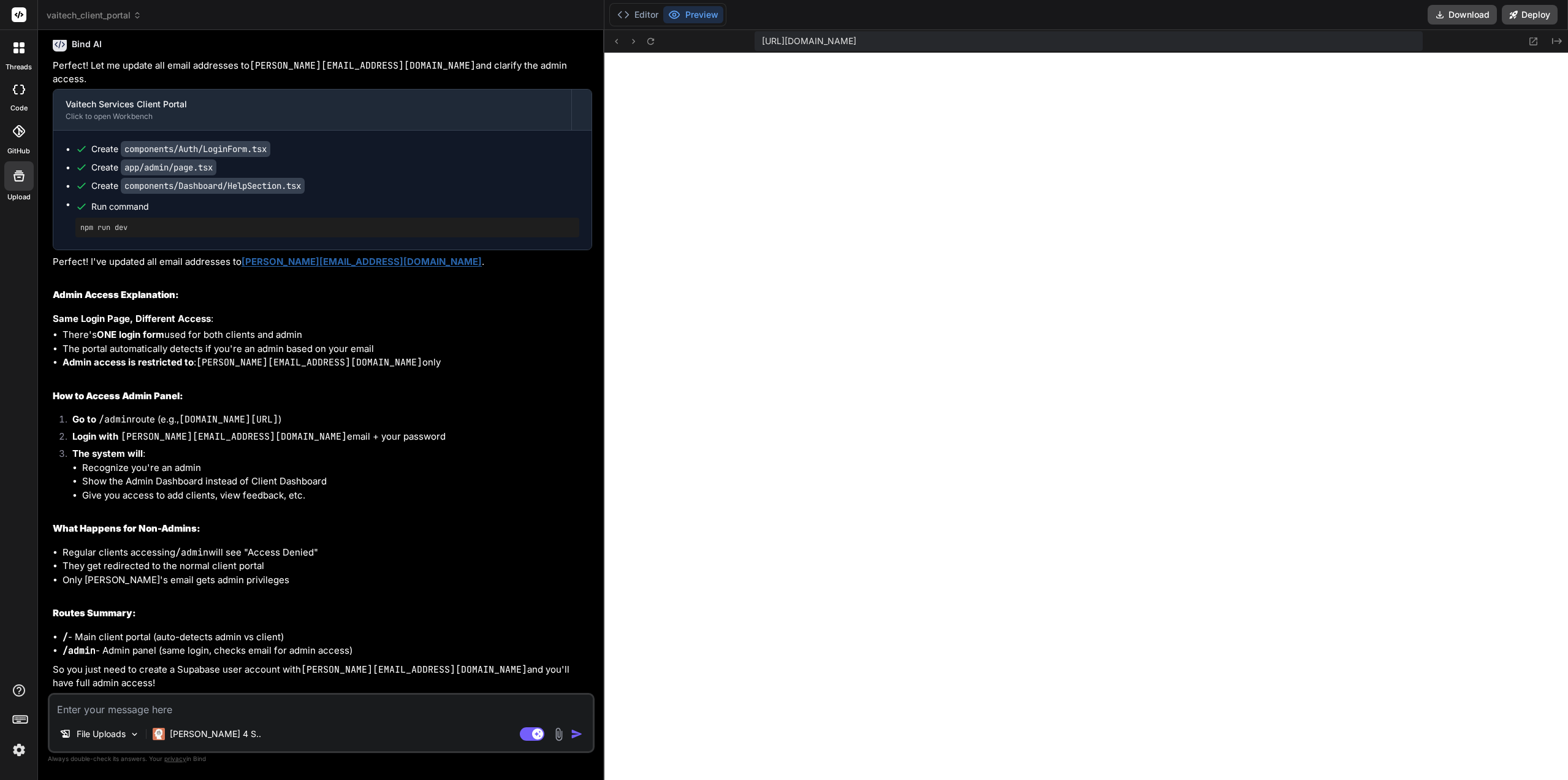
scroll to position [3228, 0]
drag, startPoint x: 279, startPoint y: 410, endPoint x: 282, endPoint y: 479, distance: 69.1
click at [282, 483] on li "Show the Admin Dashboard instead of Client Dashboard" at bounding box center [337, 481] width 510 height 14
click at [201, 701] on textarea at bounding box center [321, 706] width 543 height 22
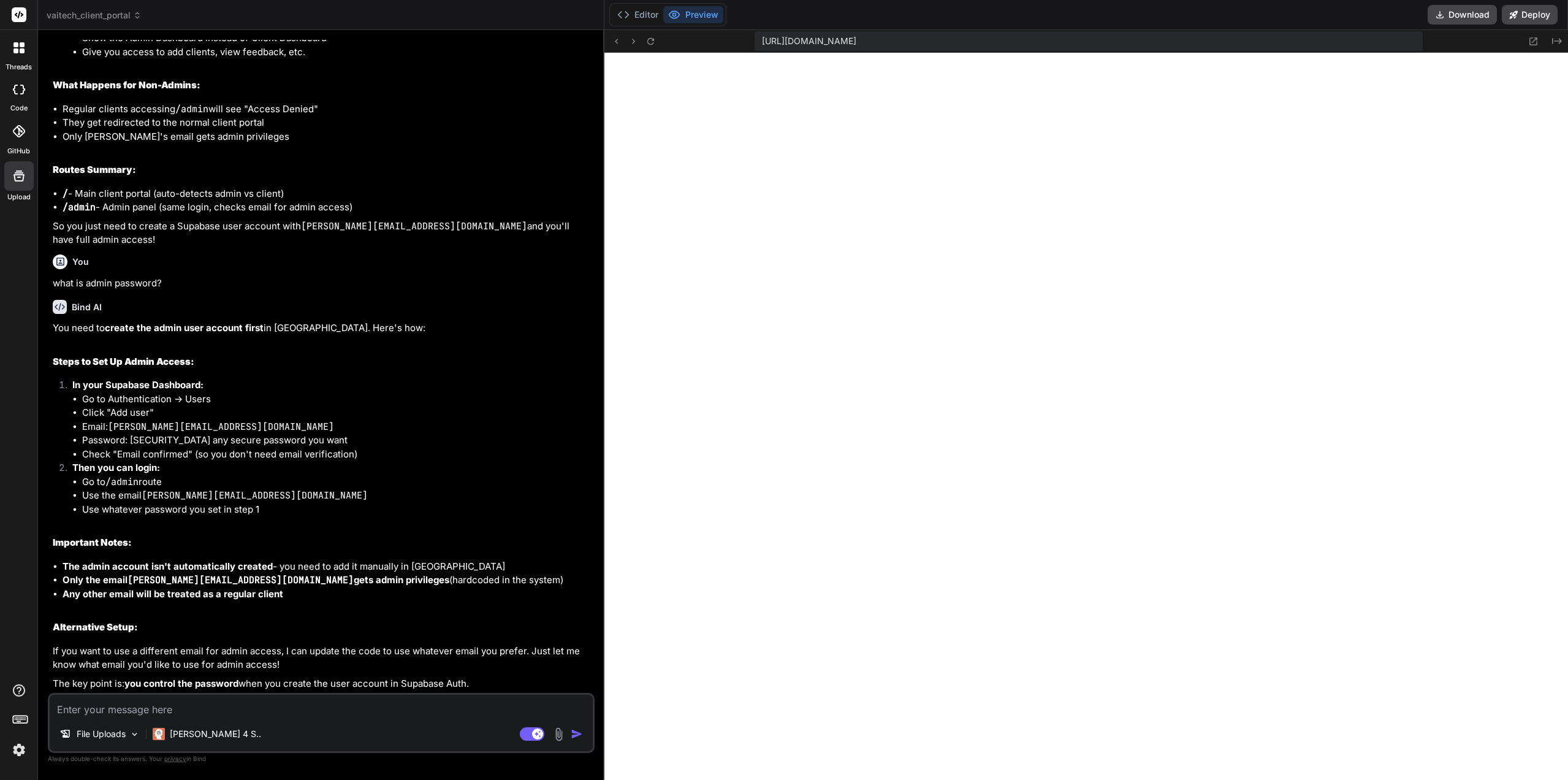
scroll to position [3671, 0]
click at [285, 603] on div "You need to create the admin user account first in Supabase. Here's how: Steps …" at bounding box center [322, 506] width 539 height 369
click at [651, 36] on icon at bounding box center [650, 41] width 10 height 10
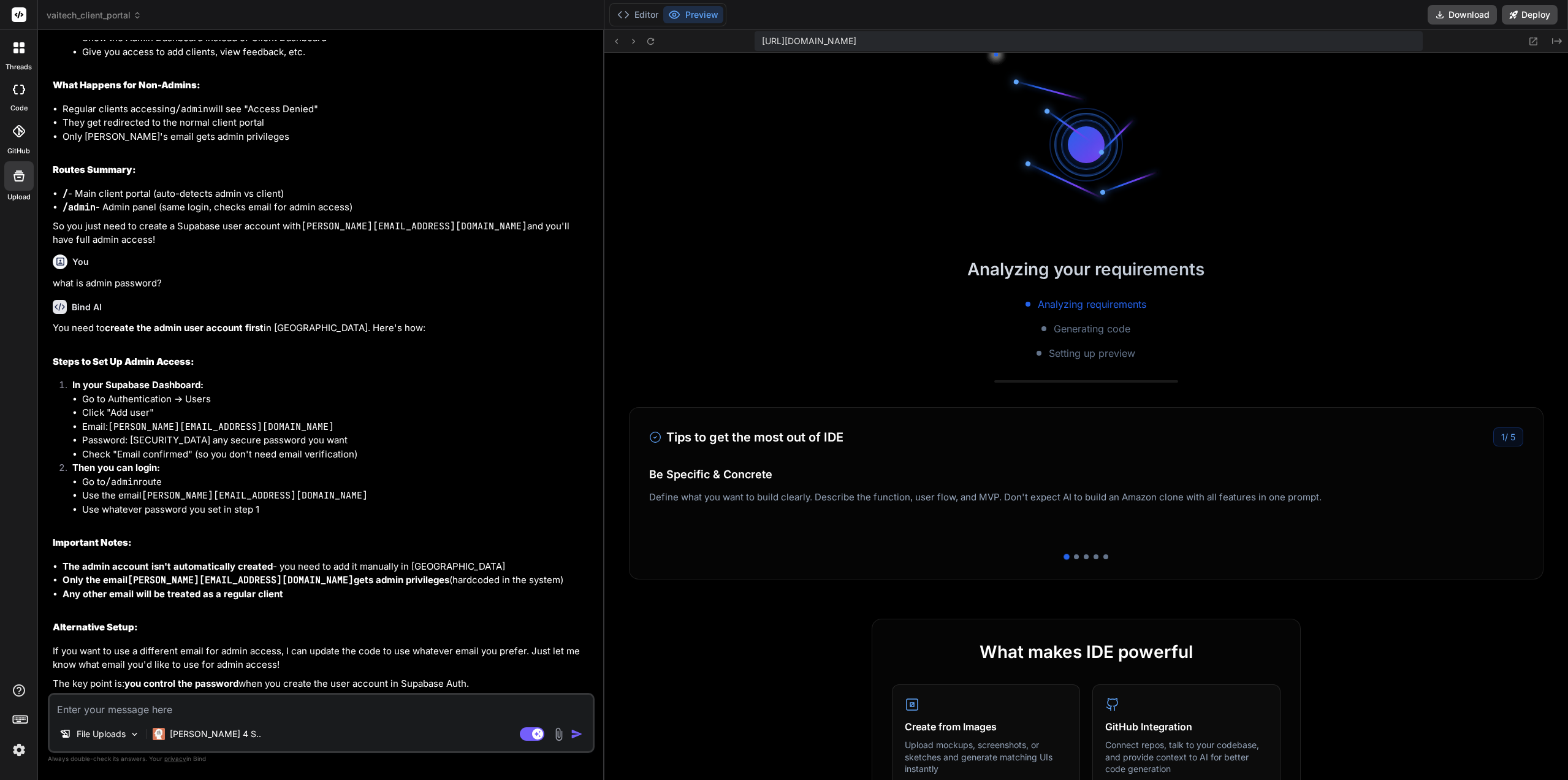
click at [1558, 43] on icon "Created with Pixso." at bounding box center [1557, 41] width 10 height 10
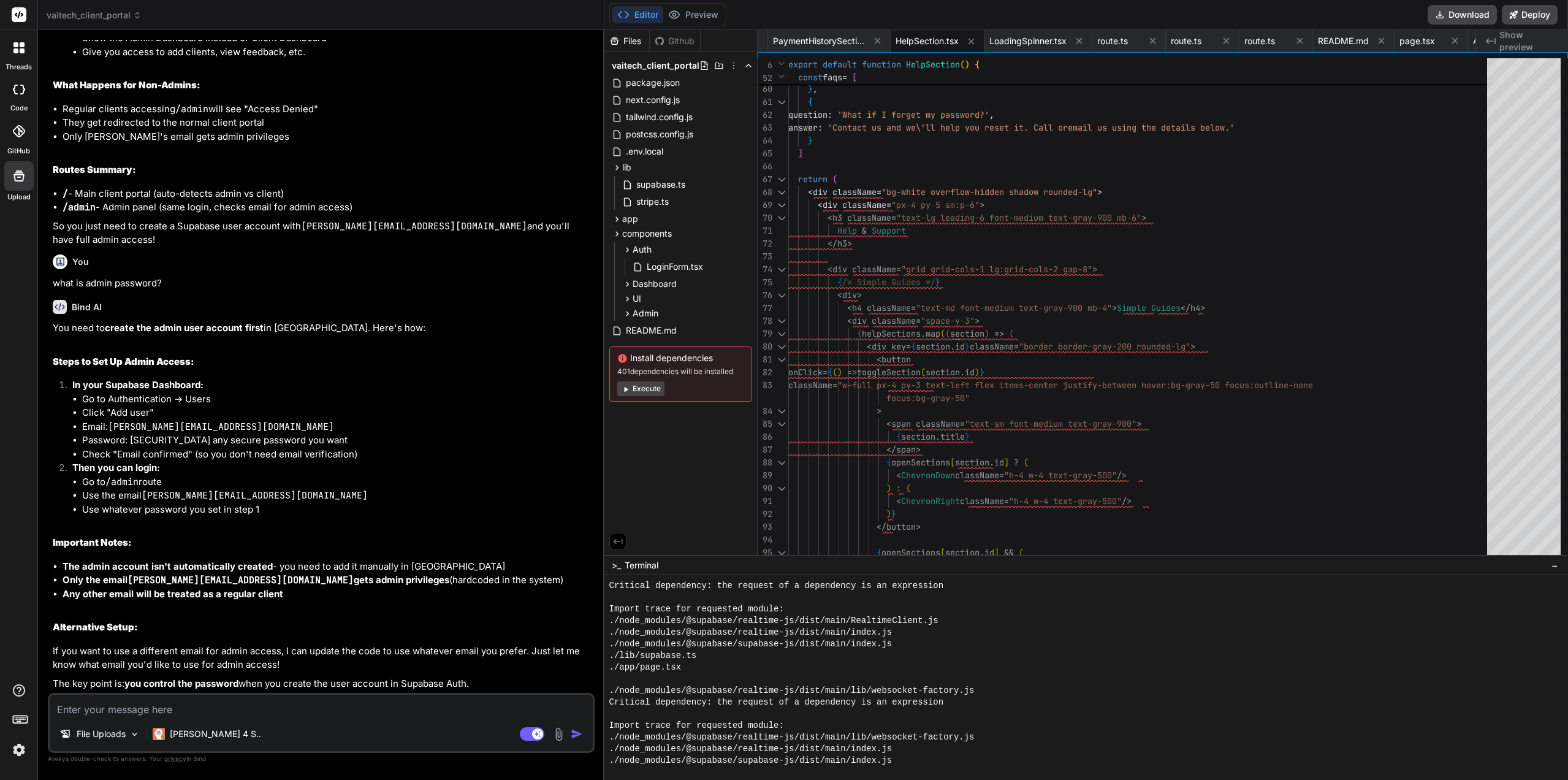
scroll to position [6646, 0]
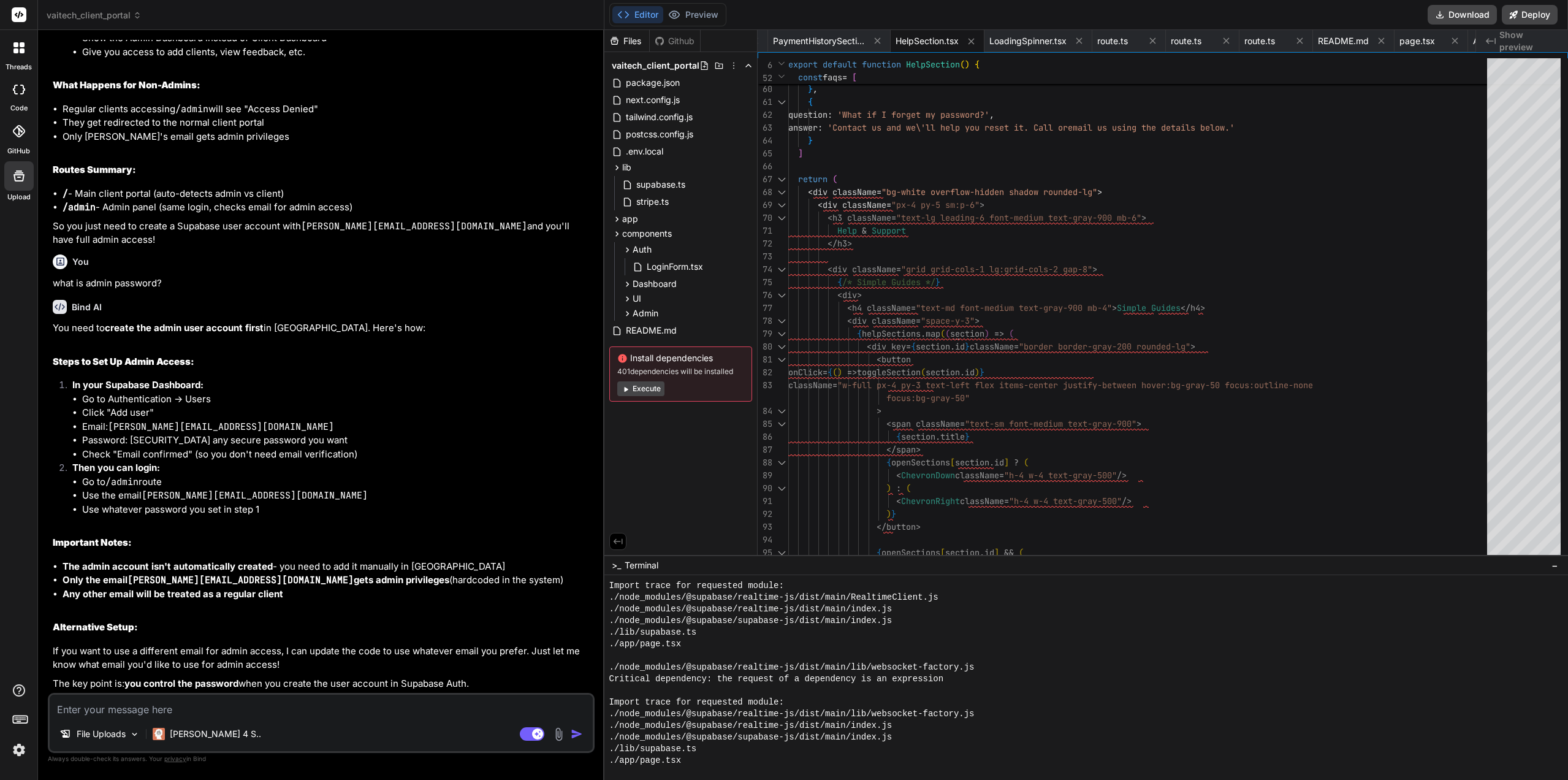
drag, startPoint x: 887, startPoint y: 646, endPoint x: 892, endPoint y: 741, distance: 95.1
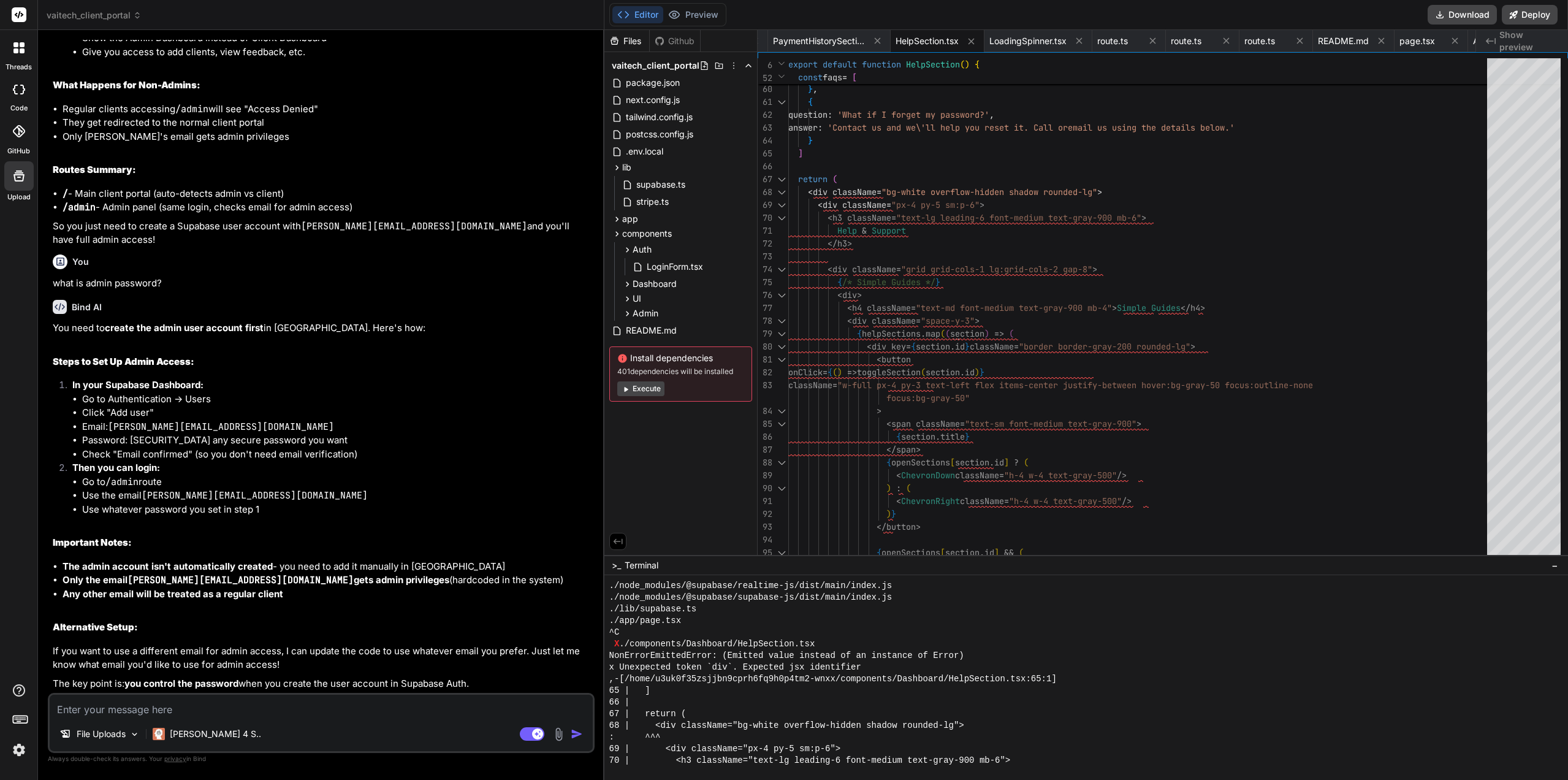
scroll to position [11202, 0]
click at [859, 156] on div "question : 'Can I cancel my monthly plan anytime?' , answer : 'Yes! You can can…" at bounding box center [1141, 404] width 706 height 2163
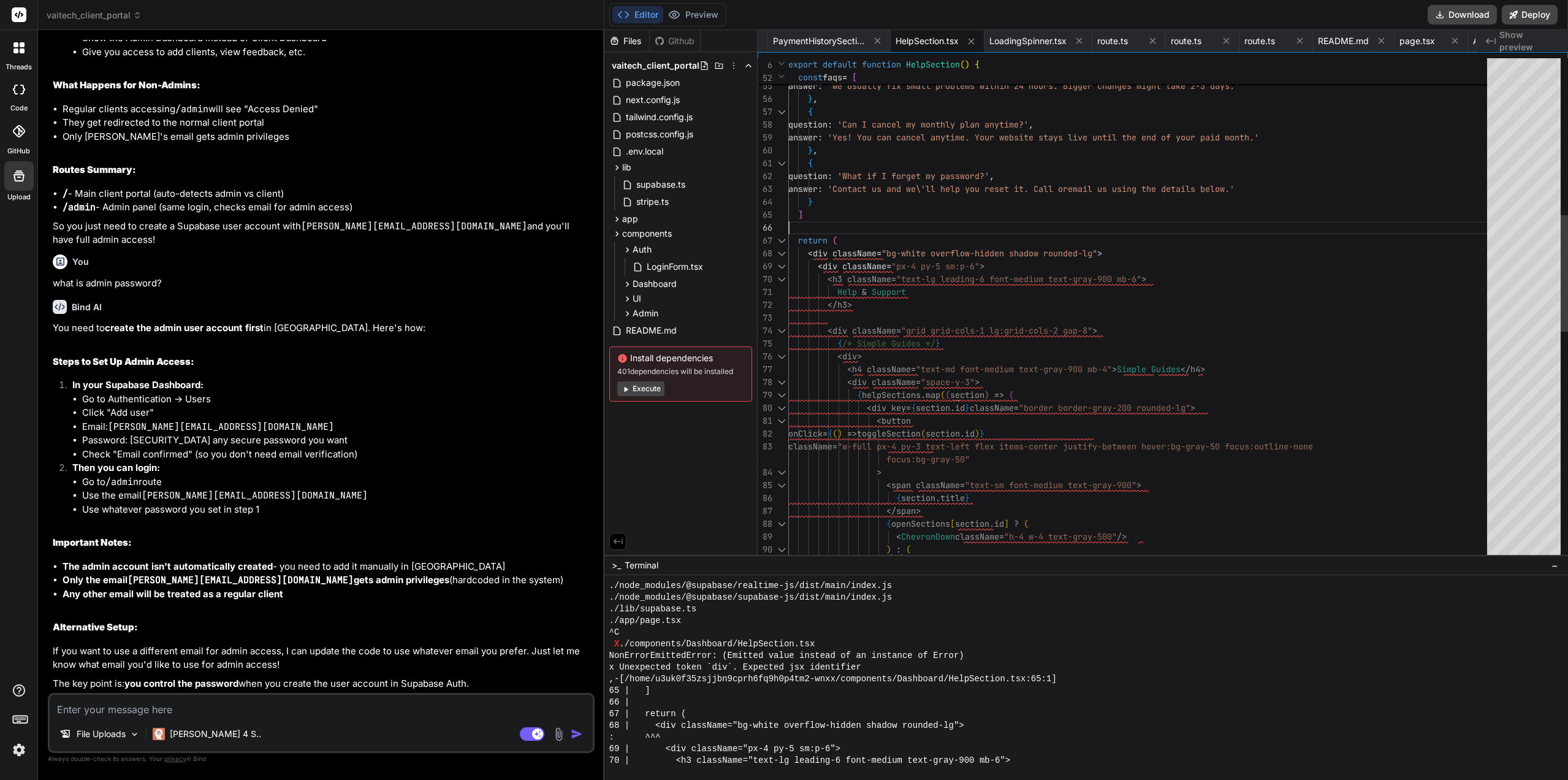
click at [873, 204] on div "question : 'Can I cancel my monthly plan anytime?' , answer : 'Yes! You can can…" at bounding box center [1141, 466] width 706 height 2163
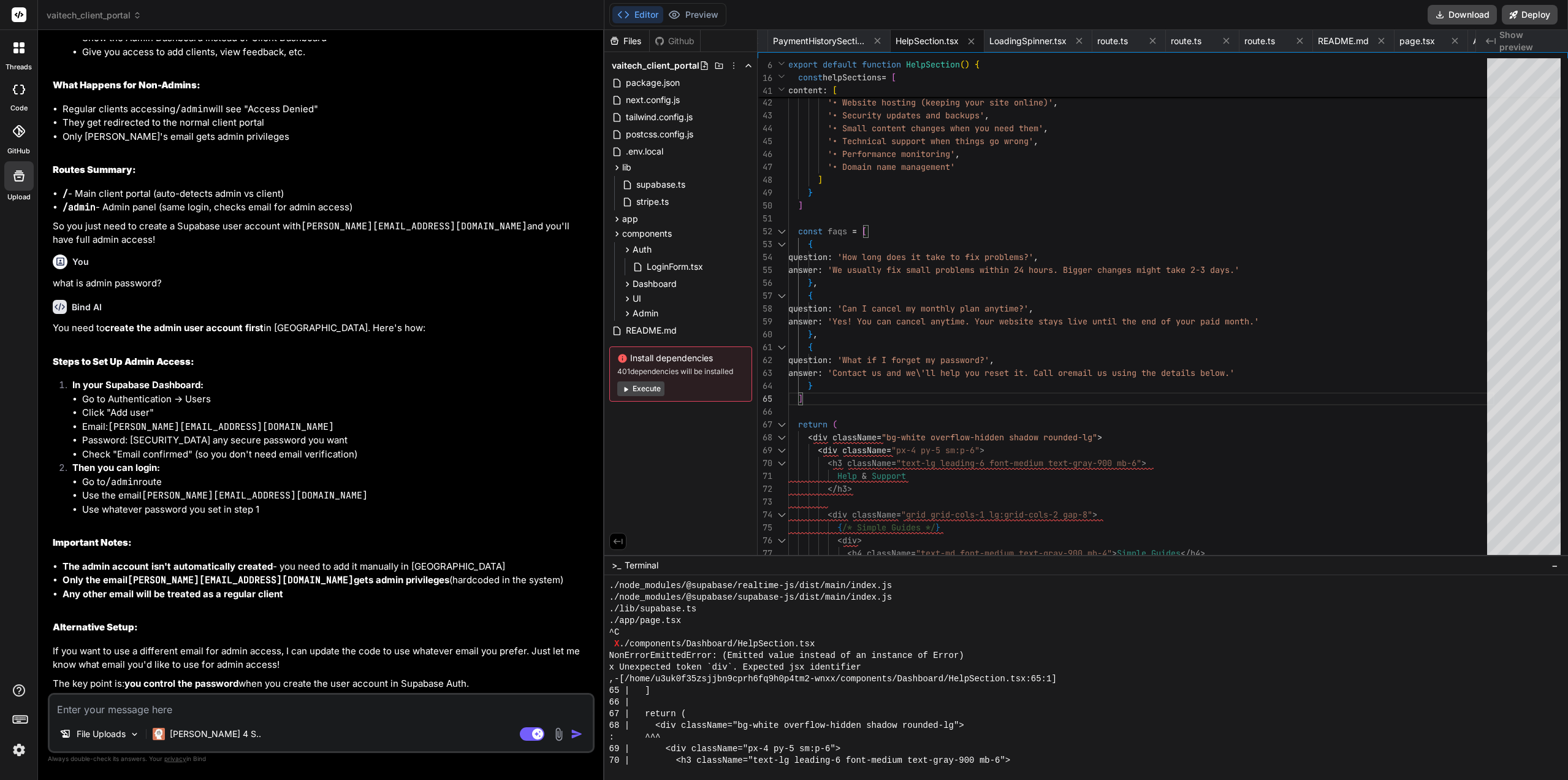
click at [1526, 31] on div "Created with Pixso. Show preview" at bounding box center [1521, 41] width 92 height 22
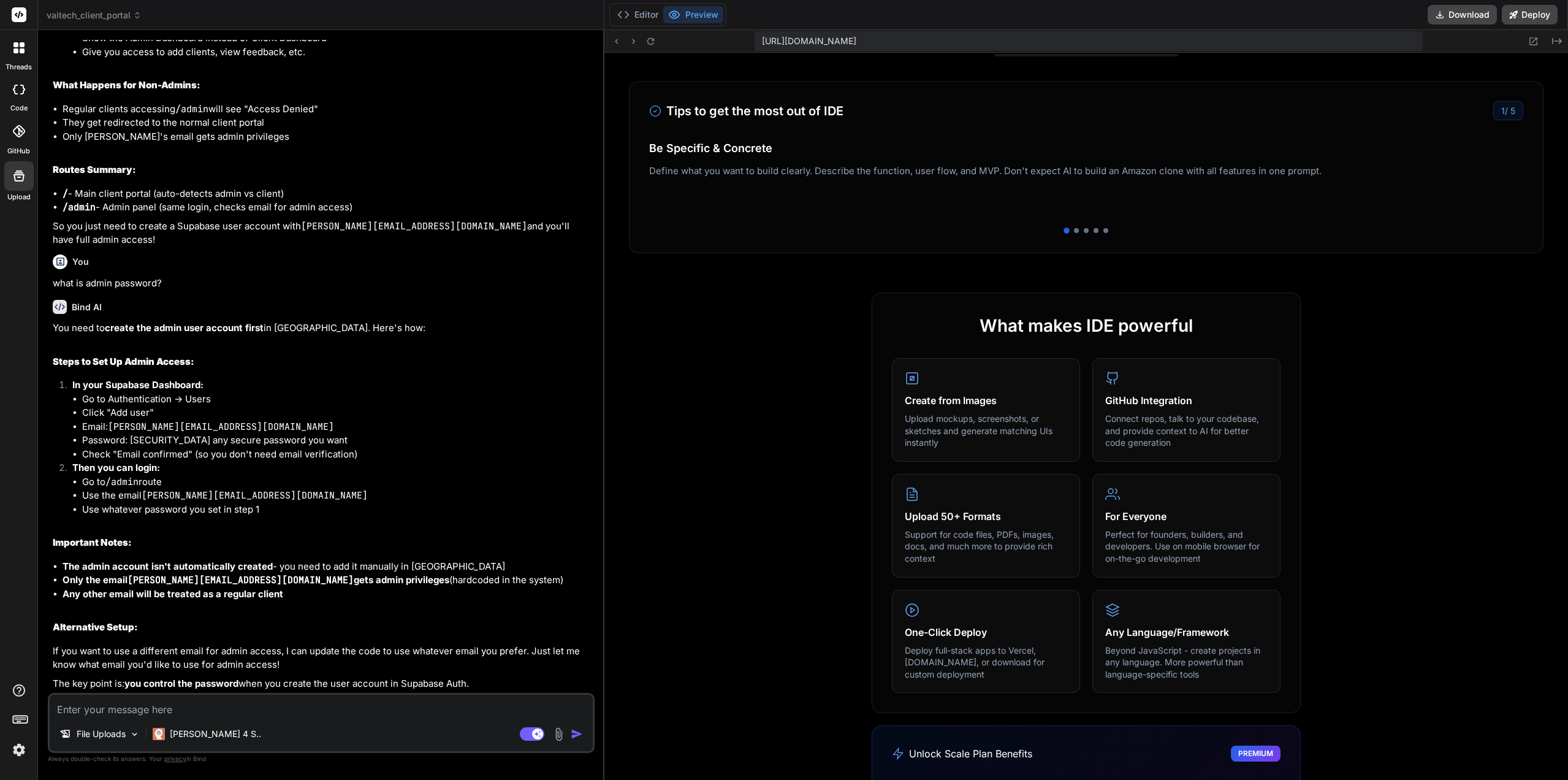
scroll to position [476, 0]
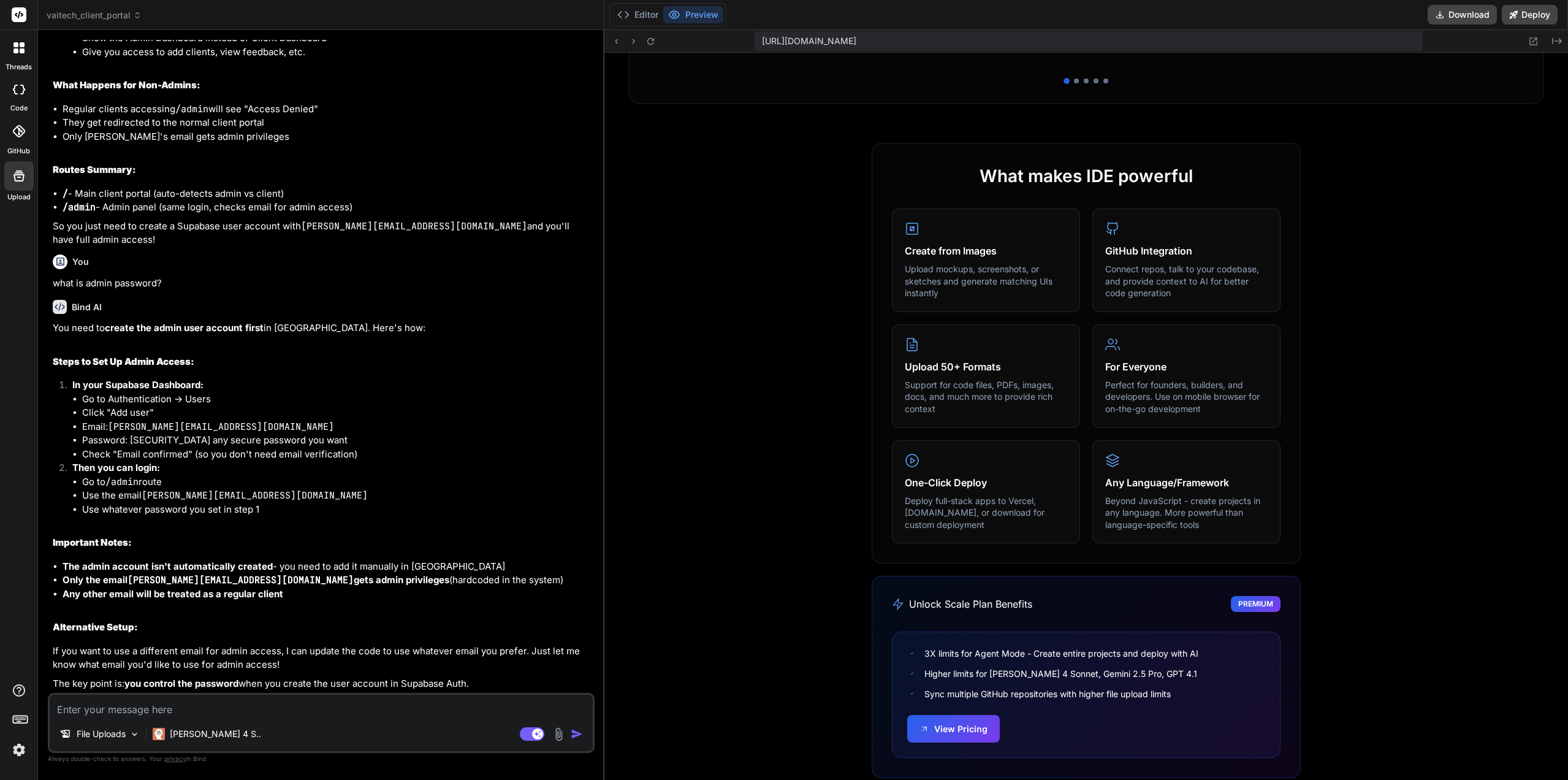
drag, startPoint x: 758, startPoint y: 522, endPoint x: 760, endPoint y: 315, distance: 207.0
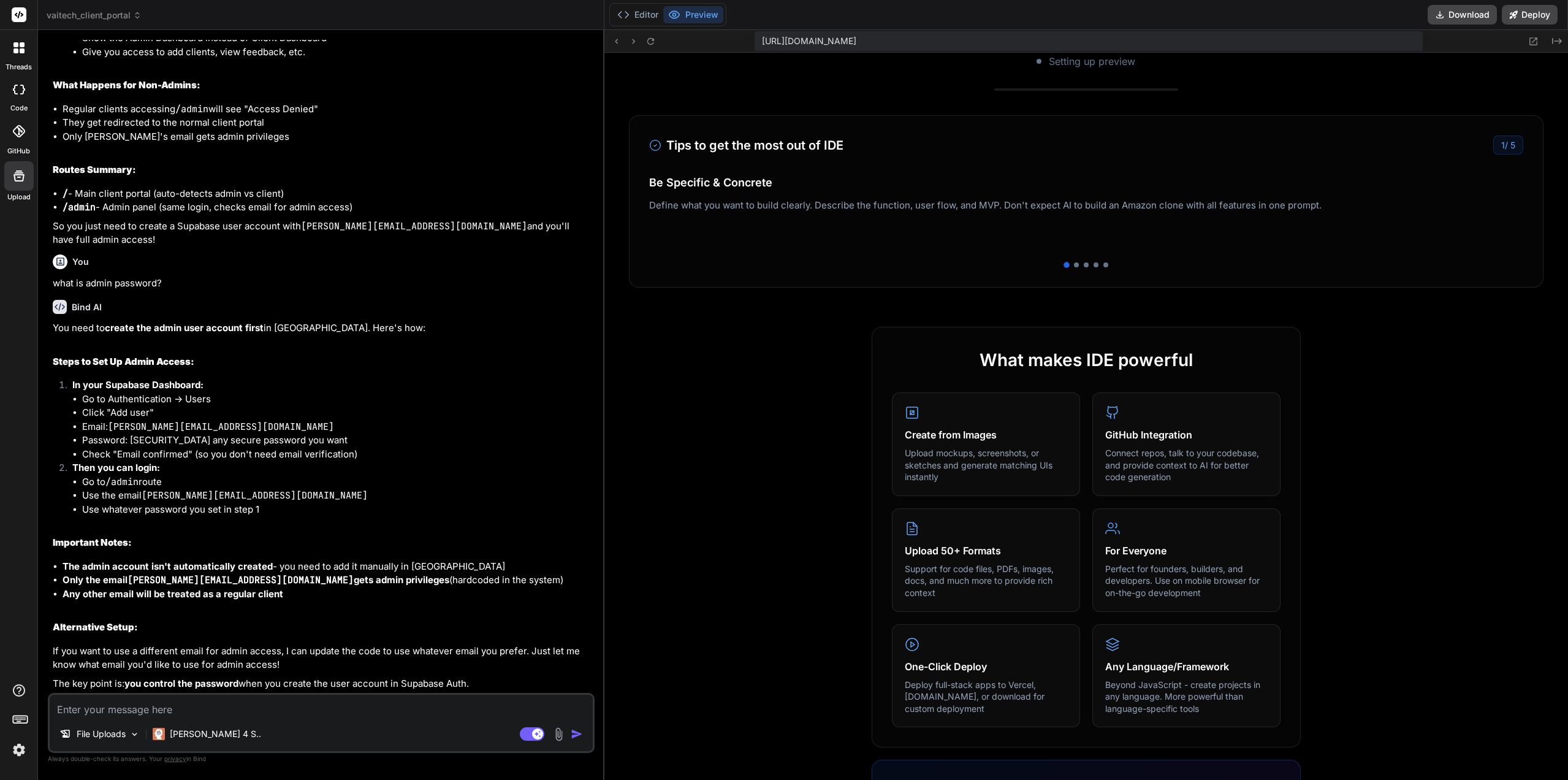
scroll to position [0, 0]
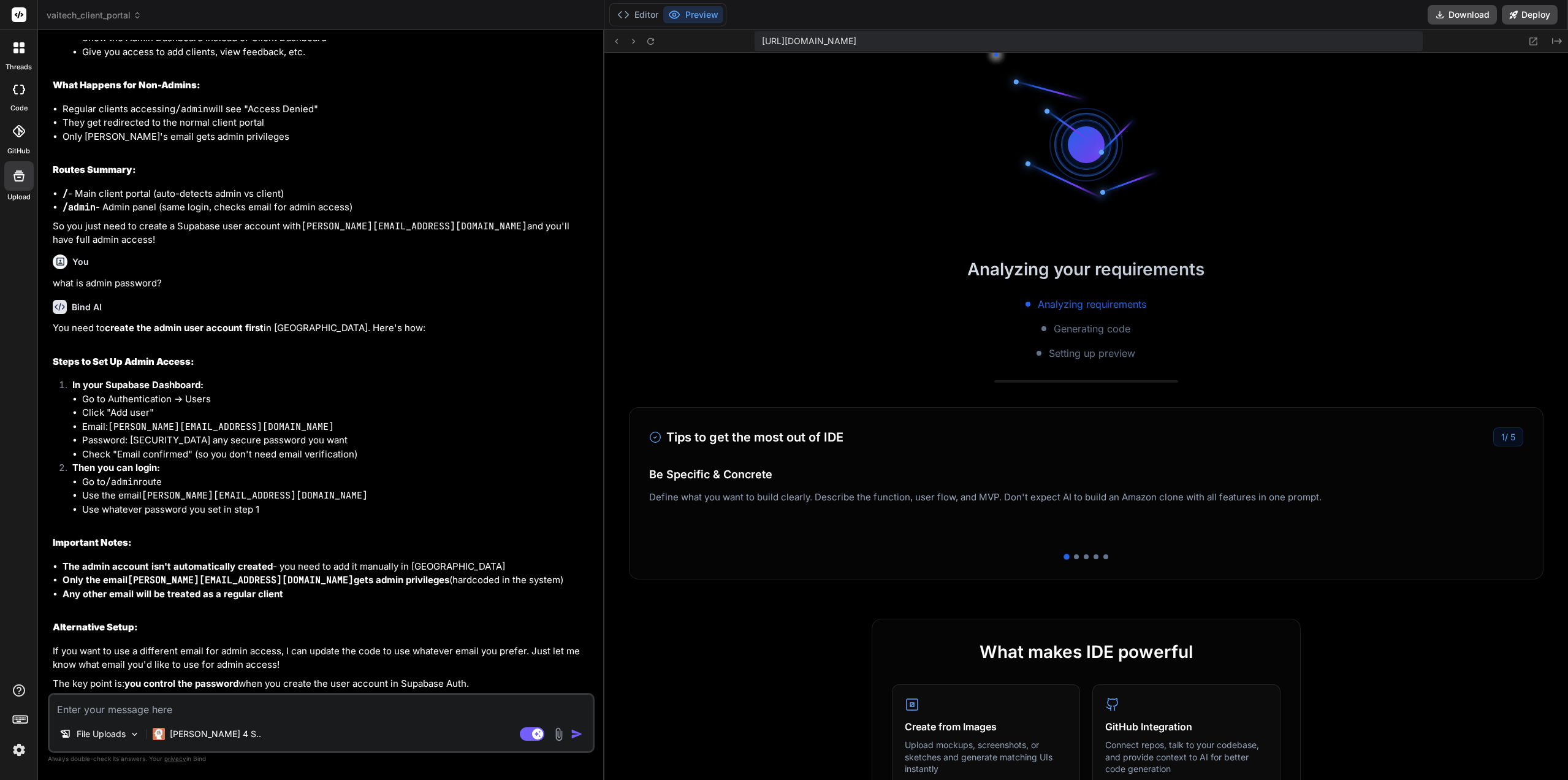
click at [636, 14] on button "Editor" at bounding box center [637, 14] width 51 height 17
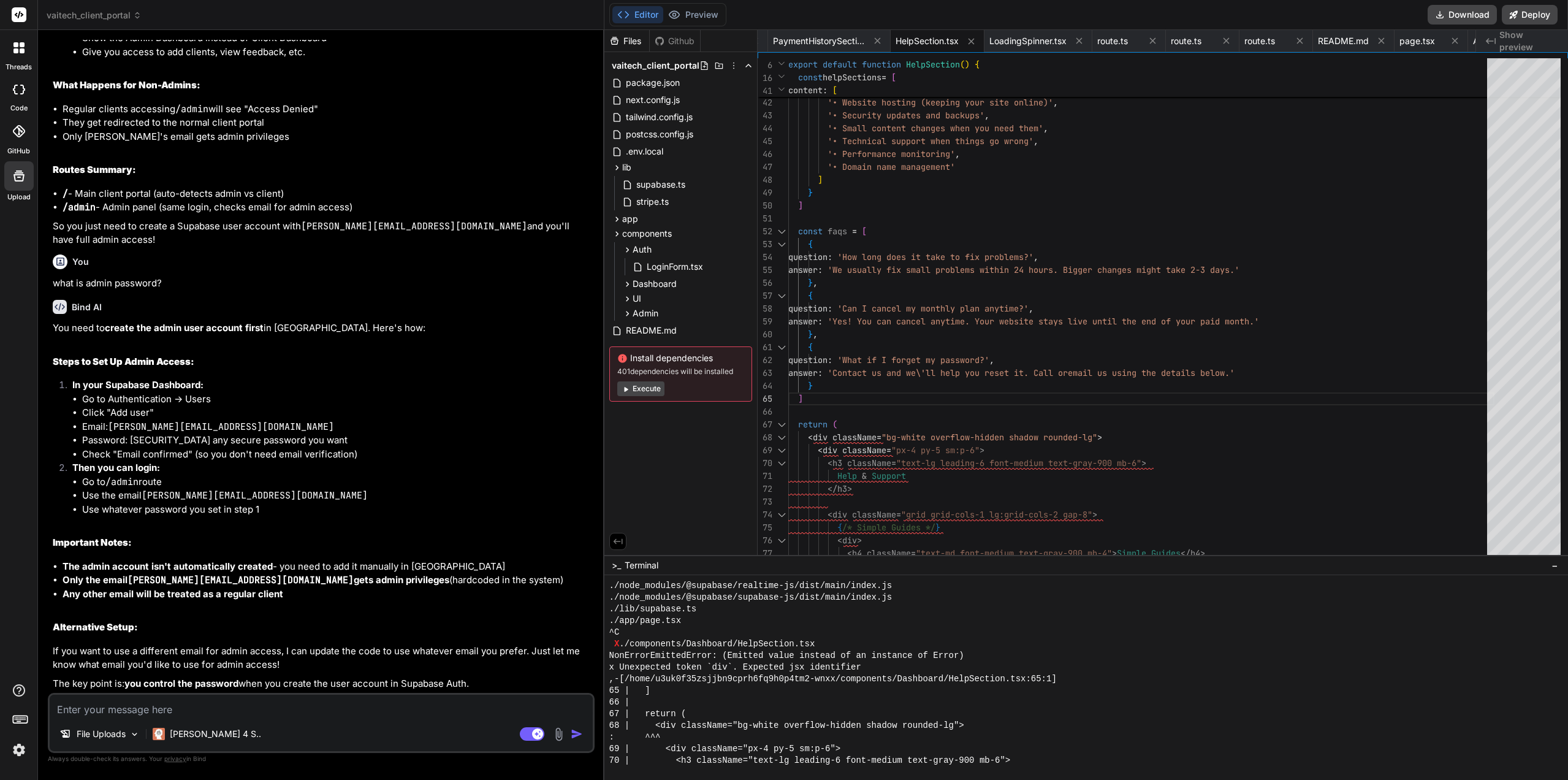
scroll to position [11324, 0]
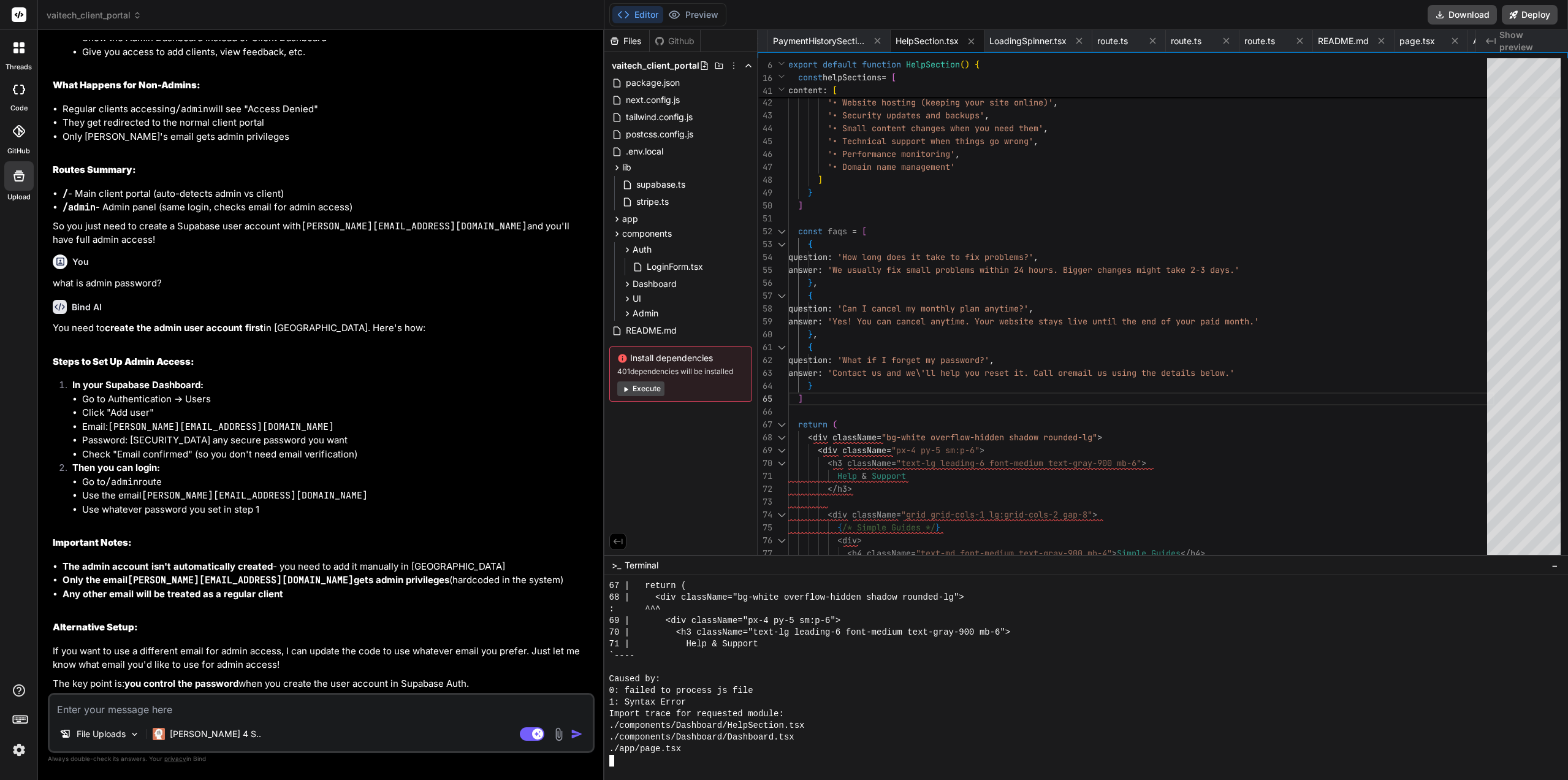
click at [646, 18] on button "Editor" at bounding box center [637, 14] width 51 height 17
click at [644, 389] on button "Execute" at bounding box center [641, 388] width 47 height 14
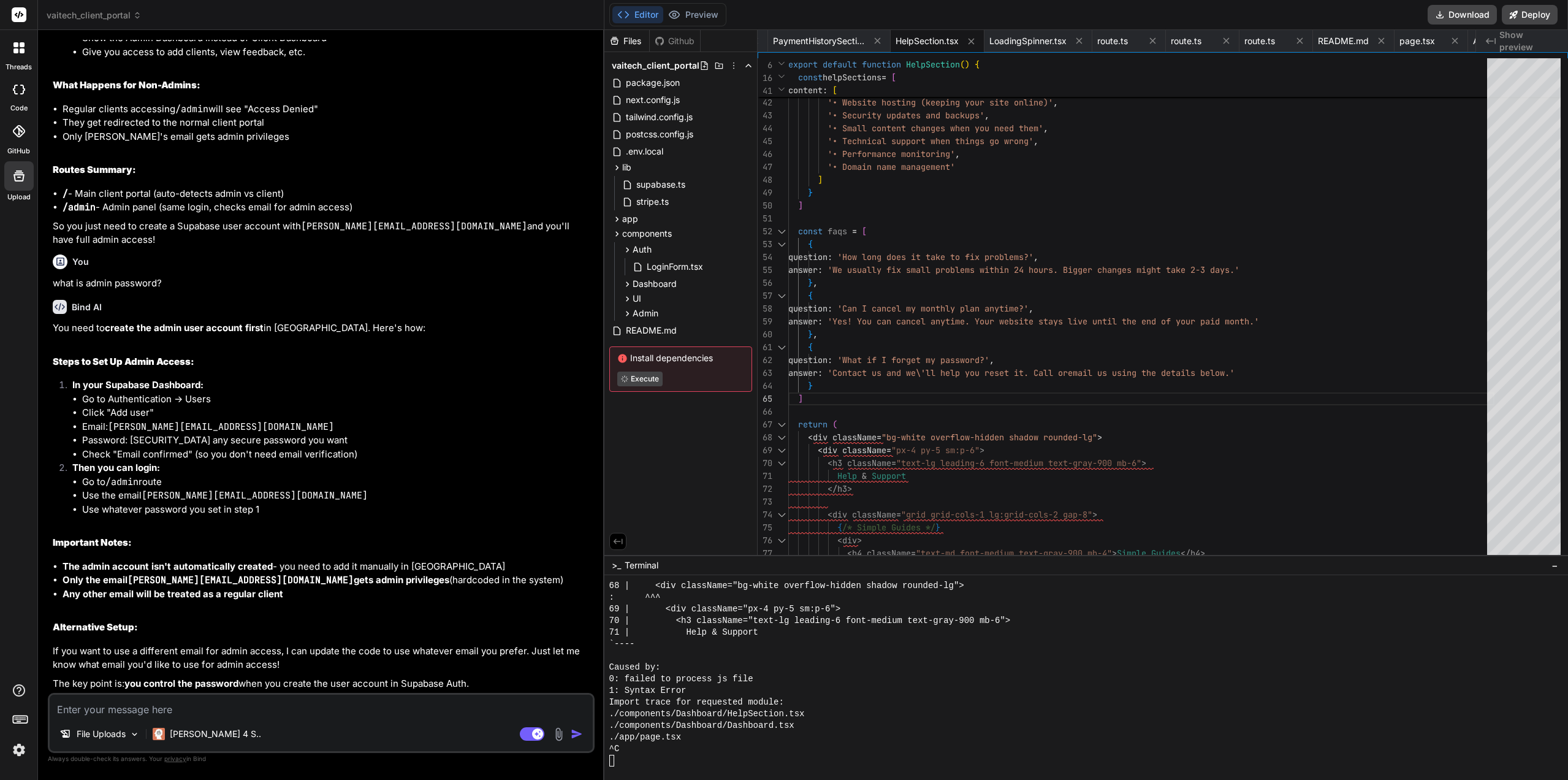
scroll to position [11336, 0]
click at [646, 761] on div at bounding box center [1080, 761] width 942 height 12
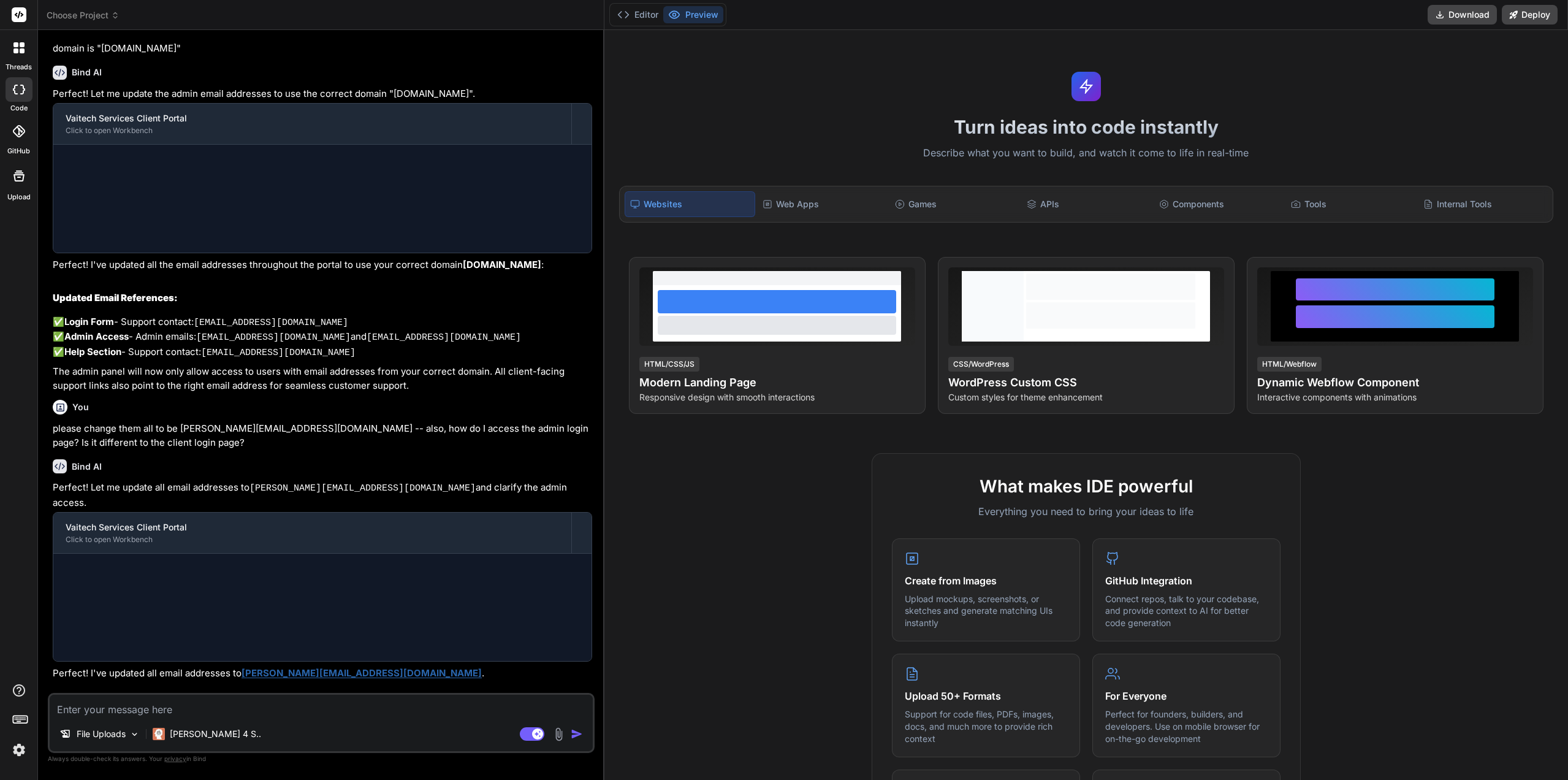
scroll to position [2071, 0]
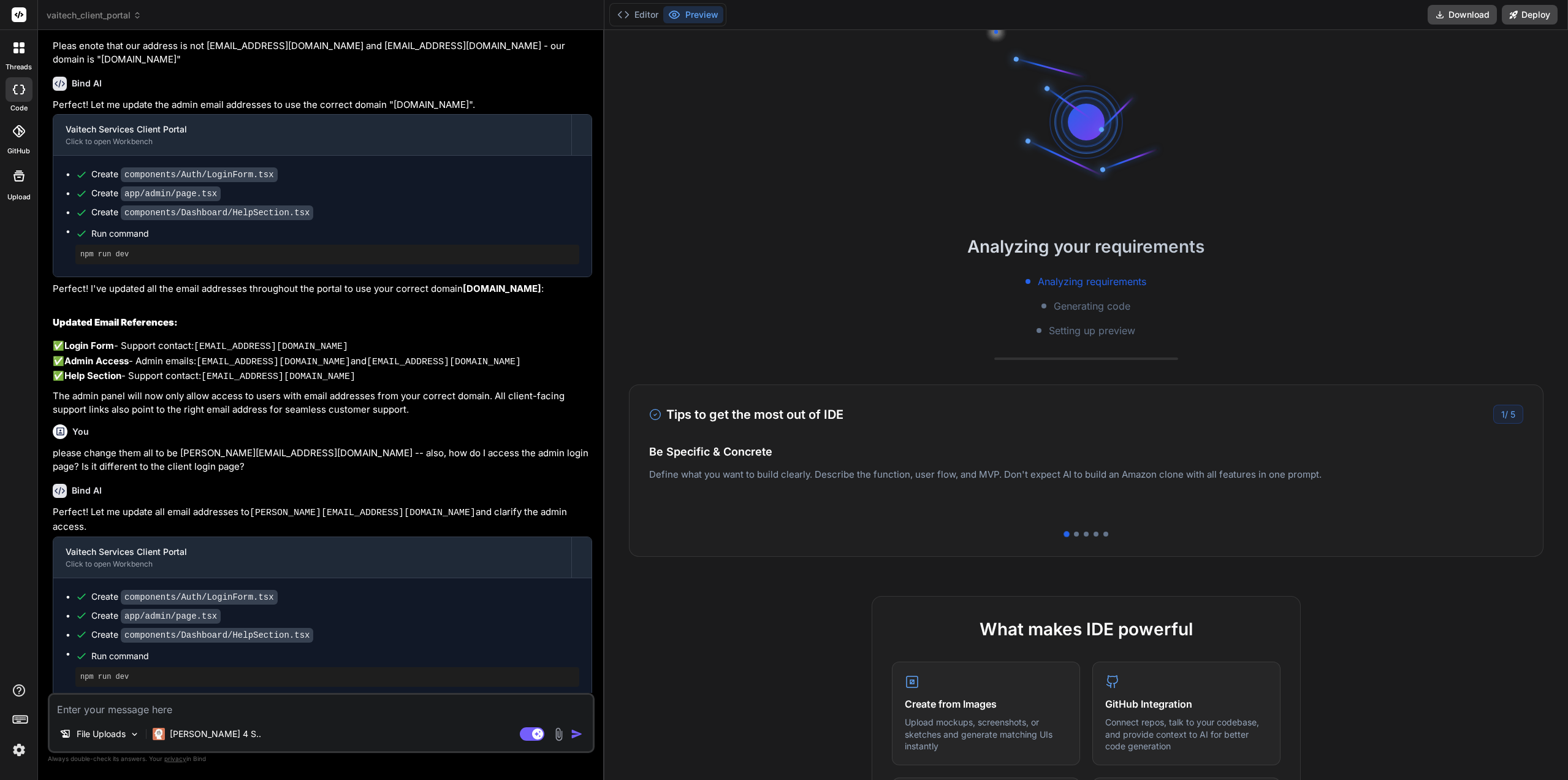
click at [94, 14] on span "vaitech_client_portal" at bounding box center [94, 14] width 95 height 12
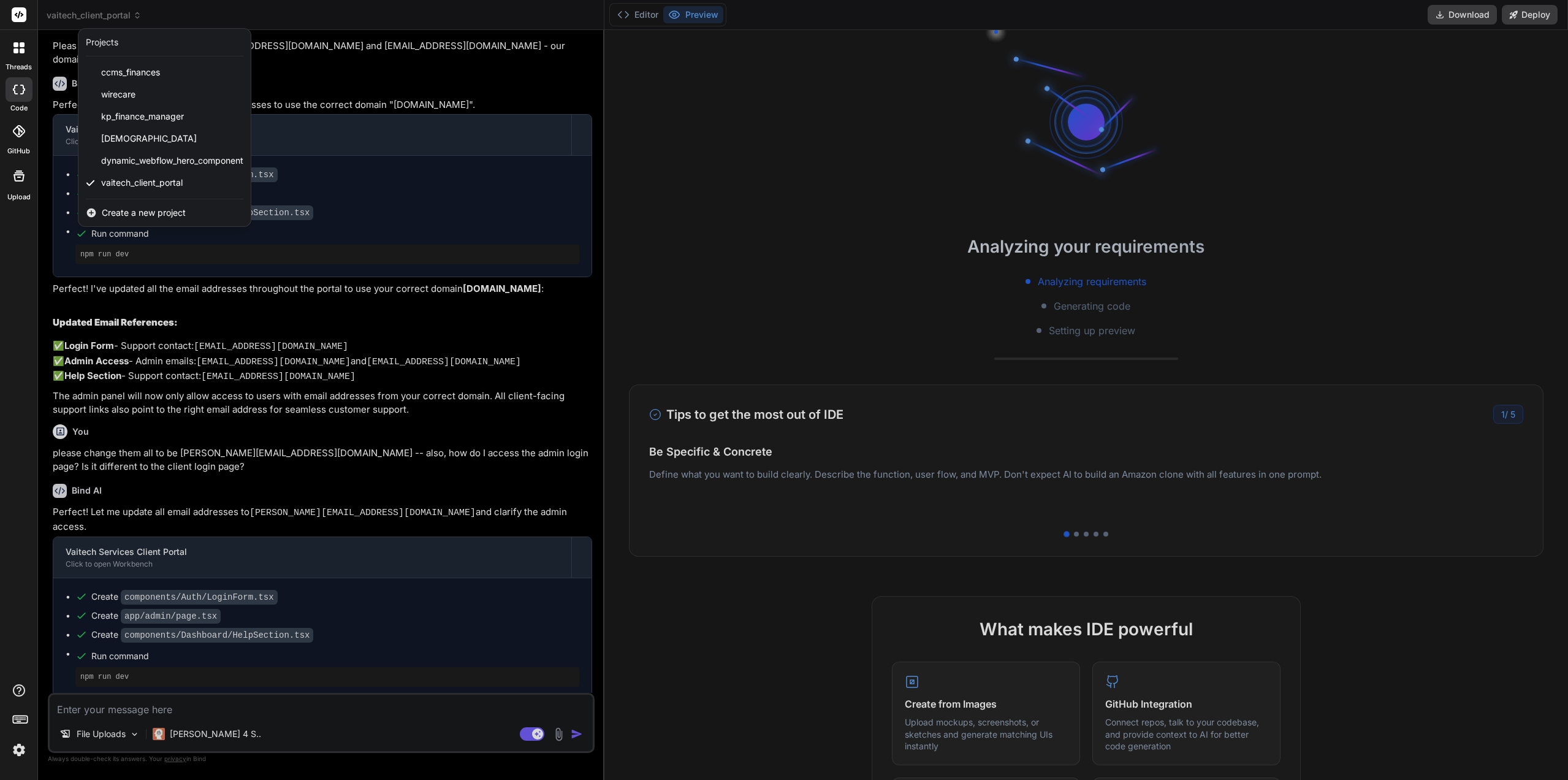
click at [94, 14] on div at bounding box center [784, 390] width 1568 height 780
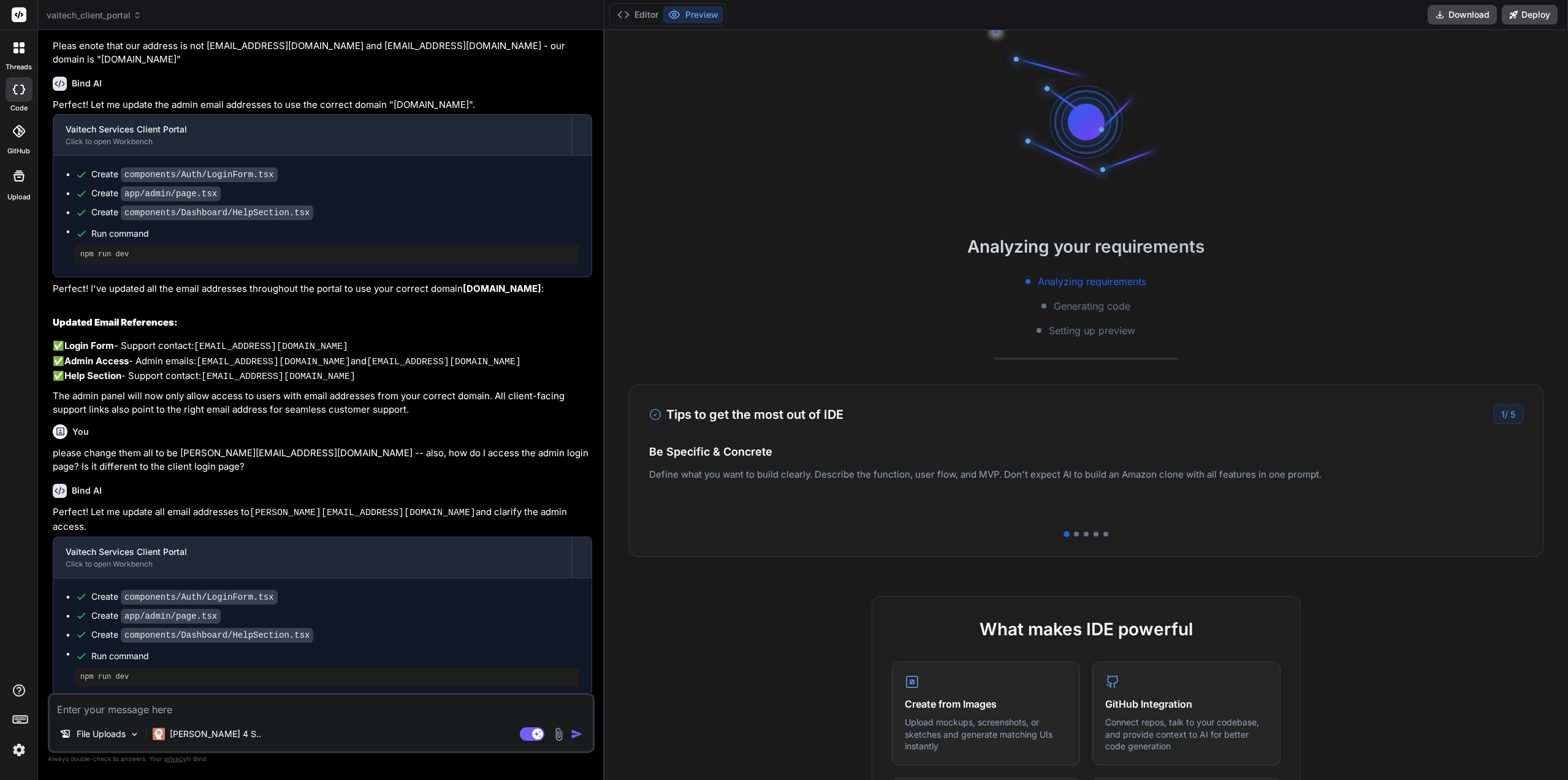
click at [654, 18] on button "Editor" at bounding box center [637, 14] width 51 height 17
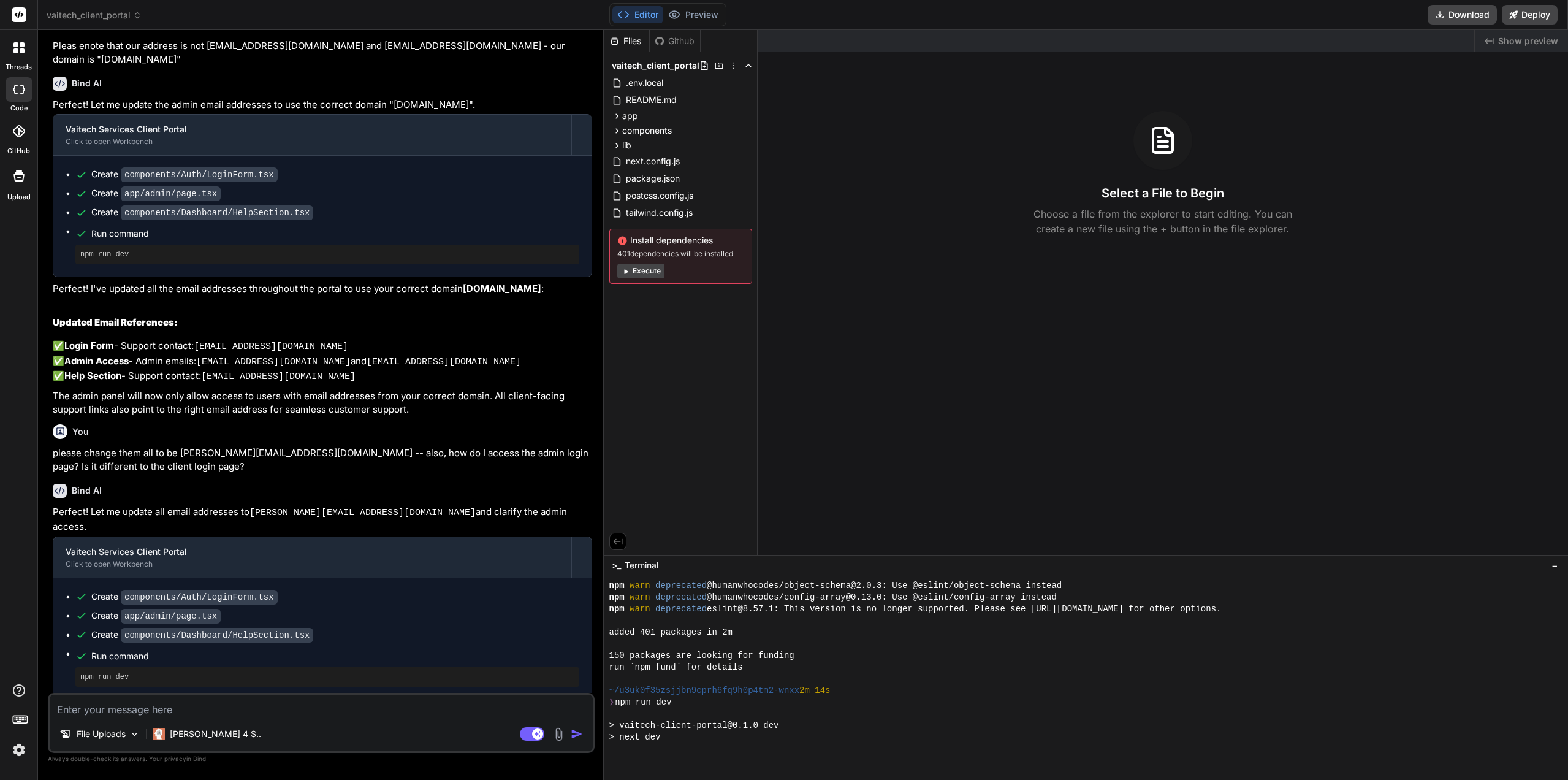
scroll to position [140, 0]
type textarea "x"
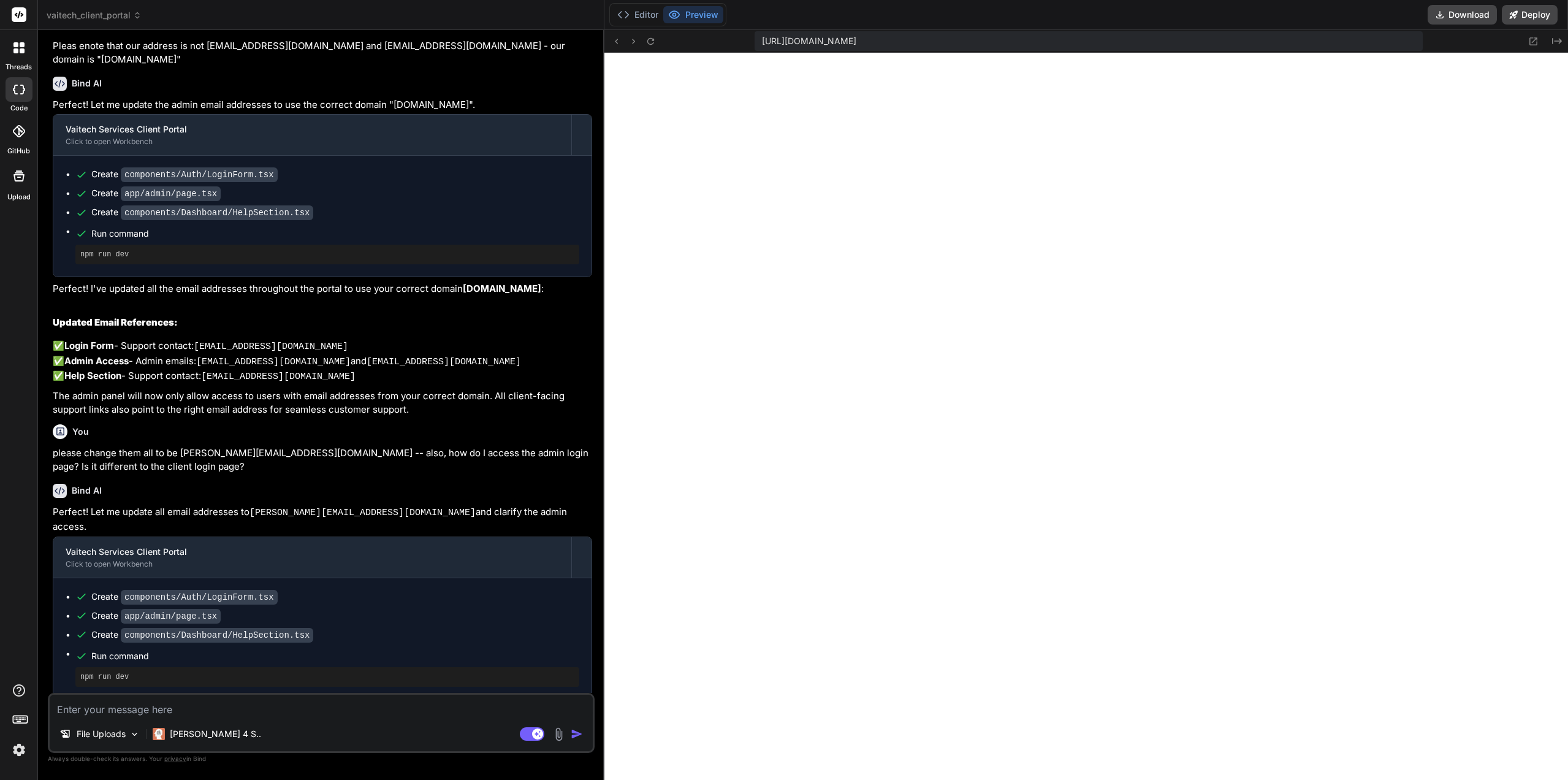
scroll to position [1258, 0]
click at [648, 10] on button "Editor" at bounding box center [637, 14] width 51 height 17
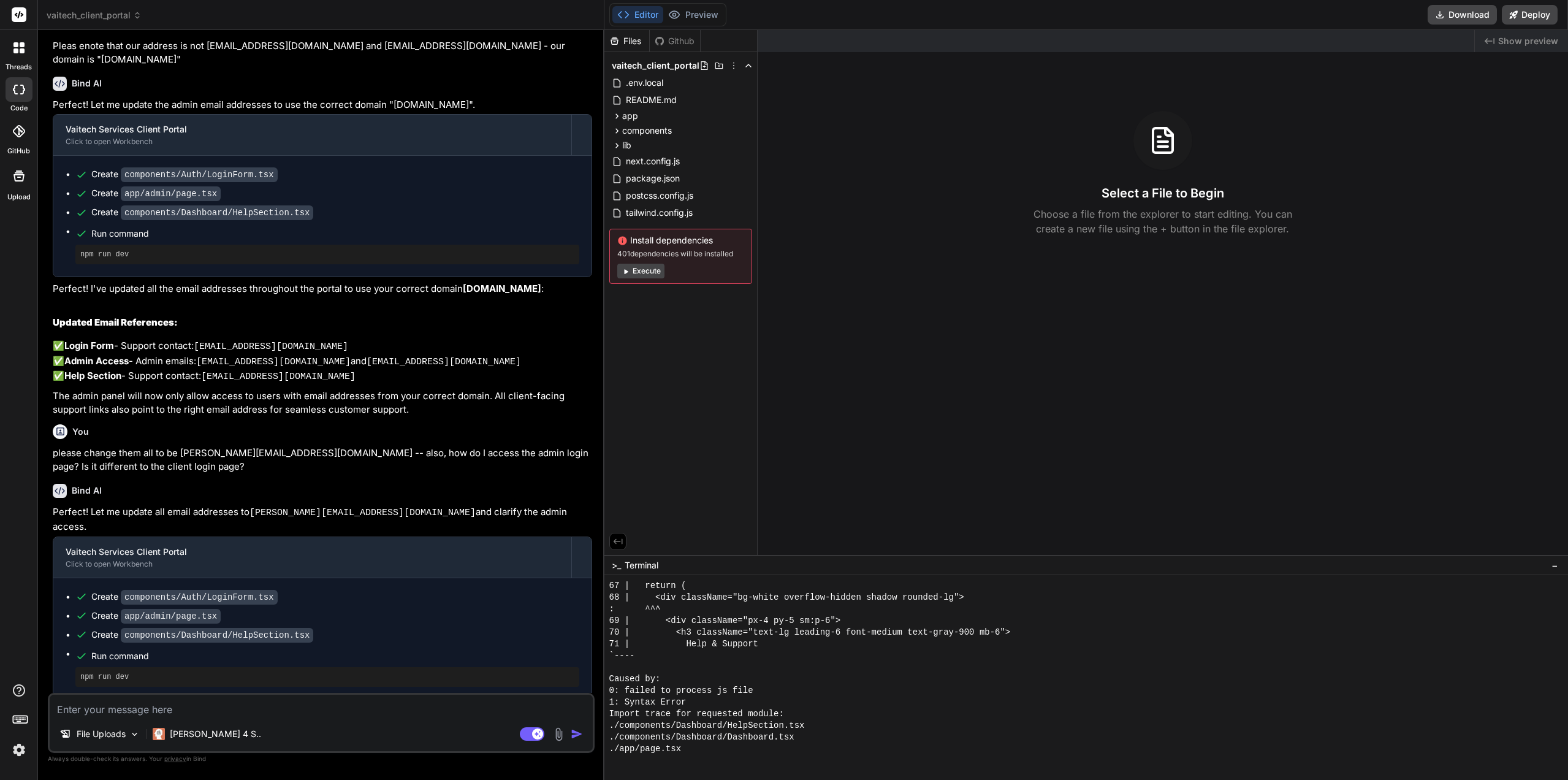
click at [829, 741] on div "./components/Dashboard/Dashboard.tsx" at bounding box center [1080, 737] width 942 height 12
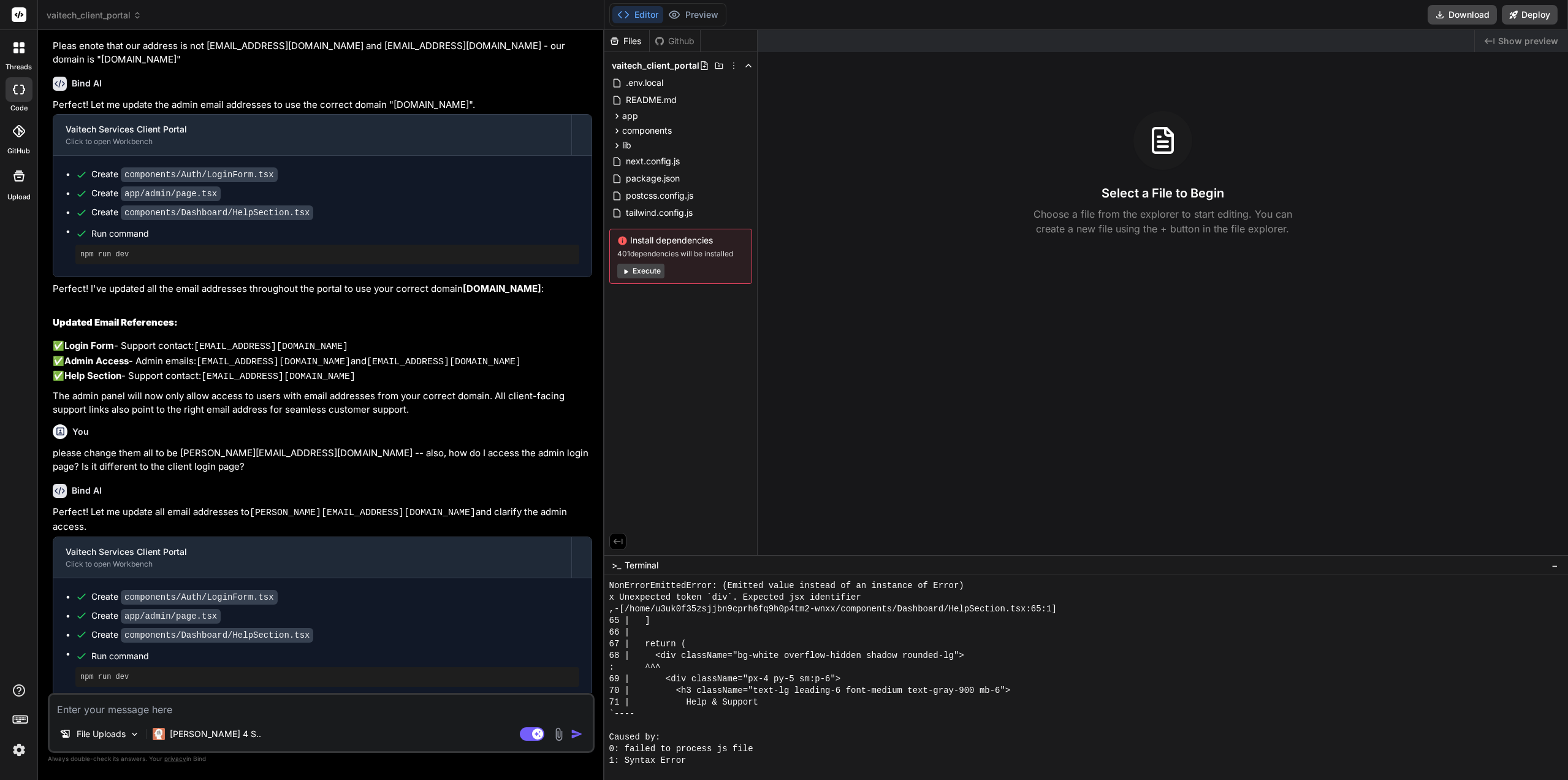
scroll to position [1197, 0]
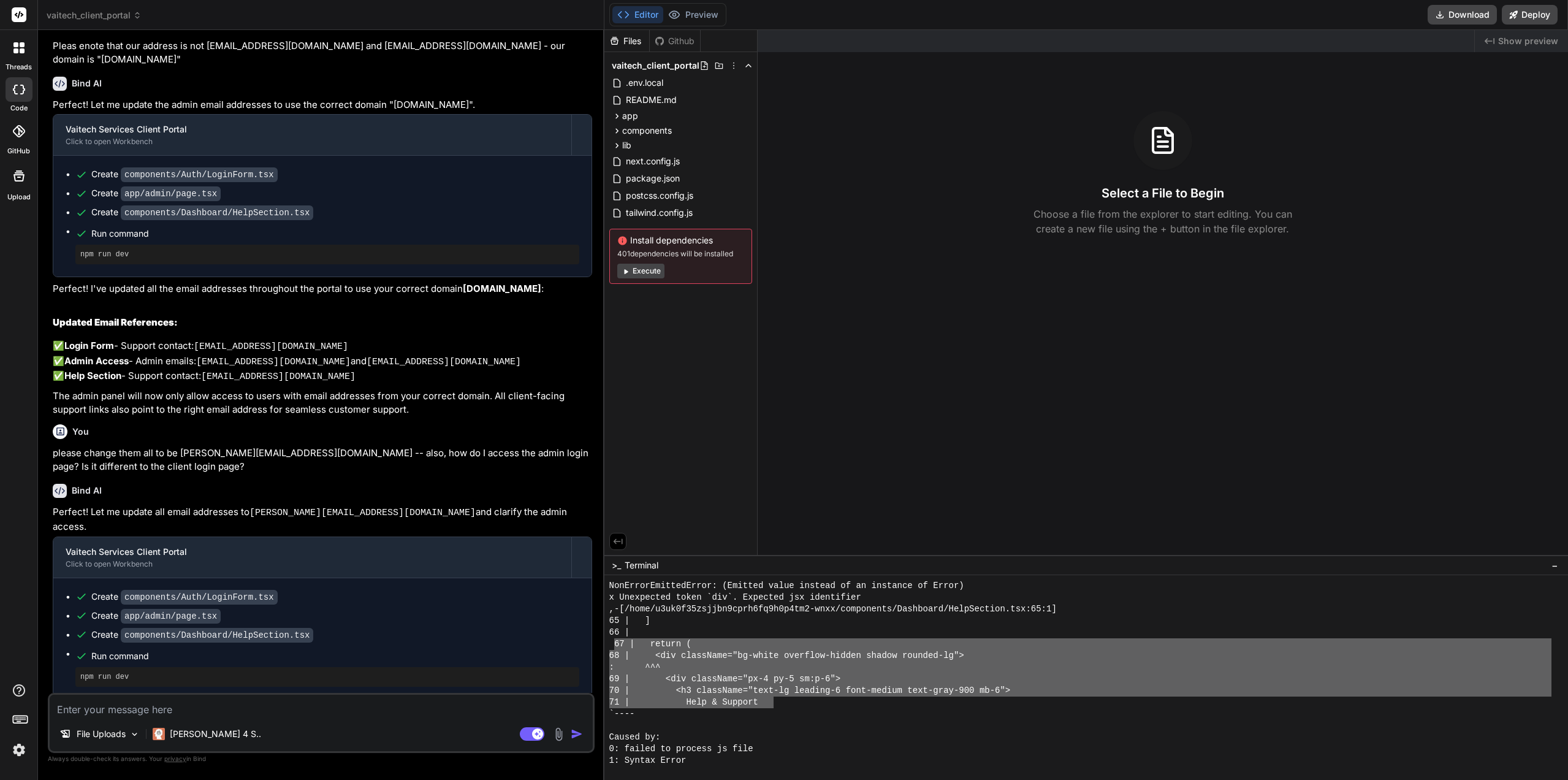
drag, startPoint x: 775, startPoint y: 705, endPoint x: 622, endPoint y: 644, distance: 164.7
click at [617, 644] on div "NonErrorEmittedError: (Emitted value instead of an instance of Error) x Unexpec…" at bounding box center [1080, 673] width 942 height 186
type textarea "67 | return ( 68 | <div className="bg-white overflow-hidden shadow rounded-lg">…"
click at [199, 711] on textarea at bounding box center [321, 706] width 543 height 22
click at [526, 732] on rect at bounding box center [532, 733] width 25 height 14
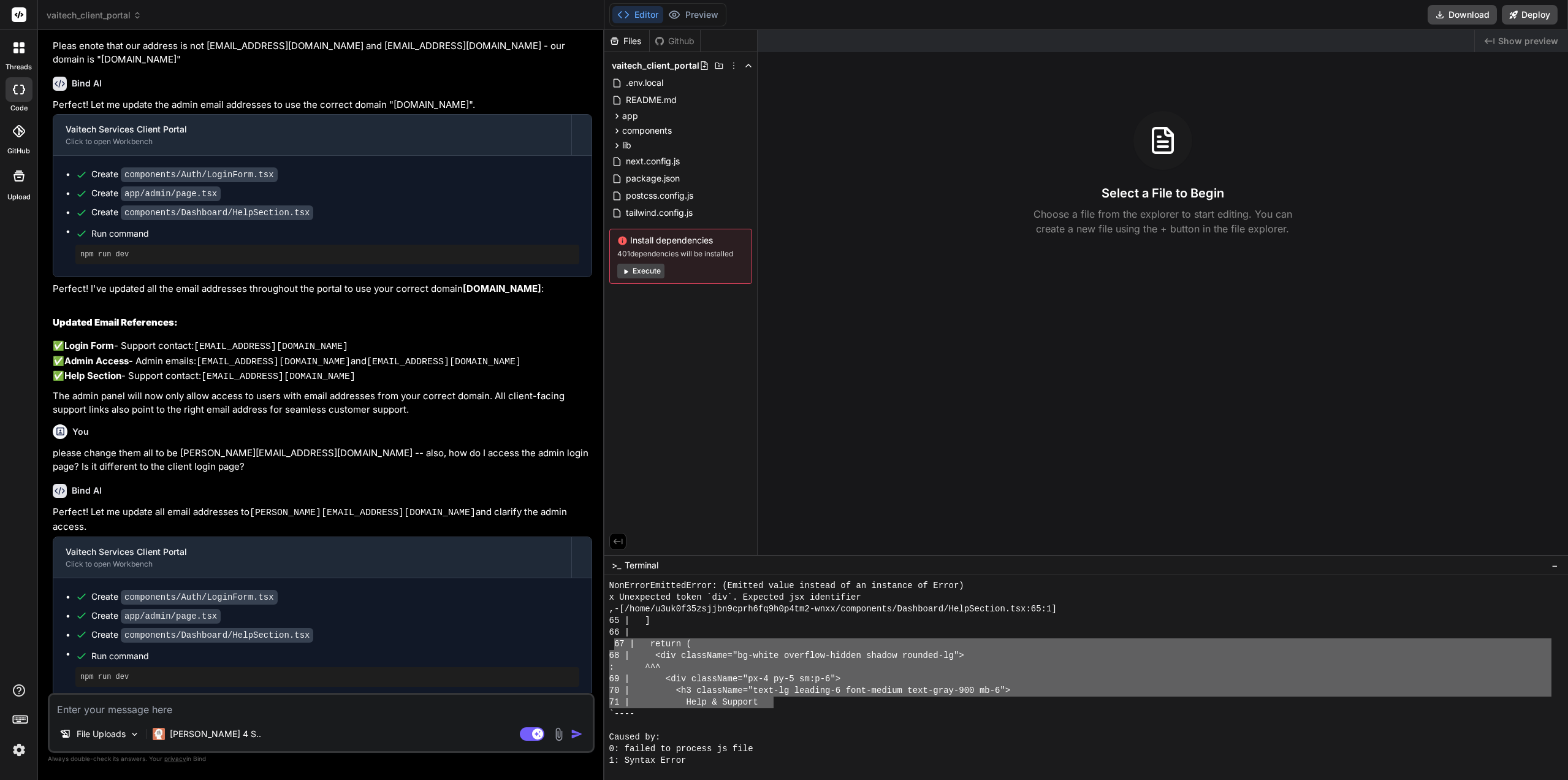
type textarea "x"
drag, startPoint x: 256, startPoint y: 709, endPoint x: 899, endPoint y: 698, distance: 643.1
click at [899, 698] on div "71 | Help & Support" at bounding box center [1080, 702] width 942 height 12
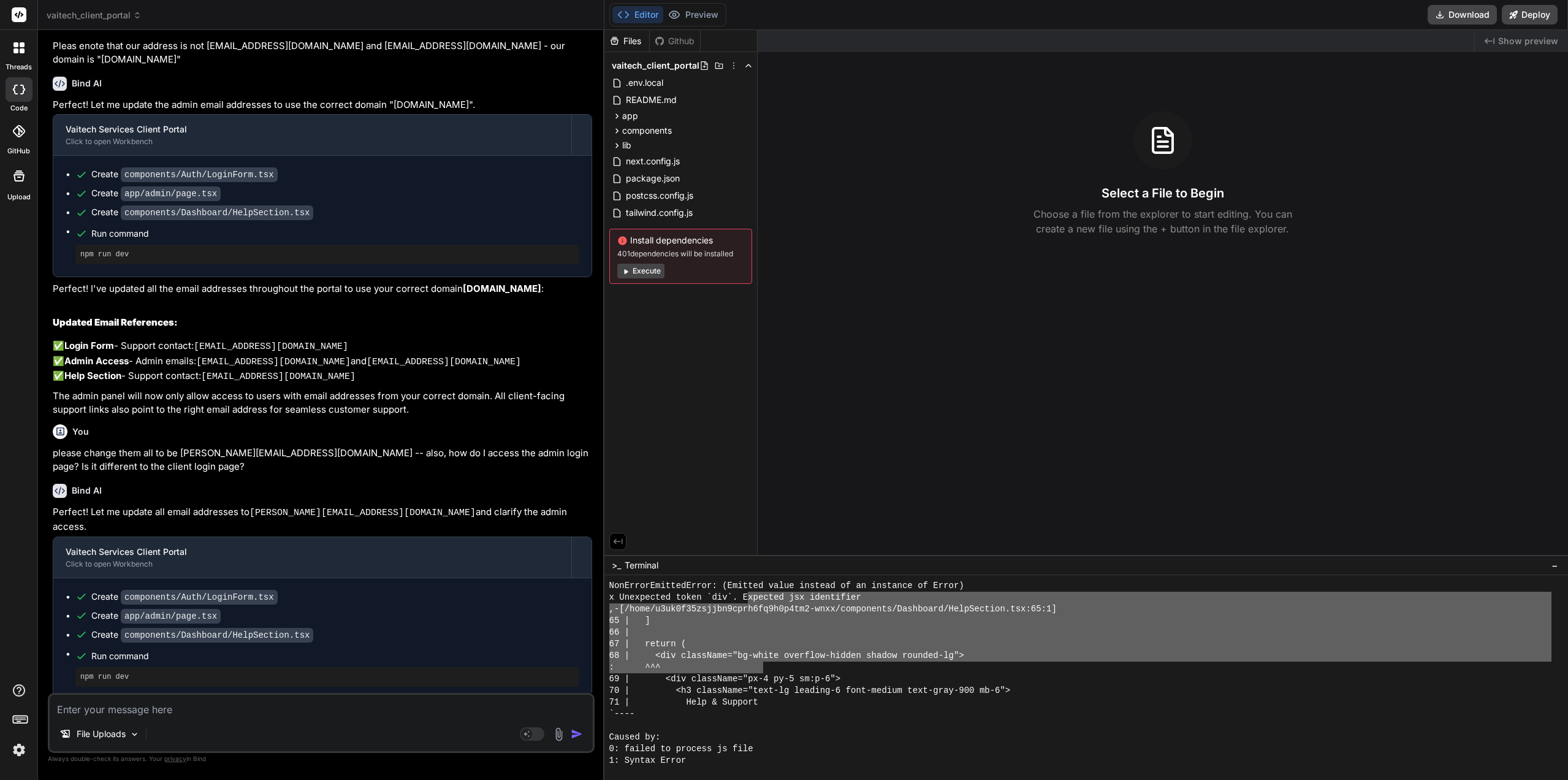
drag, startPoint x: 765, startPoint y: 671, endPoint x: 752, endPoint y: 599, distance: 73.2
click at [756, 599] on div "NonErrorEmittedError: (Emitted value instead of an instance of Error) x Unexpec…" at bounding box center [1080, 673] width 942 height 186
drag, startPoint x: 630, startPoint y: 597, endPoint x: 711, endPoint y: 671, distance: 109.7
type textarea "Unexpected token `div`. Expected jsx identifier ,-[/home/u3uk0f35zsjjbn9cprh6fq…"
paste textarea "Unexpected token `div`. Expected jsx identifier ,-[/home/u3uk0f35zsjjbn9cprh6fq…"
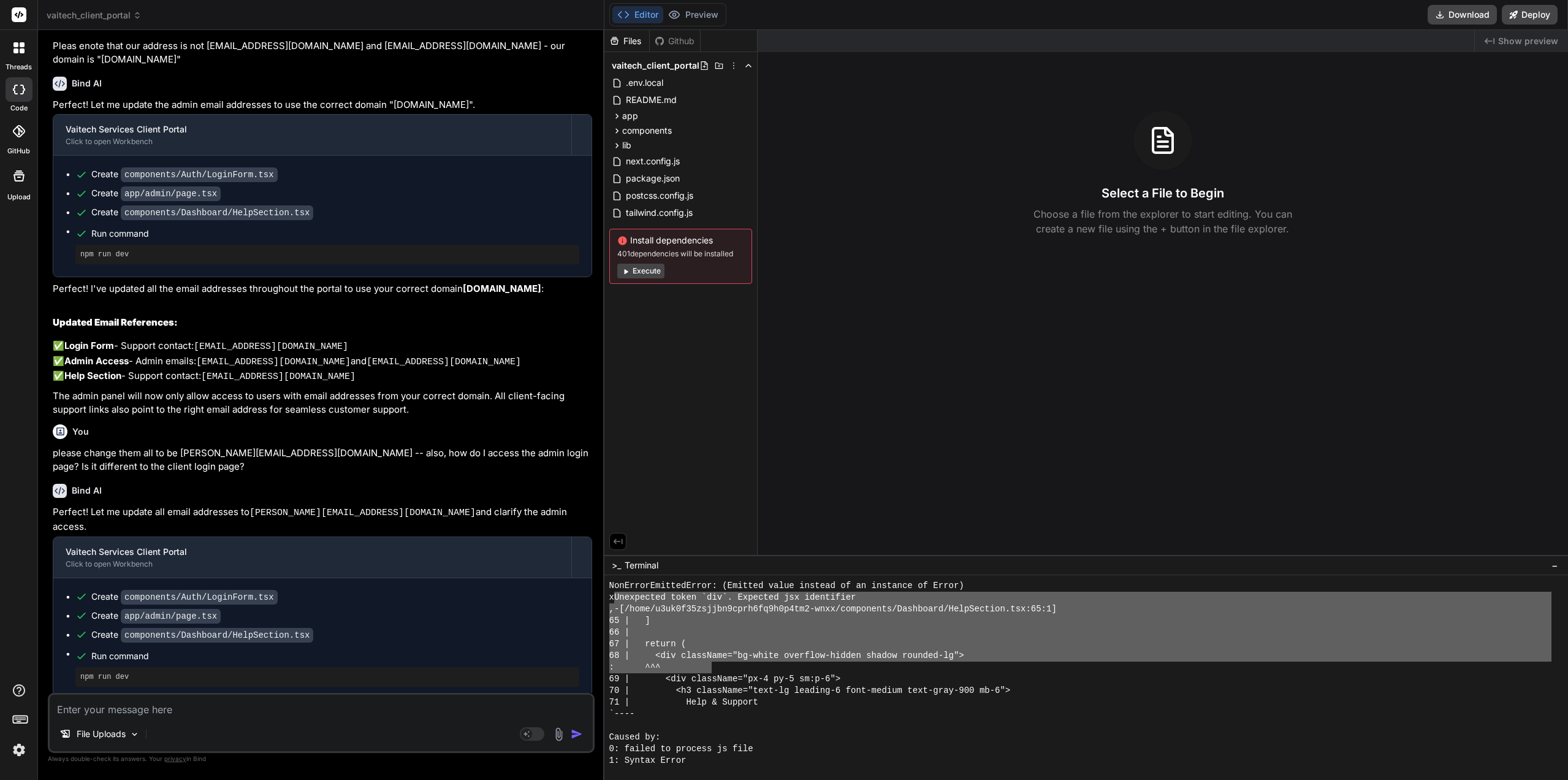
type textarea "Unexpected token `div`. Expected jsx identifier ,-[/home/u3uk0f35zsjjbn9cprh6fq…"
type textarea "x"
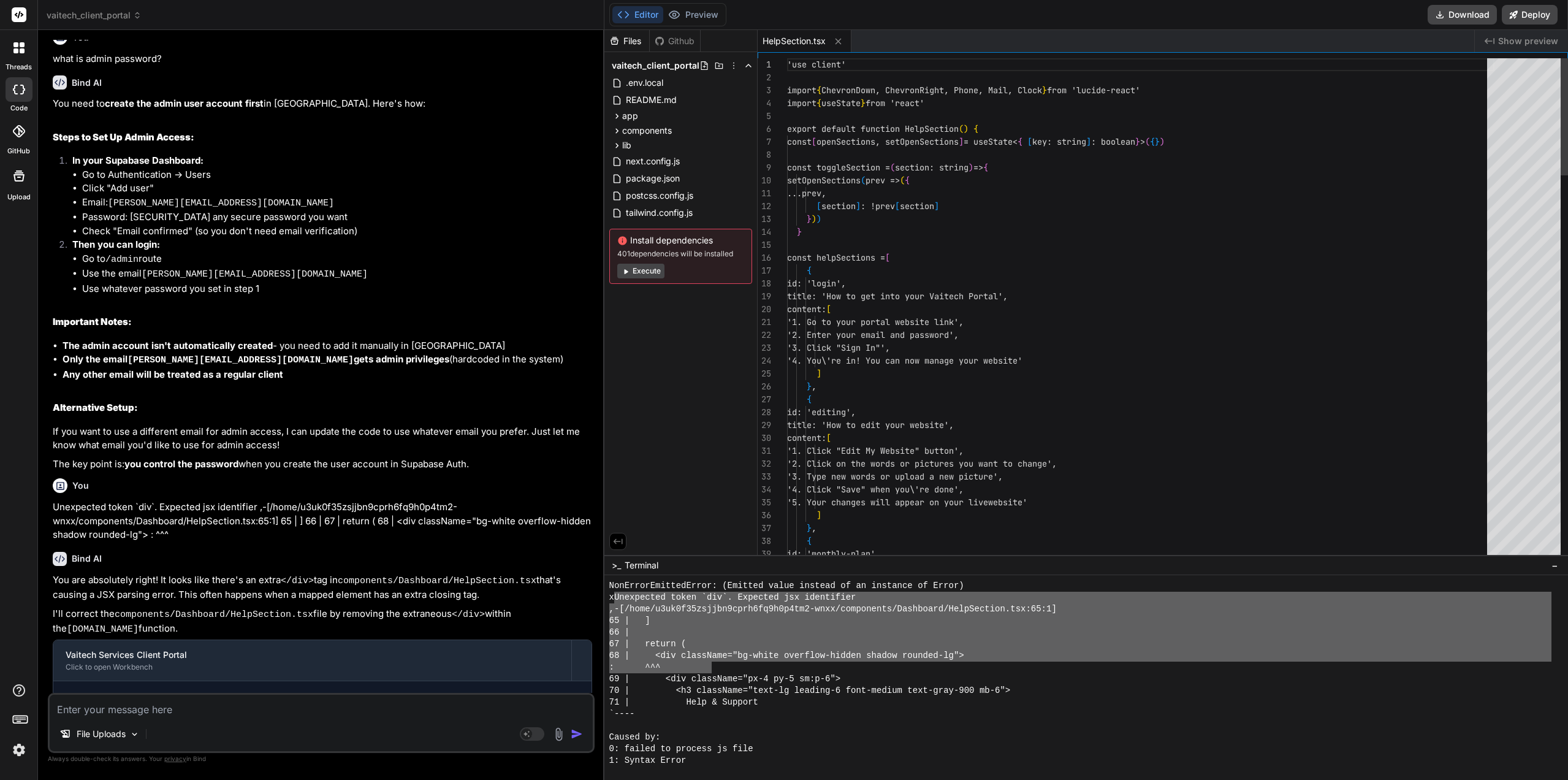
scroll to position [1200, 0]
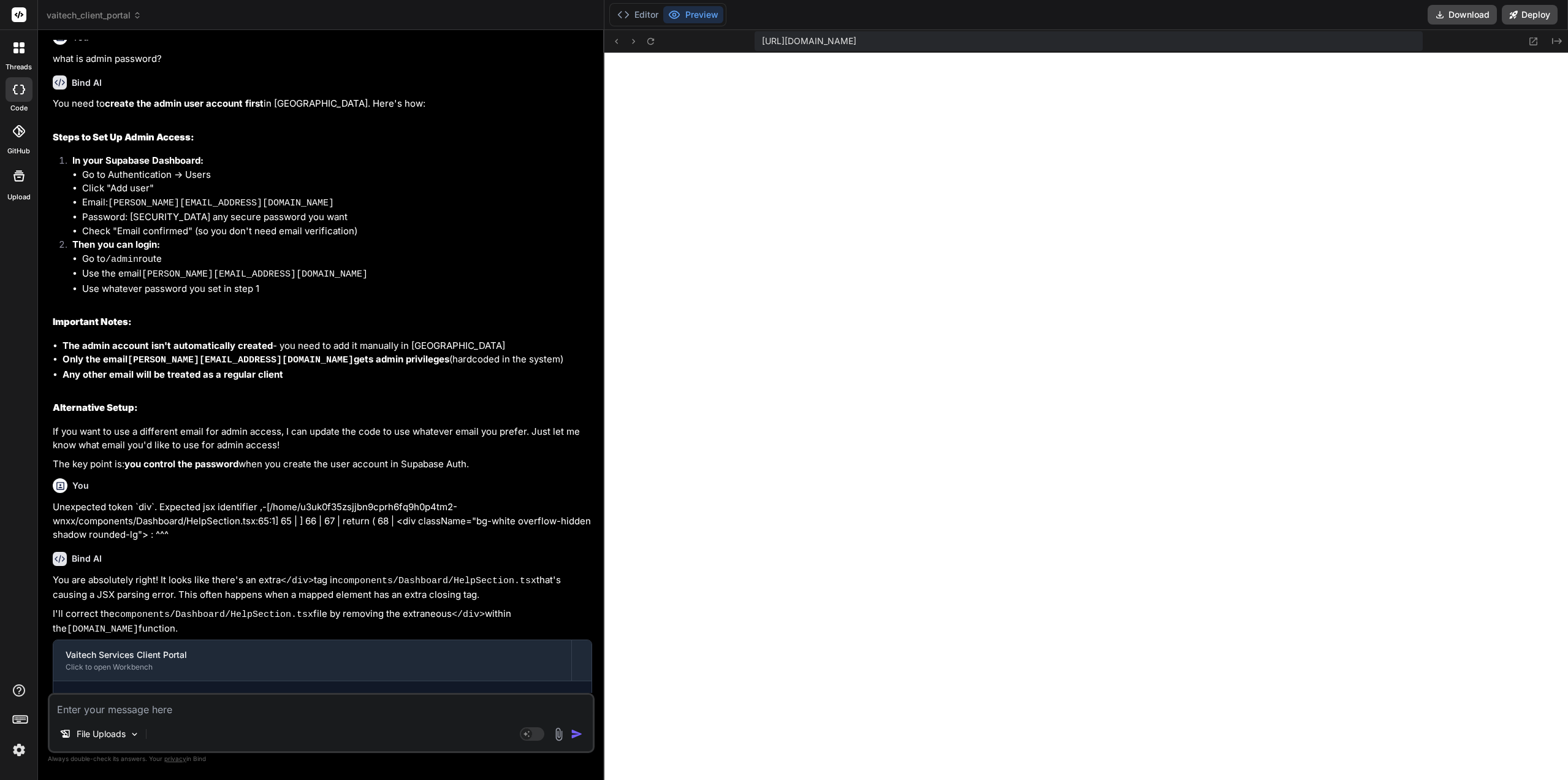
click at [614, 43] on icon at bounding box center [616, 41] width 10 height 10
click at [634, 47] on button at bounding box center [634, 41] width 14 height 14
click at [654, 41] on icon at bounding box center [650, 41] width 10 height 10
click at [857, 43] on span "[URL][DOMAIN_NAME]" at bounding box center [809, 41] width 95 height 12
click at [857, 41] on span "[URL][DOMAIN_NAME]" at bounding box center [809, 41] width 95 height 12
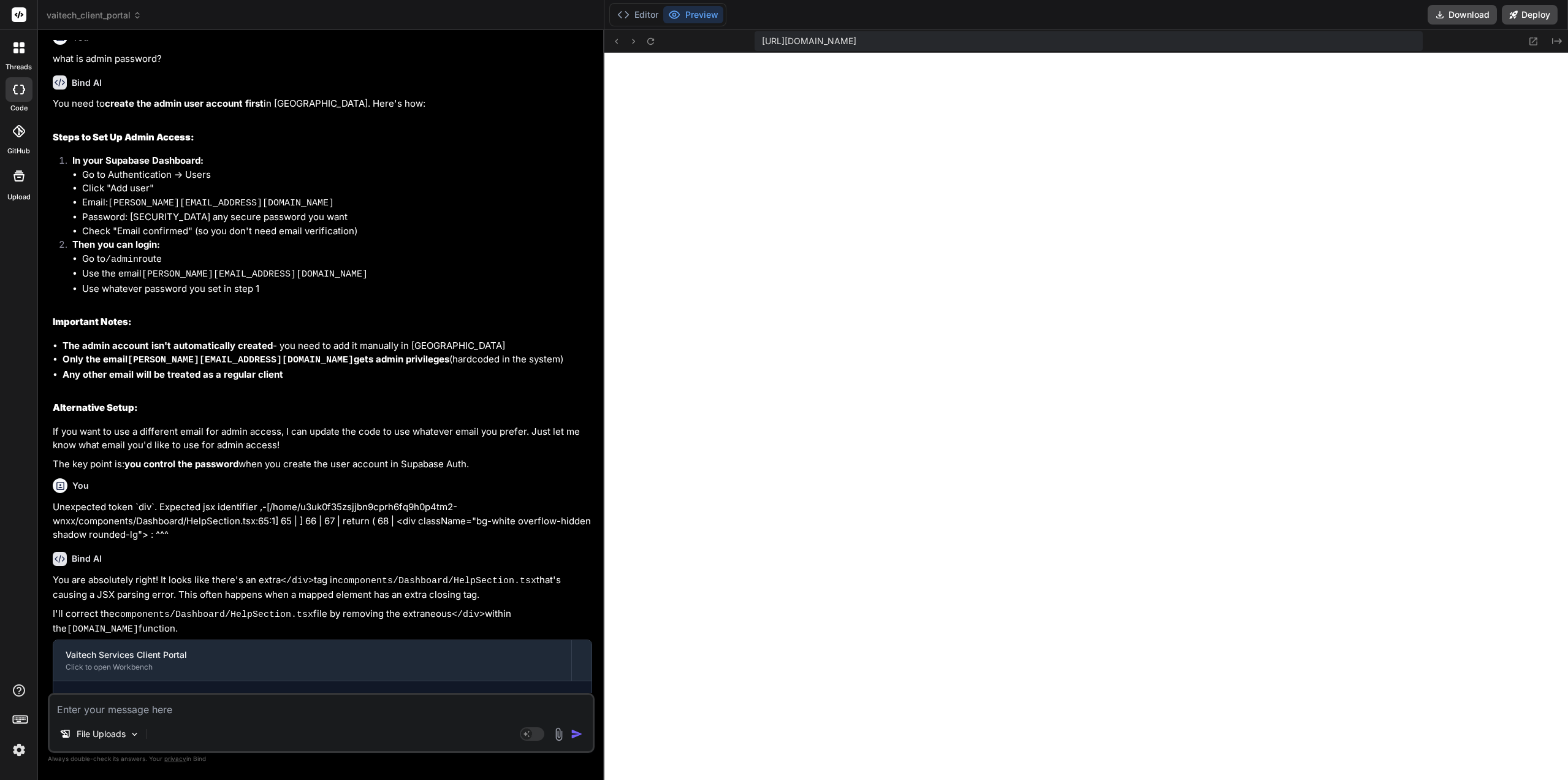
click at [1558, 42] on icon "Created with Pixso." at bounding box center [1557, 41] width 10 height 10
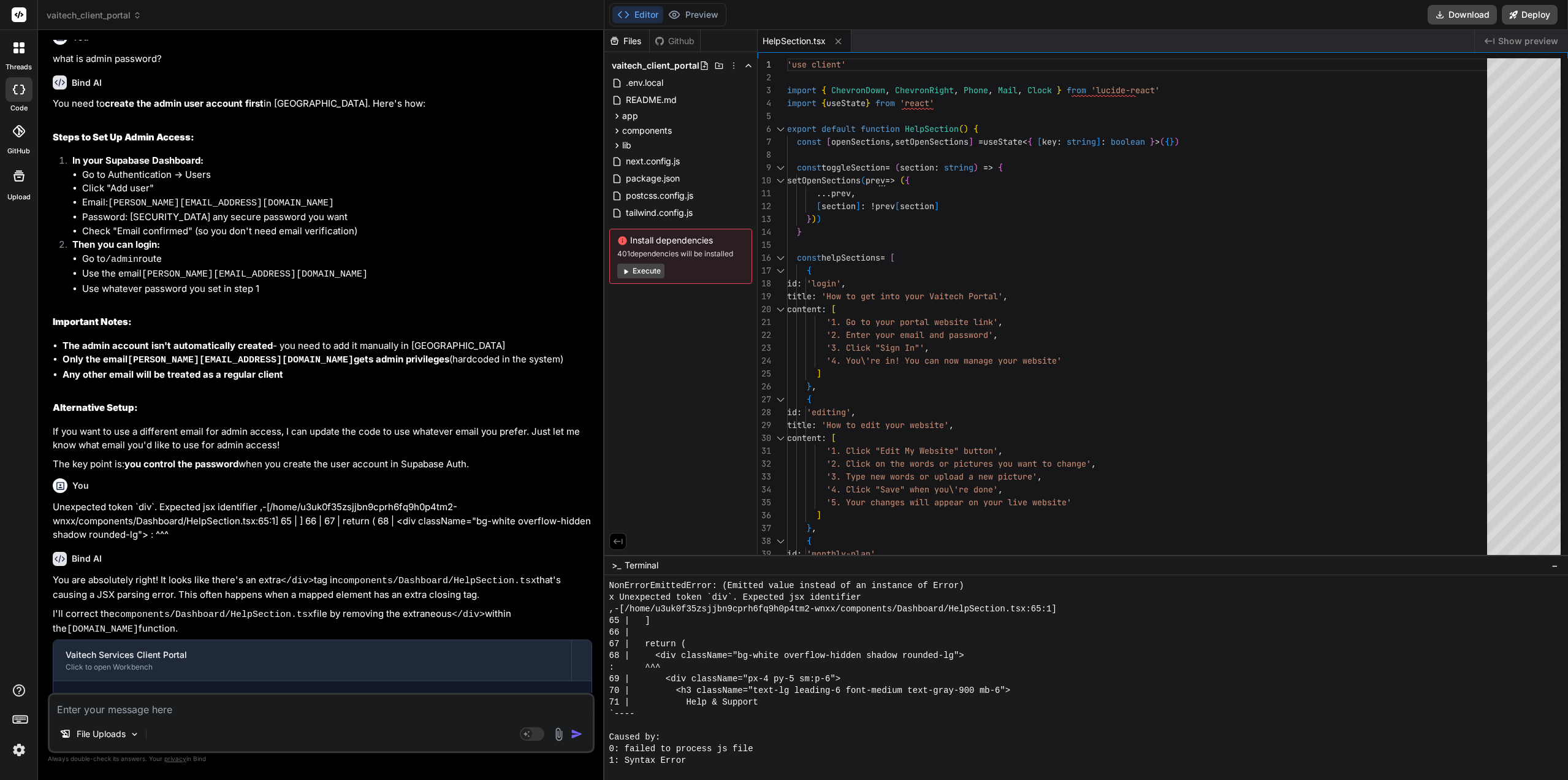
click at [846, 718] on div "`----" at bounding box center [1080, 714] width 942 height 12
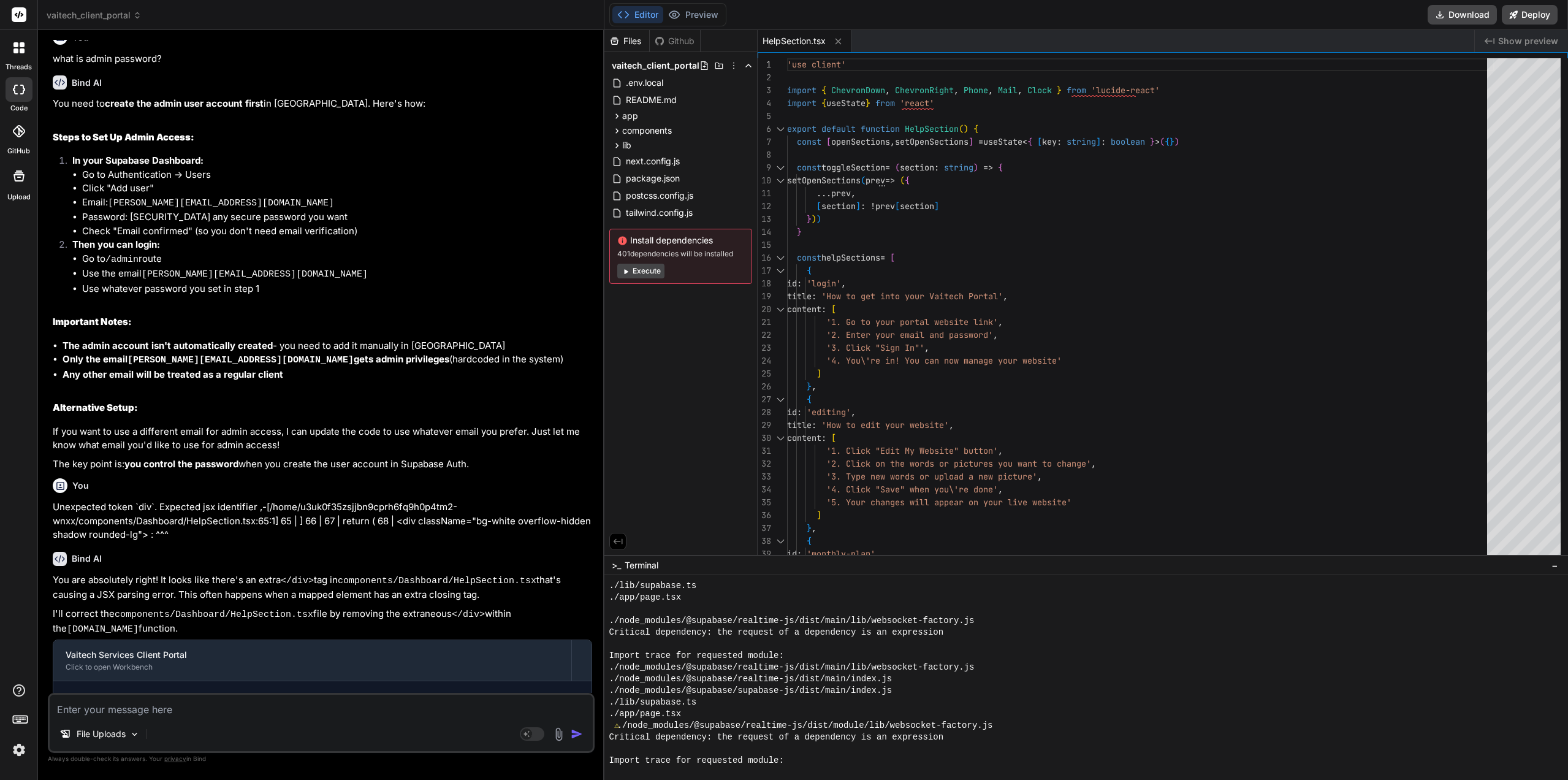
scroll to position [3285, 0]
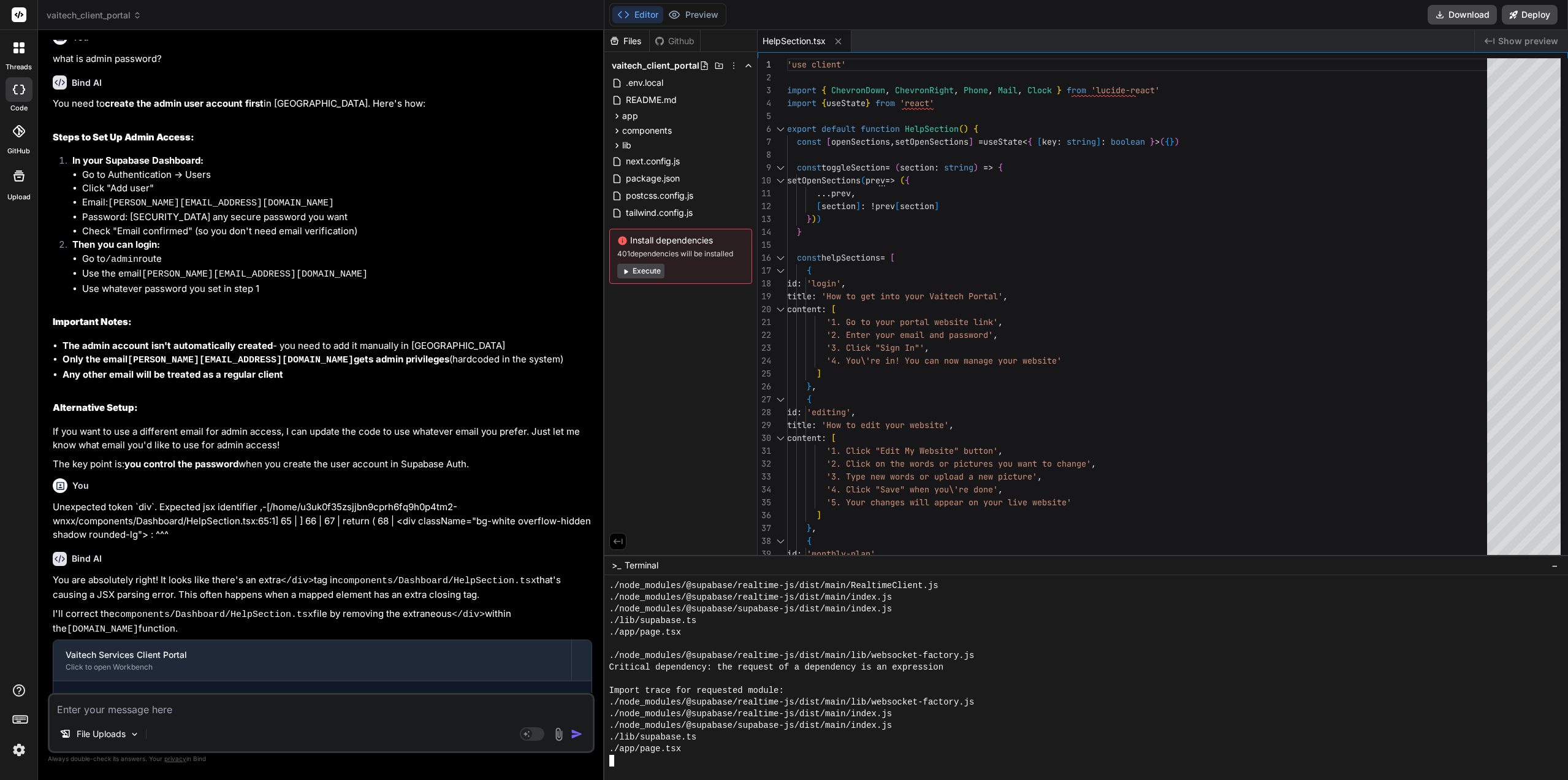
click at [704, 15] on button "Preview" at bounding box center [693, 14] width 60 height 17
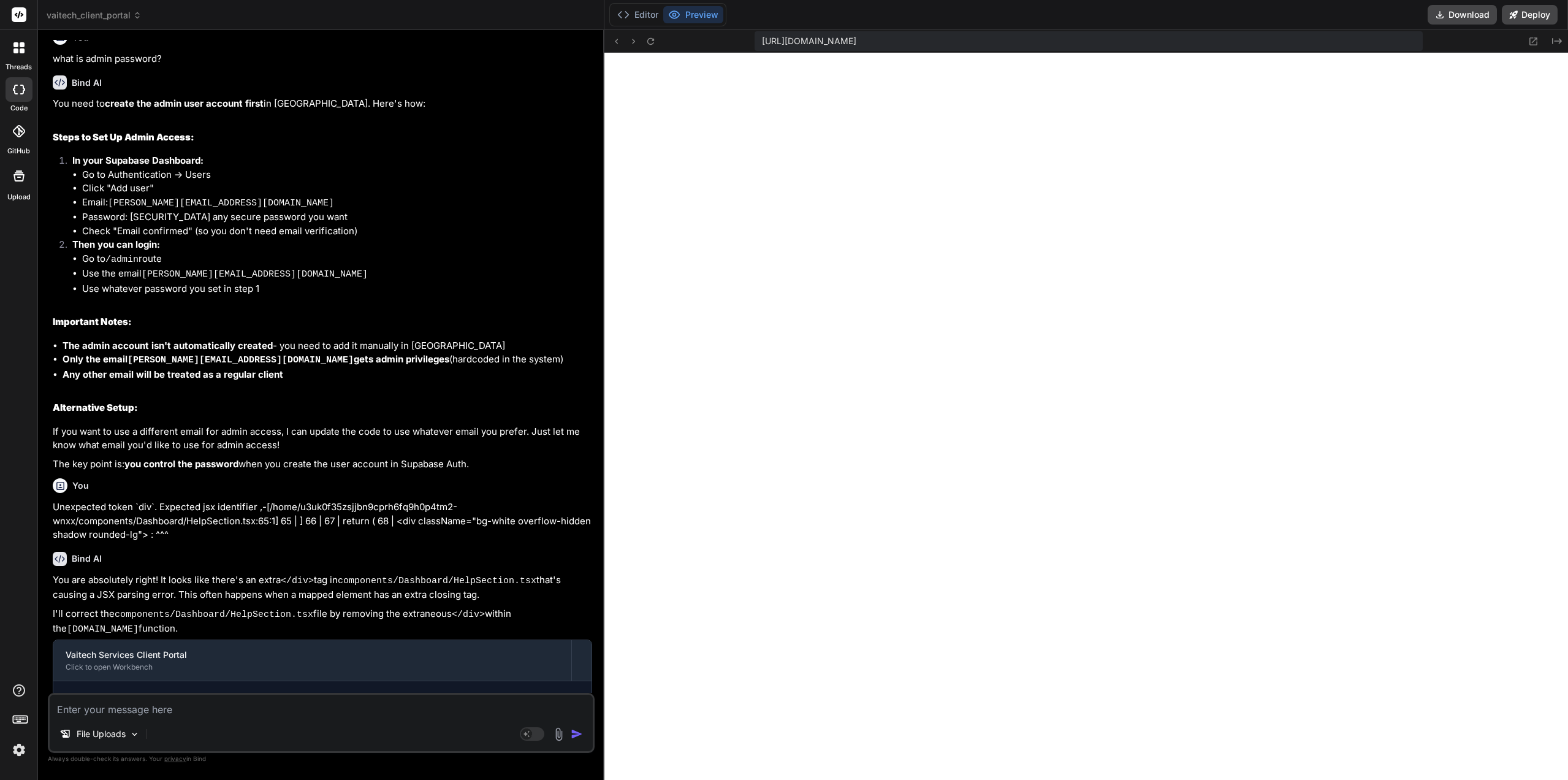
click at [651, 40] on icon at bounding box center [650, 41] width 10 height 10
click at [656, 47] on button at bounding box center [650, 41] width 14 height 14
click at [652, 45] on icon at bounding box center [650, 41] width 10 height 10
click at [638, 21] on button "Editor" at bounding box center [637, 14] width 51 height 17
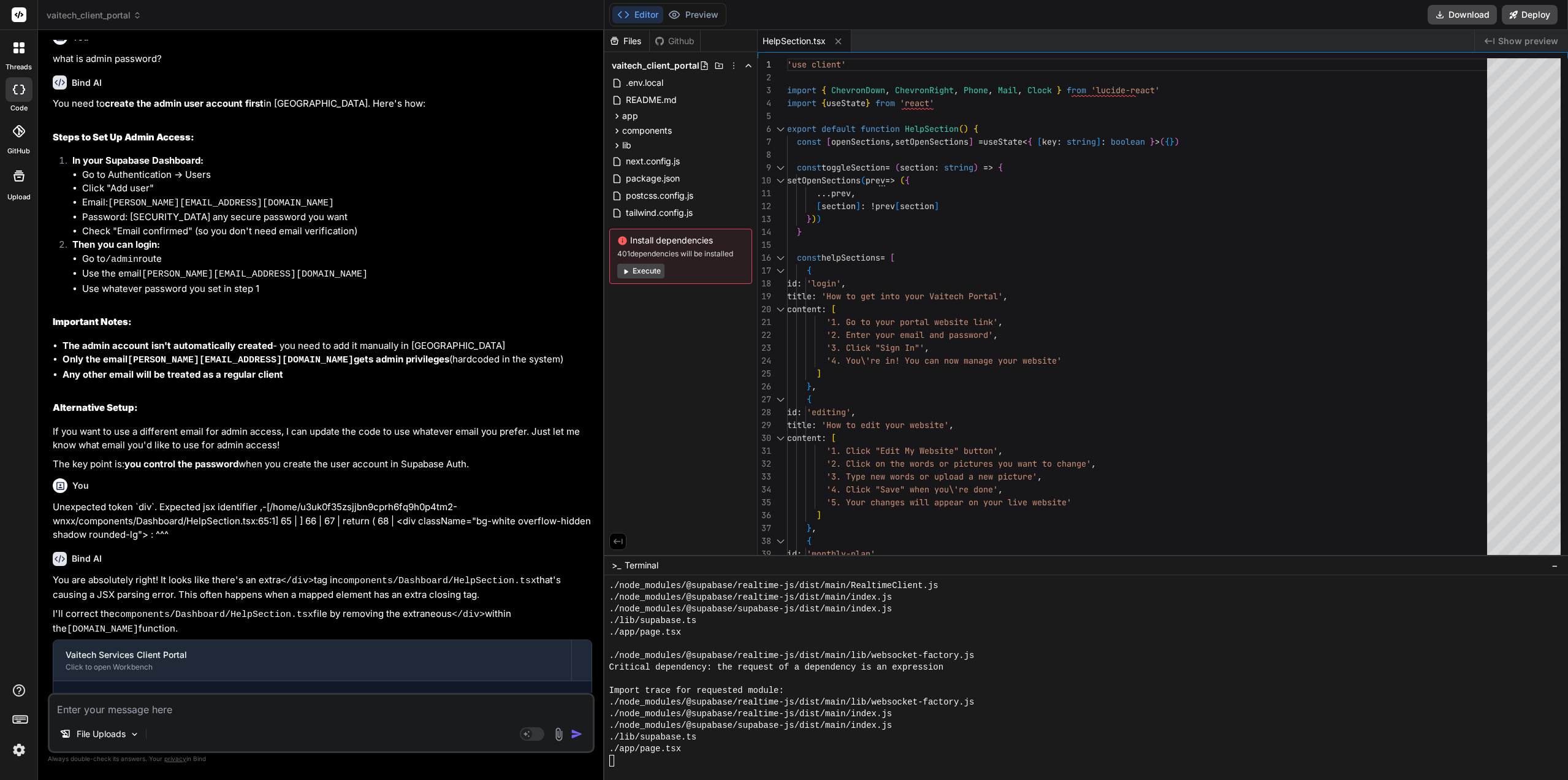
click at [751, 737] on div "./lib/supabase.ts" at bounding box center [1080, 737] width 942 height 12
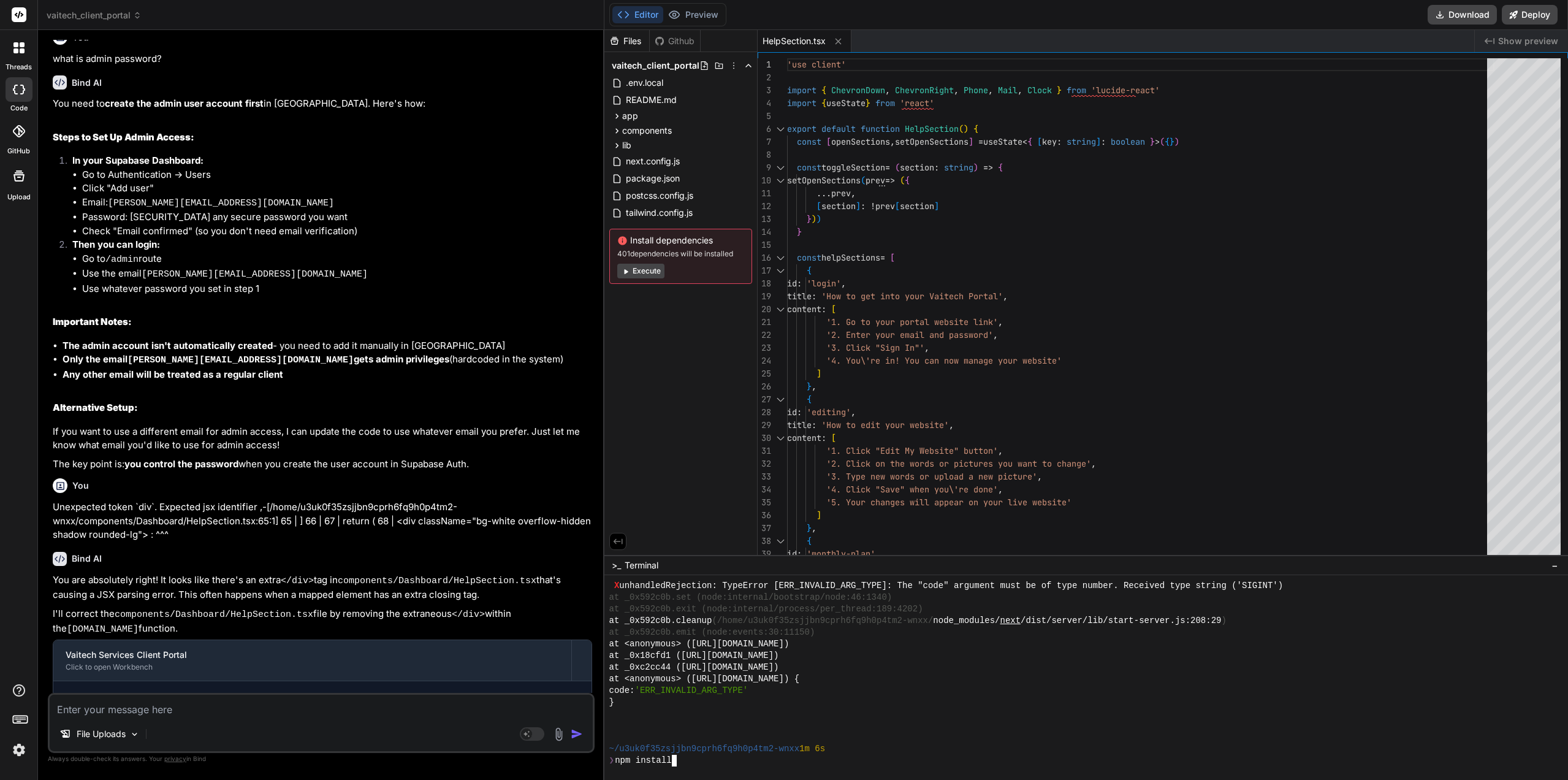
scroll to position [4369, 0]
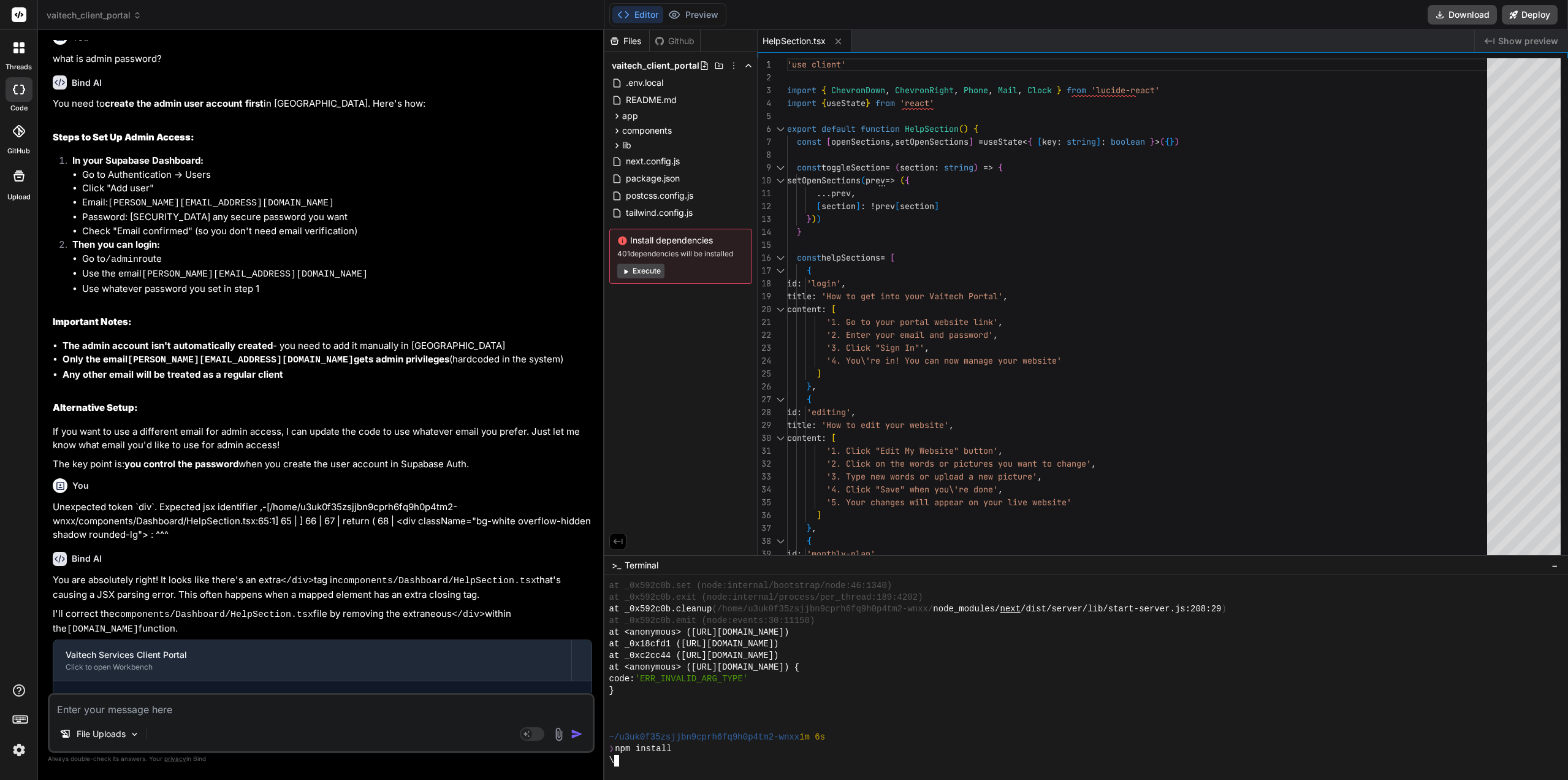
type textarea "x"
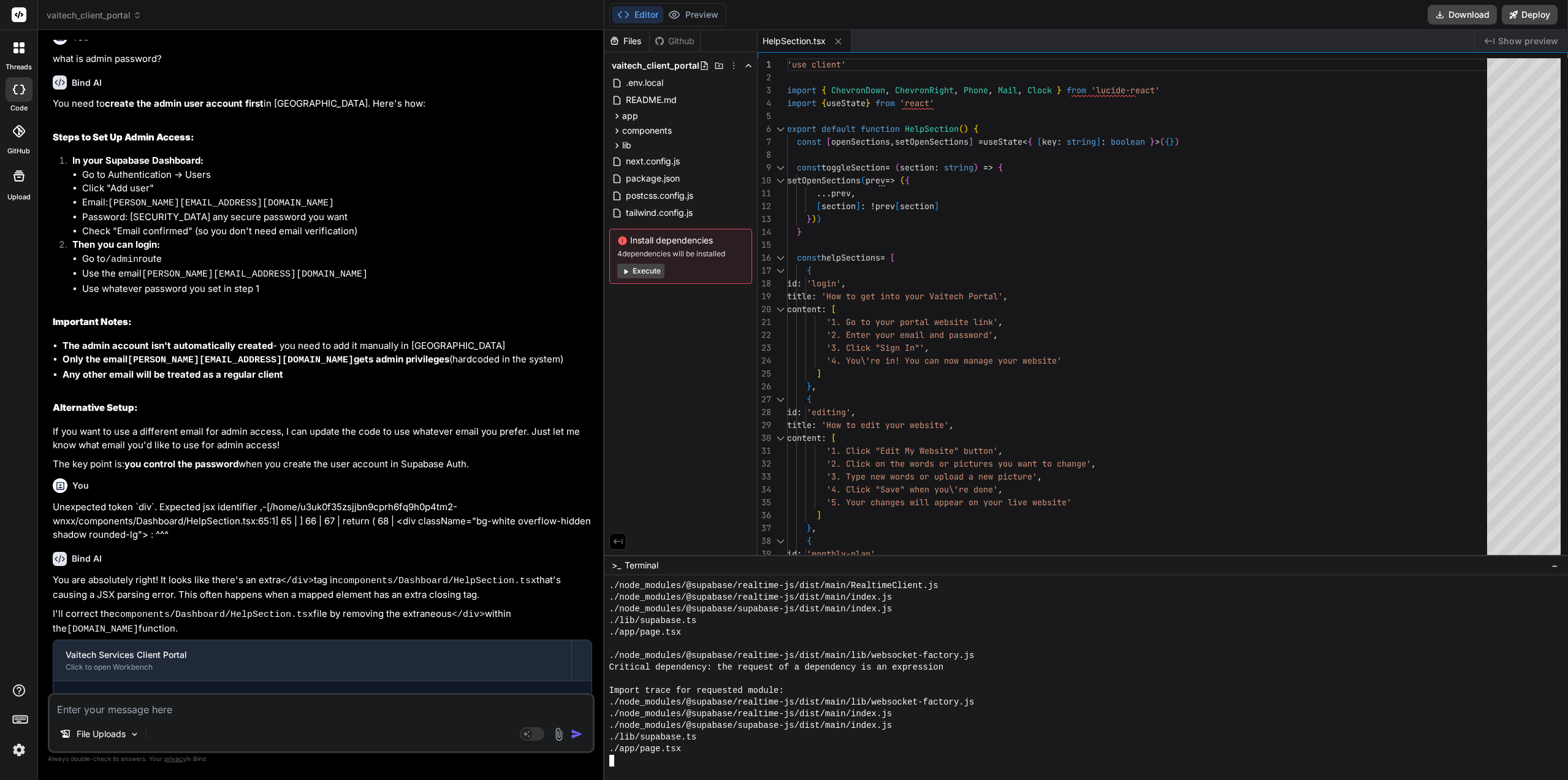
scroll to position [5278, 0]
click at [688, 22] on button "Preview" at bounding box center [693, 14] width 60 height 17
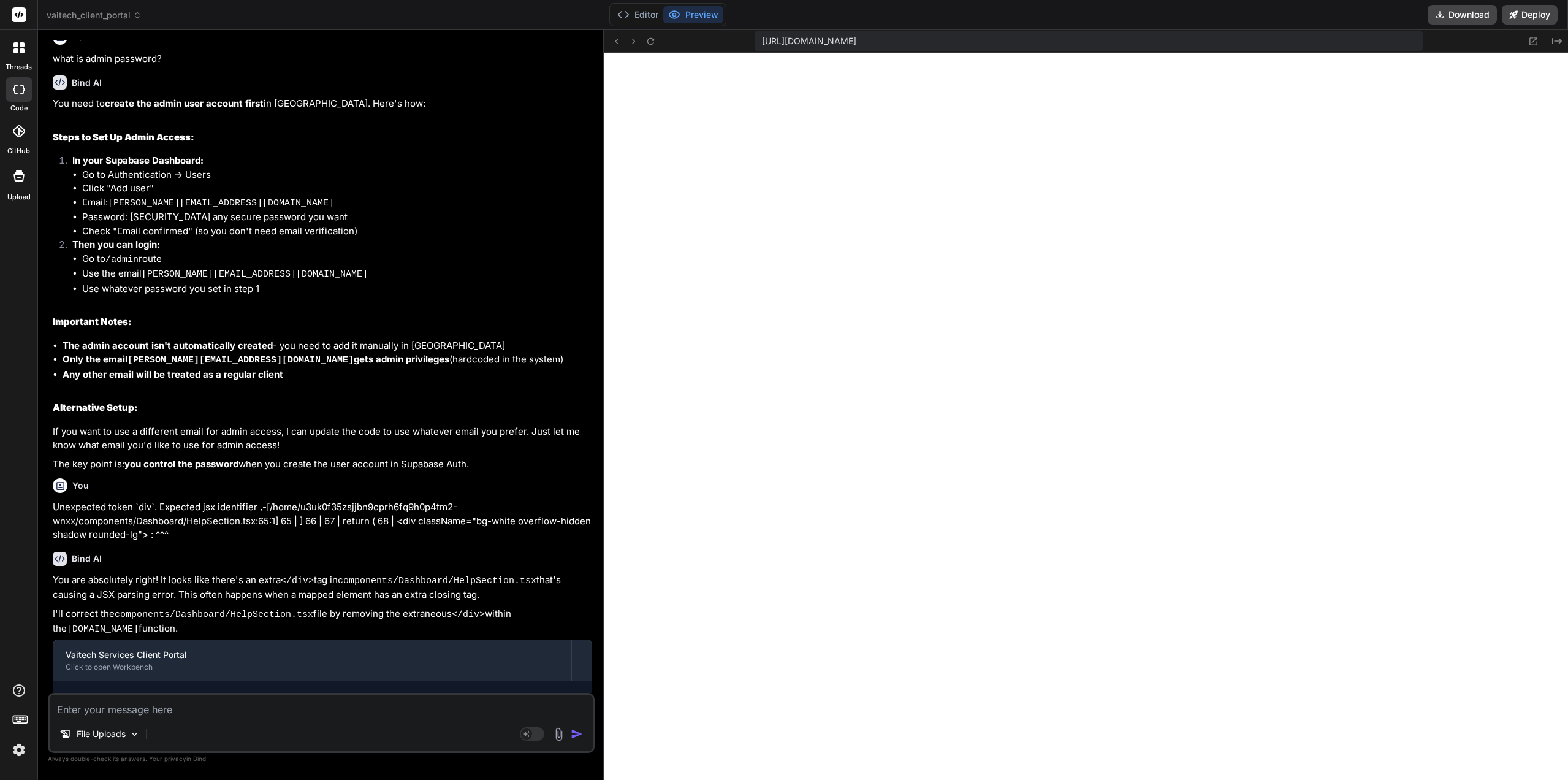
click at [612, 40] on icon at bounding box center [616, 41] width 10 height 10
click at [637, 43] on icon at bounding box center [633, 41] width 10 height 10
click at [634, 44] on icon at bounding box center [633, 41] width 10 height 10
click at [1535, 44] on icon at bounding box center [1534, 42] width 8 height 8
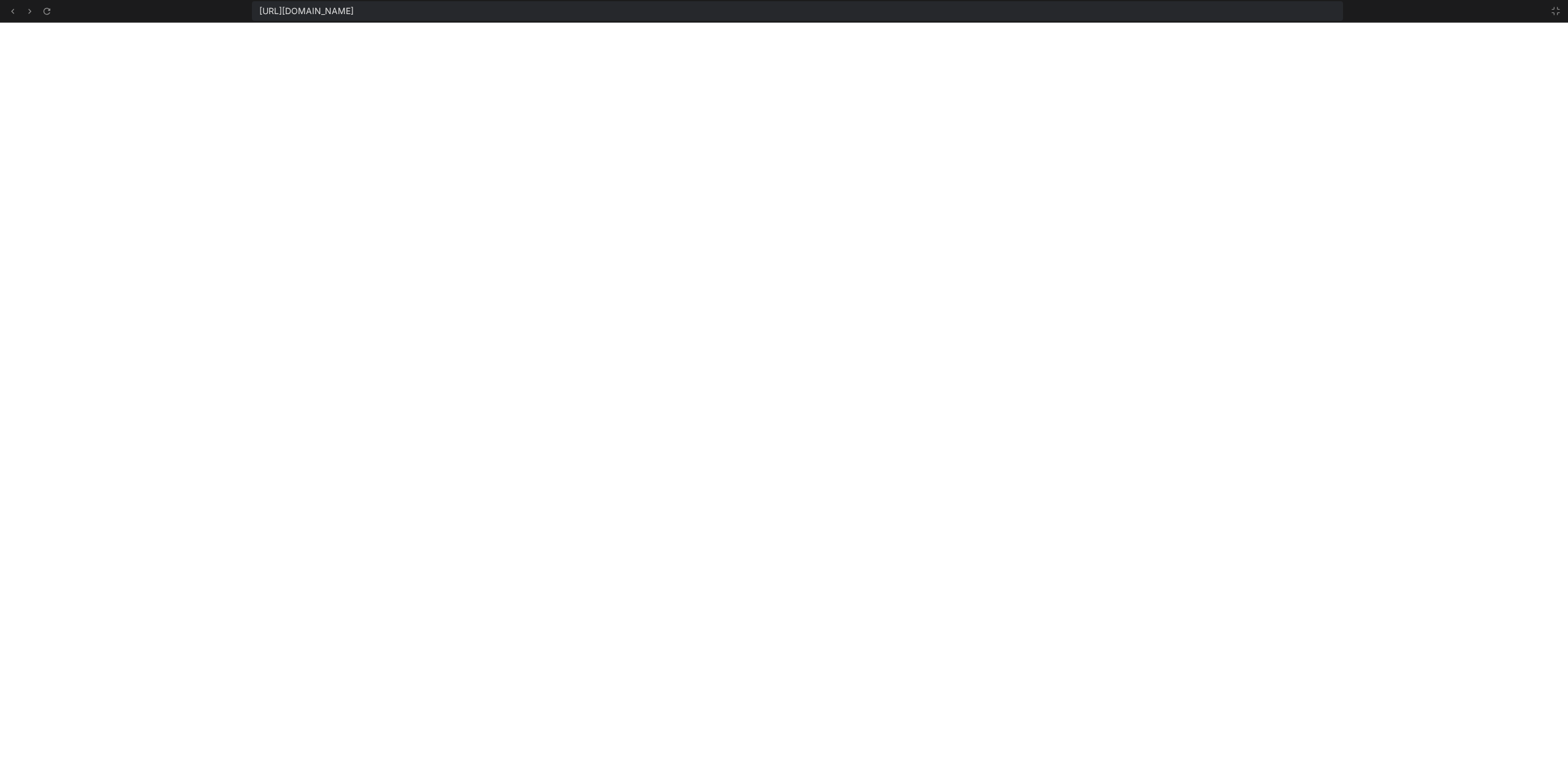
click at [1559, 14] on icon at bounding box center [1555, 11] width 10 height 10
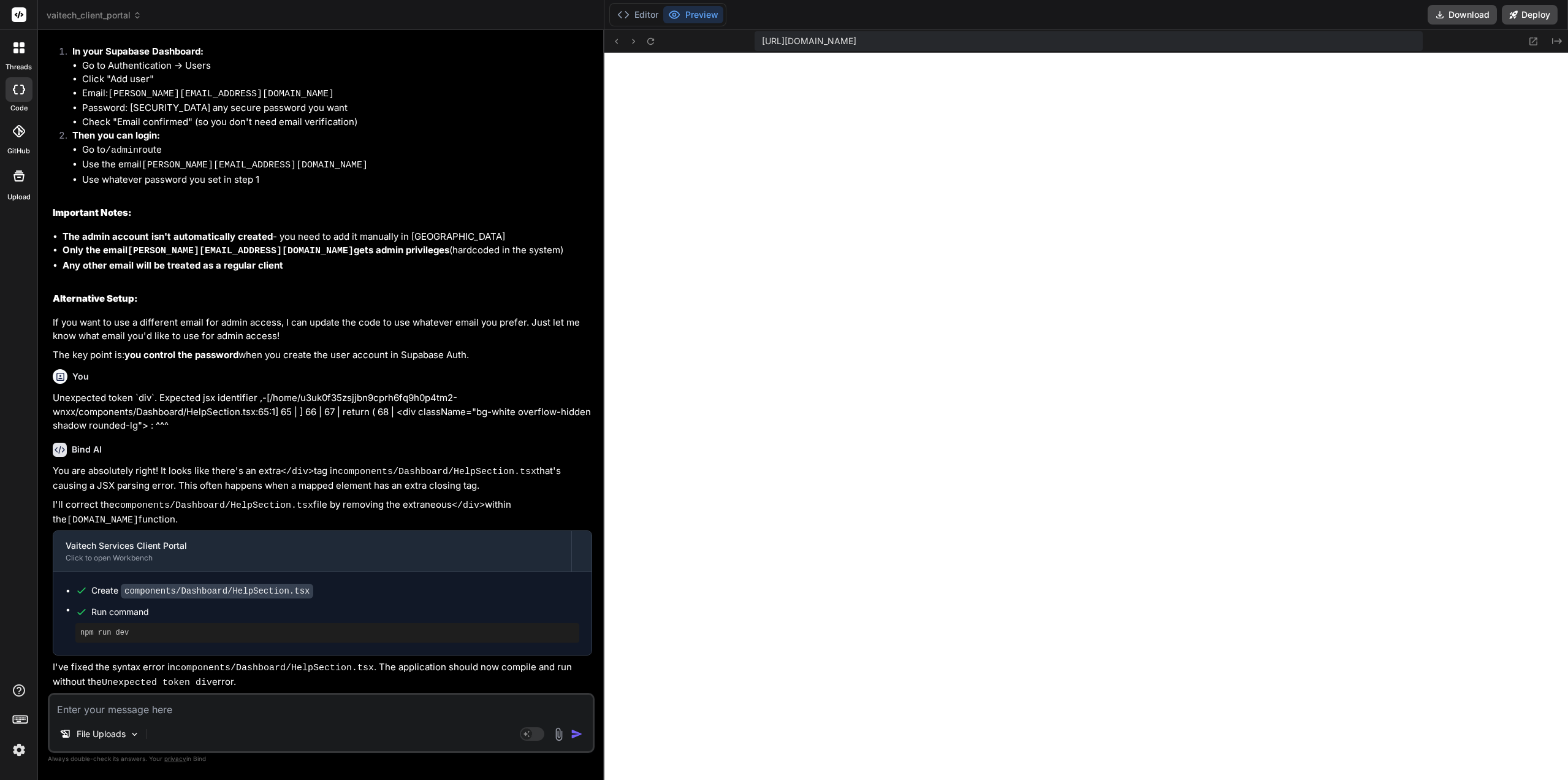
scroll to position [3362, 0]
click at [115, 717] on div "File Uploads Agent Mode. When this toggle is activated, AI automatically makes …" at bounding box center [322, 722] width 547 height 60
click at [120, 713] on textarea at bounding box center [321, 706] width 543 height 22
type textarea "I"
type textarea "x"
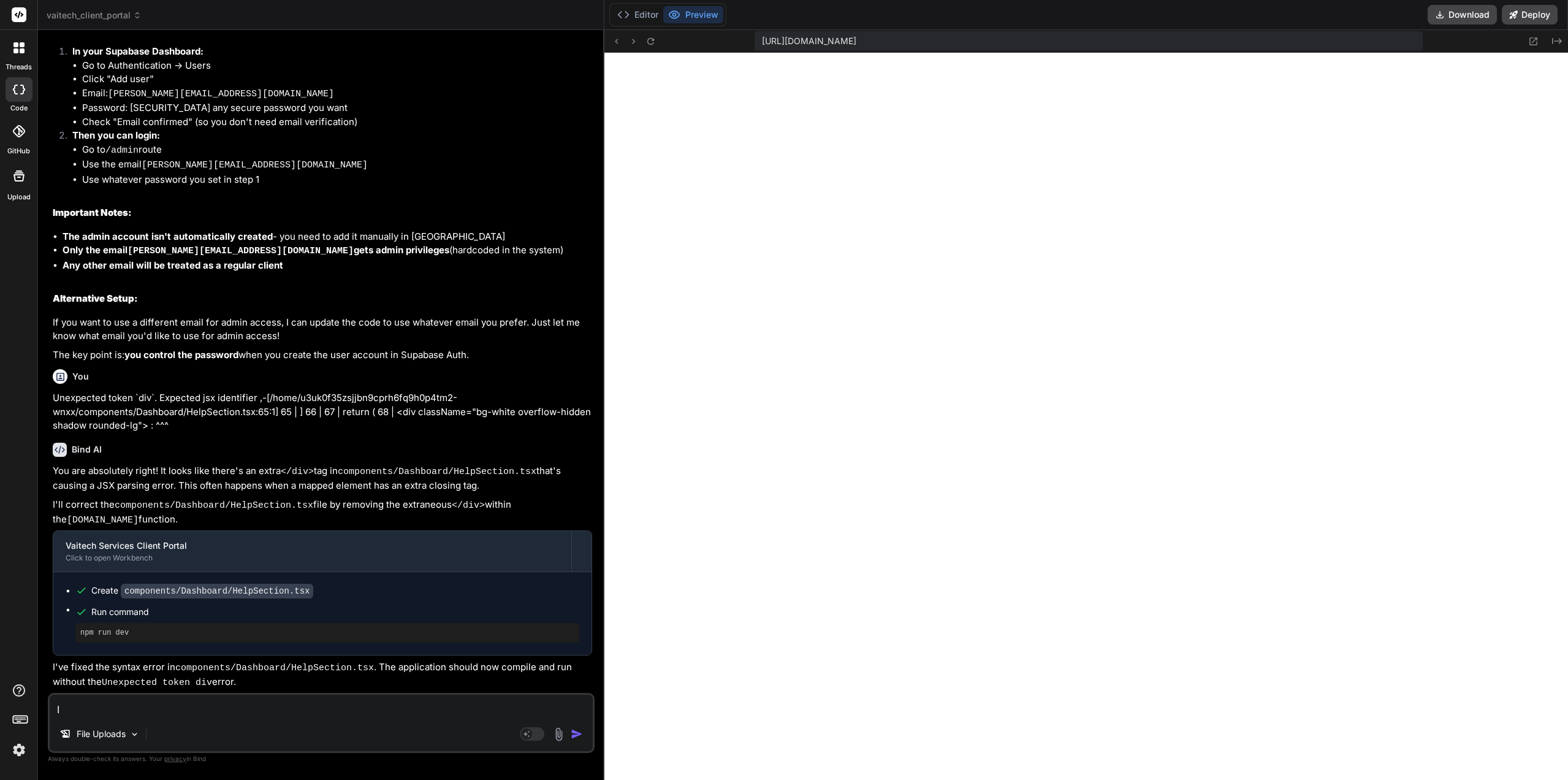
type textarea "It"
type textarea "x"
type textarea "It'"
type textarea "x"
type textarea "It's"
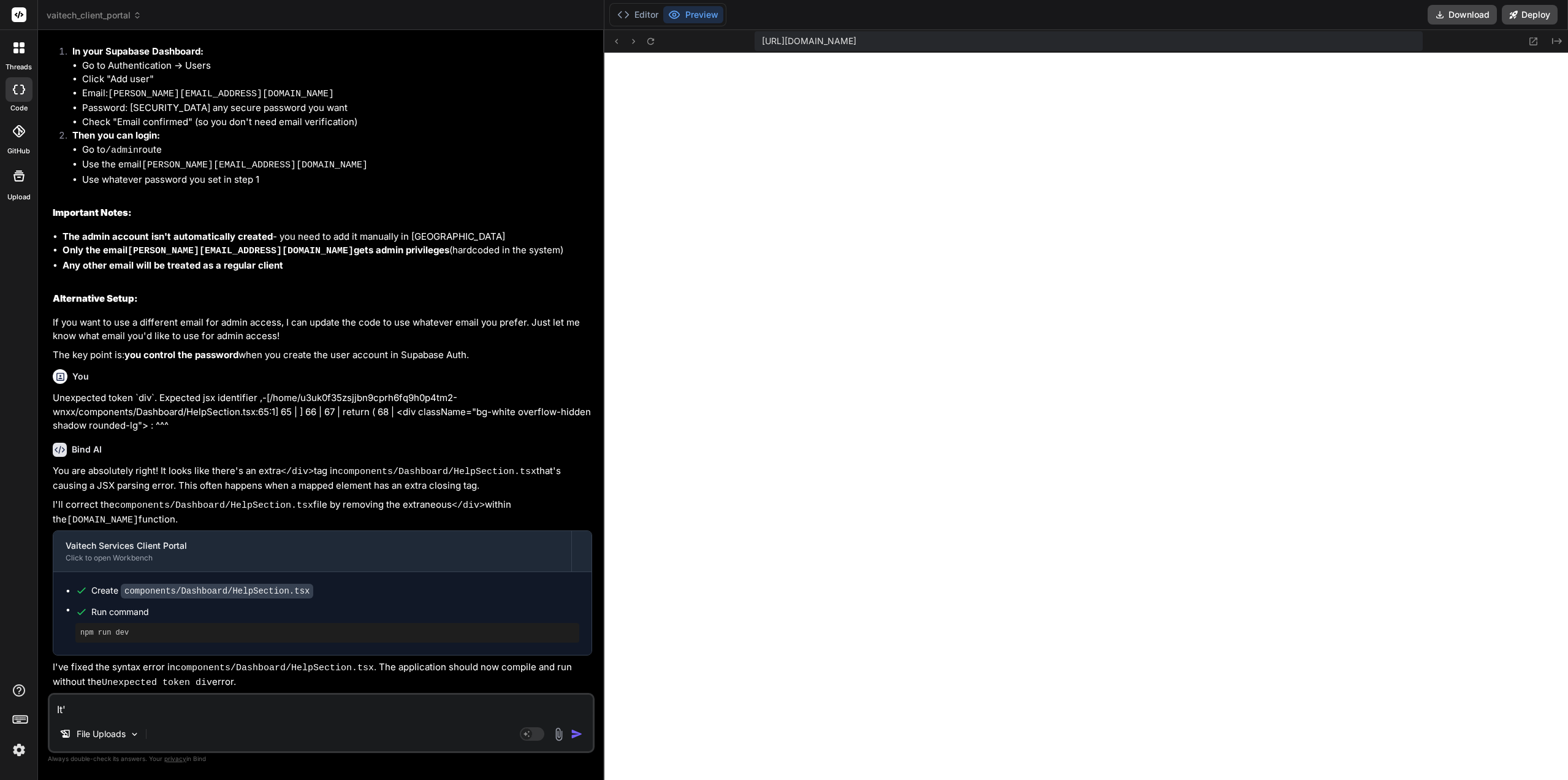
type textarea "x"
type textarea "It's"
type textarea "x"
type textarea "It's o"
type textarea "x"
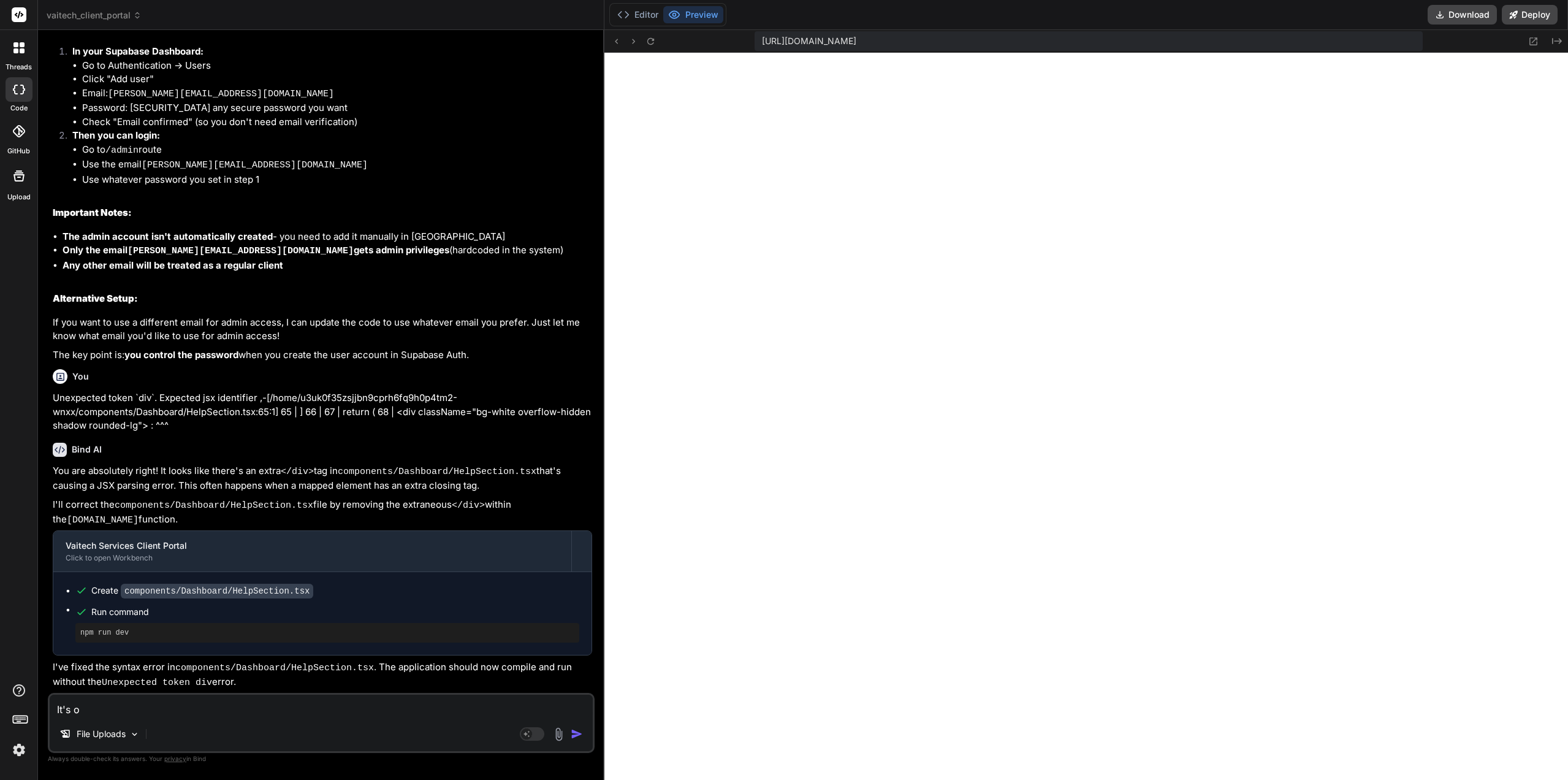
type textarea "It's on"
type textarea "x"
type textarea "It's onl"
type textarea "x"
type textarea "It's only"
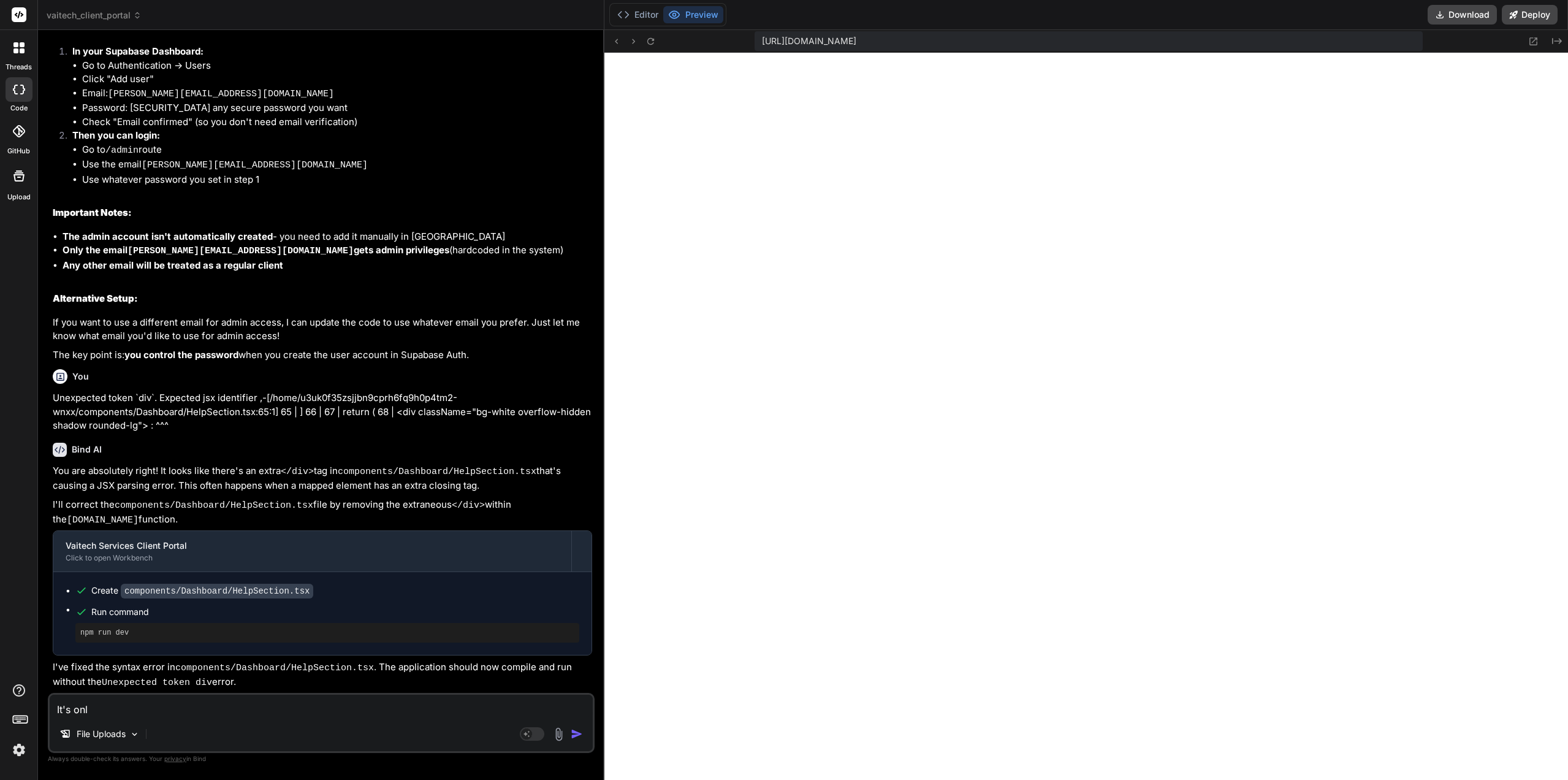
type textarea "x"
type textarea "It's only"
type textarea "x"
type textarea "It's only s"
type textarea "x"
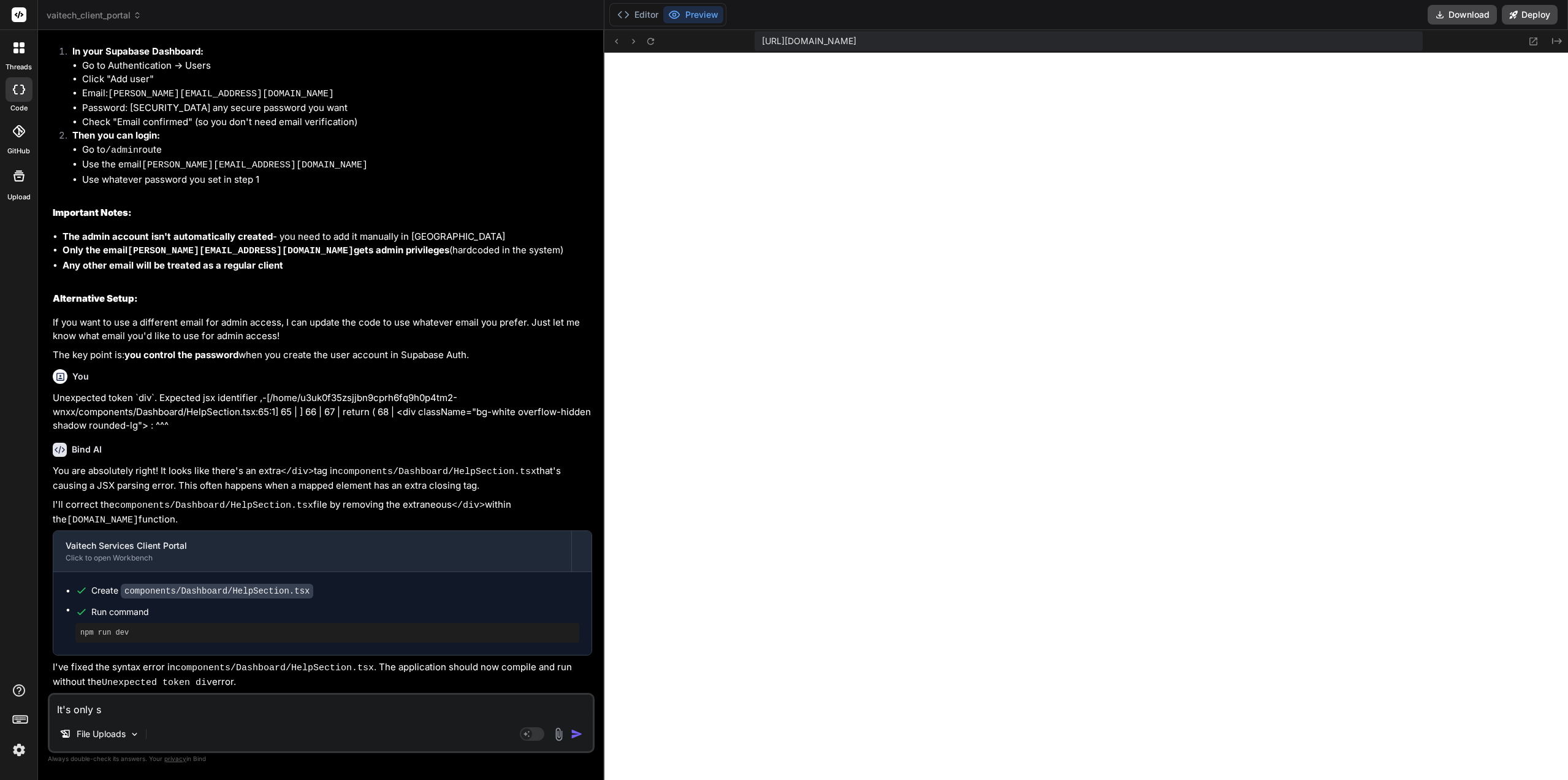
type textarea "It's only sh"
type textarea "x"
type textarea "It's only sho"
type textarea "x"
type textarea "It's only show"
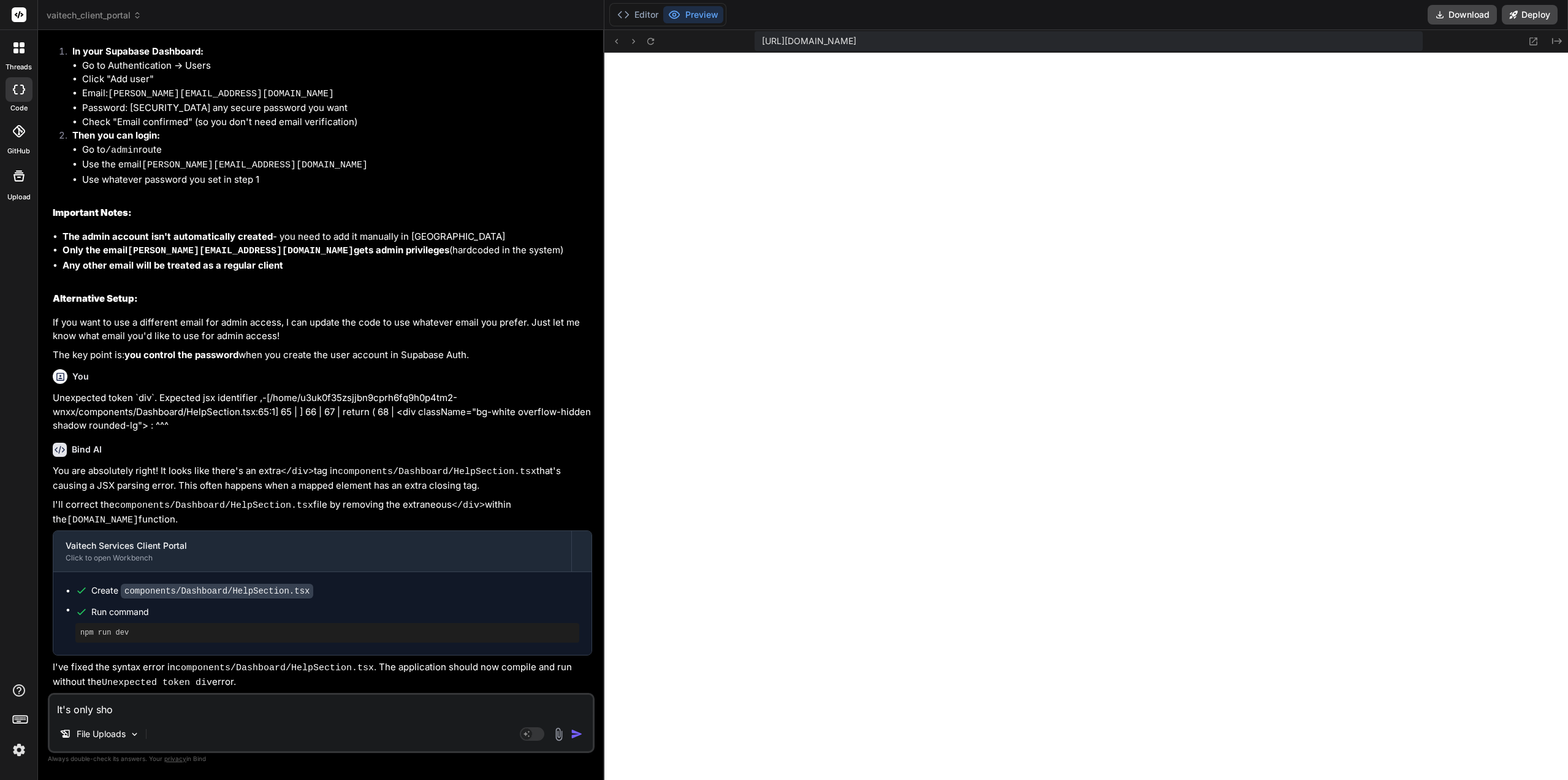
type textarea "x"
type textarea "It's only showi"
type textarea "x"
type textarea "It's only showin"
type textarea "x"
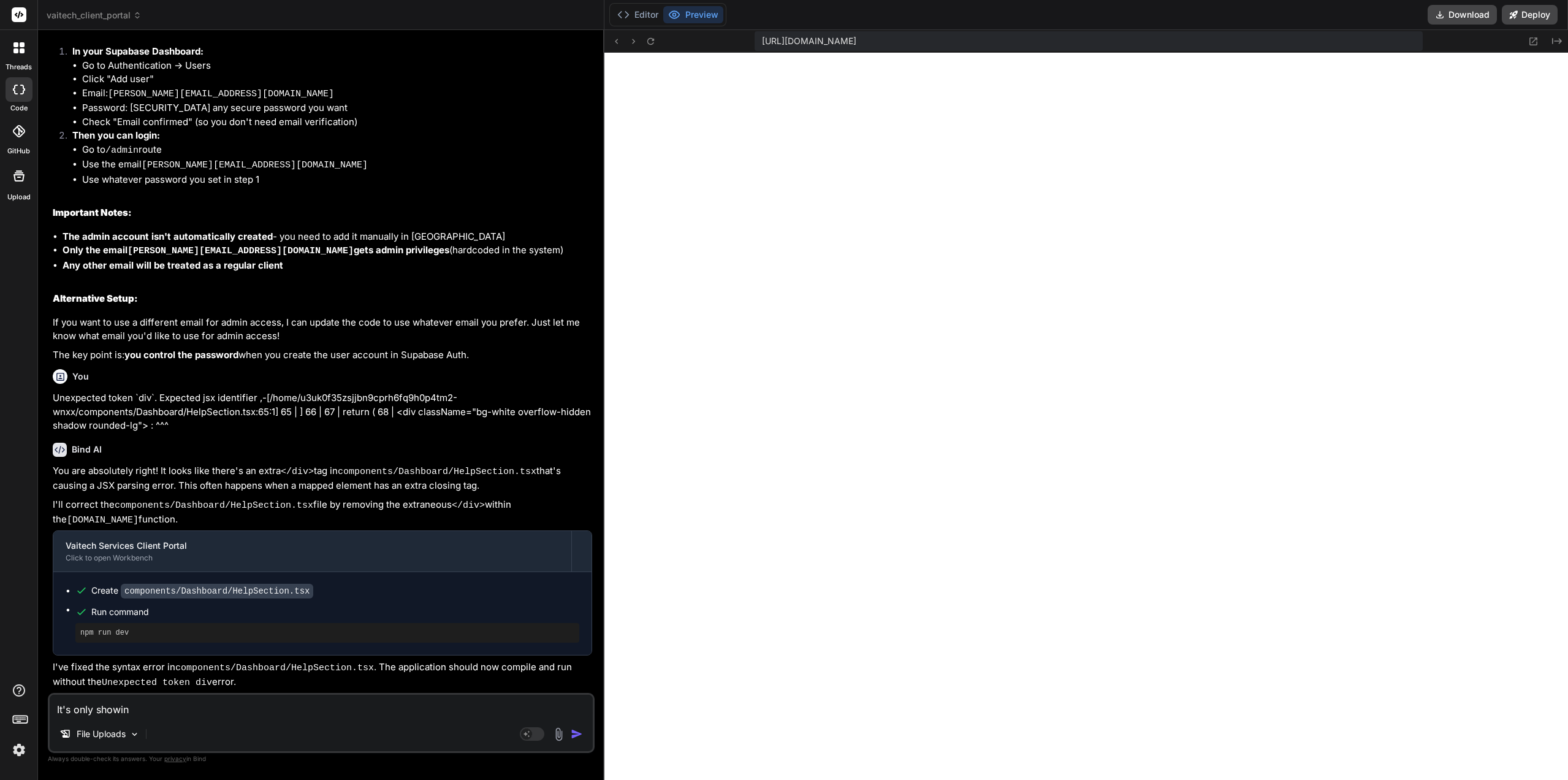
type textarea "It's only showing"
type textarea "x"
type textarea "It's only showing"
type textarea "x"
type textarea "It's only showing m"
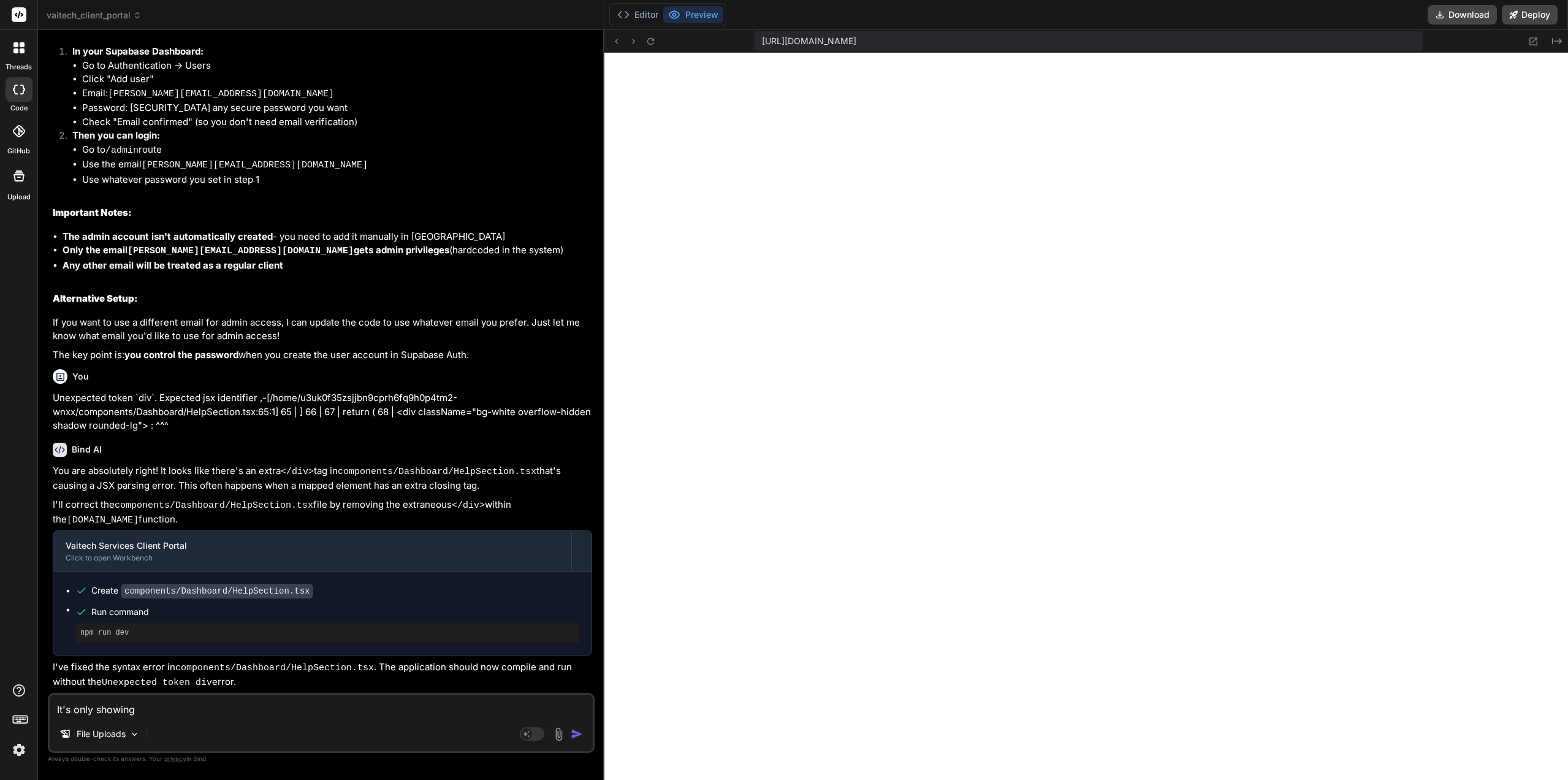
type textarea "x"
type textarea "It's only showing me"
type textarea "x"
type textarea "It's only showing me"
type textarea "x"
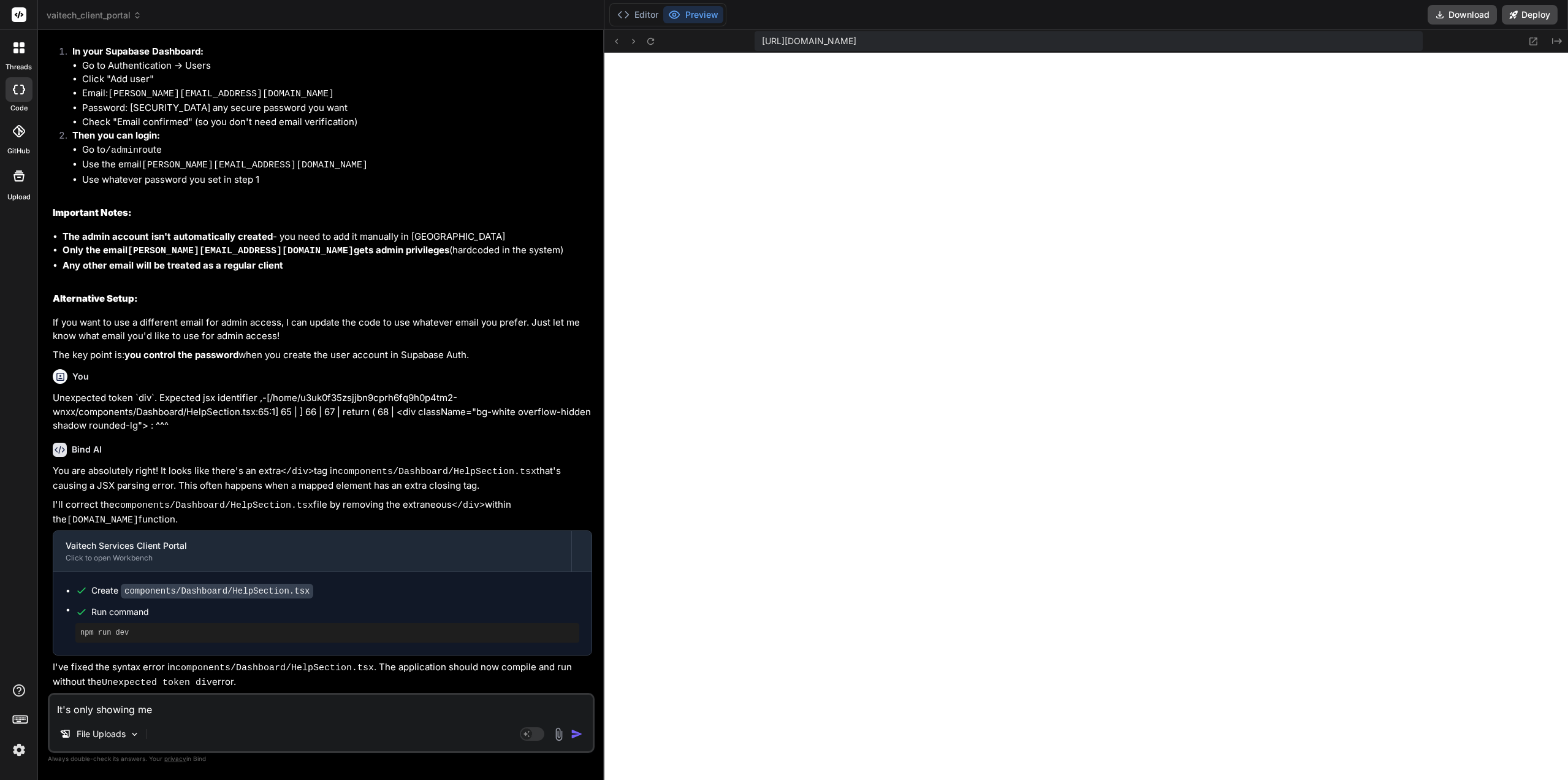
type textarea "It's only showing me t"
type textarea "x"
type textarea "It's only showing me th"
type textarea "x"
type textarea "It's only showing me thi"
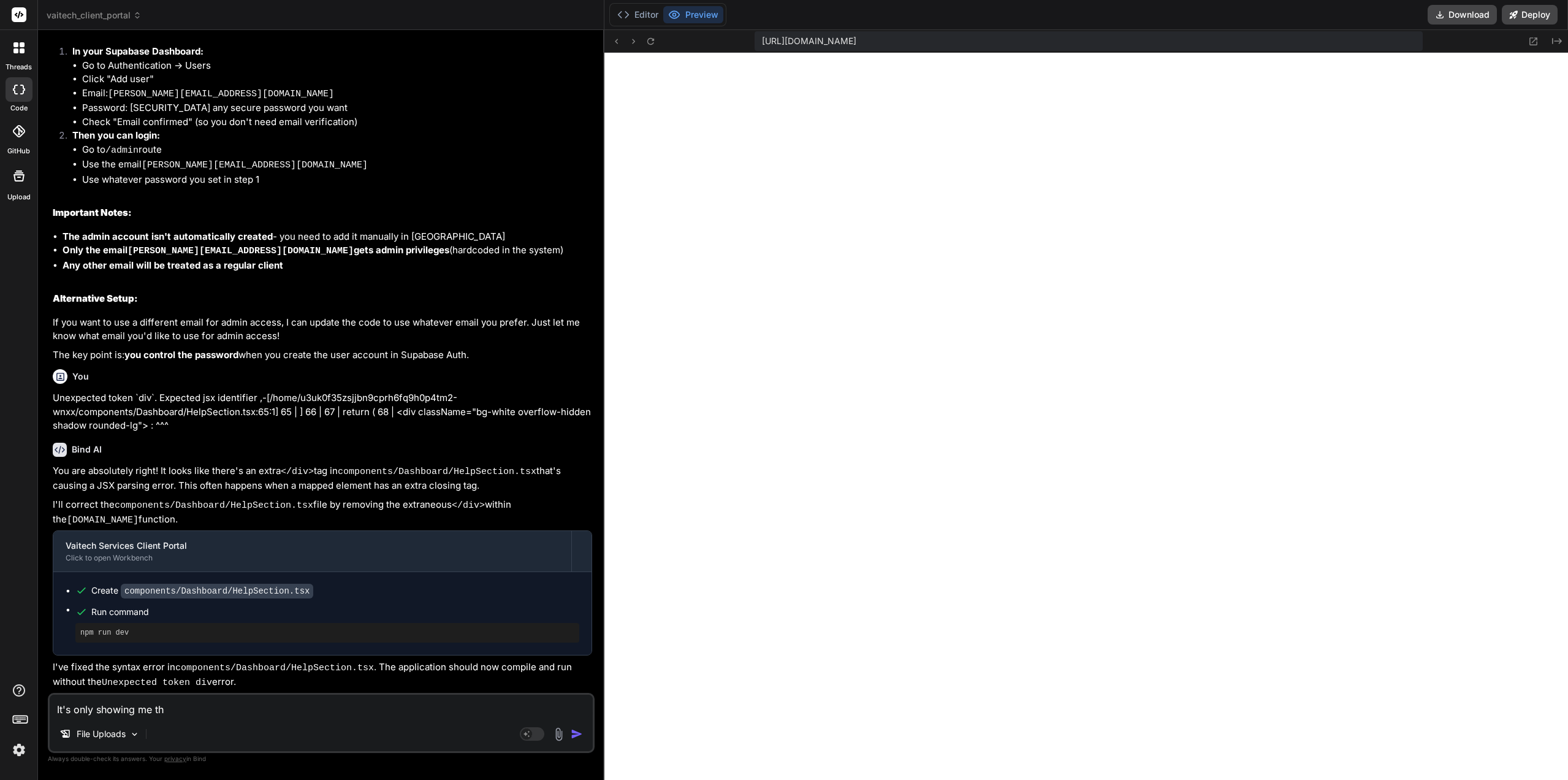
type textarea "x"
type textarea "It's only showing me this"
type textarea "x"
type textarea "It's only showing me this"
type textarea "x"
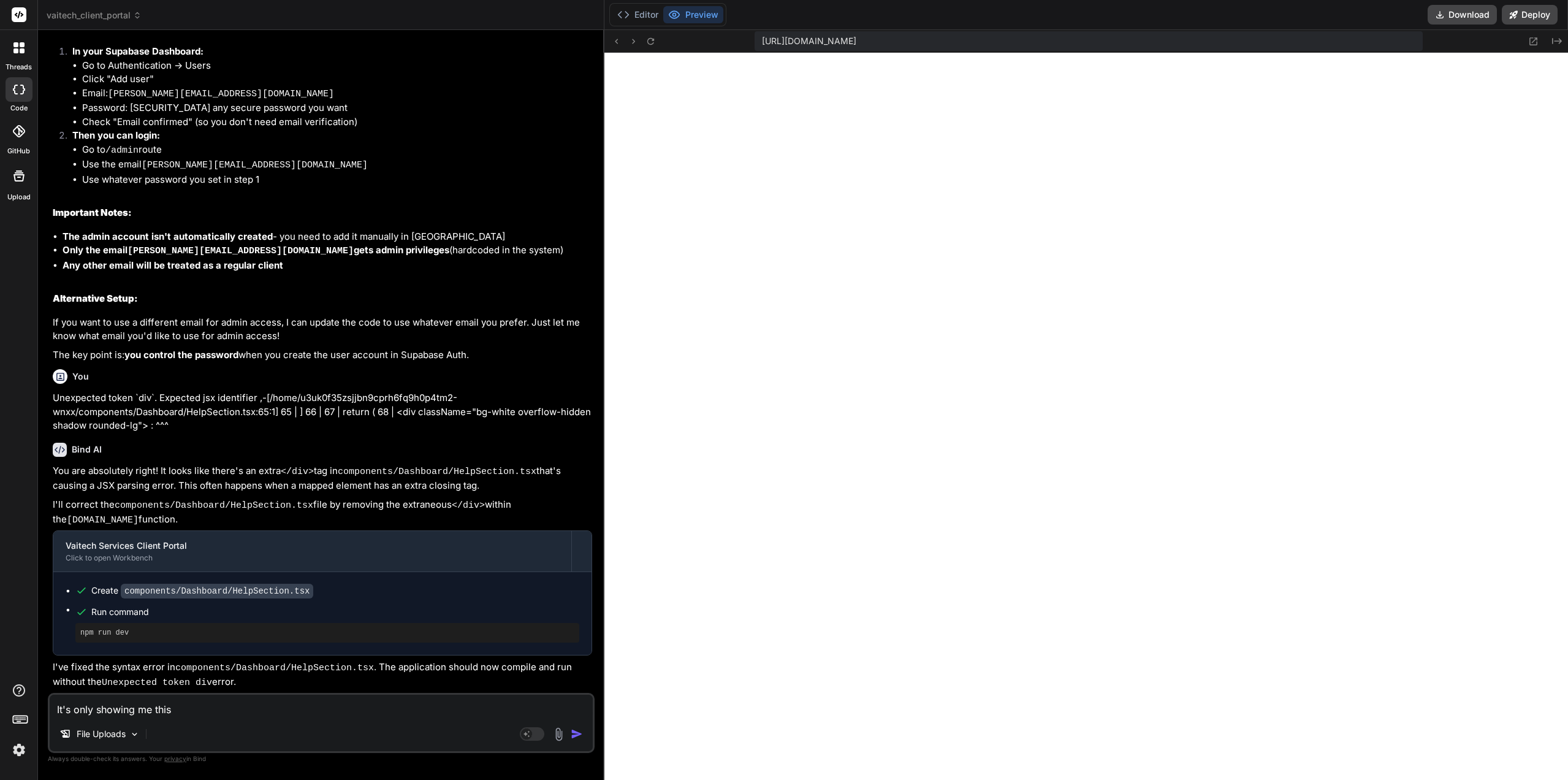
type textarea "It's only showing me this A"
type textarea "x"
type textarea "It's only showing me this Ac"
type textarea "x"
type textarea "It's only showing me this Acc"
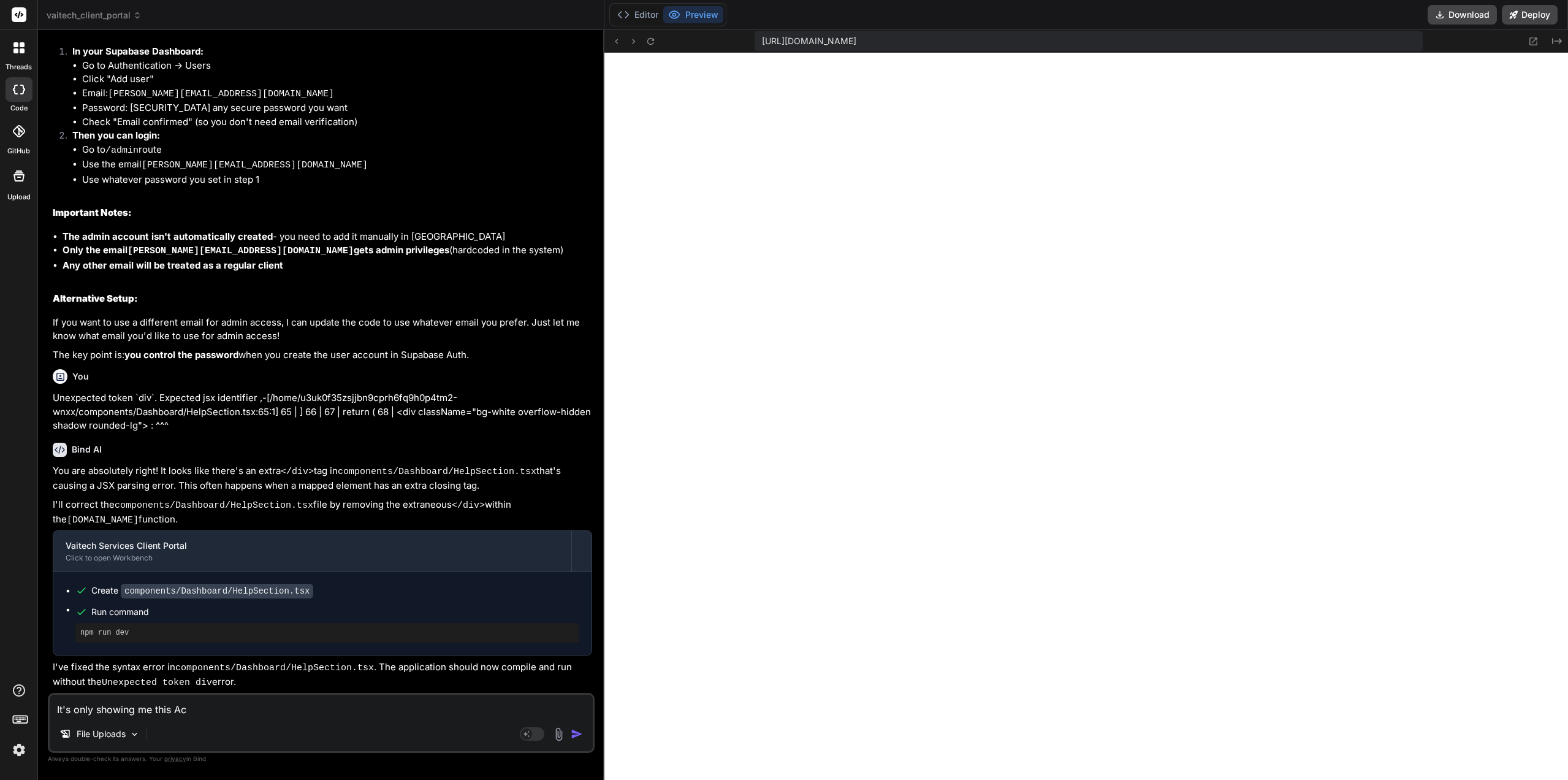
type textarea "x"
type textarea "It's only showing me this Acco"
type textarea "x"
type textarea "It's only showing me this Accou"
type textarea "x"
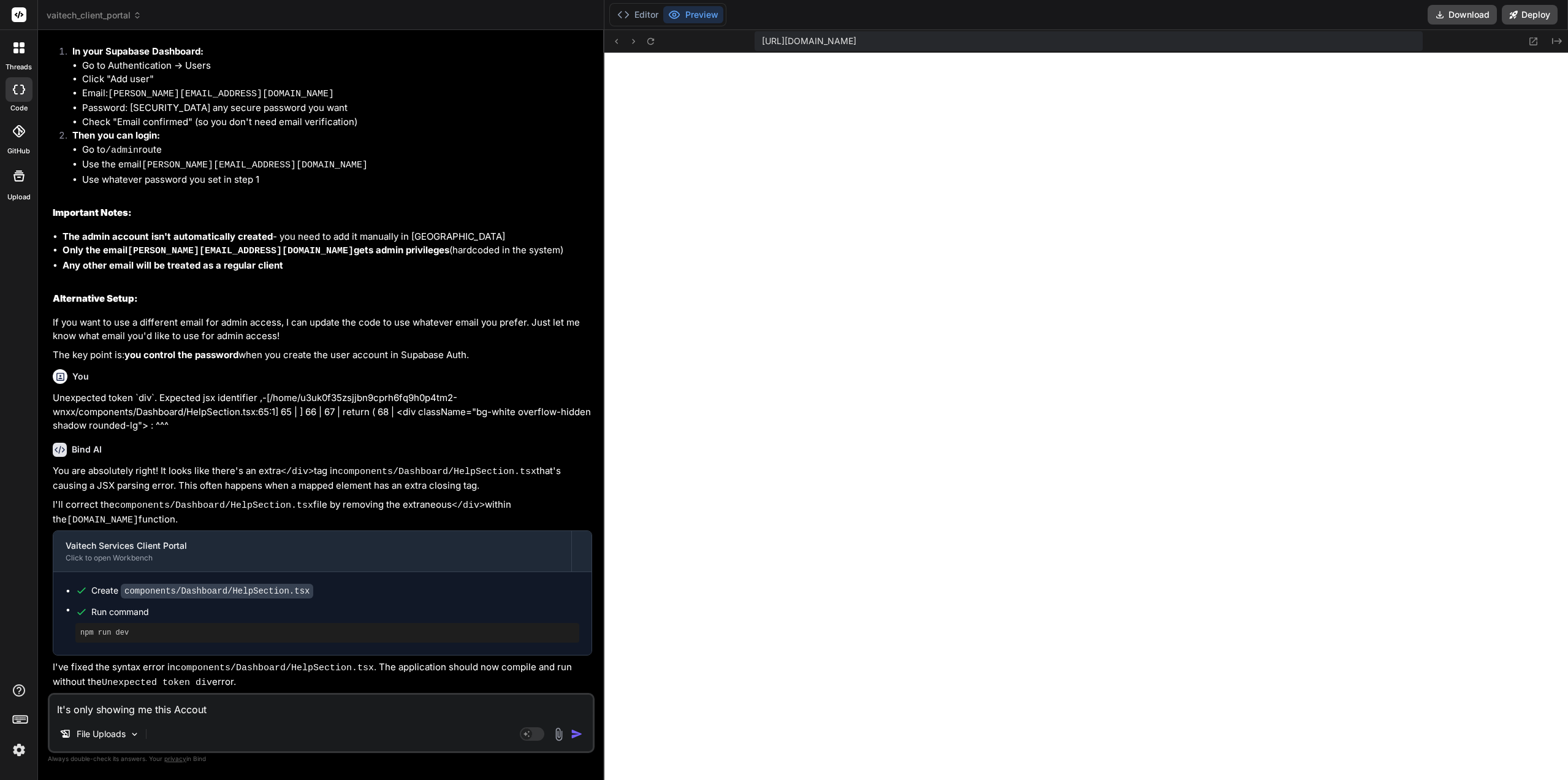
type textarea "It's only showing me this Accoutn"
type textarea "x"
type textarea "It's only showing me this Accoutn"
type textarea "x"
type textarea "It's only showing me this Accoutn N"
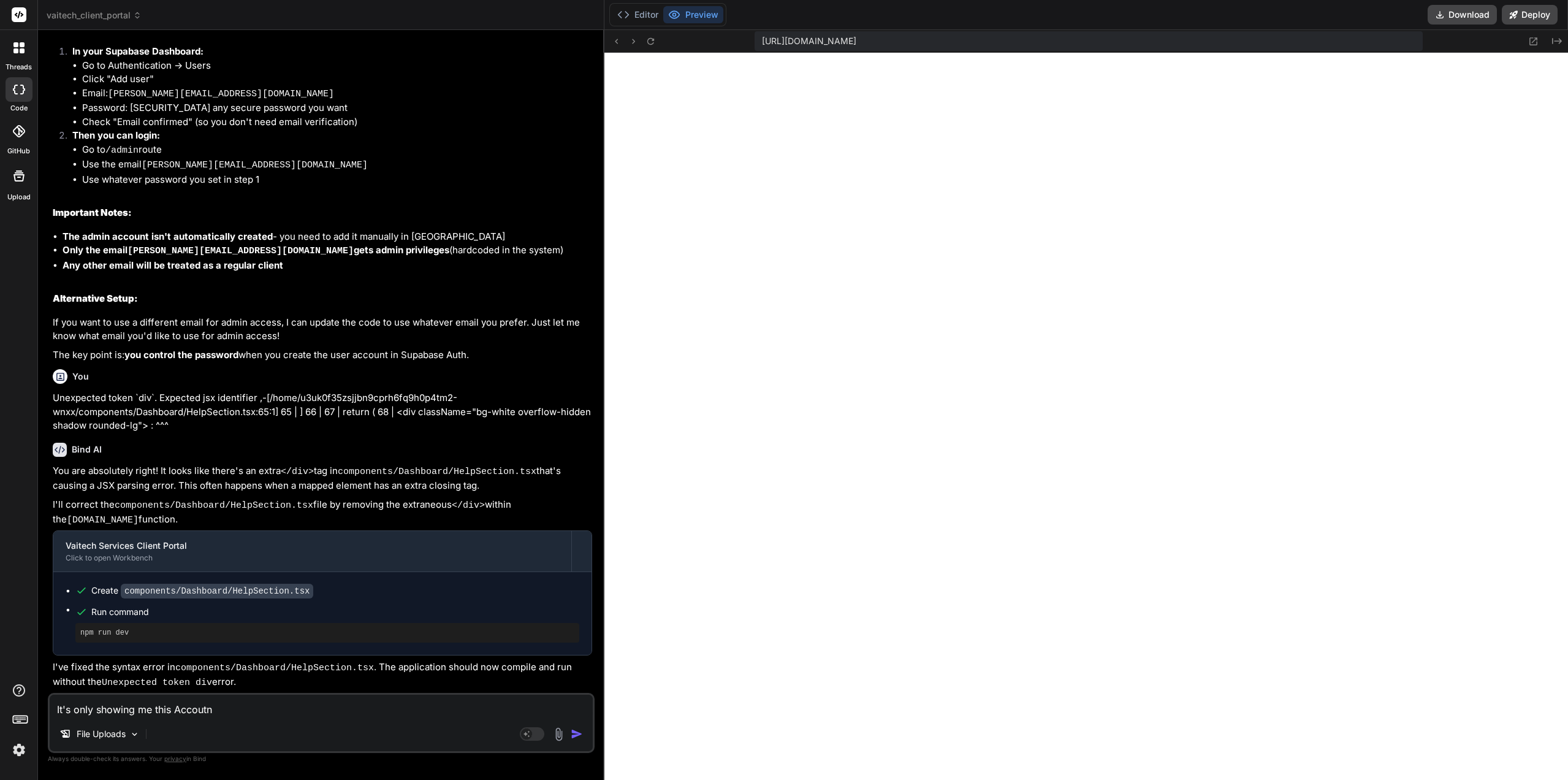
type textarea "x"
type textarea "It's only showing me this Accoutn No"
type textarea "x"
type textarea "It's only showing me this Accoutn Not"
type textarea "x"
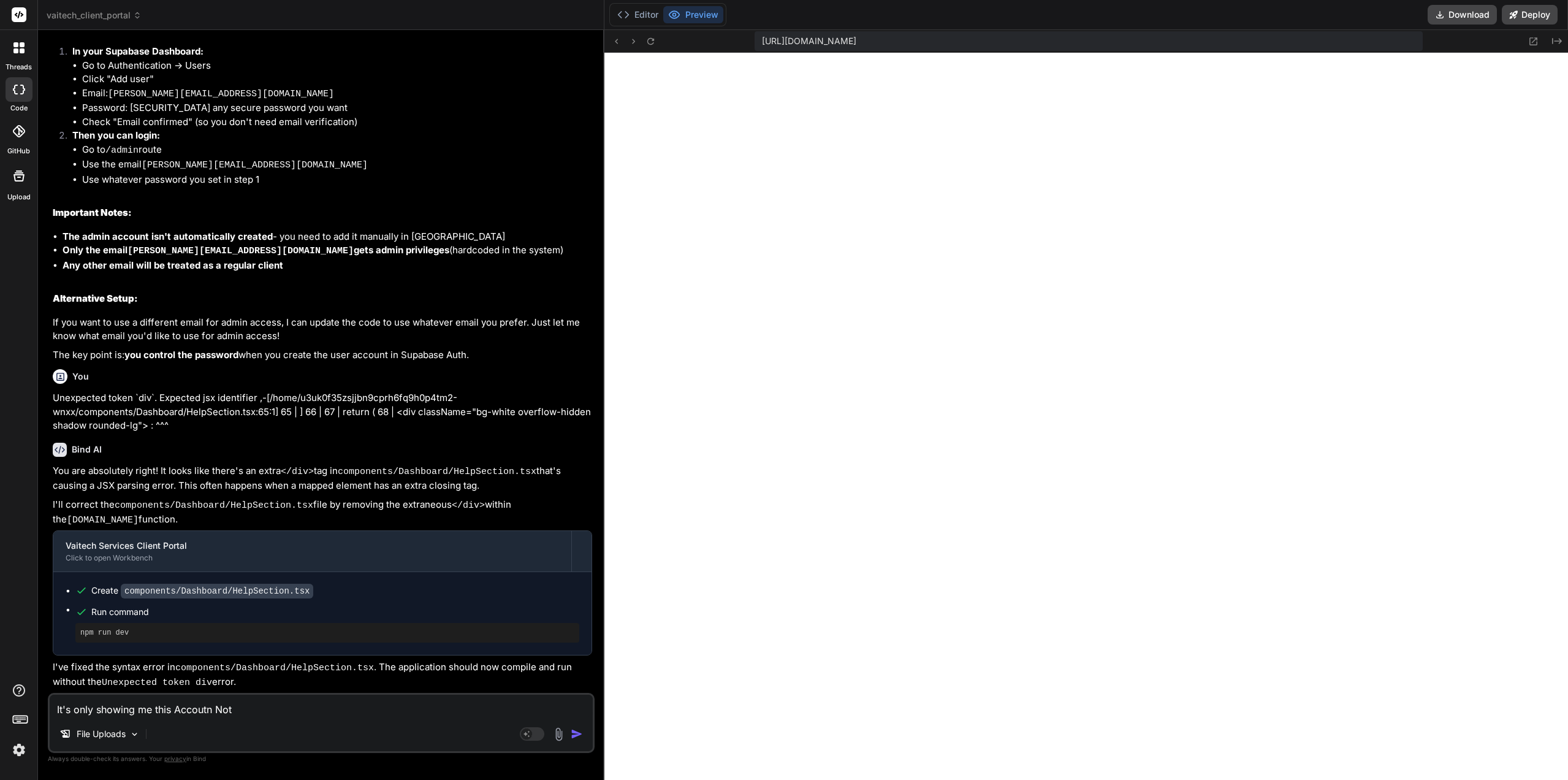
type textarea "It's only showing me this Accoutn Not"
type textarea "x"
type textarea "It's only showing me this Accoutn Not F"
type textarea "x"
type textarea "It's only showing me this Accoutn Not Fo"
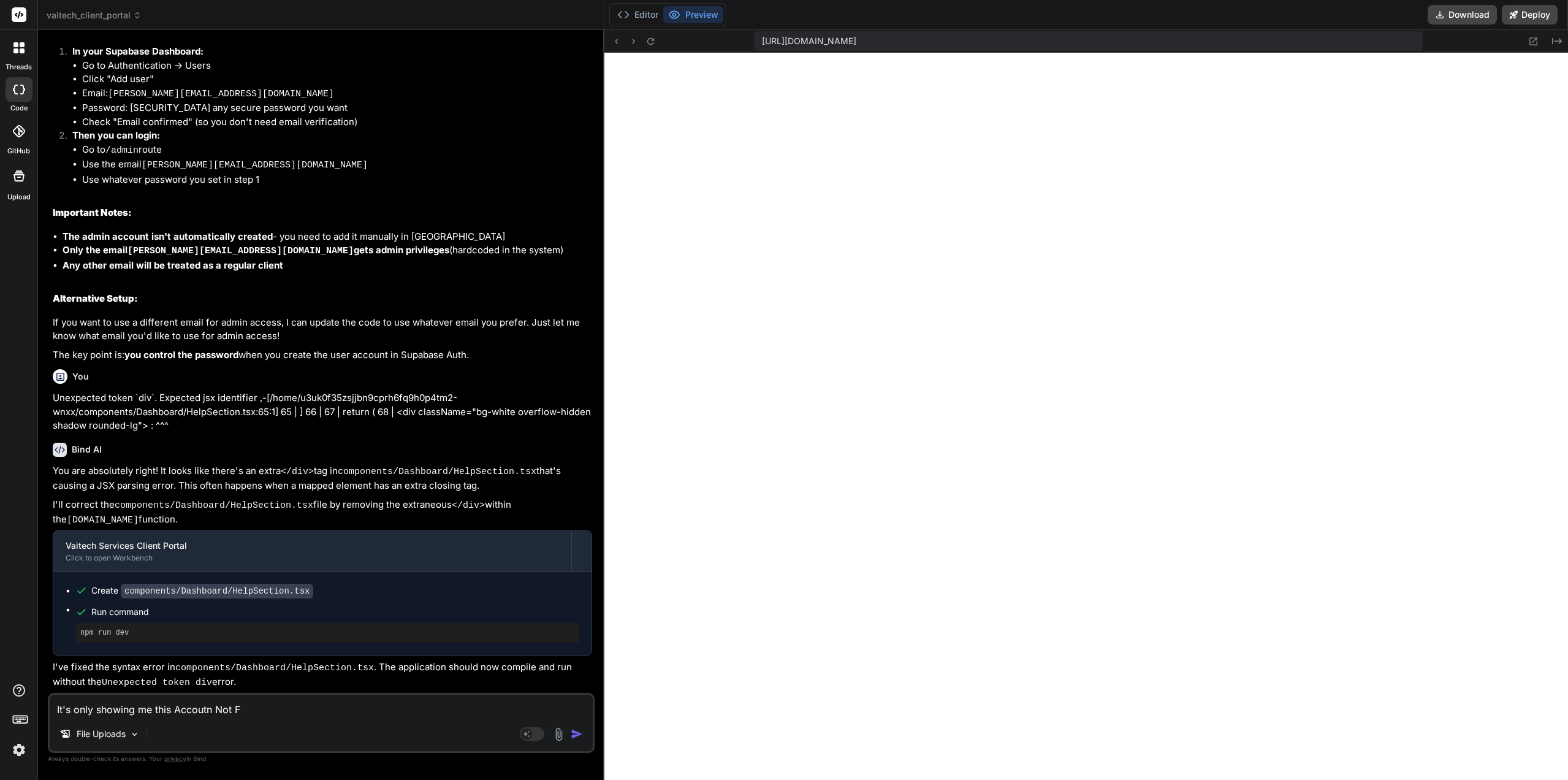
type textarea "x"
type textarea "It's only showing me this Accoutn Not Fou"
type textarea "x"
type textarea "It's only showing me this Accoutn Not Foun"
type textarea "x"
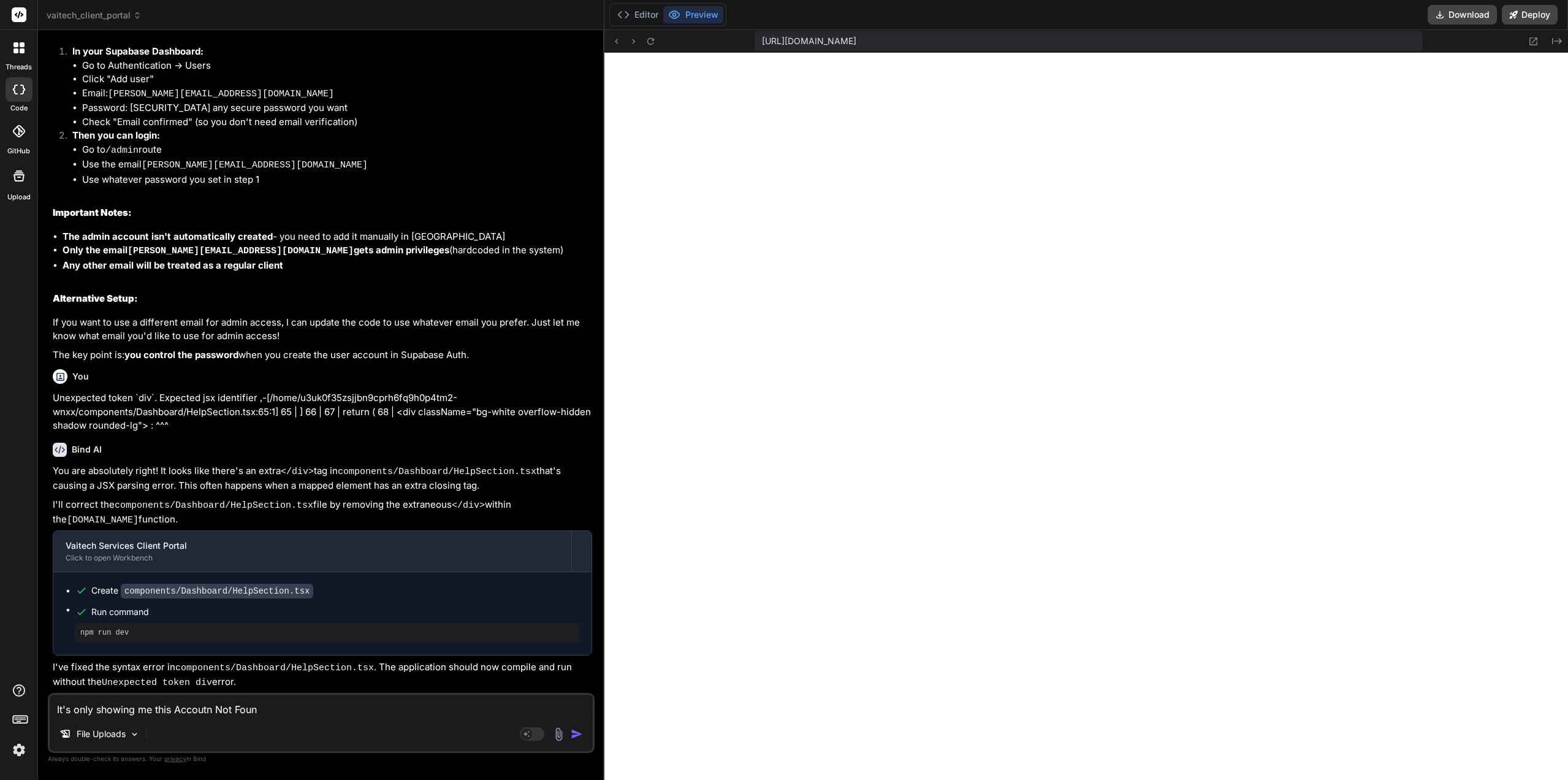
type textarea "It's only showing me this Accoutn Not Found"
type textarea "x"
type textarea "It's only showing me this Accoutn Not Found"
type textarea "x"
type textarea "It's only showing me this Accoutn Not Found p"
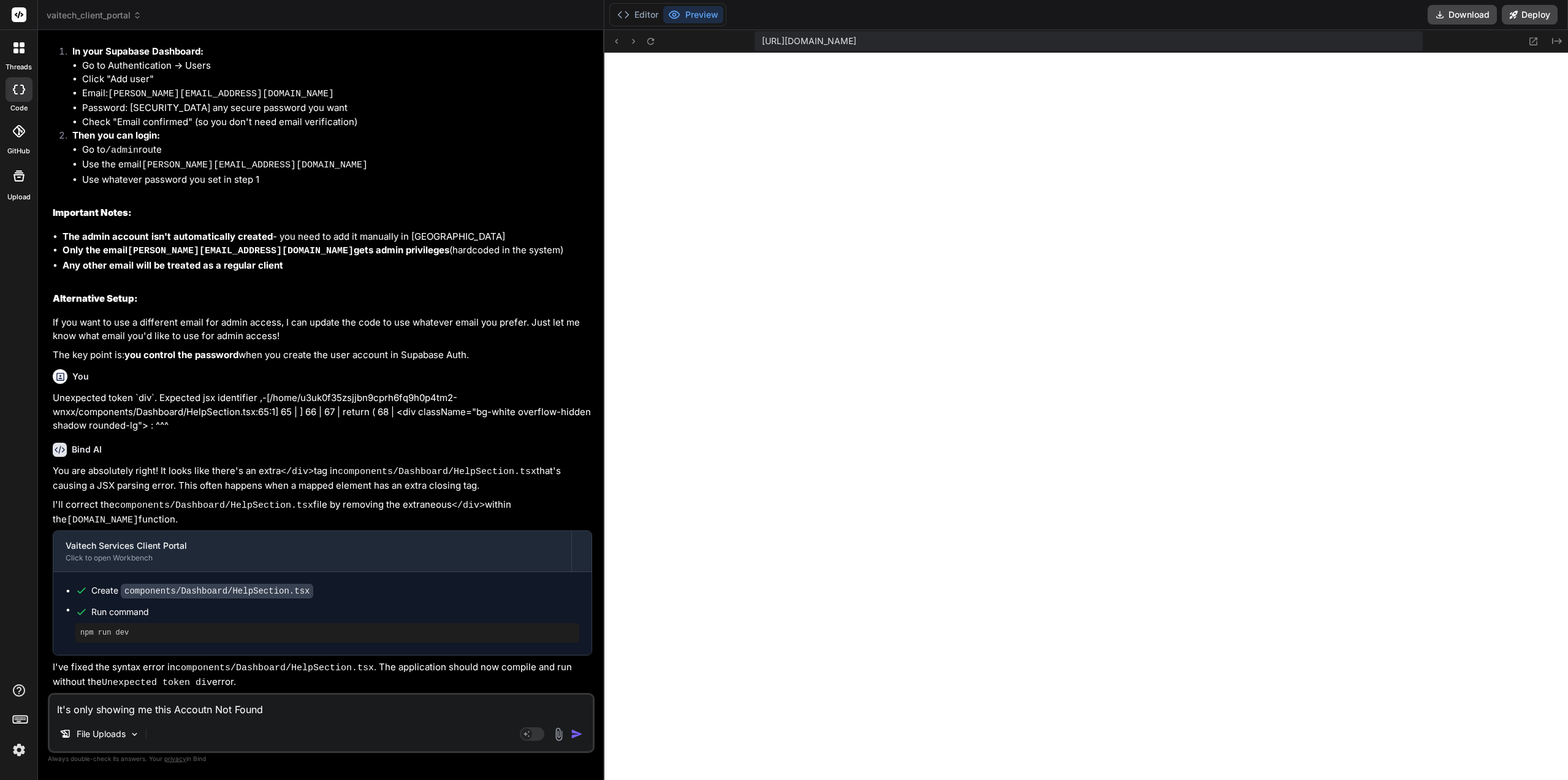
type textarea "x"
type textarea "It's only showing me this Accoutn Not Found pa"
type textarea "x"
type textarea "It's only showing me this Accoutn Not Found pag"
type textarea "x"
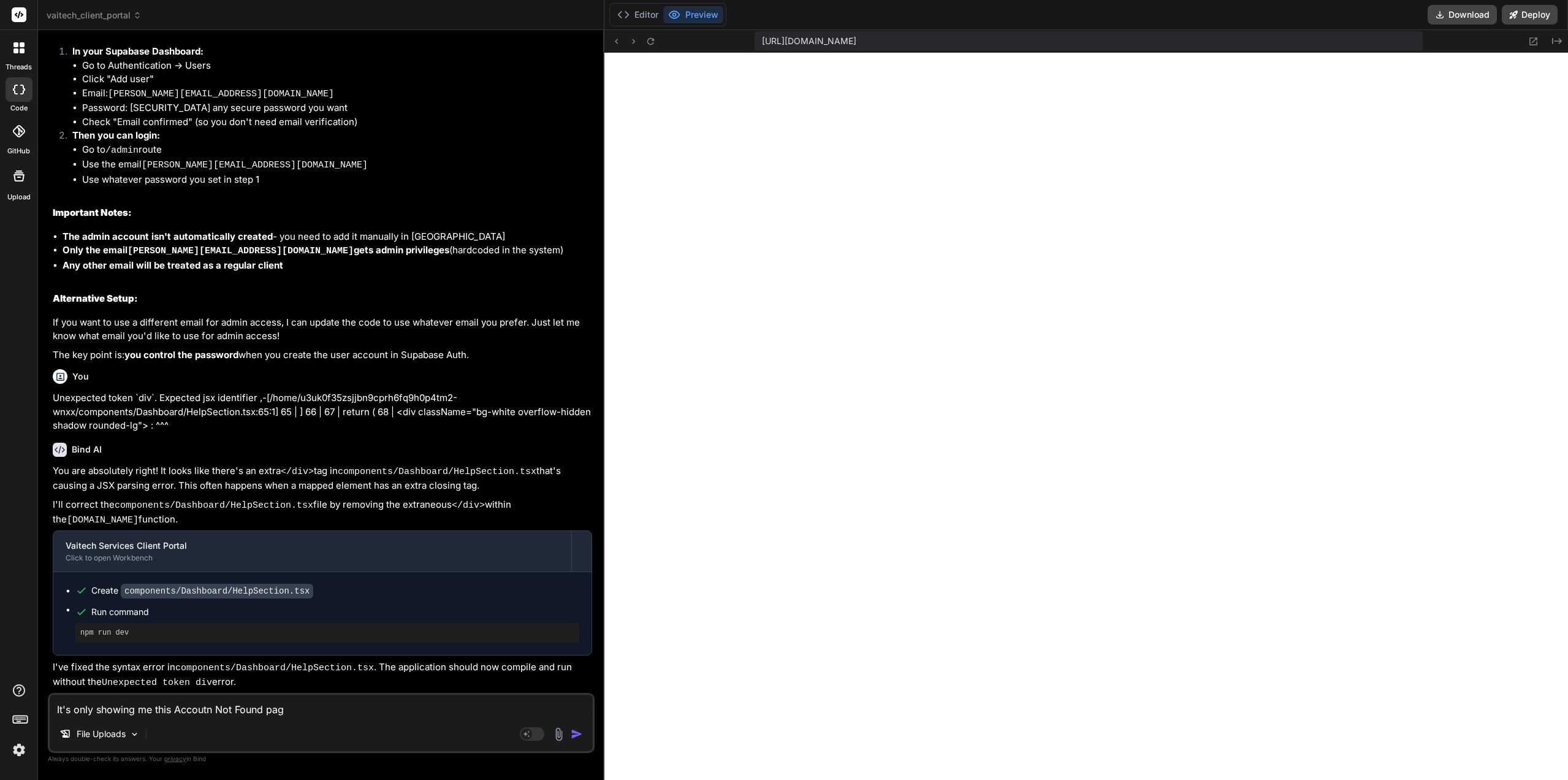
type textarea "It's only showing me this Accoutn Not Found page"
type textarea "x"
type textarea "It's only showing me this Accoutn Not Found page"
type textarea "x"
type textarea "It's only showing me this Accoutn Not Found page w"
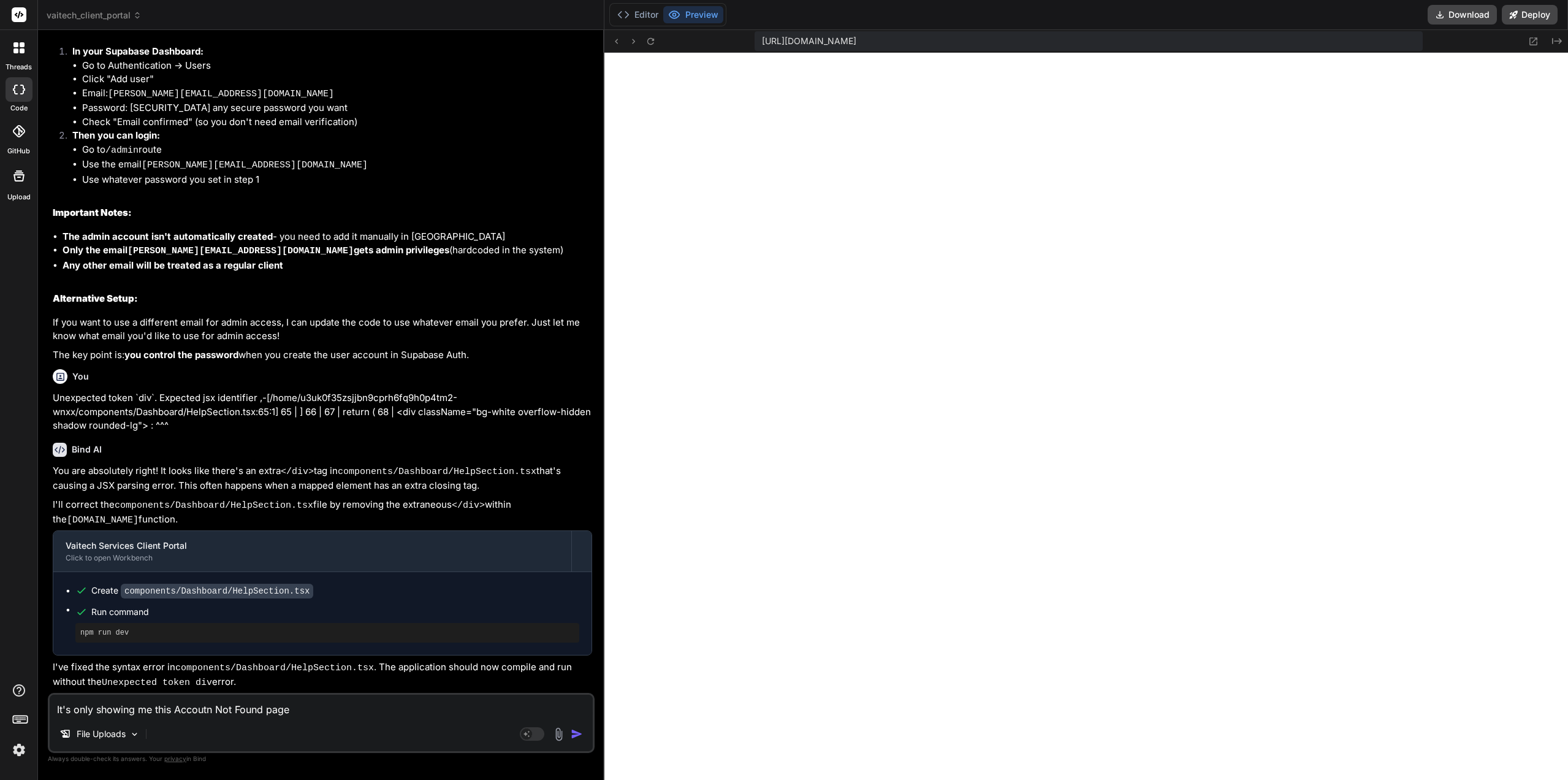
type textarea "x"
type textarea "It's only showing me this Accoutn Not Found page wi"
type textarea "x"
type textarea "It's only showing me this Accoutn Not Found page wit"
type textarea "x"
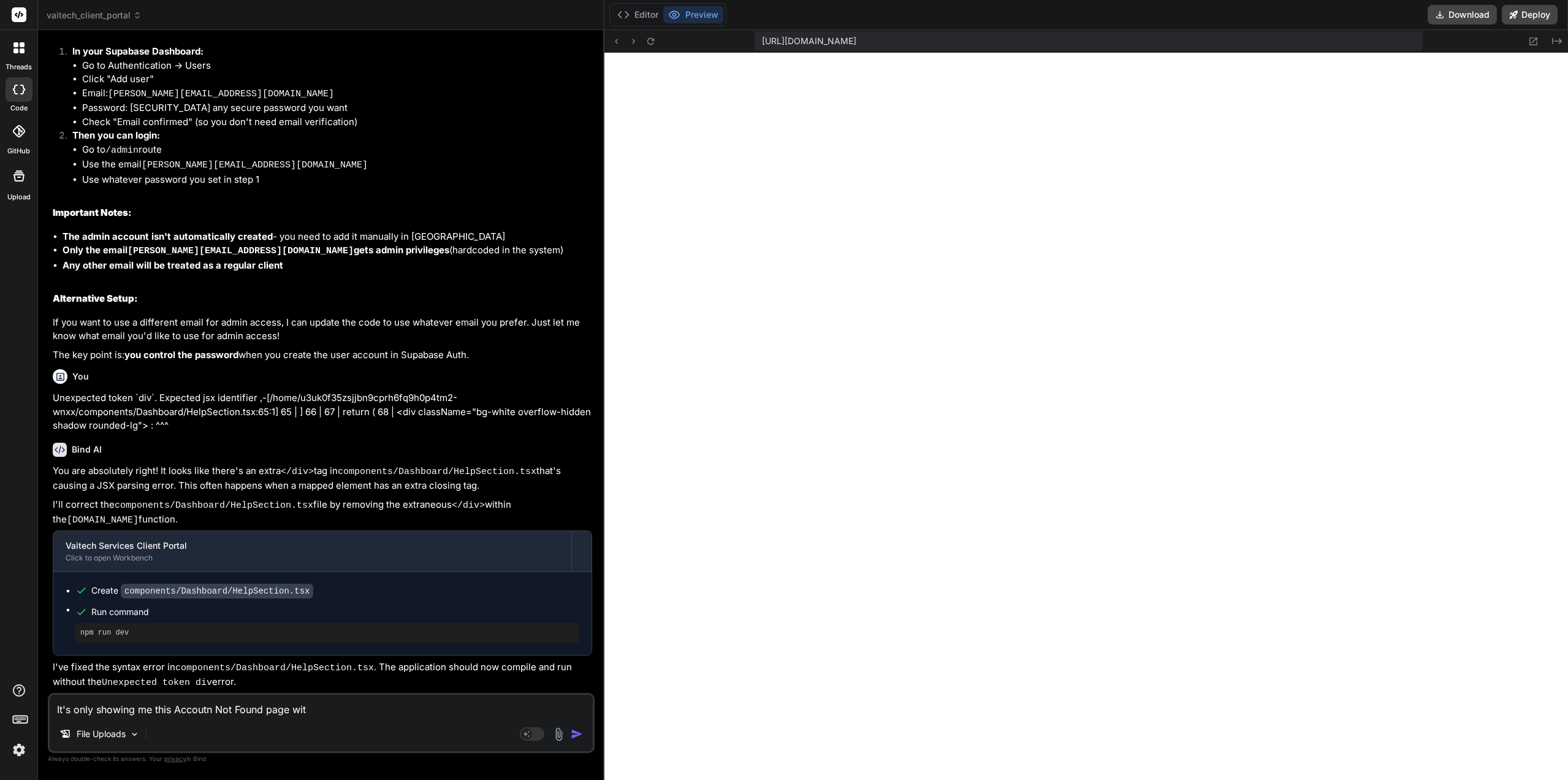
type textarea "It's only showing me this Accoutn Not Found page with"
type textarea "x"
type textarea "It's only showing me this Accoutn Not Found page with"
type textarea "x"
type textarea "It's only showing me this Accoutn Not Found page with n"
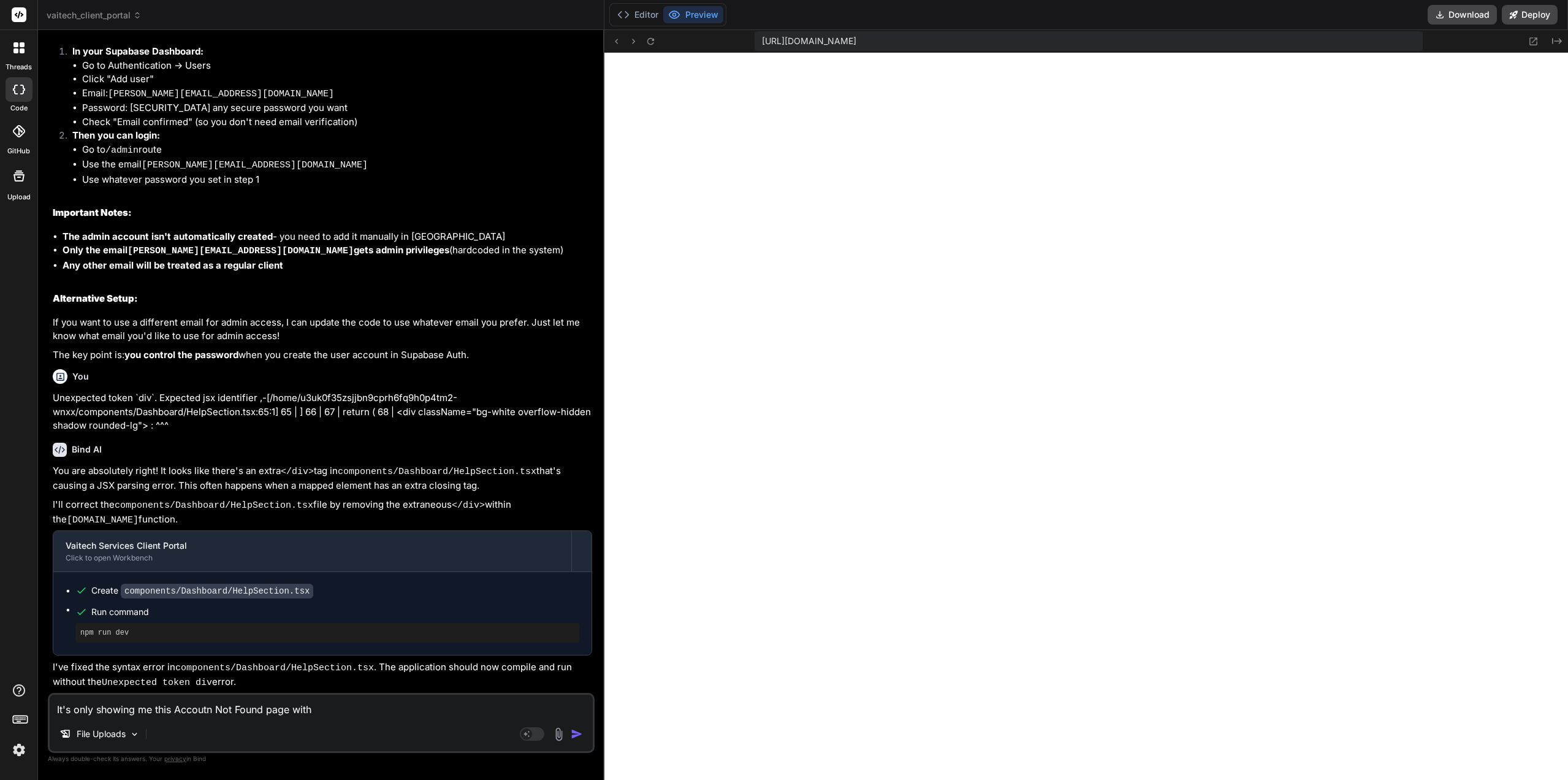
type textarea "x"
type textarea "It's only showing me this Accoutn Not Found page with no"
type textarea "x"
type textarea "It's only showing me this Accoutn Not Found page with no"
type textarea "x"
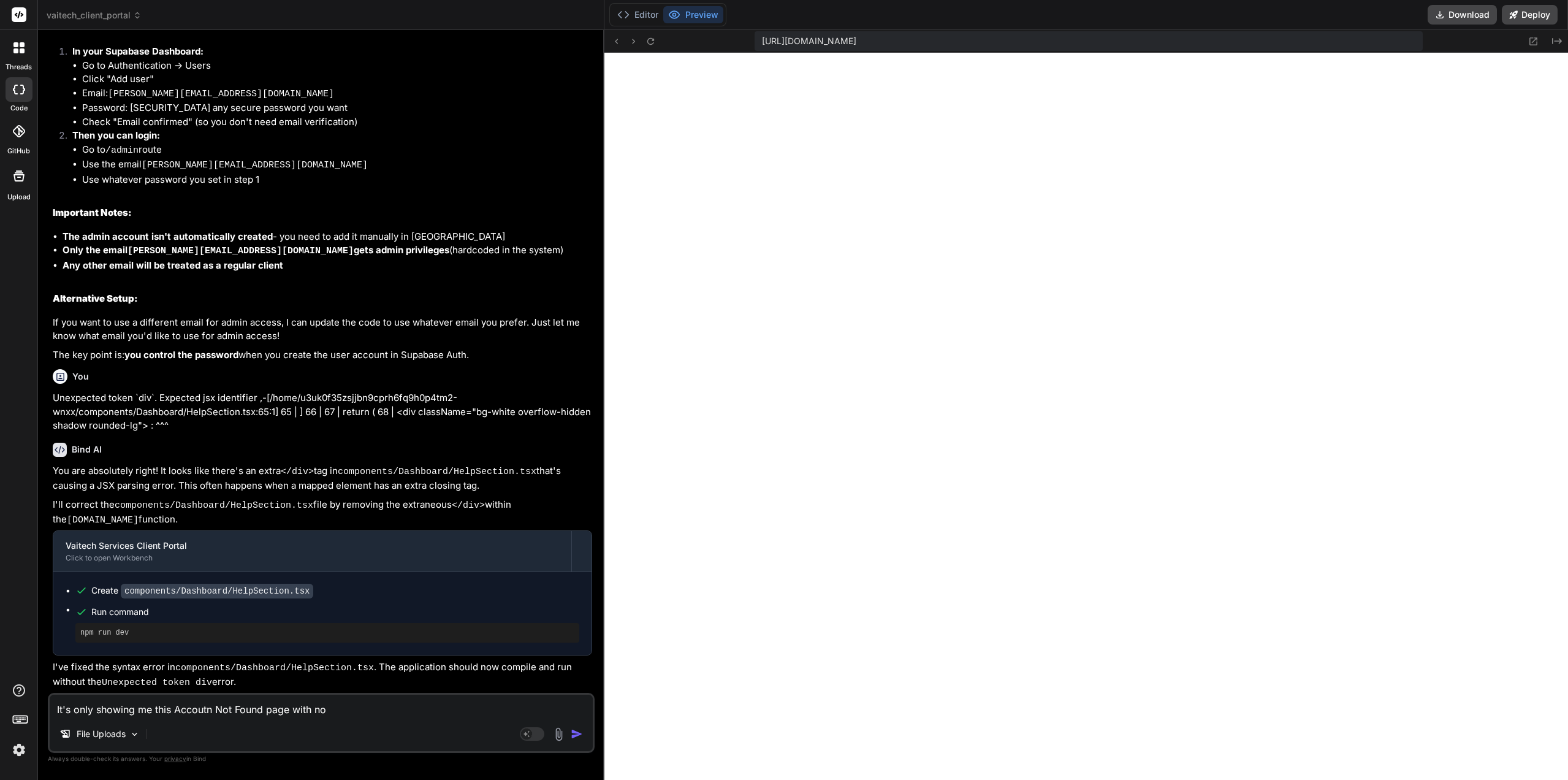
type textarea "It's only showing me this Accoutn Not Found page with no w"
type textarea "x"
type textarea "It's only showing me this Accoutn Not Found page with no wa"
type textarea "x"
type textarea "It's only showing me this Accoutn Not Found page with no way"
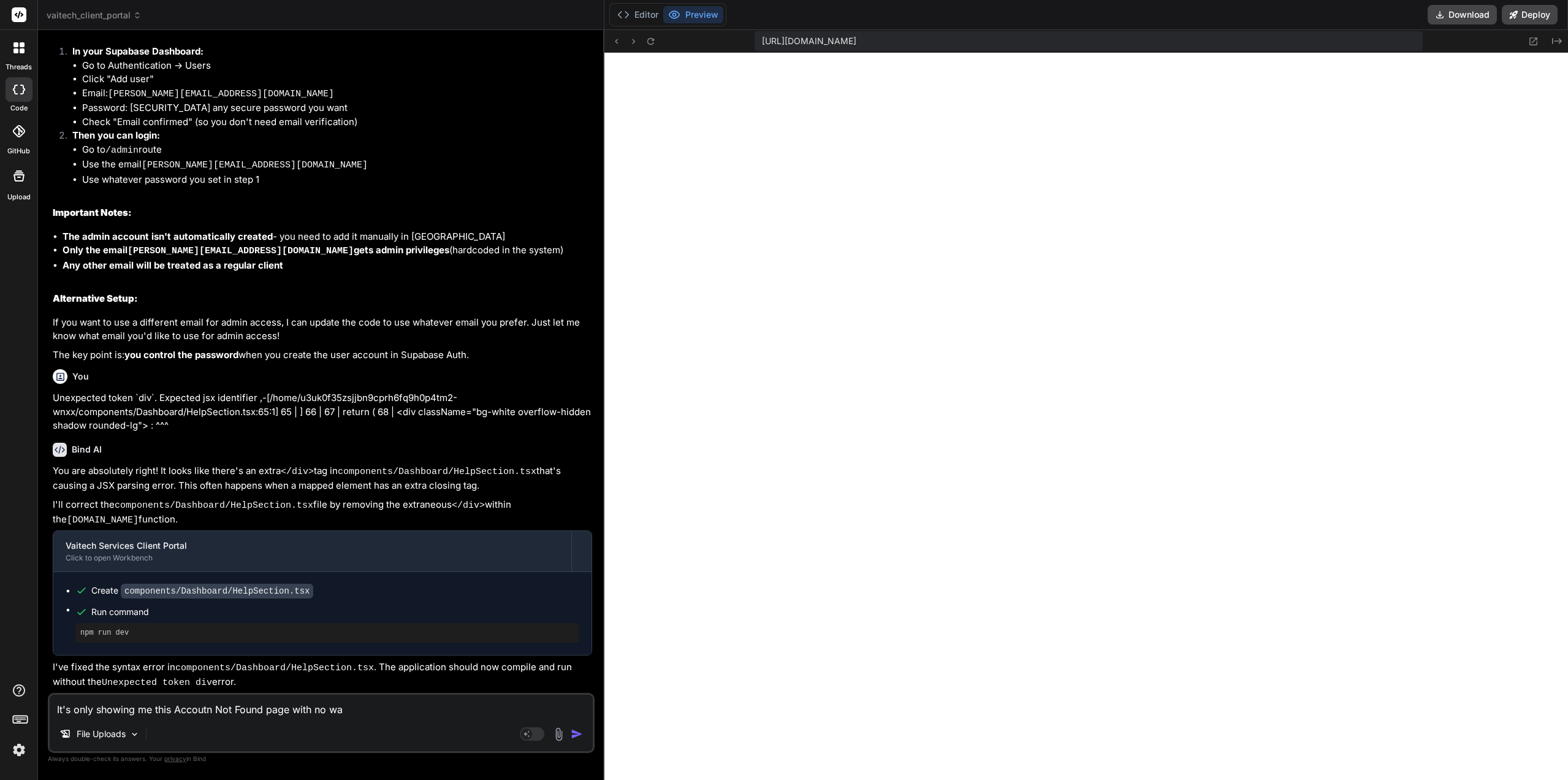
type textarea "x"
type textarea "It's only showing me this Accoutn Not Found page with no way"
type textarea "x"
type textarea "It's only showing me this Accoutn Not Found page with no way t"
type textarea "x"
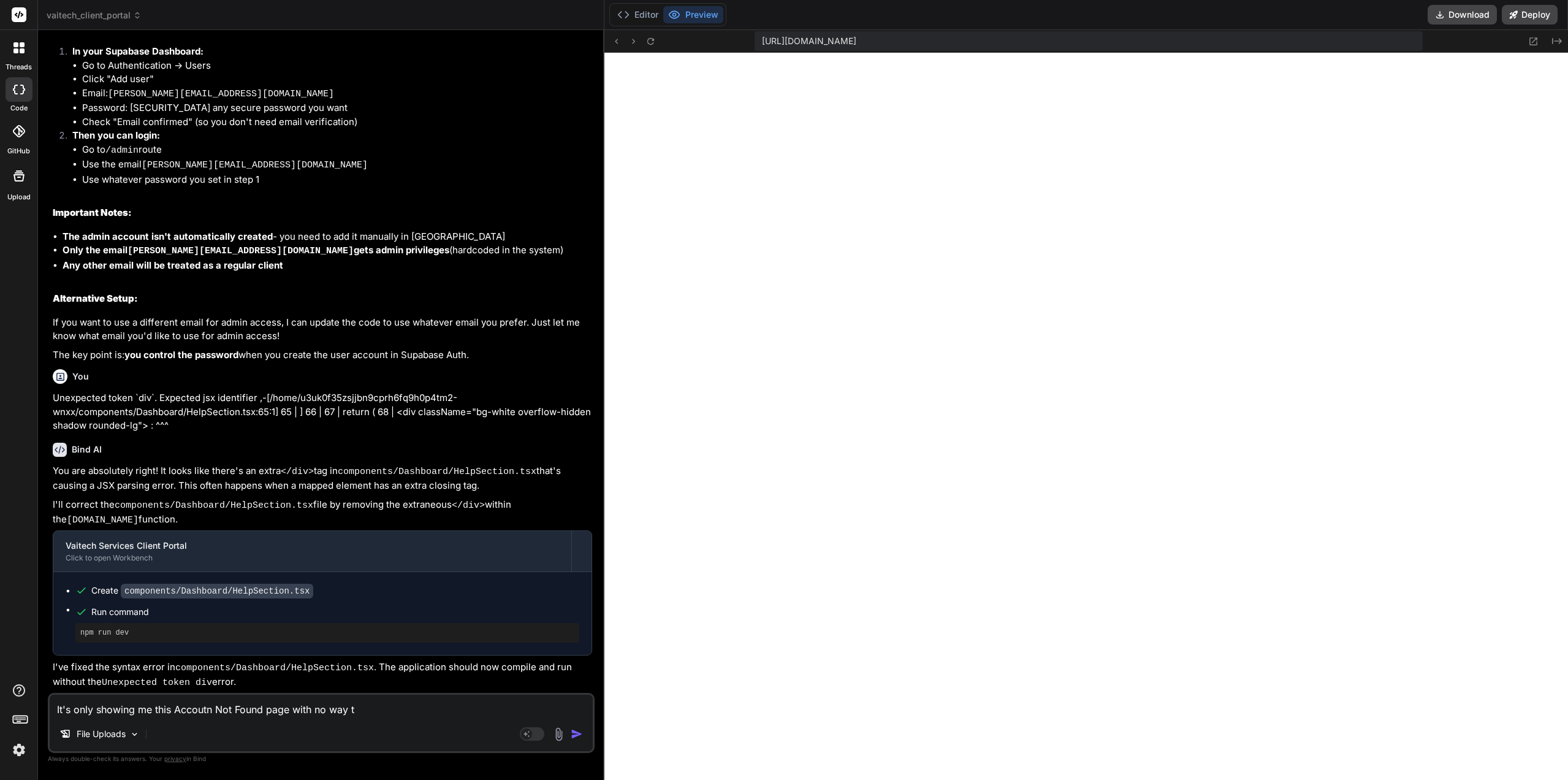
type textarea "It's only showing me this Accoutn Not Found page with no way to"
type textarea "x"
type textarea "It's only showing me this Accoutn Not Found page with no way to"
type textarea "x"
type textarea "It's only showing me this Accoutn Not Found page with no way to g"
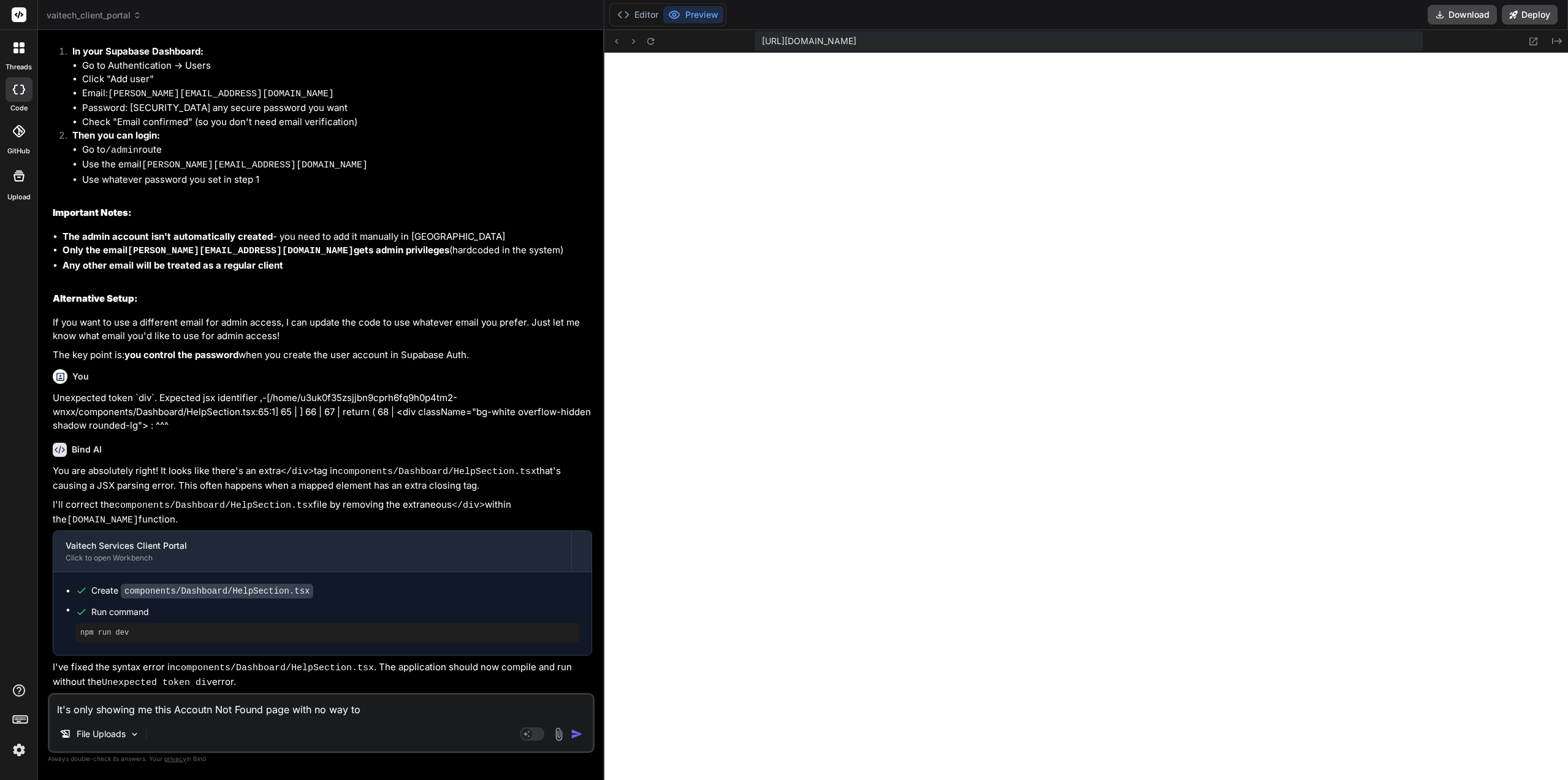
type textarea "x"
type textarea "It's only showing me this Accoutn Not Found page with no way to ge"
type textarea "x"
type textarea "It's only showing me this Accoutn Not Found page with no way to get"
type textarea "x"
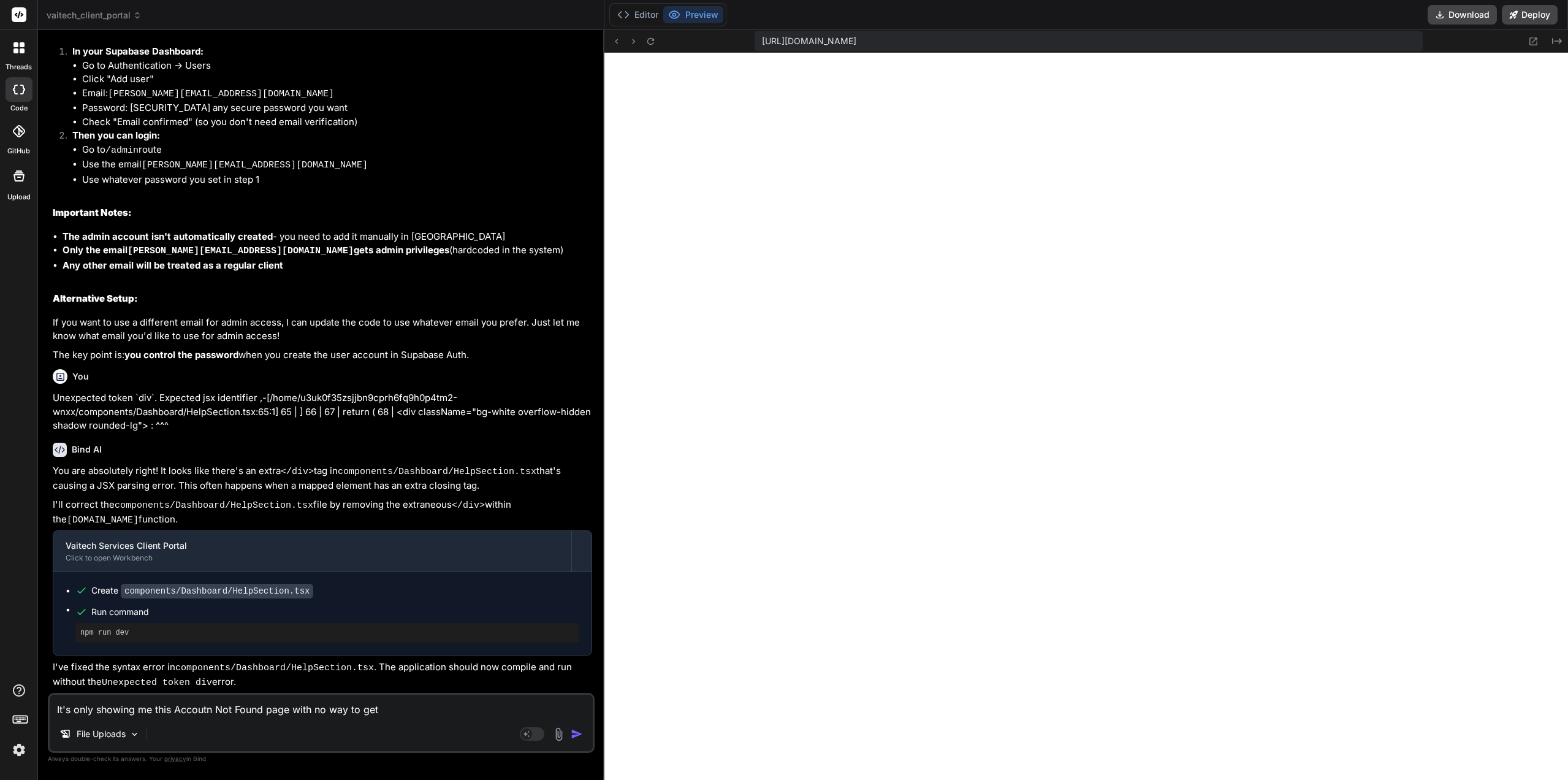
type textarea "It's only showing me this Accoutn Not Found page with no way to get"
type textarea "x"
type textarea "It's only showing me this Accoutn Not Found page with no way to get a"
type textarea "x"
type textarea "It's only showing me this Accoutn Not Found page with no way to get ac"
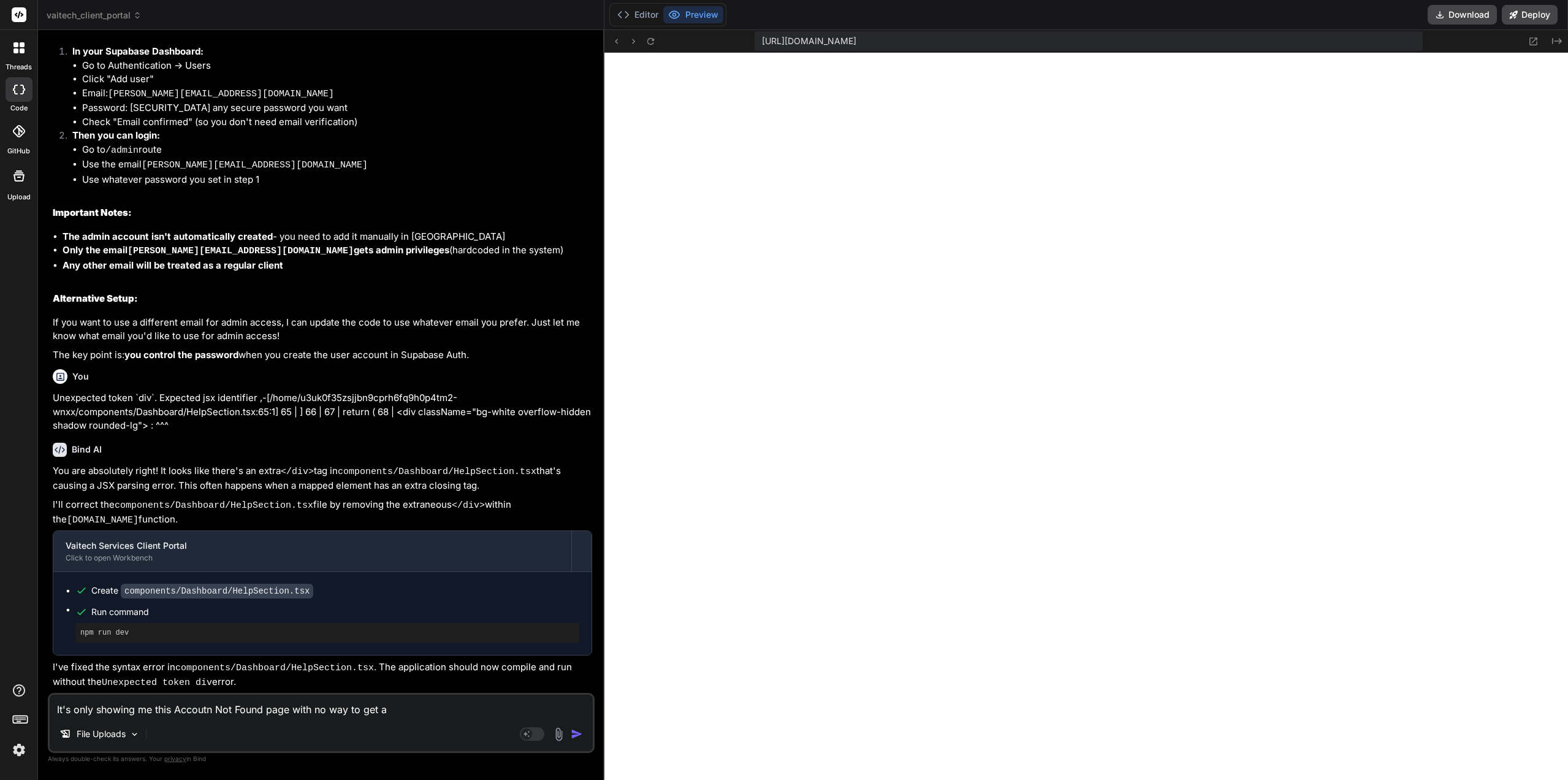
type textarea "x"
type textarea "It's only showing me this Accoutn Not Found page with no way to get a"
type textarea "x"
type textarea "It's only showing me this Accoutn Not Found page with no way to get"
type textarea "x"
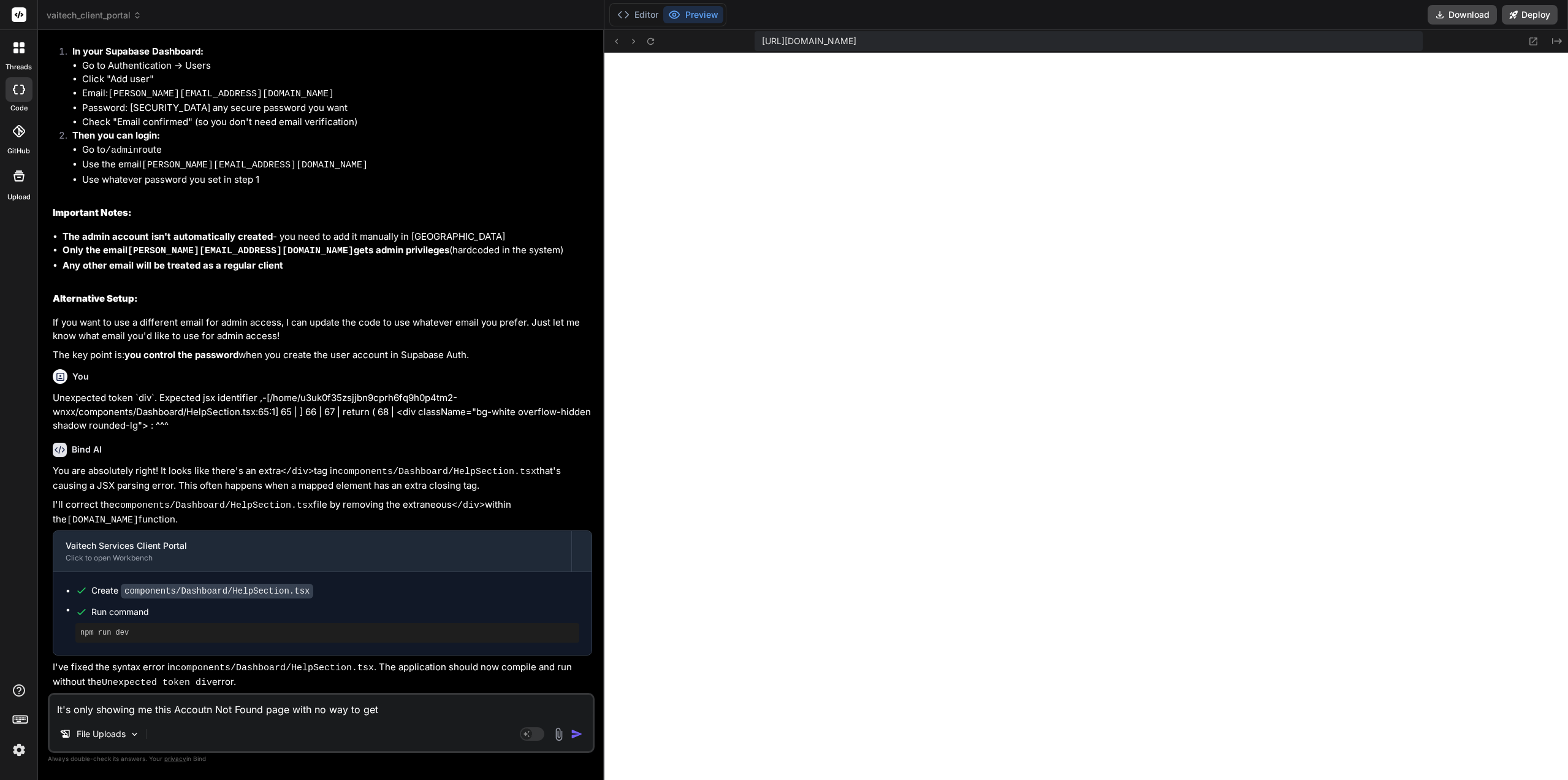
type textarea "It's only showing me this Accoutn Not Found page with no way to get b"
type textarea "x"
type textarea "It's only showing me this Accoutn Not Found page with no way to get ba"
type textarea "x"
type textarea "It's only showing me this Accoutn Not Found page with no way to get bac"
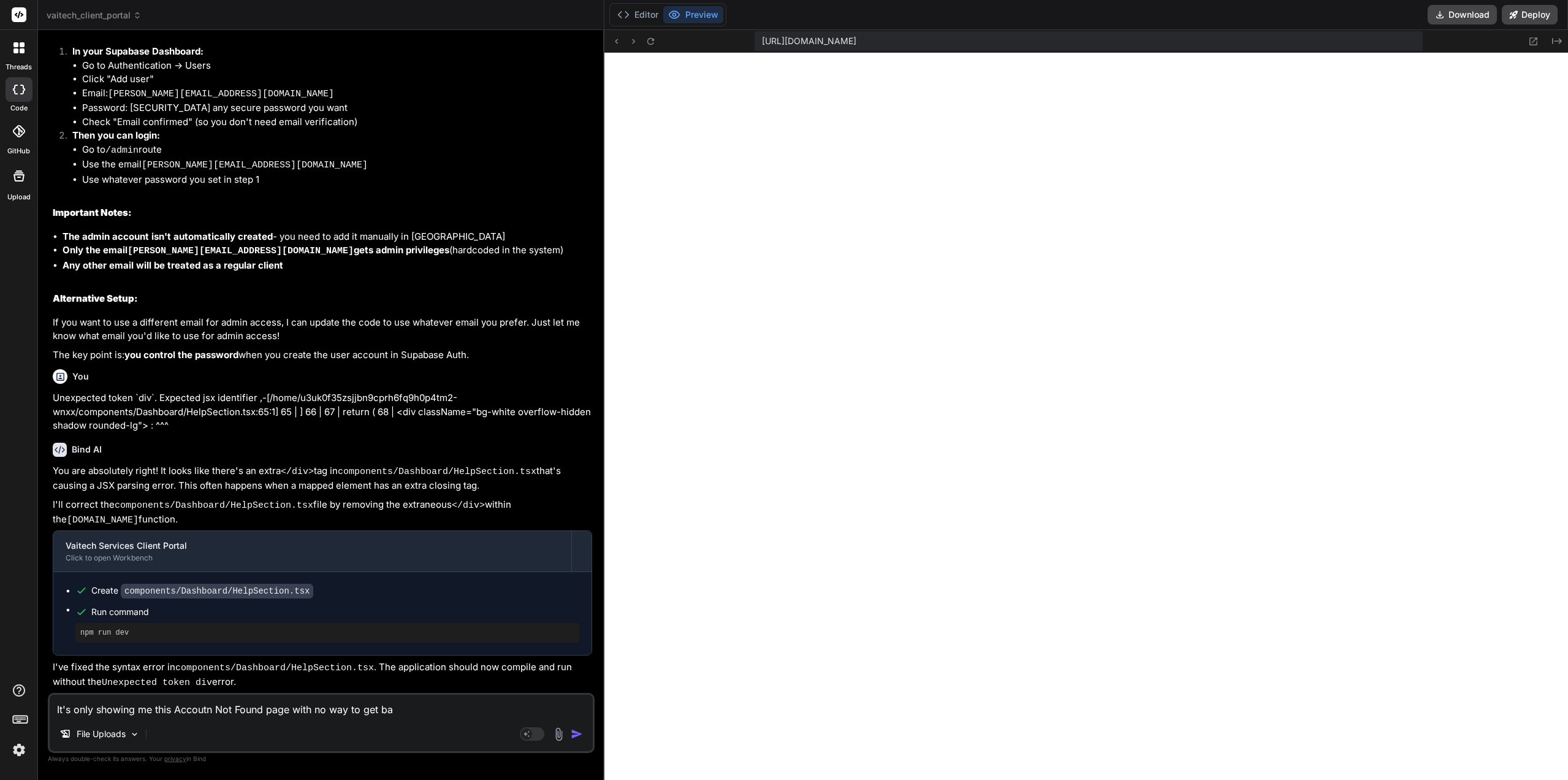
type textarea "x"
type textarea "It's only showing me this Accoutn Not Found page with no way to get back"
type textarea "x"
type textarea "It's only showing me this Accoutn Not Found page with no way to get back"
type textarea "x"
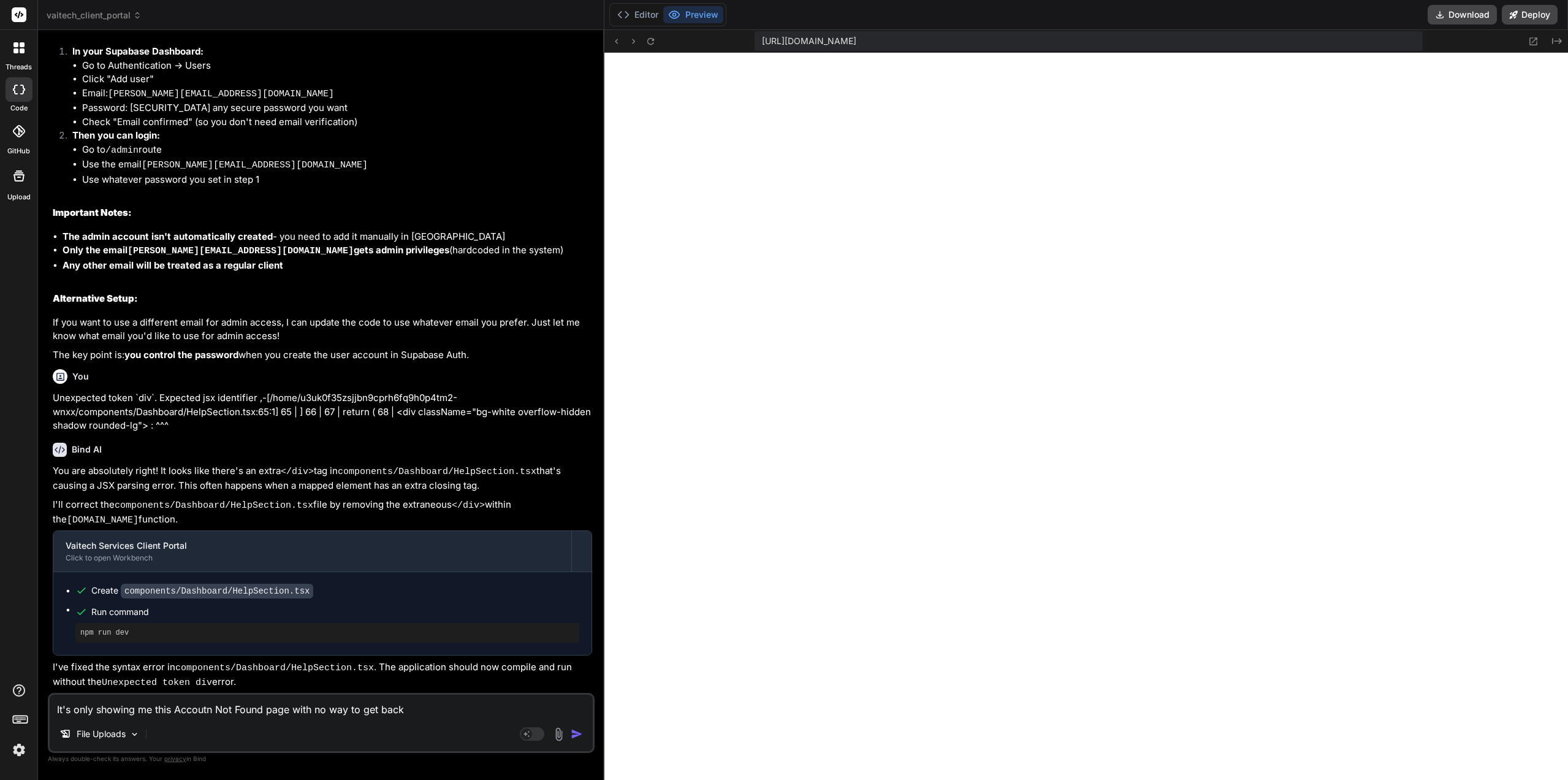
type textarea "It's only showing me this Accoutn Not Found page with no way to get back t"
type textarea "x"
type textarea "It's only showing me this Accoutn Not Found page with no way to get back to"
type textarea "x"
type textarea "It's only showing me this Accoutn Not Found page with no way to get back to"
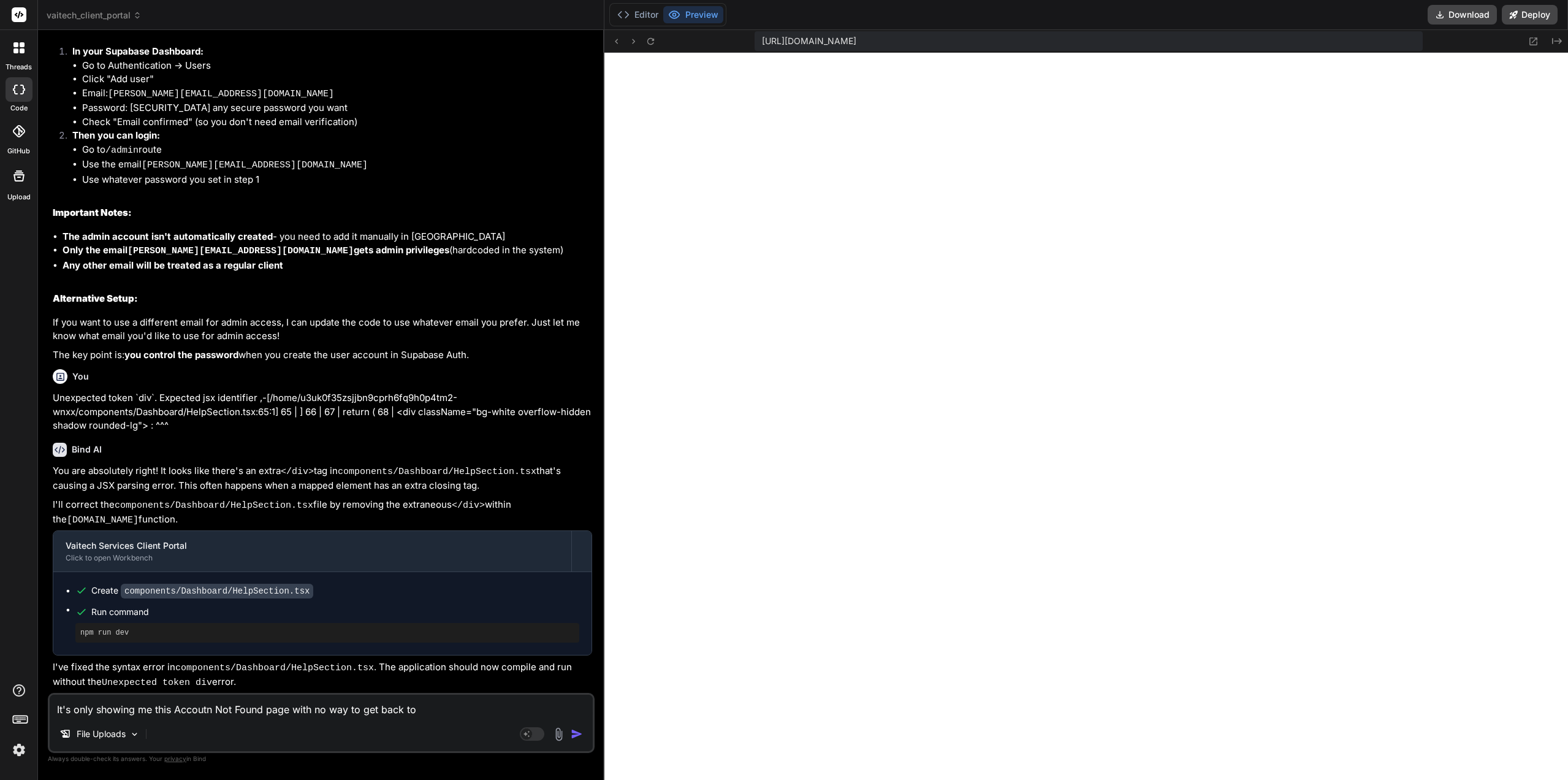
type textarea "x"
type textarea "It's only showing me this Accoutn Not Found page with no way to get back to l"
type textarea "x"
type textarea "It's only showing me this Accoutn Not Found page with no way to get back to lo"
type textarea "x"
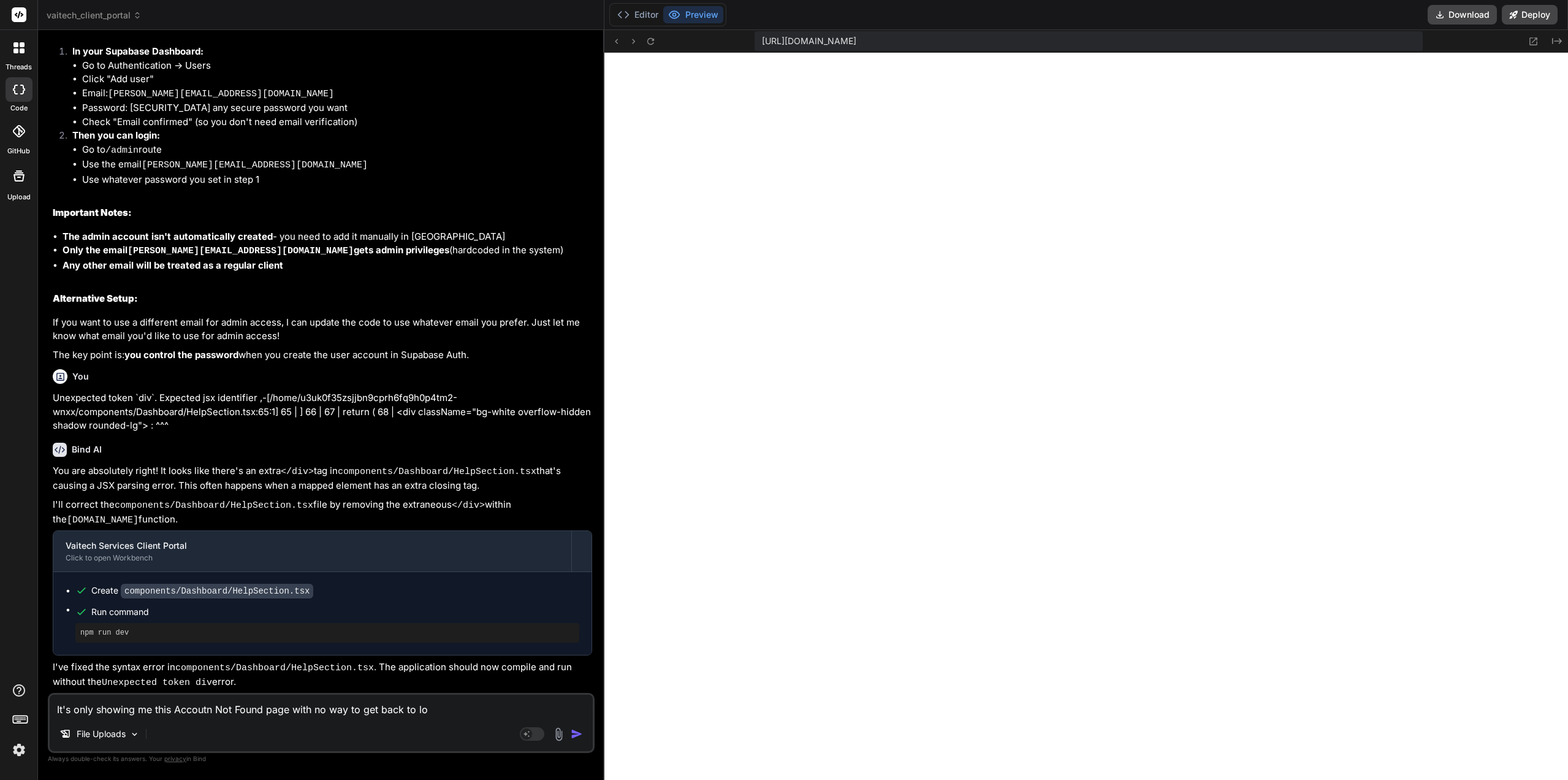
type textarea "It's only showing me this Accoutn Not Found page with no way to get back to log"
type textarea "x"
type textarea "It's only showing me this Accoutn Not Found page with no way to get back to logi"
type textarea "x"
type textarea "It's only showing me this Accoutn Not Found page with no way to get back to log…"
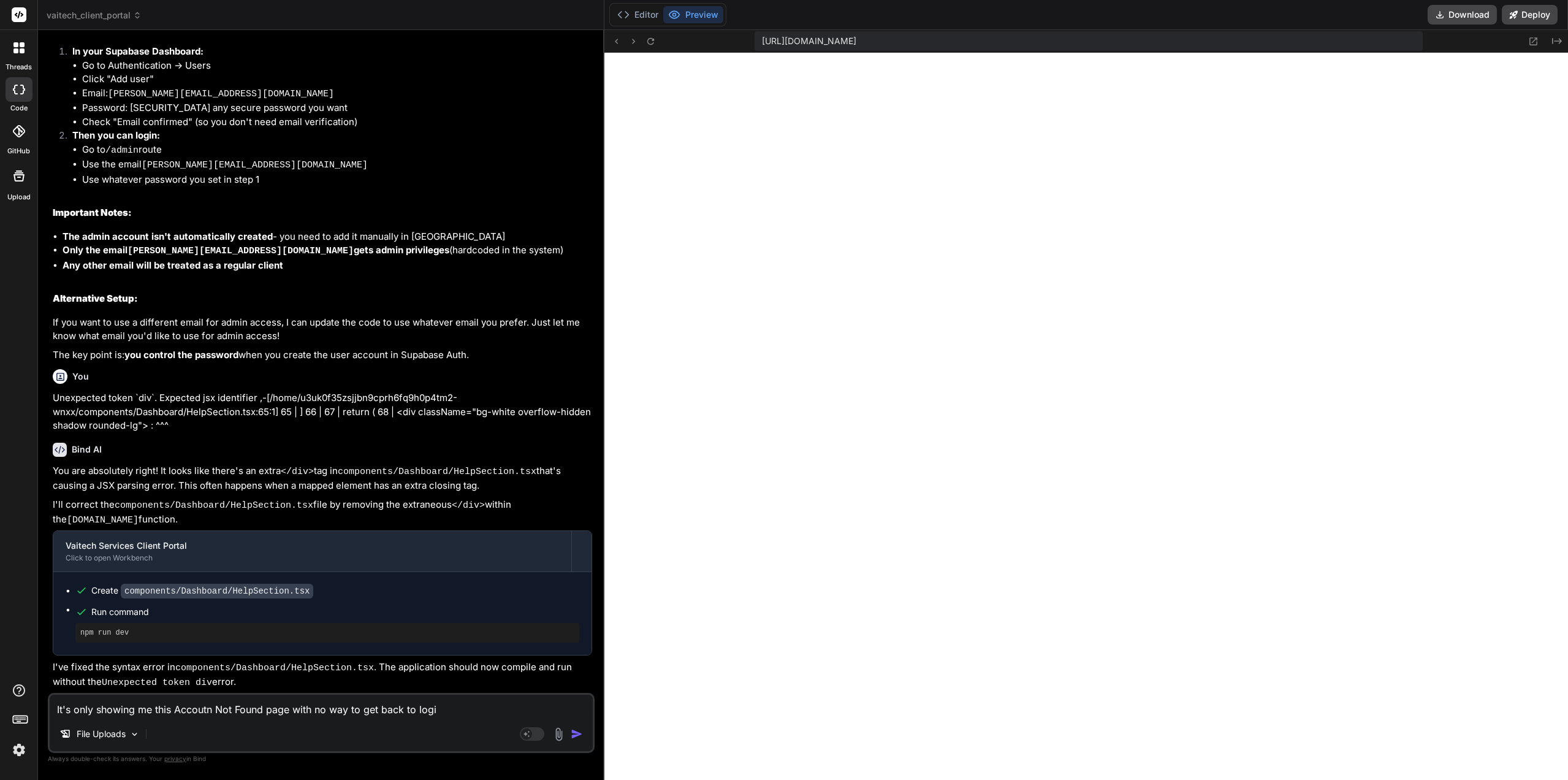
type textarea "x"
type textarea "It's only showing me this Accoutn Not Found page with no way to get back to log…"
type textarea "x"
type textarea "It's only showing me this Accoutn Not Found page with no way to get back to log…"
type textarea "x"
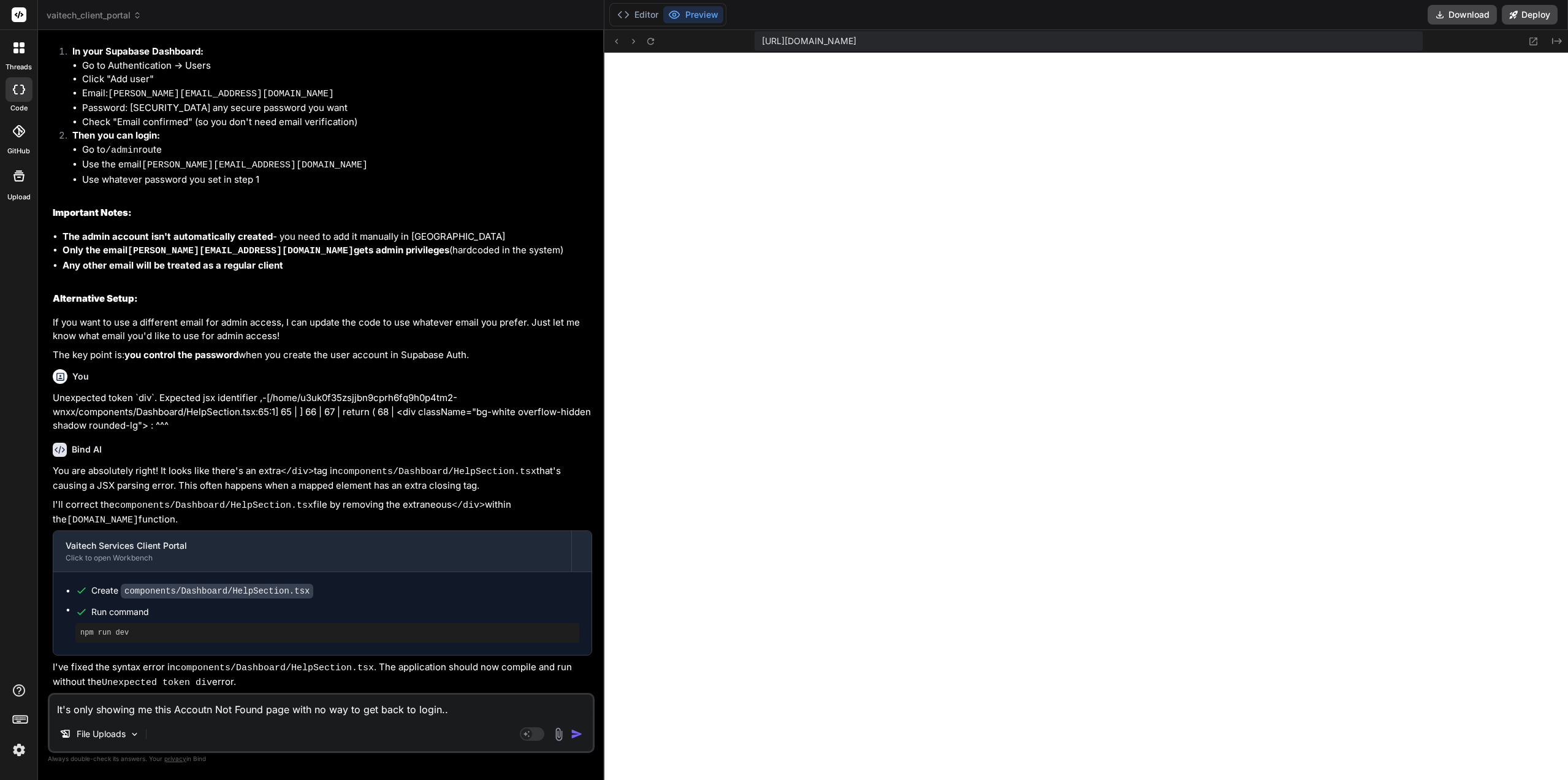
type textarea "It's only showing me this Accoutn Not Found page with no way to get back to log…"
type textarea "x"
type textarea "It's only showing me this Accoutn Not Found page with no way to get back to log…"
type textarea "x"
paste textarea "Account Not Found We couldn't find your business account. Please contact Vaitec…"
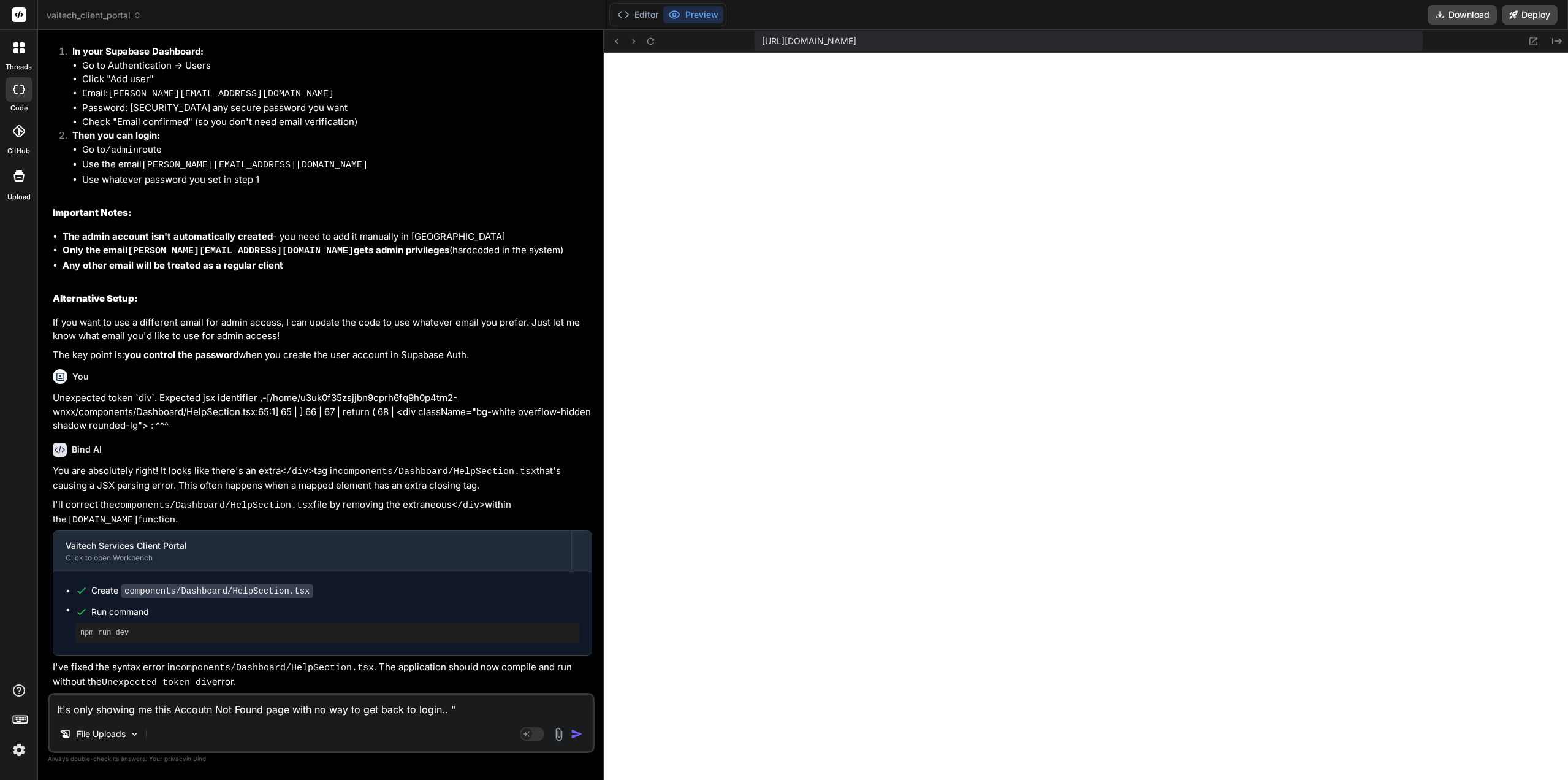
type textarea "It's only showing me this Accoutn Not Found page with no way to get back to log…"
type textarea "x"
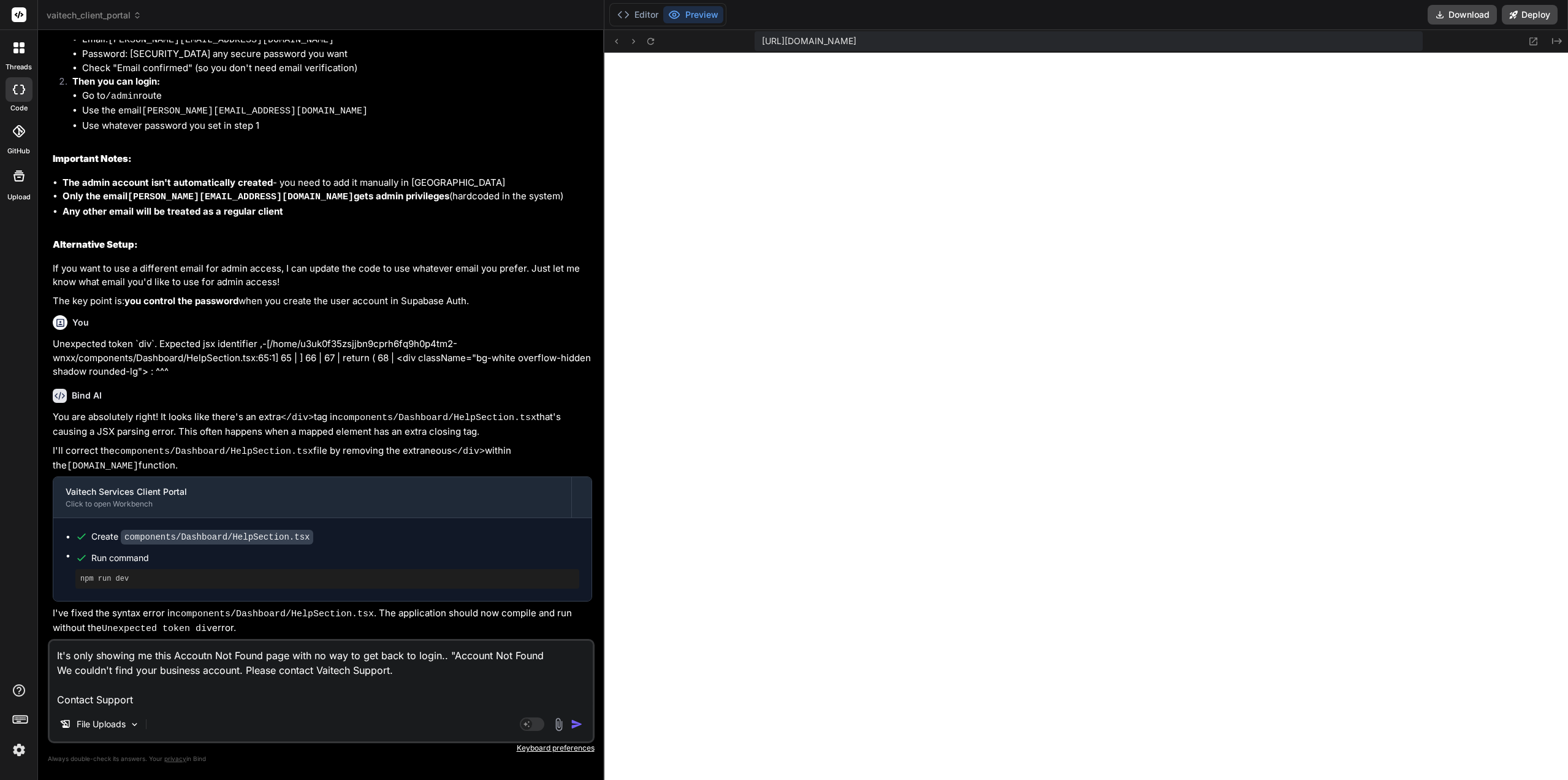
type textarea "It's only showing me this Accoutn Not Found page with no way to get back to log…"
type textarea "x"
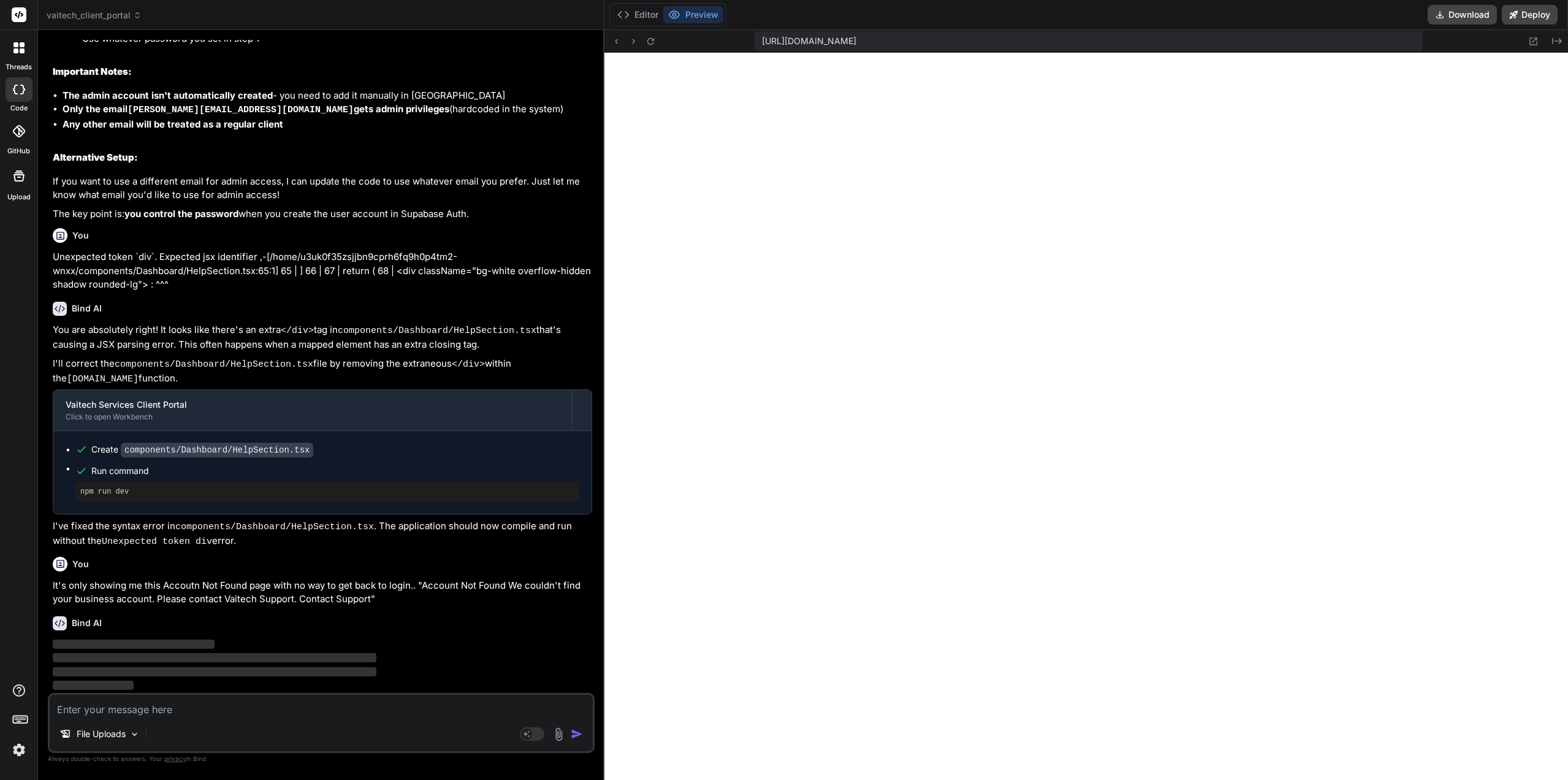
scroll to position [3504, 0]
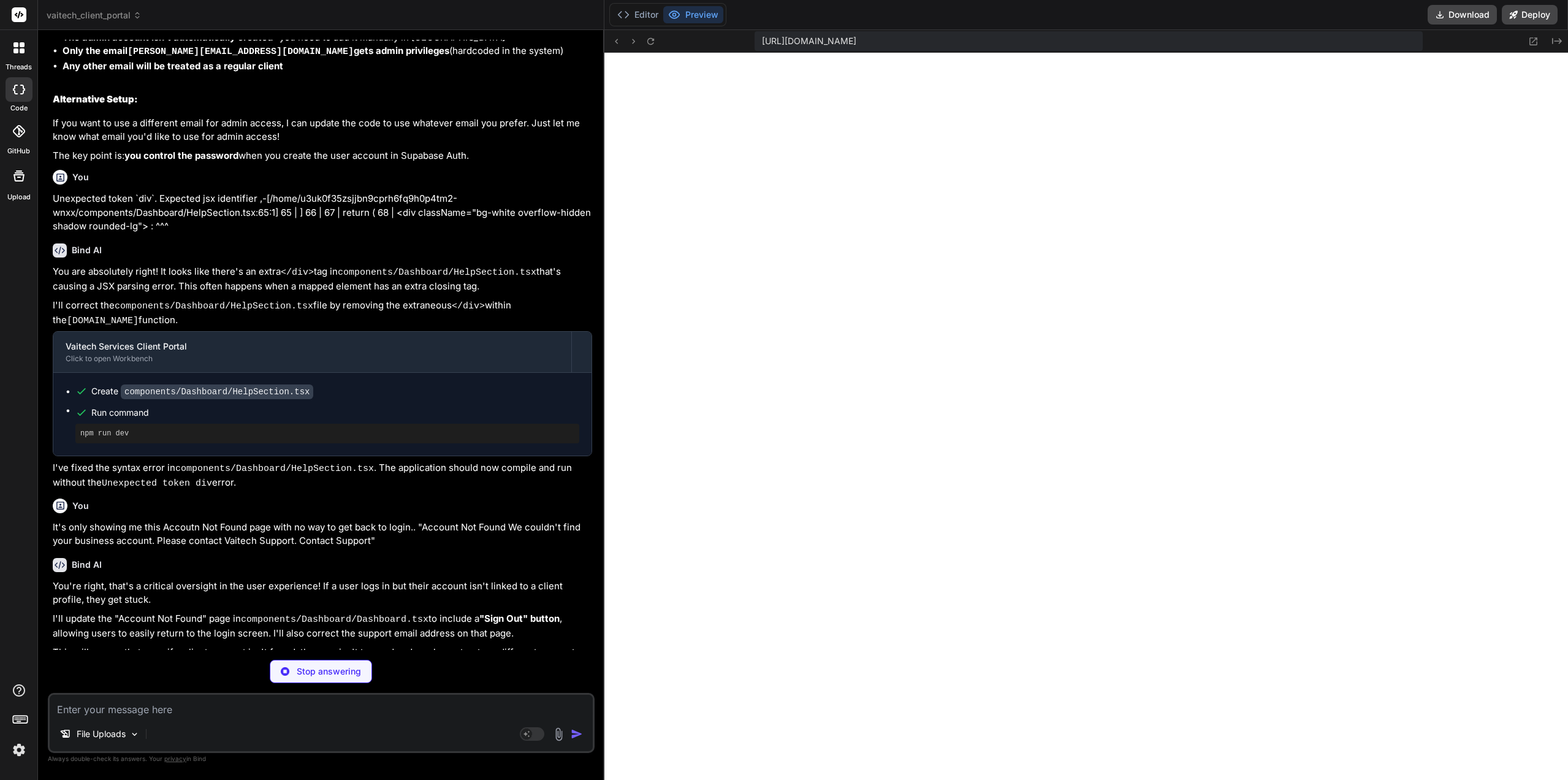
type textarea "x"
type textarea "}"
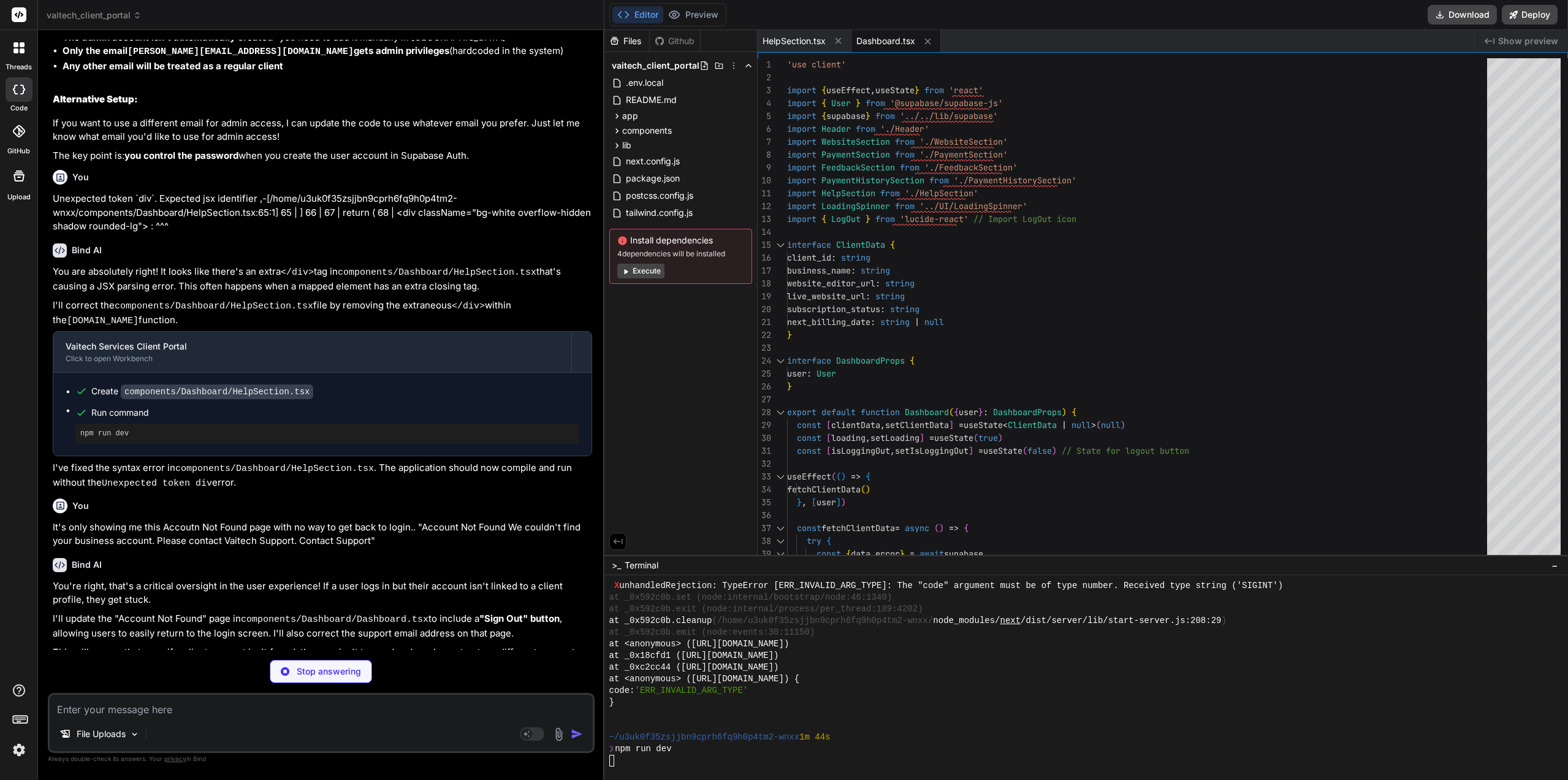
type textarea "x"
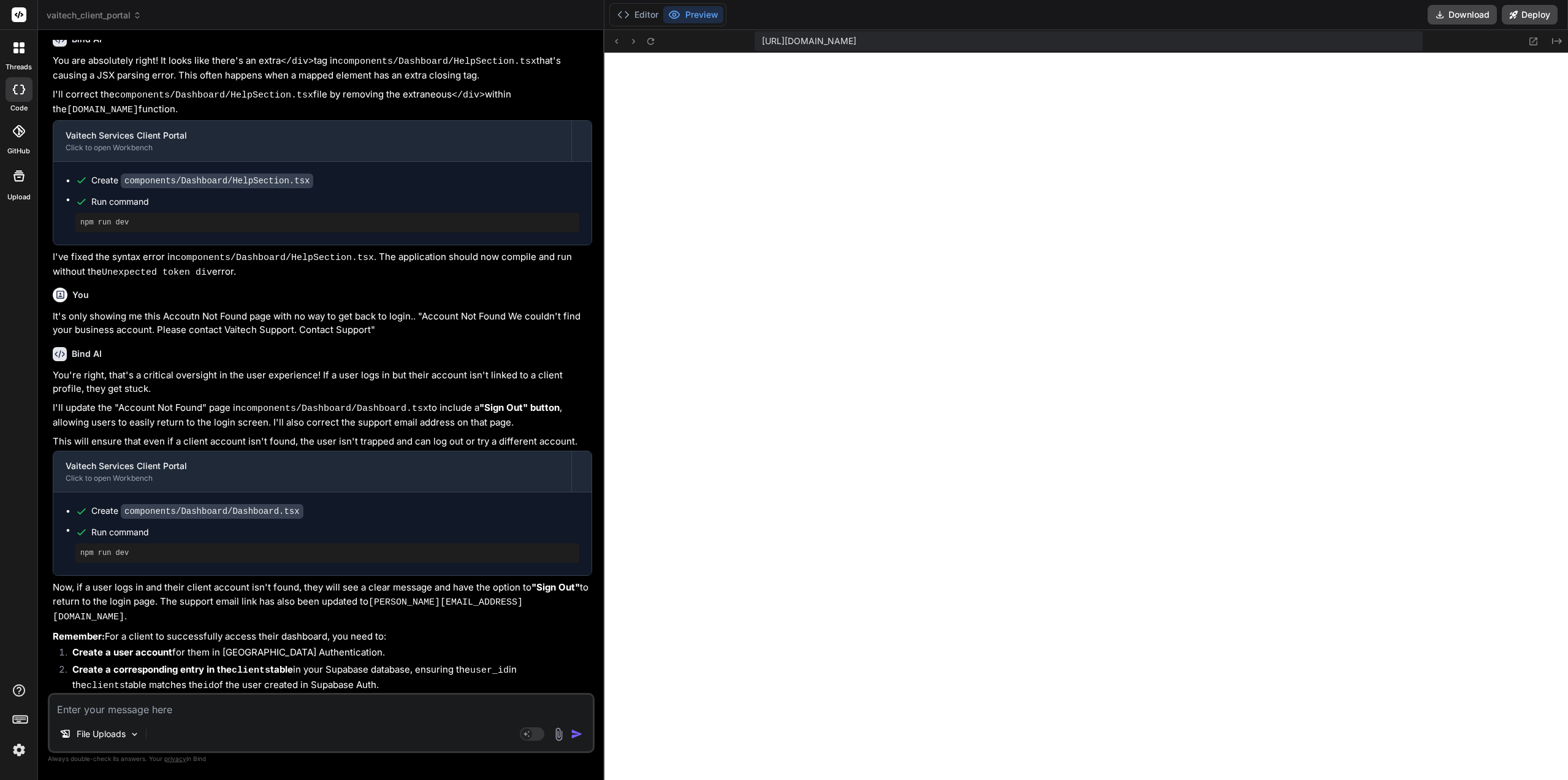
scroll to position [8004, 0]
click at [425, 575] on div "Create components/Dashboard/Dashboard.tsx Run command npm run dev" at bounding box center [322, 534] width 538 height 83
click at [261, 704] on textarea at bounding box center [321, 706] width 543 height 22
type textarea "T"
type textarea "x"
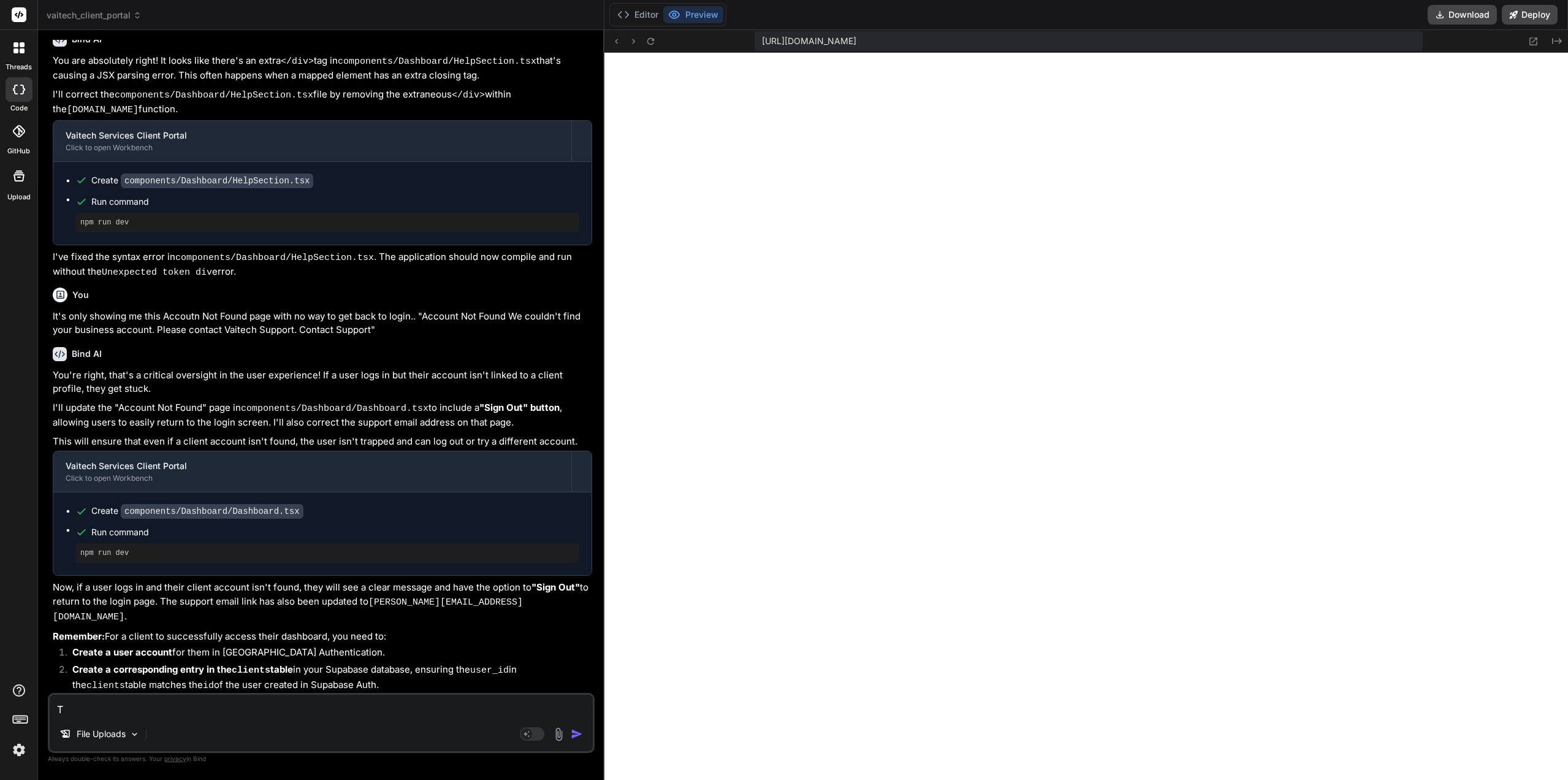
type textarea "Th"
type textarea "x"
type textarea "Tha"
type textarea "x"
click at [466, 723] on div "File Uploads" at bounding box center [321, 736] width 543 height 30
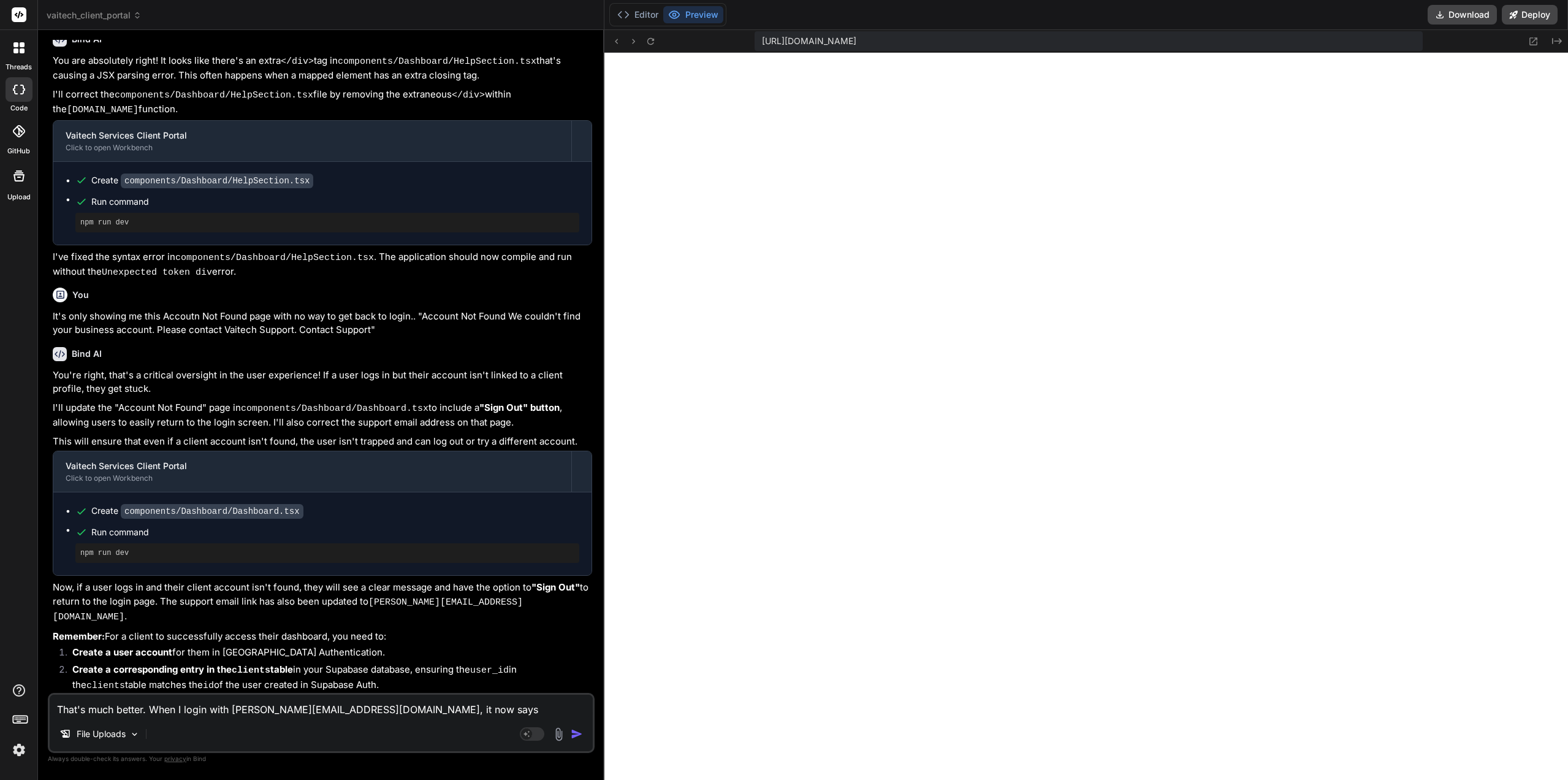
click at [467, 712] on textarea "That's much better. When I login with [PERSON_NAME][EMAIL_ADDRESS][DOMAIN_NAME]…" at bounding box center [321, 706] width 543 height 22
paste textarea "Account Not Found We couldn't find your business account linked to this login. …"
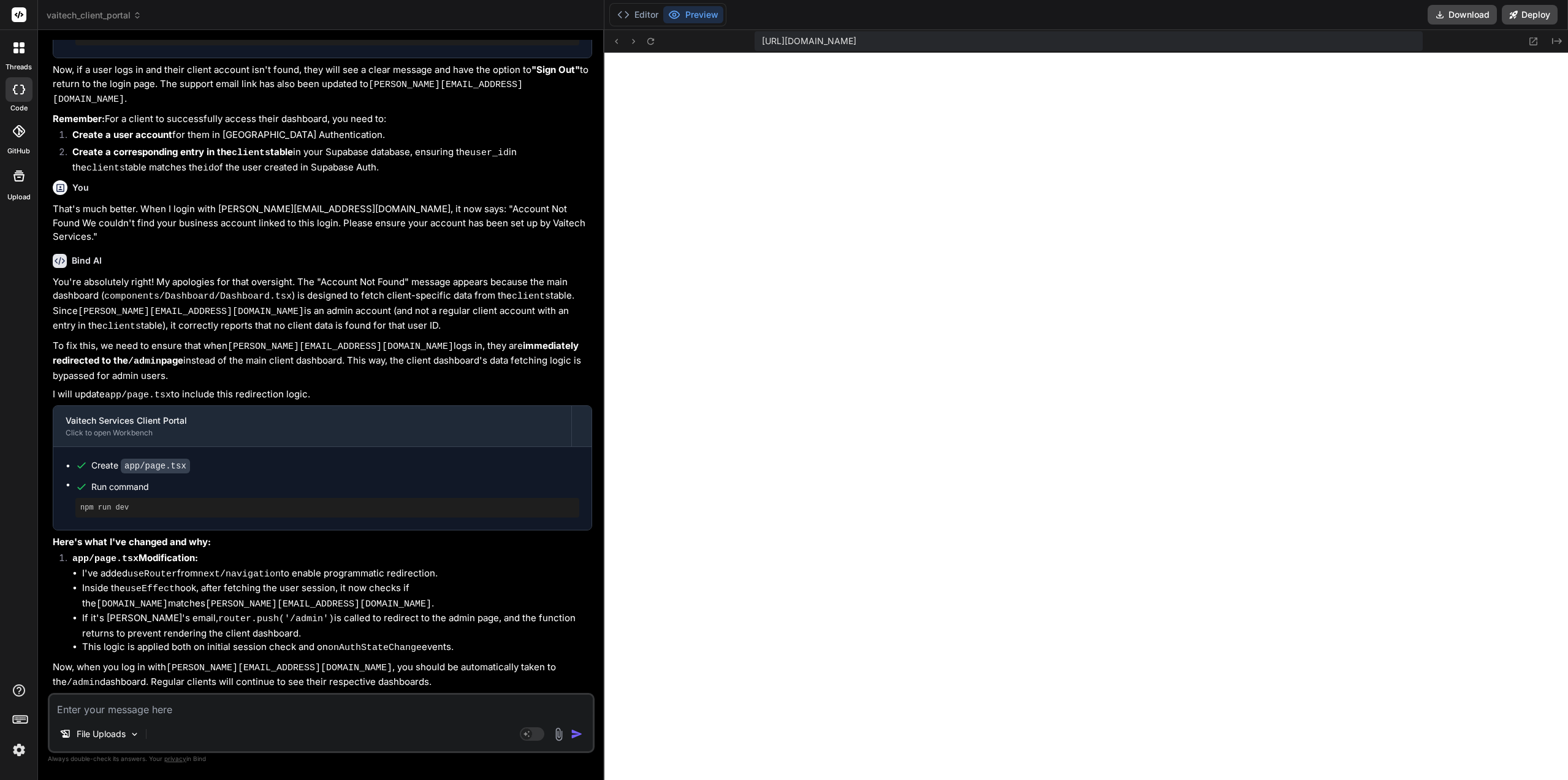
scroll to position [11651, 0]
click at [193, 703] on textarea at bounding box center [321, 706] width 543 height 22
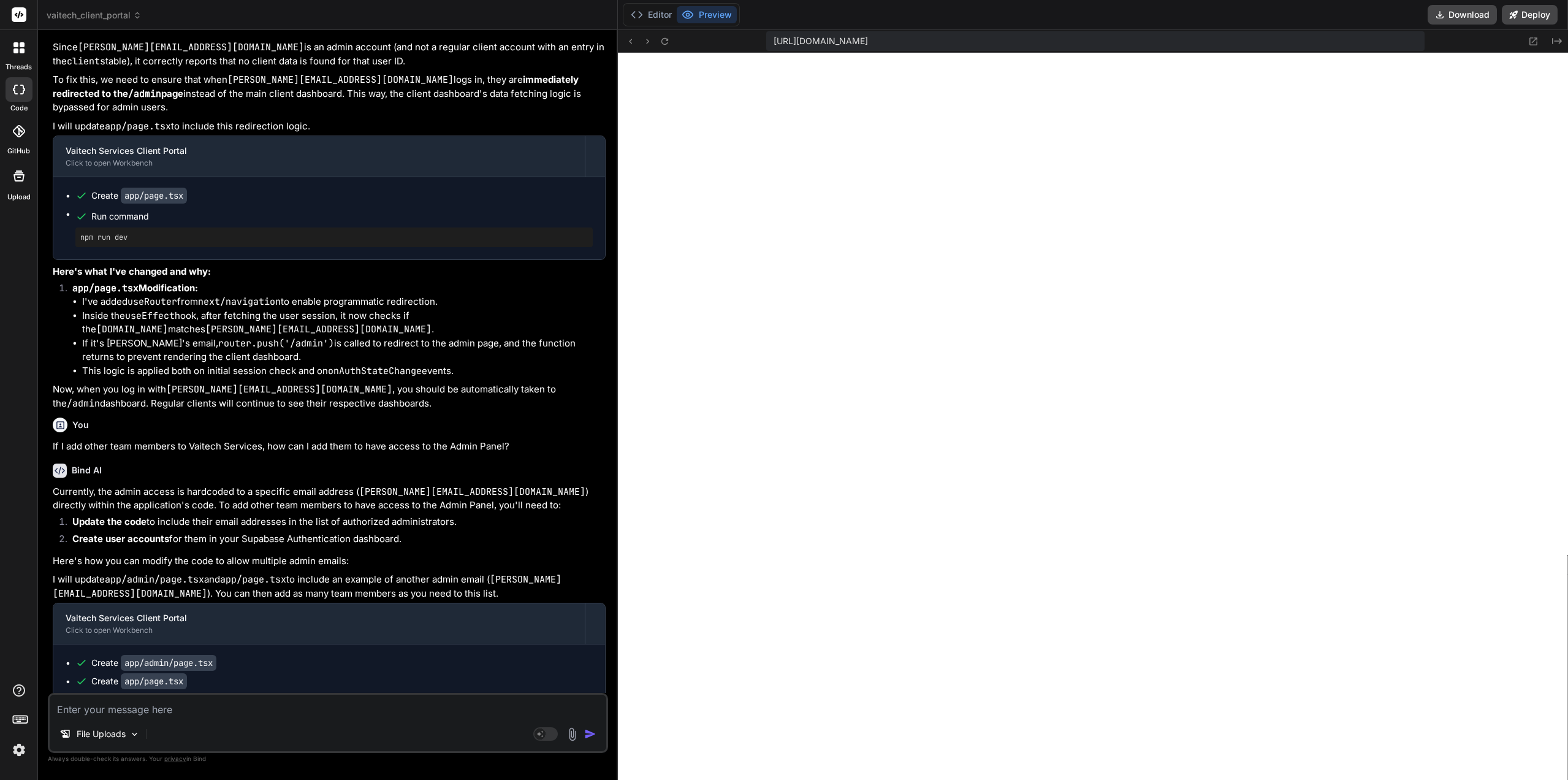
scroll to position [4528, 0]
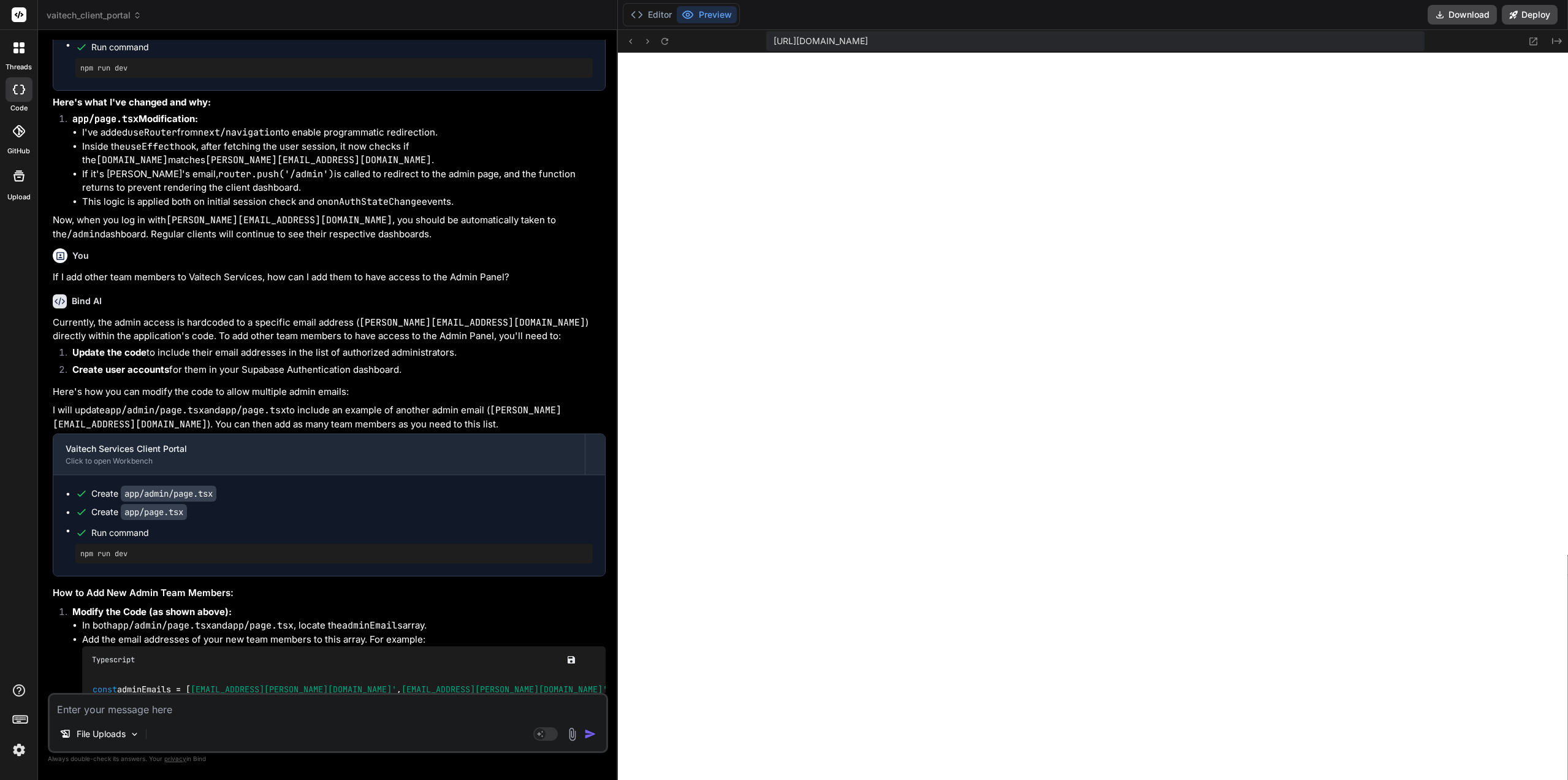
drag, startPoint x: 342, startPoint y: 469, endPoint x: 344, endPoint y: 485, distance: 16.1
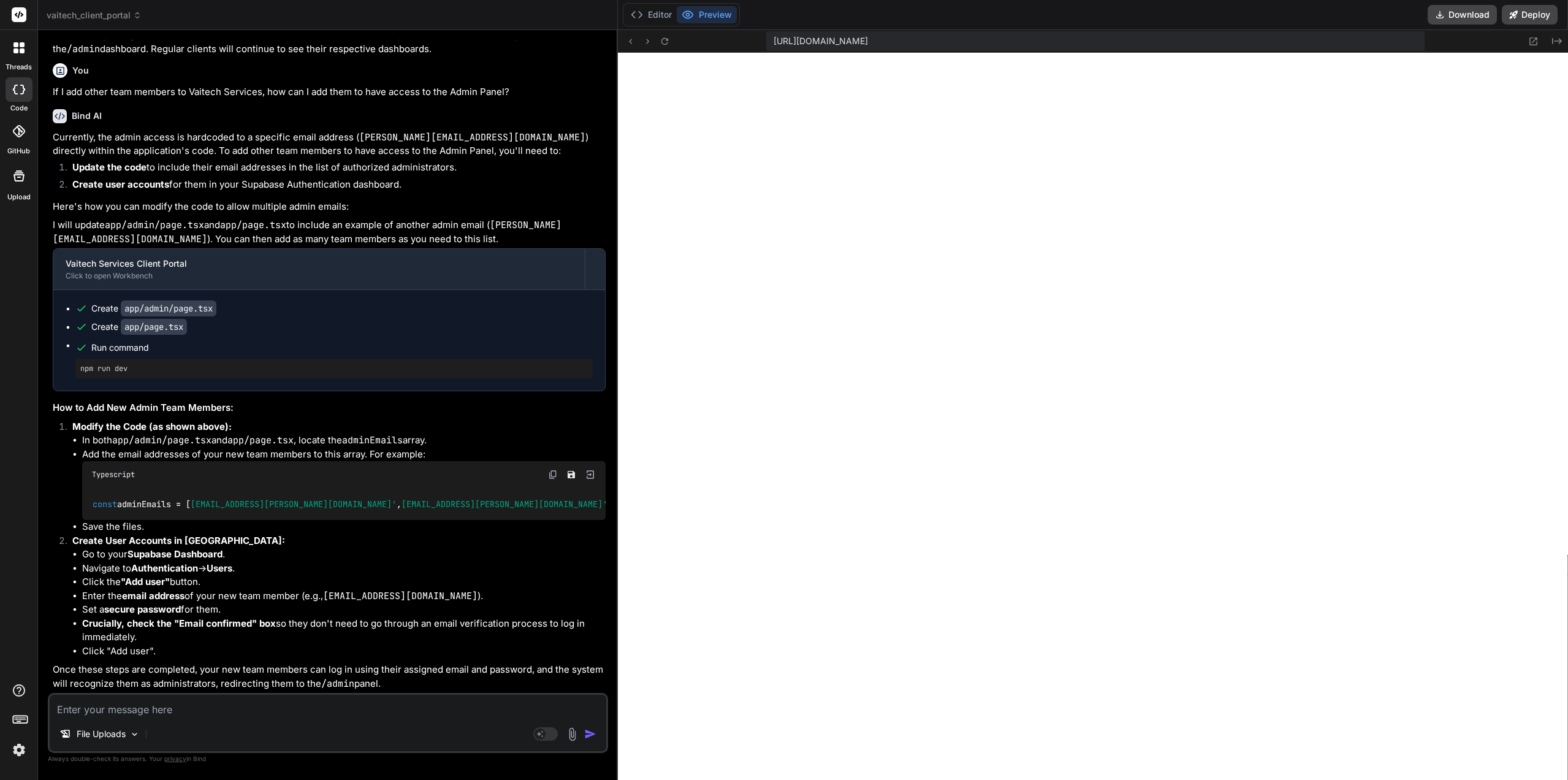
scroll to position [4900, 0]
click at [147, 715] on textarea at bounding box center [328, 706] width 557 height 22
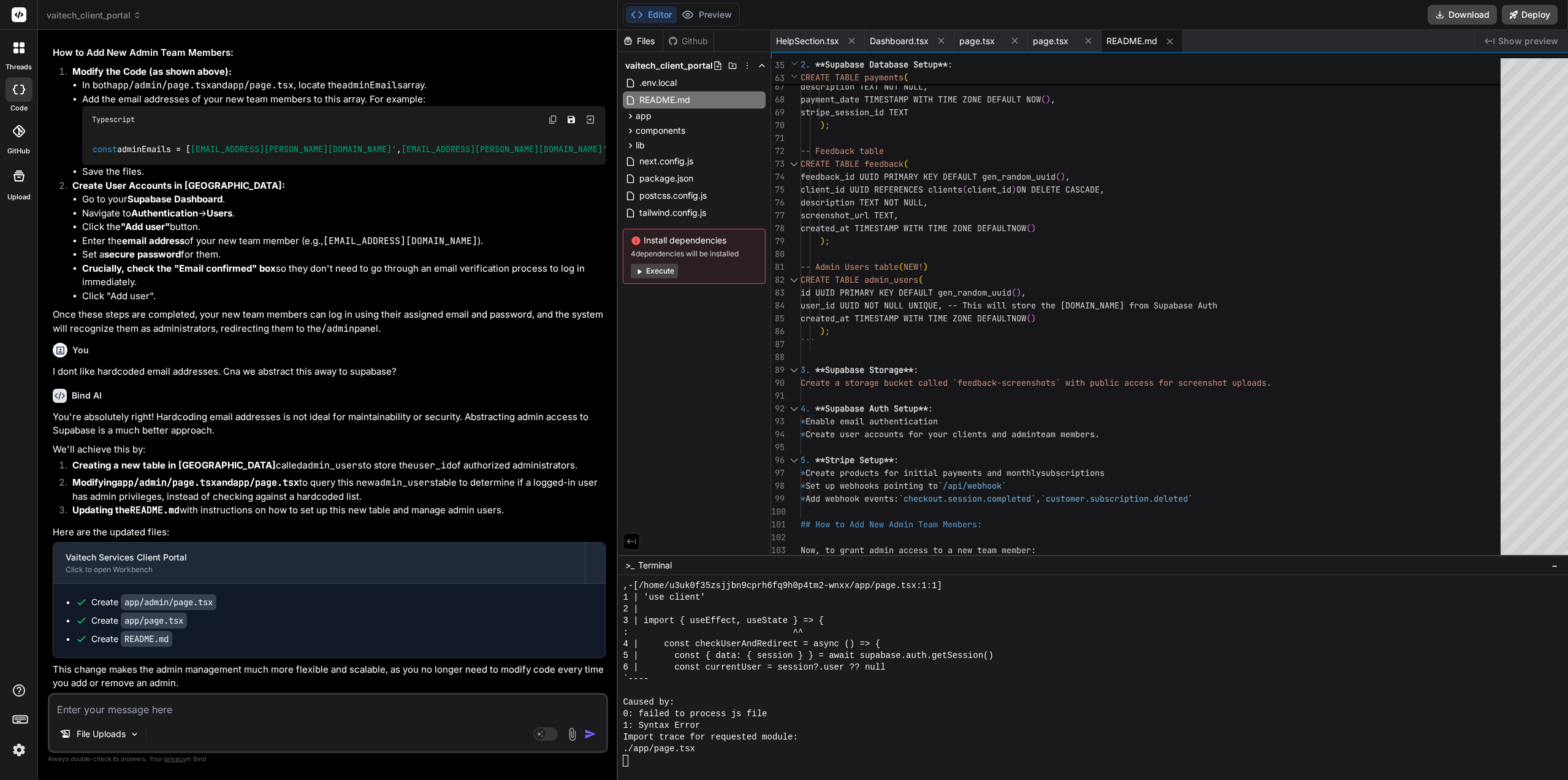
scroll to position [0, 0]
click at [837, 331] on div "client_id UUID REFERENCES clients ( client_id ) ON DELETE CASCADE, amount DECIM…" at bounding box center [1154, 29] width 707 height 1597
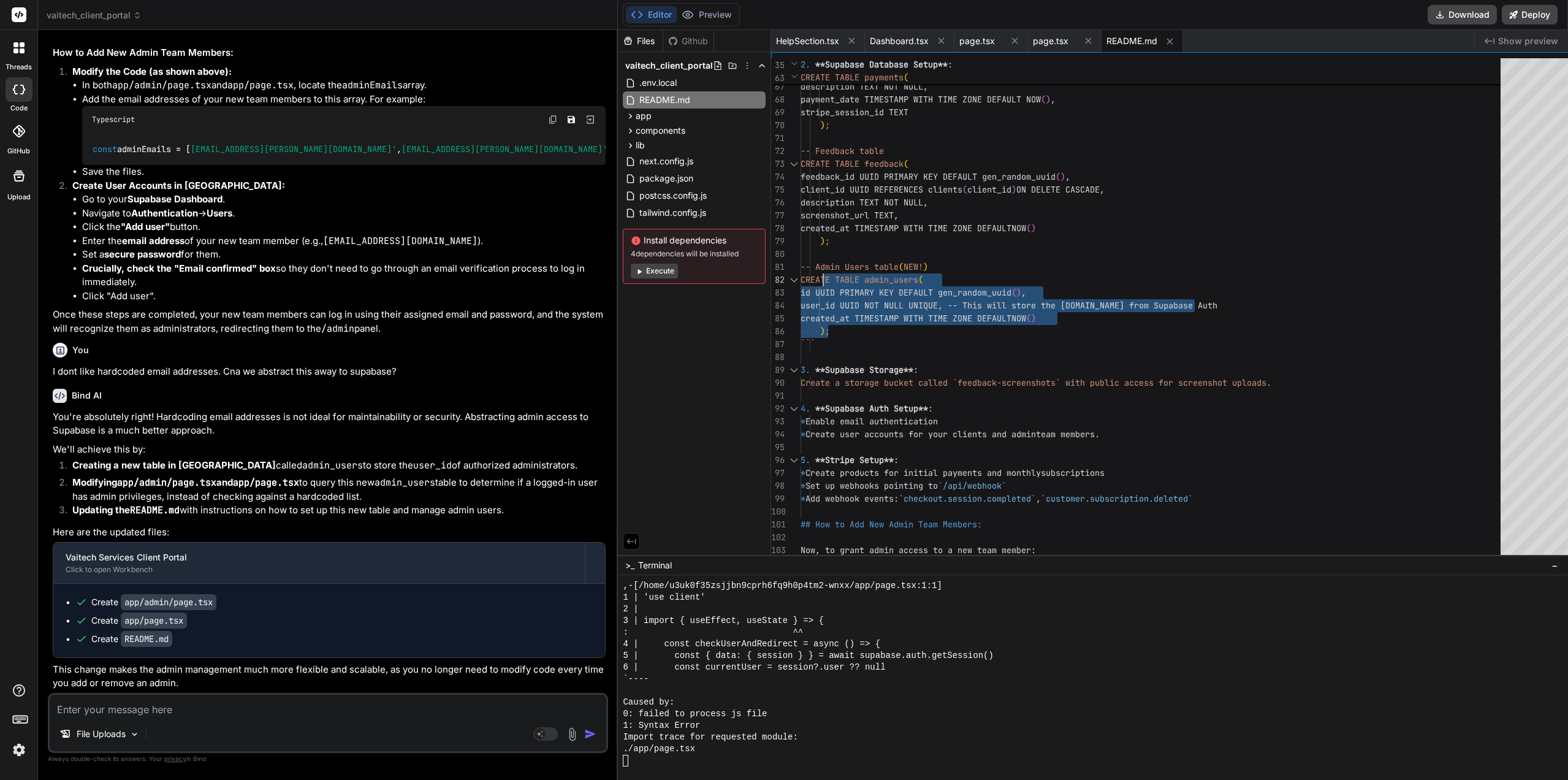
drag, startPoint x: 837, startPoint y: 329, endPoint x: 809, endPoint y: 279, distance: 57.3
click at [809, 279] on div "client_id UUID REFERENCES clients ( client_id ) ON DELETE CASCADE, amount DECIM…" at bounding box center [1154, 29] width 707 height 1597
click at [232, 708] on textarea at bounding box center [328, 706] width 557 height 22
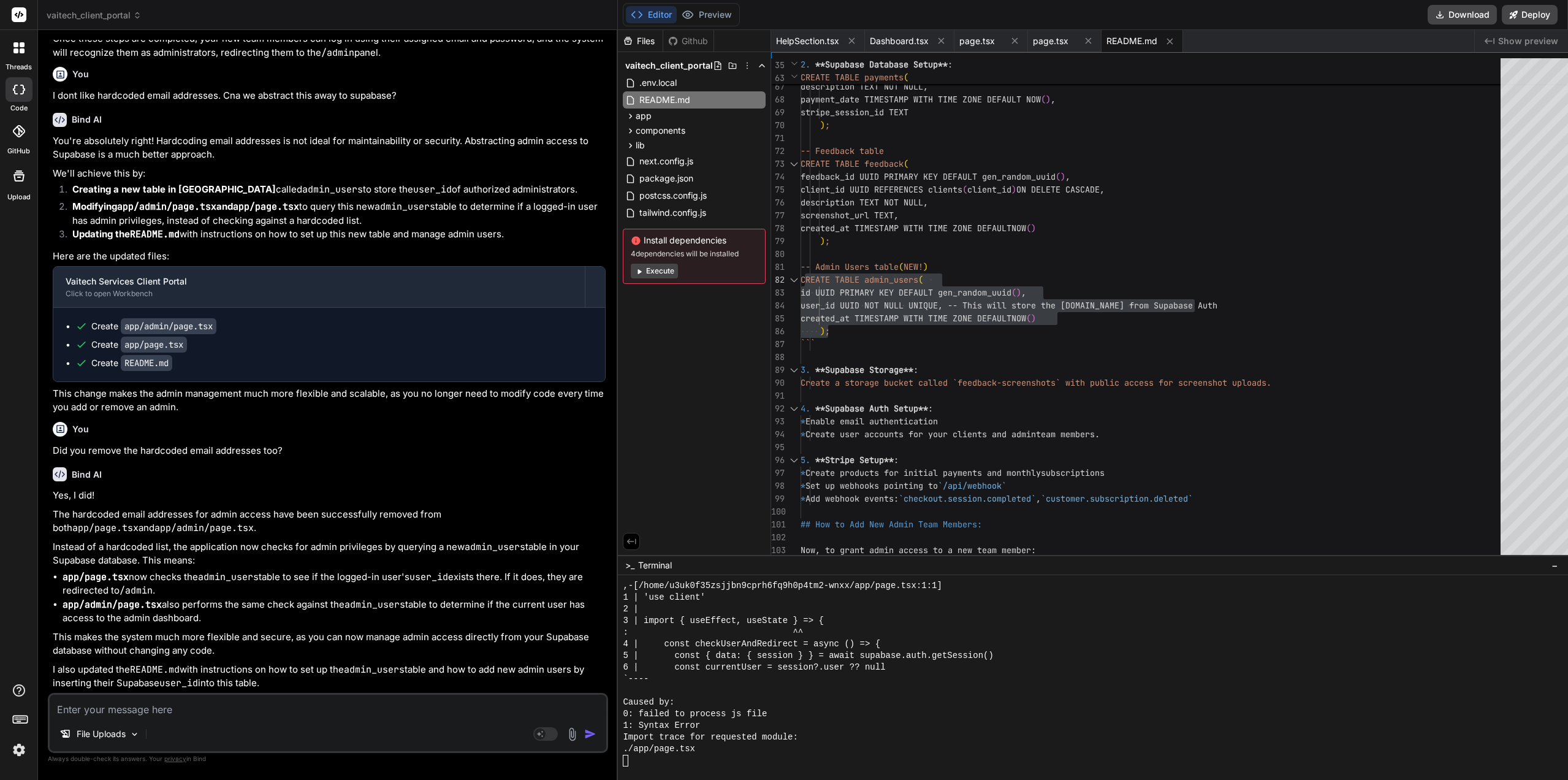
scroll to position [5531, 0]
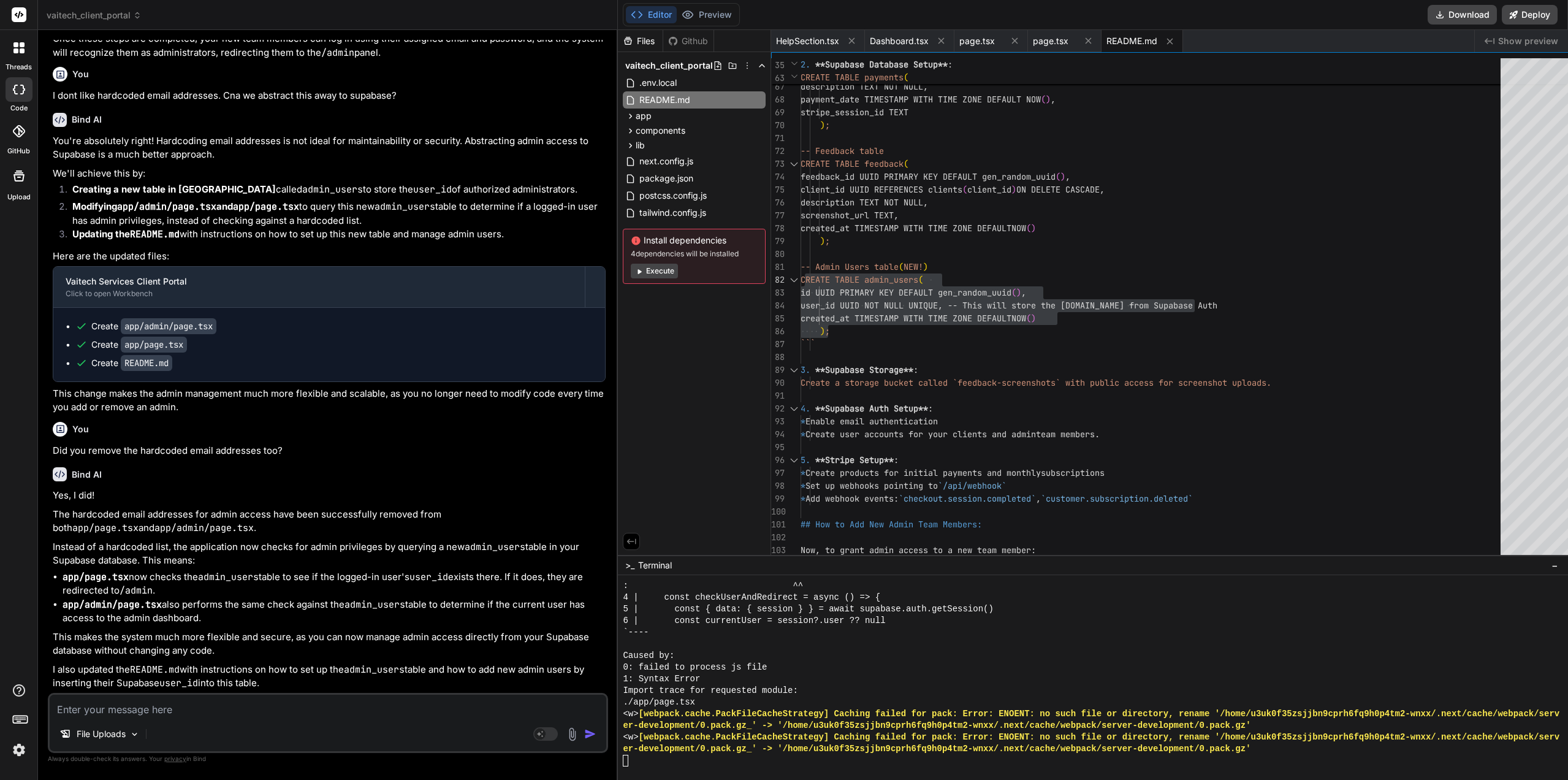
click at [706, 23] on div "Editor Preview" at bounding box center [681, 14] width 117 height 23
click at [707, 18] on button "Preview" at bounding box center [707, 14] width 60 height 17
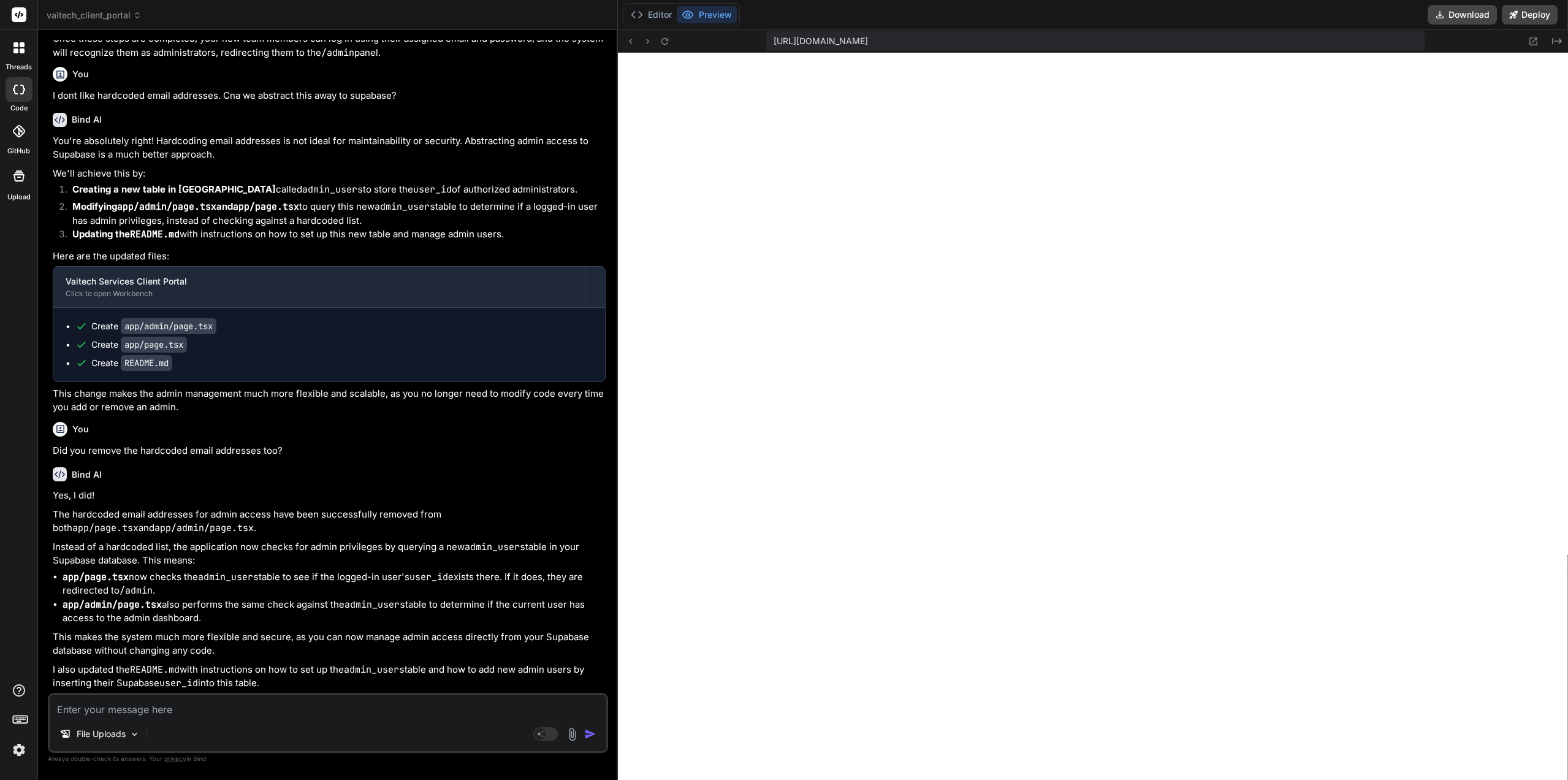
click at [176, 708] on textarea at bounding box center [328, 706] width 557 height 22
paste textarea "./app/page.tsx NonErrorEmittedError: (Emitted value instead of an instance of E…"
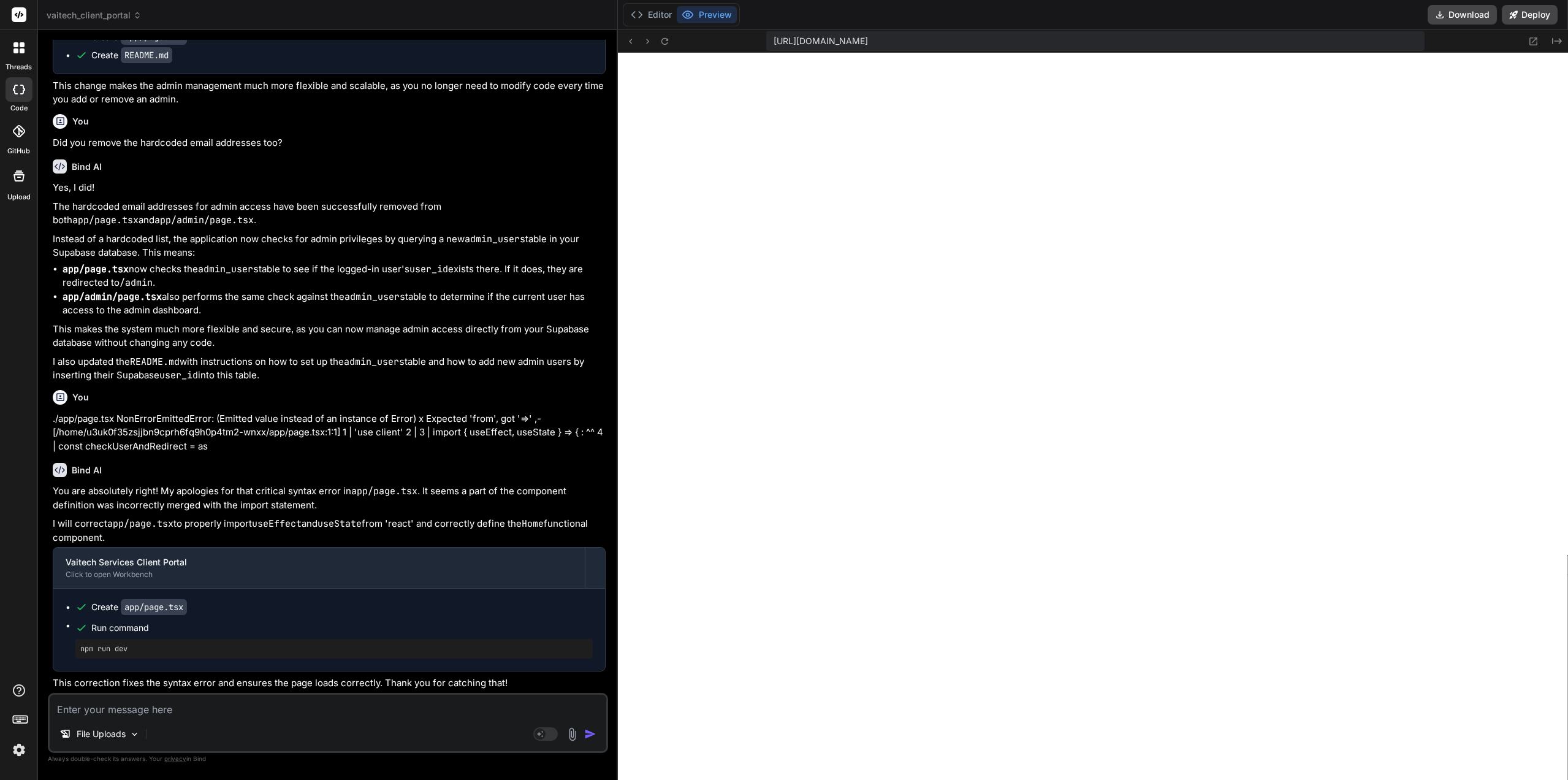
scroll to position [5839, 0]
drag, startPoint x: 334, startPoint y: 463, endPoint x: 335, endPoint y: 493, distance: 30.0
click at [335, 498] on p "You are absolutely right! My apologies for that critical syntax error in app/pa…" at bounding box center [329, 498] width 553 height 27
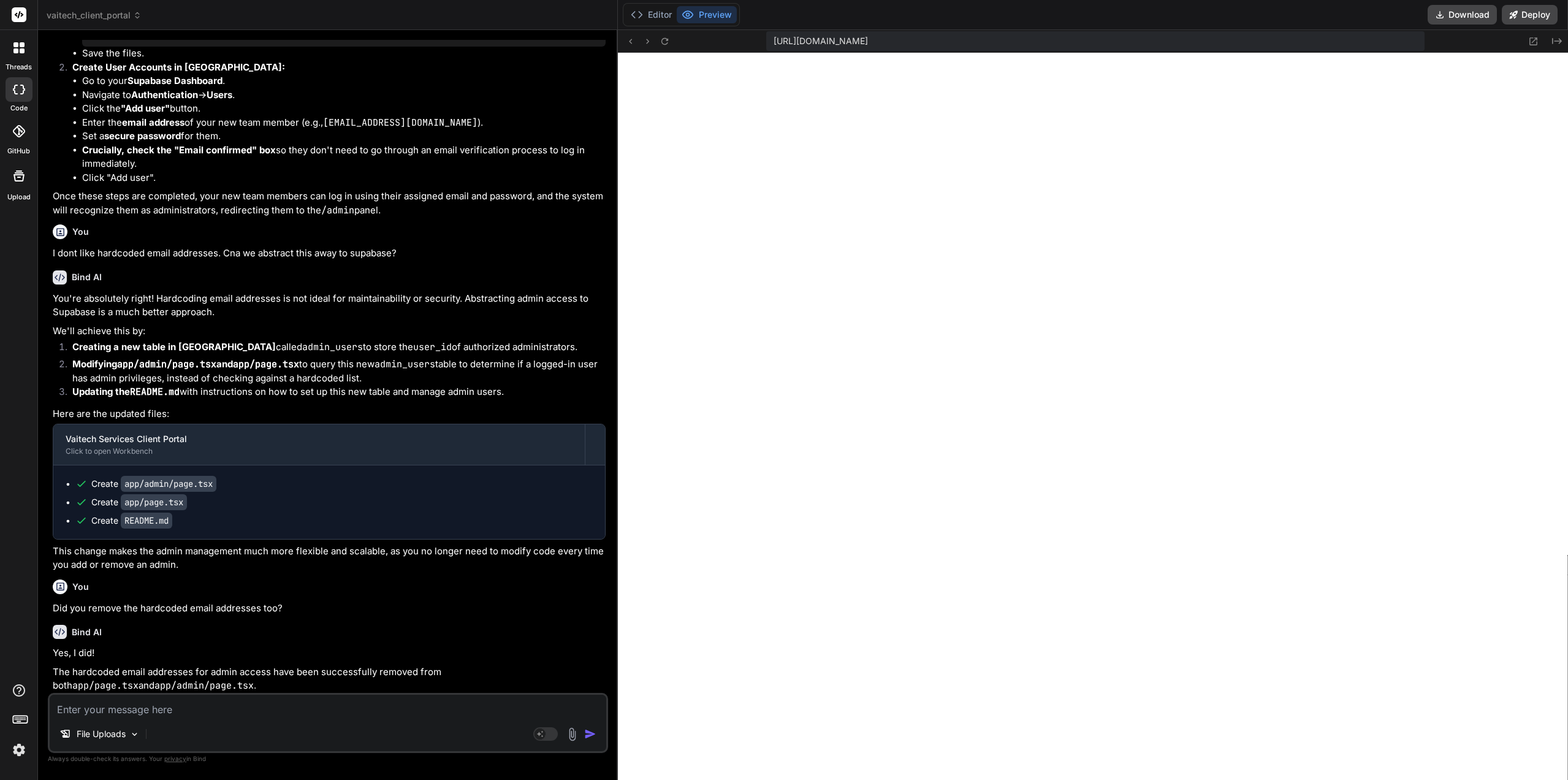
scroll to position [5043, 0]
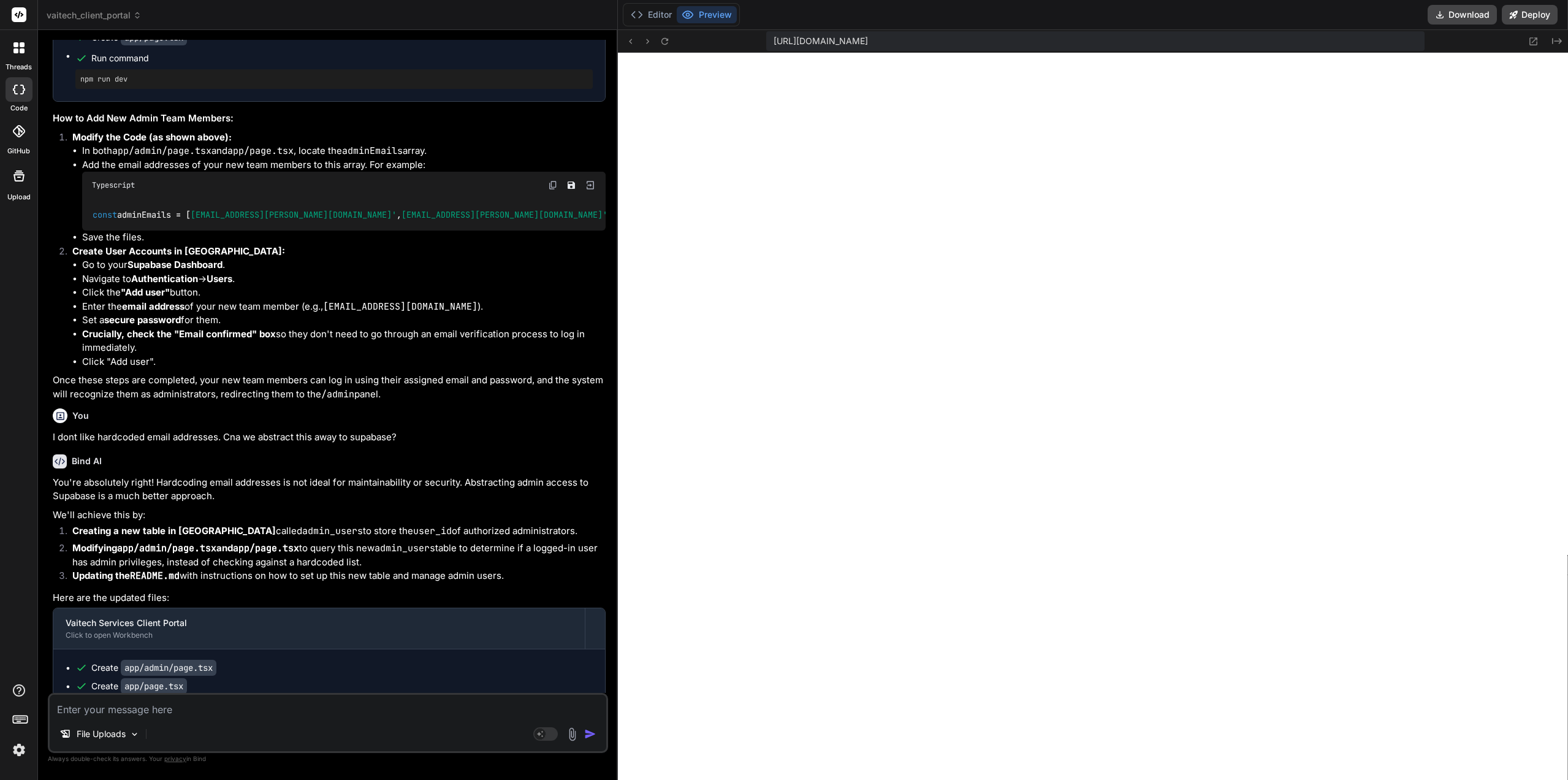
click at [135, 710] on textarea at bounding box center [328, 706] width 557 height 22
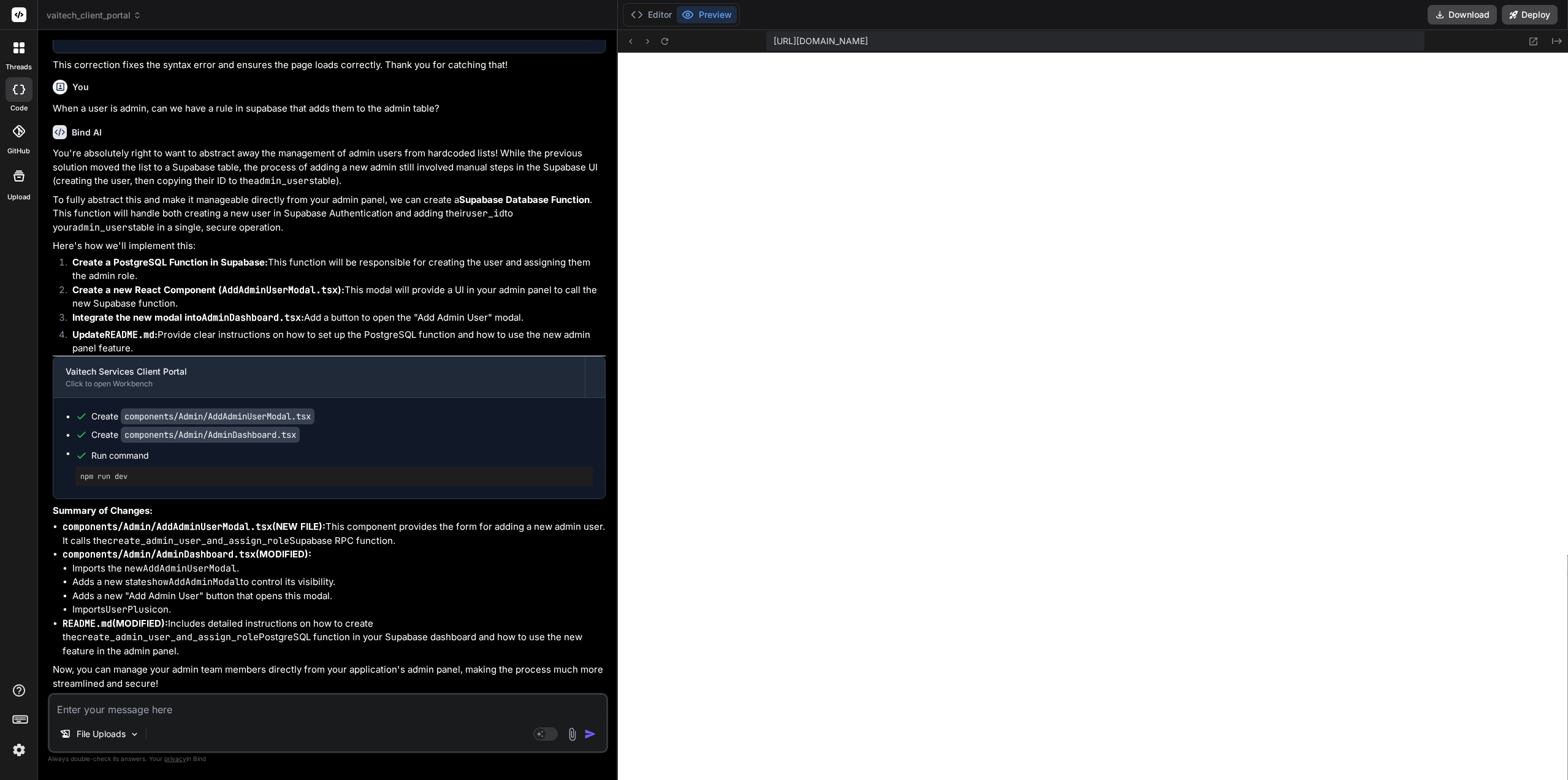
scroll to position [6444, 0]
drag, startPoint x: 350, startPoint y: 245, endPoint x: 350, endPoint y: 254, distance: 9.0
click at [643, 18] on button "Editor" at bounding box center [650, 14] width 51 height 17
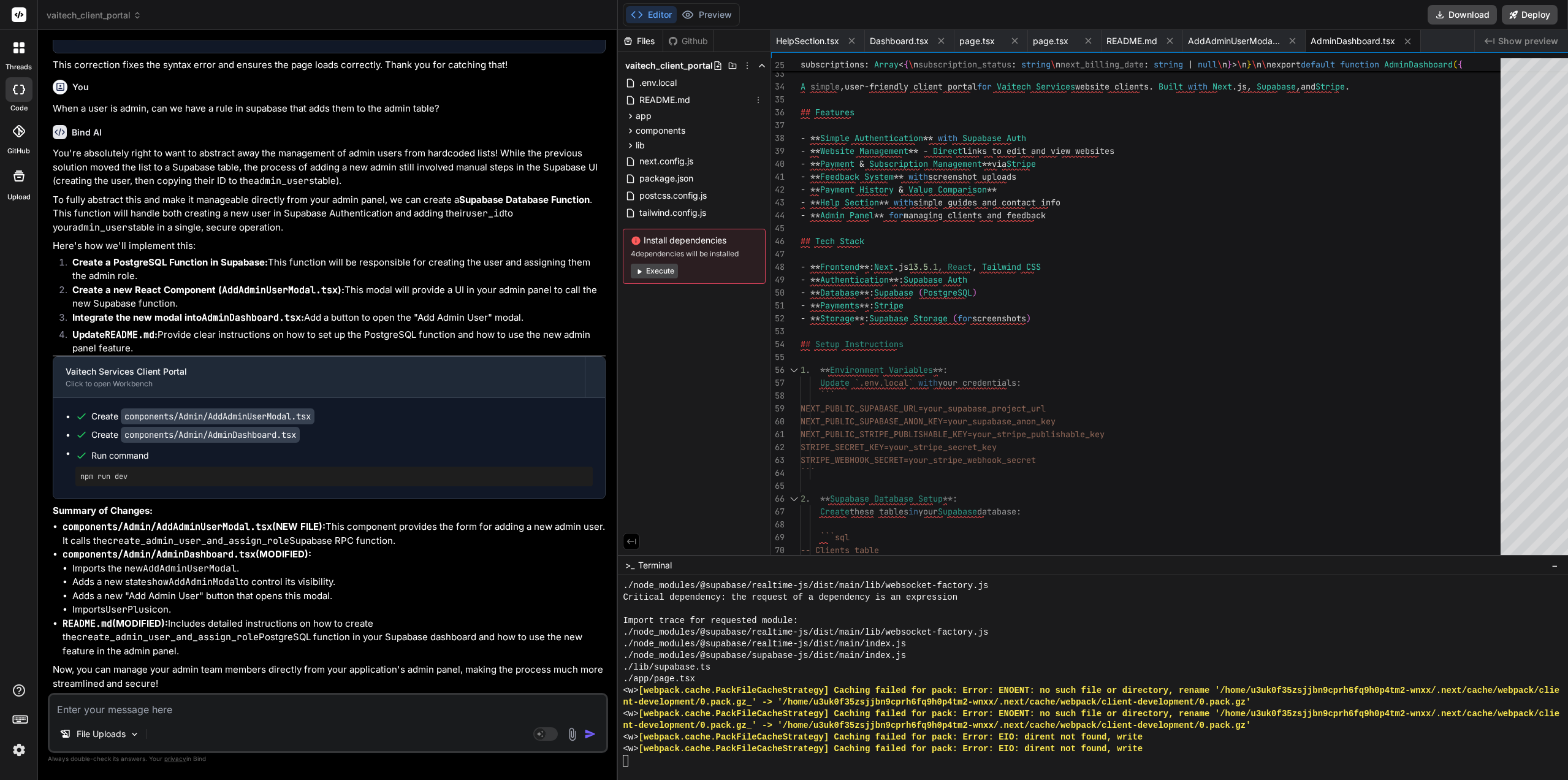
click at [650, 100] on span "README.md" at bounding box center [664, 100] width 53 height 14
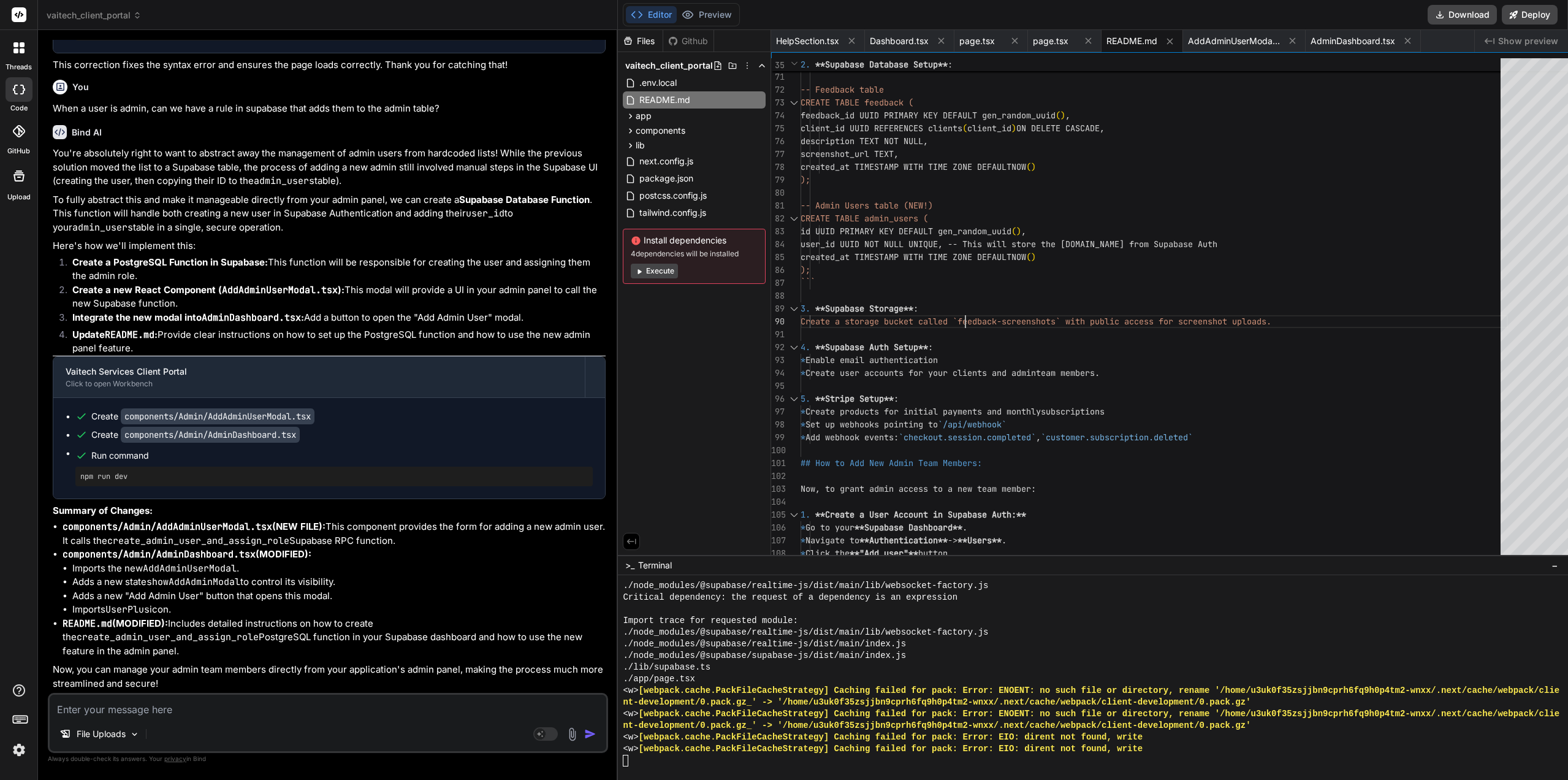
scroll to position [0, 0]
drag, startPoint x: 966, startPoint y: 321, endPoint x: 1007, endPoint y: 322, distance: 41.0
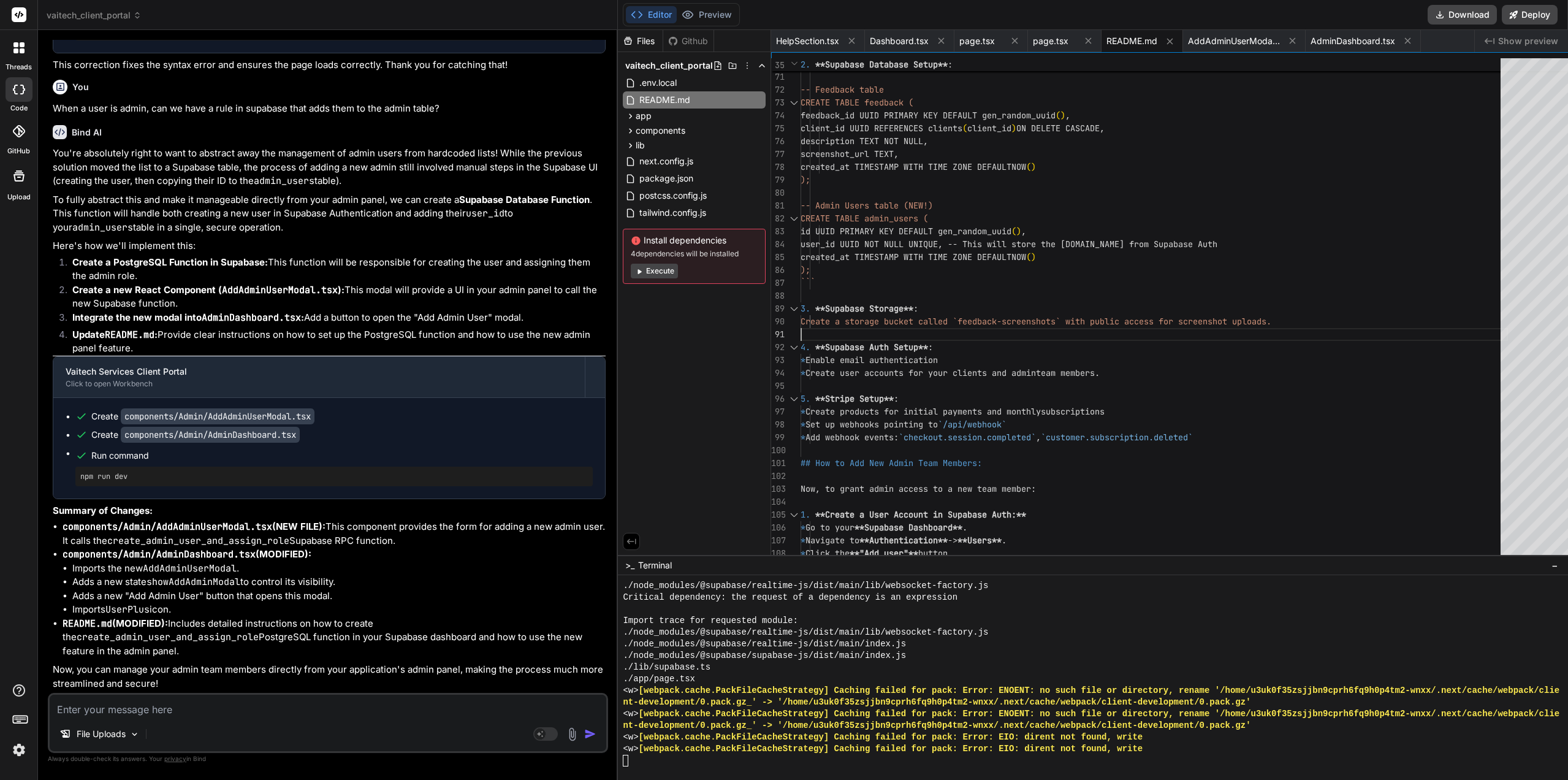
drag, startPoint x: 1069, startPoint y: 323, endPoint x: 1056, endPoint y: 325, distance: 13.2
drag, startPoint x: 1067, startPoint y: 321, endPoint x: 963, endPoint y: 321, distance: 104.0
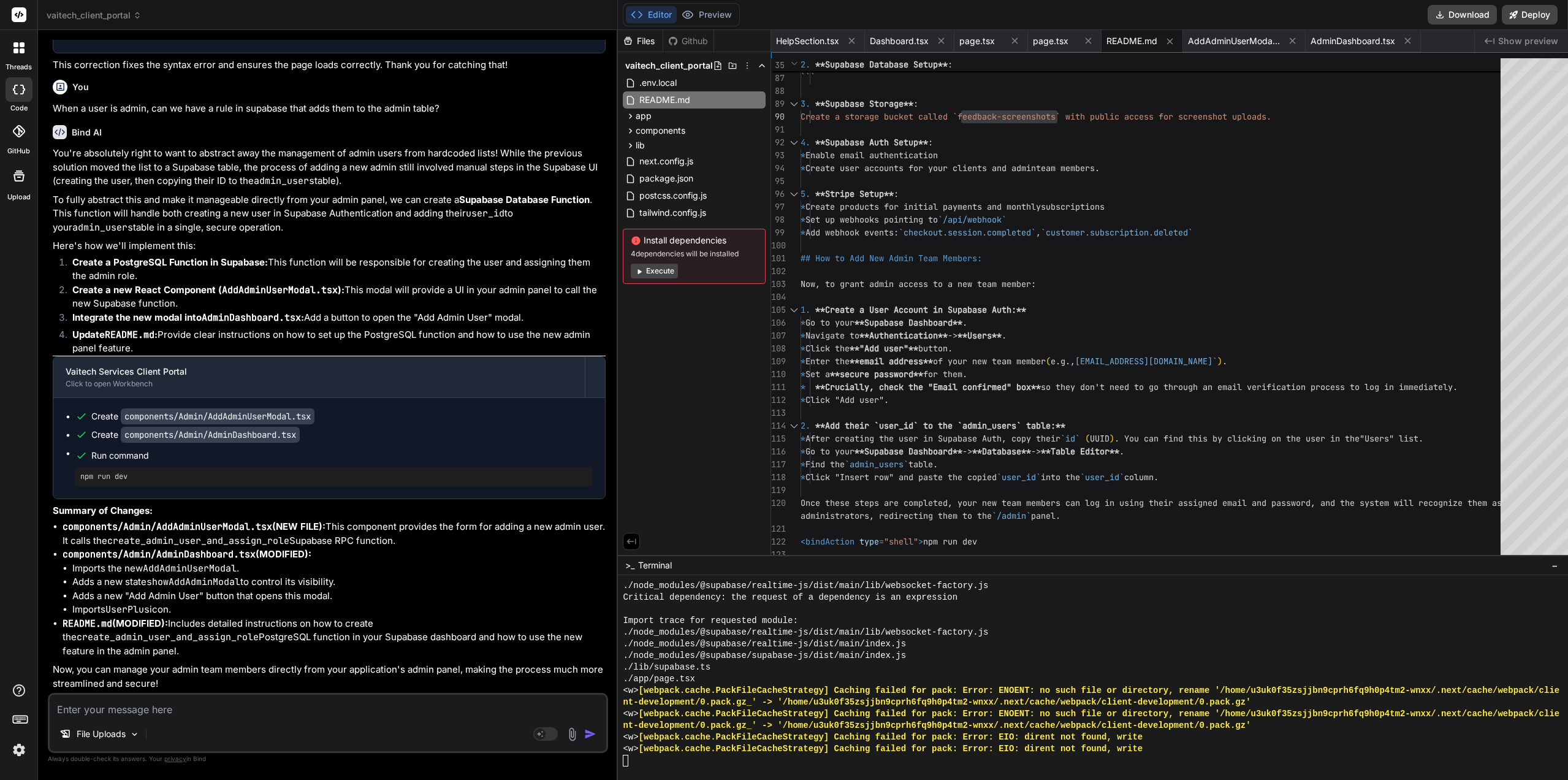
drag, startPoint x: 353, startPoint y: 605, endPoint x: 352, endPoint y: 585, distance: 20.0
drag, startPoint x: 352, startPoint y: 585, endPoint x: 352, endPoint y: 602, distance: 17.0
drag, startPoint x: 178, startPoint y: 706, endPoint x: 186, endPoint y: 708, distance: 8.2
click at [180, 708] on textarea at bounding box center [328, 706] width 557 height 22
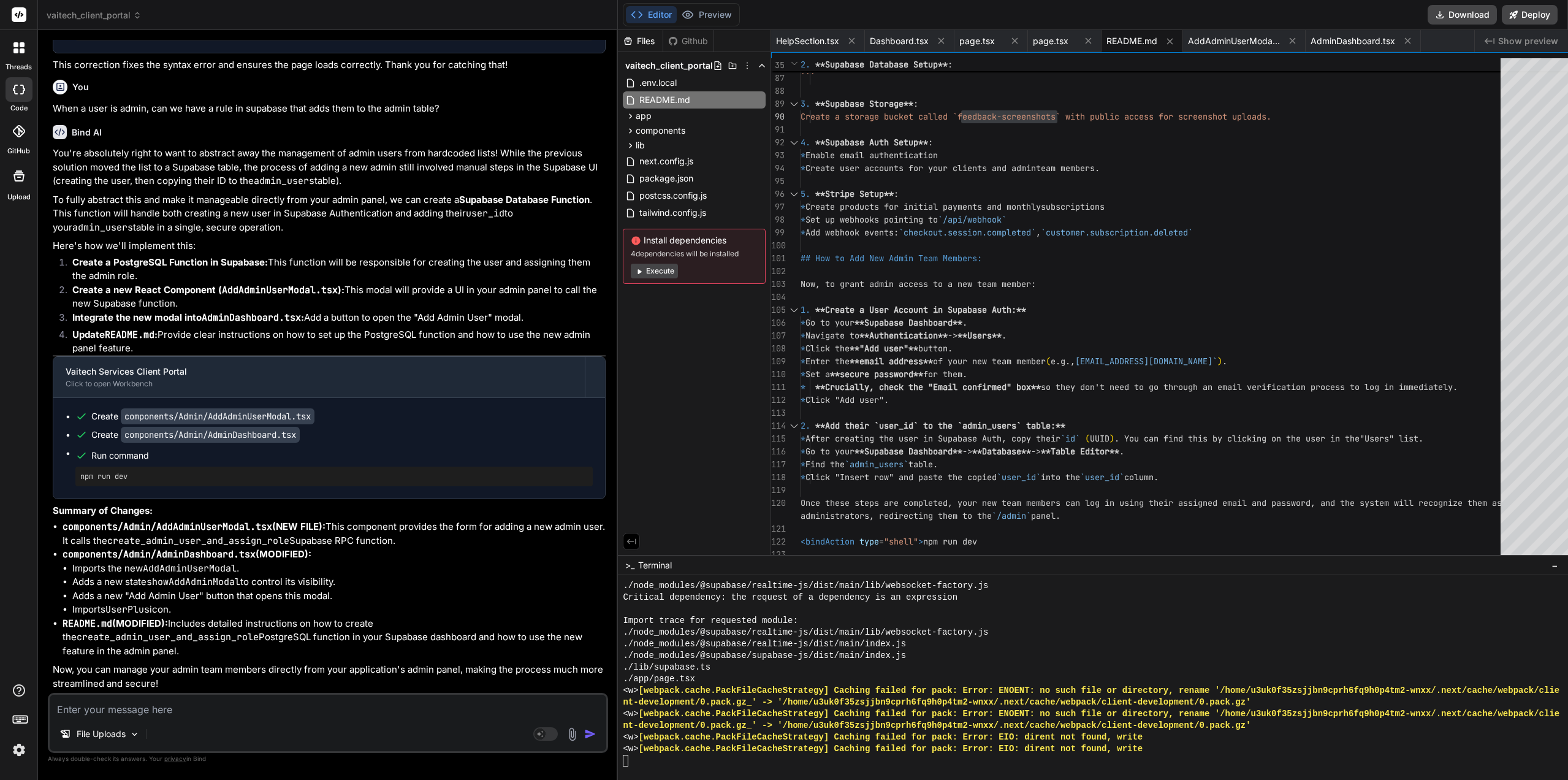
scroll to position [6444, 0]
click at [243, 603] on li "Adds a new "Add Admin User" button that opens this modal." at bounding box center [338, 596] width 533 height 14
click at [147, 705] on textarea at bounding box center [328, 706] width 557 height 22
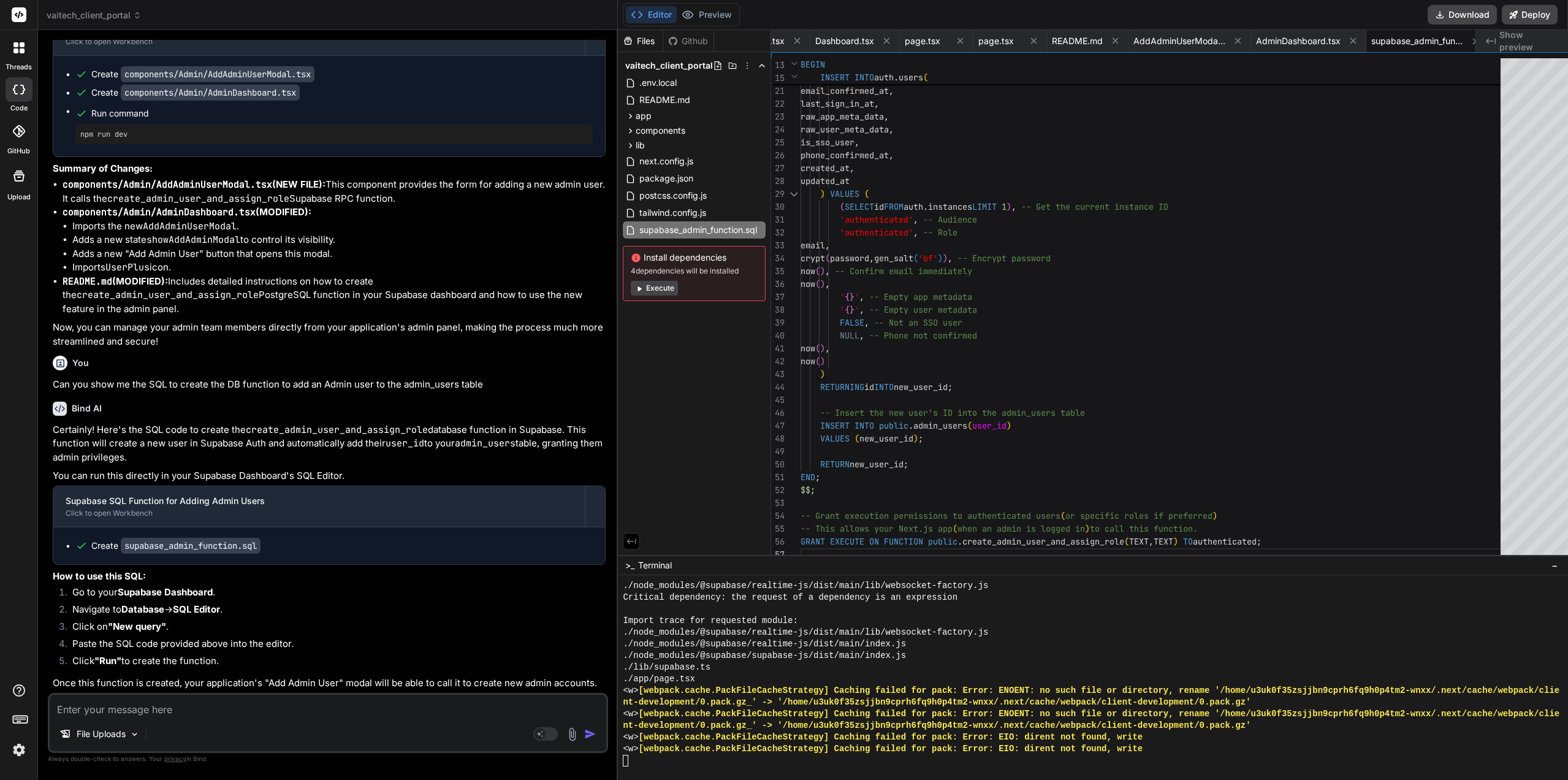
scroll to position [6799, 0]
click at [986, 518] on div "role , email , encrypted_password , email_confirmed_at , last_sign_in_at , raw_…" at bounding box center [1154, 194] width 707 height 734
click at [972, 534] on div "role , email , encrypted_password , email_confirmed_at , last_sign_in_at , raw_…" at bounding box center [1154, 194] width 707 height 734
click at [1555, 564] on span "−" at bounding box center [1554, 565] width 6 height 12
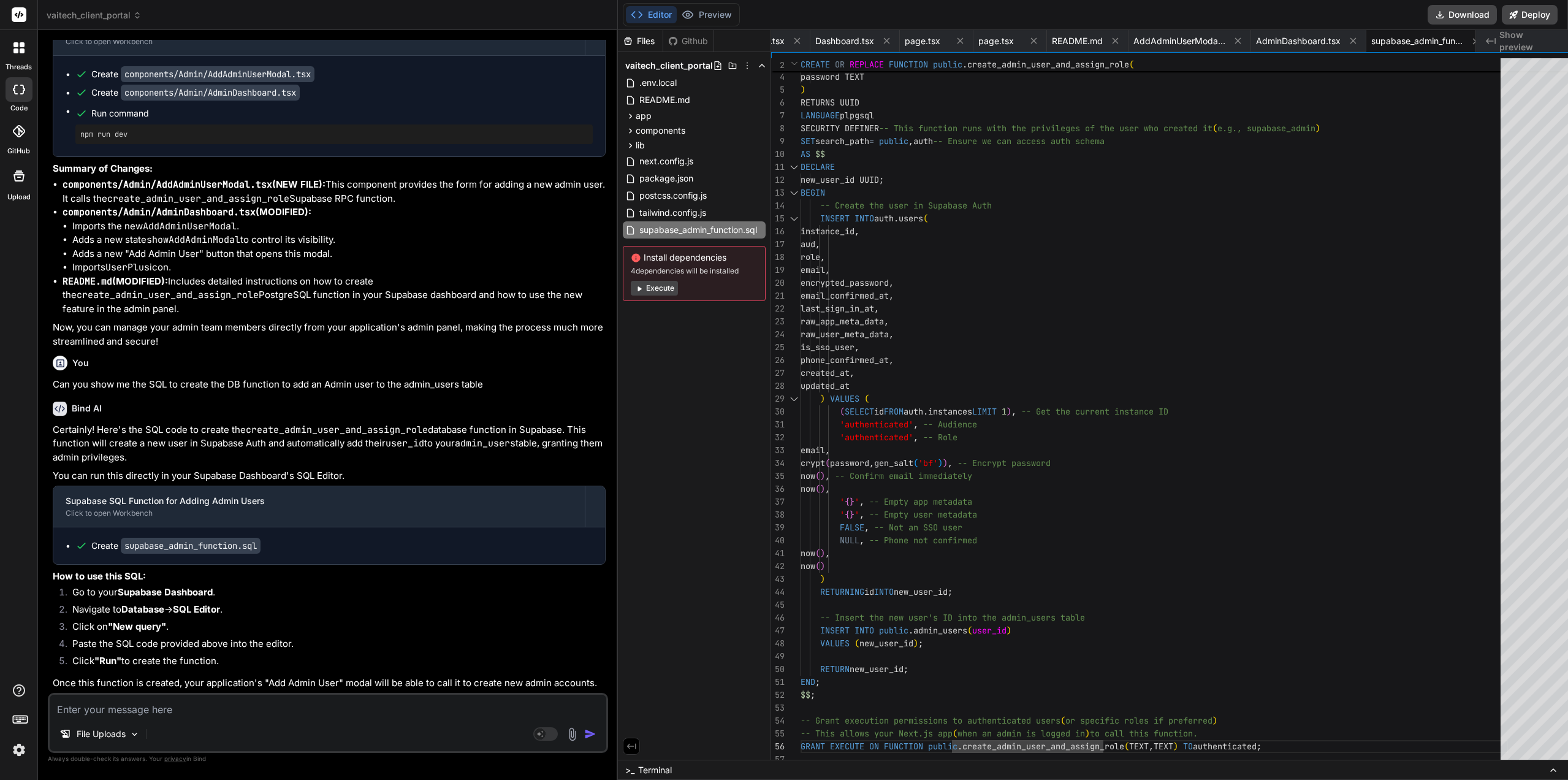
click at [1025, 705] on div "role , email , encrypted_password , email_confirmed_at , last_sign_in_at , raw_…" at bounding box center [1154, 399] width 707 height 734
click at [1551, 770] on icon at bounding box center [1553, 770] width 5 height 2
click at [1553, 771] on icon at bounding box center [1553, 770] width 10 height 10
click at [1553, 768] on icon at bounding box center [1553, 770] width 10 height 10
click at [1553, 766] on icon at bounding box center [1553, 770] width 10 height 10
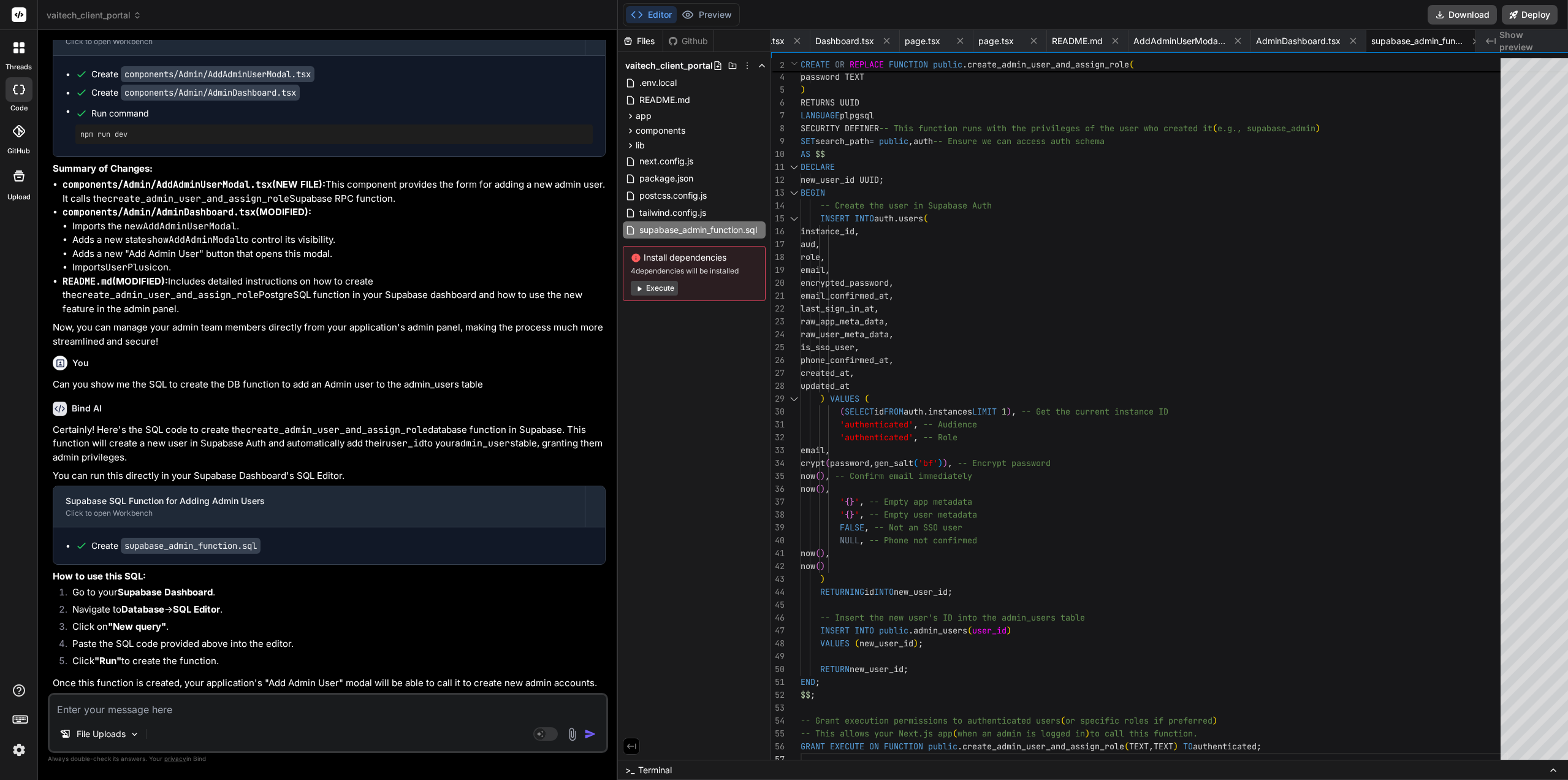
click at [1332, 764] on div ">_ Terminal" at bounding box center [1092, 770] width 950 height 20
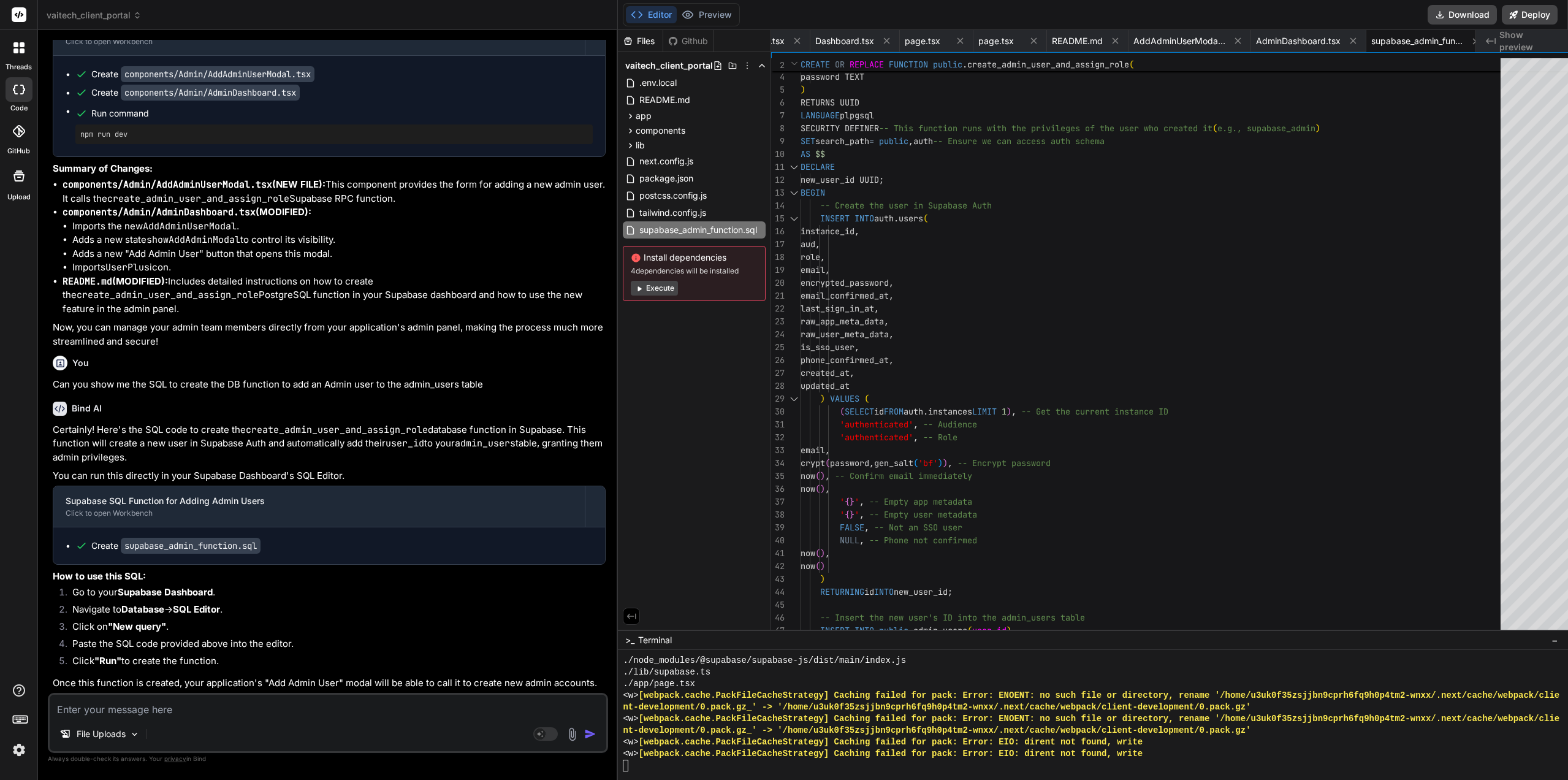
drag, startPoint x: 1258, startPoint y: 556, endPoint x: 1171, endPoint y: 547, distance: 87.5
click at [1161, 501] on div "role , email , encrypted_password , email_confirmed_at , last_sign_in_at , raw_…" at bounding box center [1154, 399] width 707 height 734
click at [691, 218] on span "tailwind.config.js" at bounding box center [672, 213] width 69 height 14
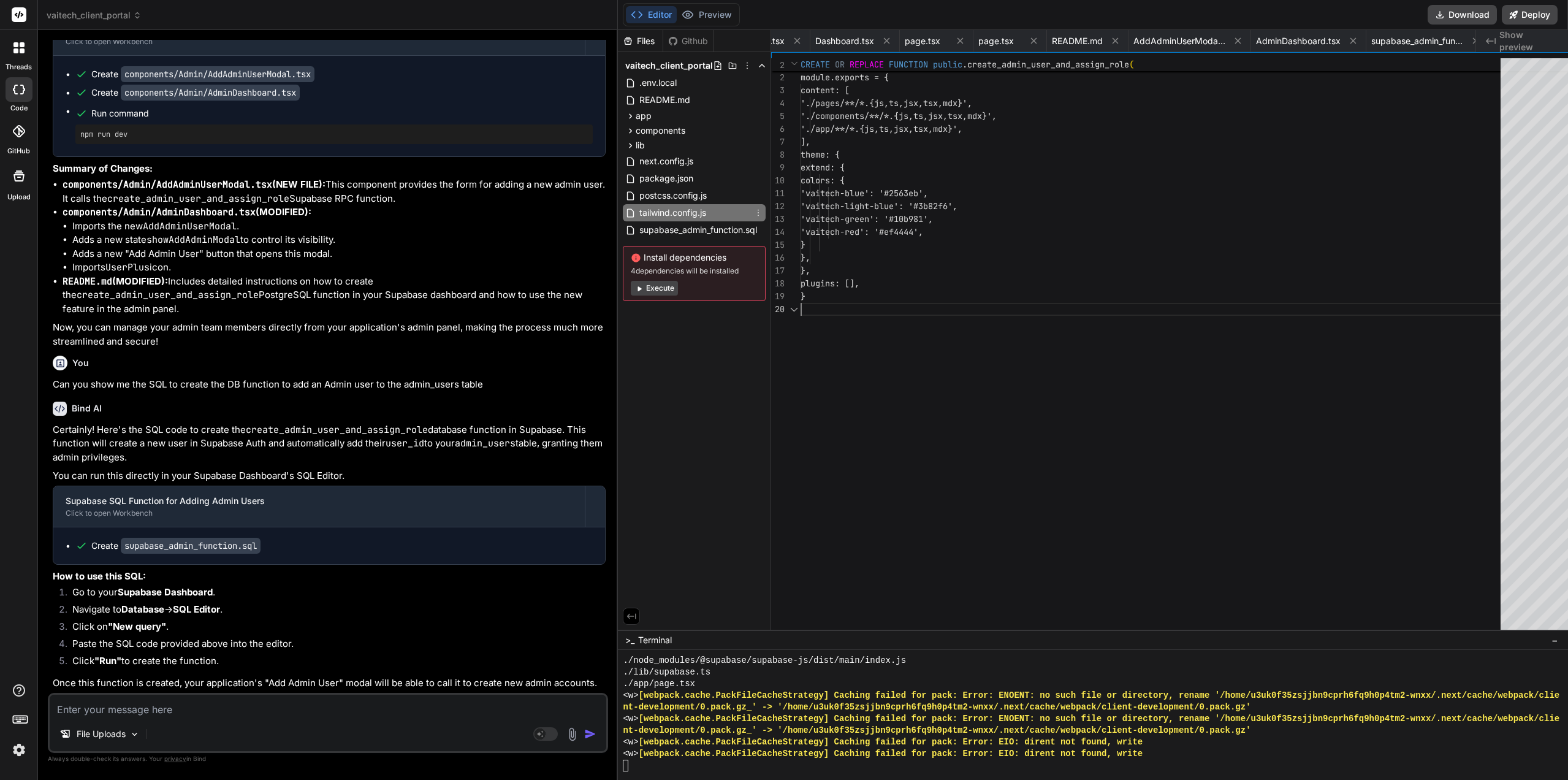
scroll to position [0, 154]
click at [683, 233] on span "supabase_admin_function.sql" at bounding box center [698, 230] width 120 height 14
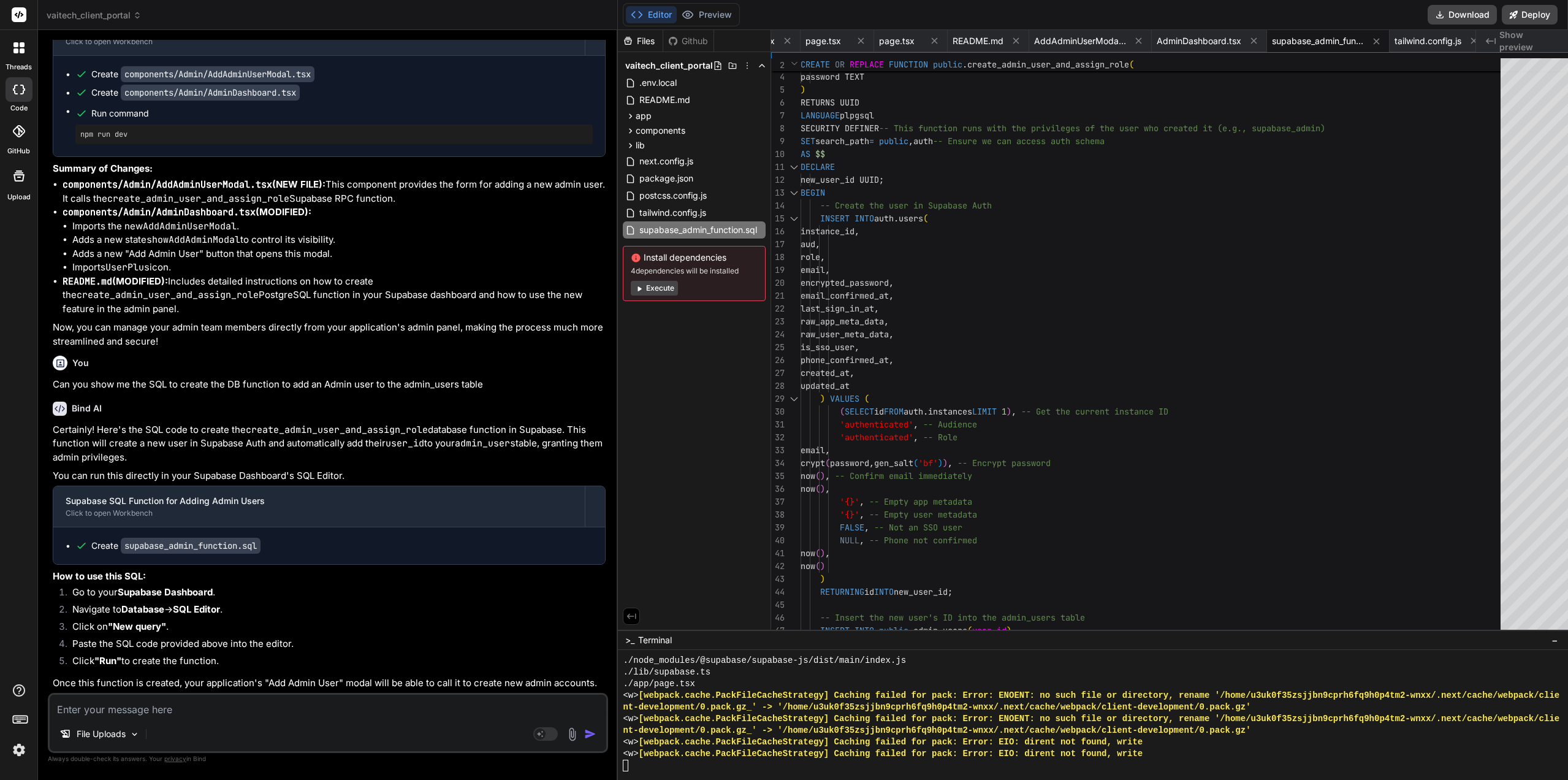
click at [1196, 429] on div "role , email , encrypted_password , aud , instance_id , INSERT INTO auth . user…" at bounding box center [1154, 399] width 707 height 734
drag, startPoint x: 1112, startPoint y: 630, endPoint x: 1113, endPoint y: 660, distance: 30.0
drag, startPoint x: 1101, startPoint y: 630, endPoint x: 1098, endPoint y: 646, distance: 16.3
drag, startPoint x: 857, startPoint y: 631, endPoint x: 865, endPoint y: 666, distance: 35.9
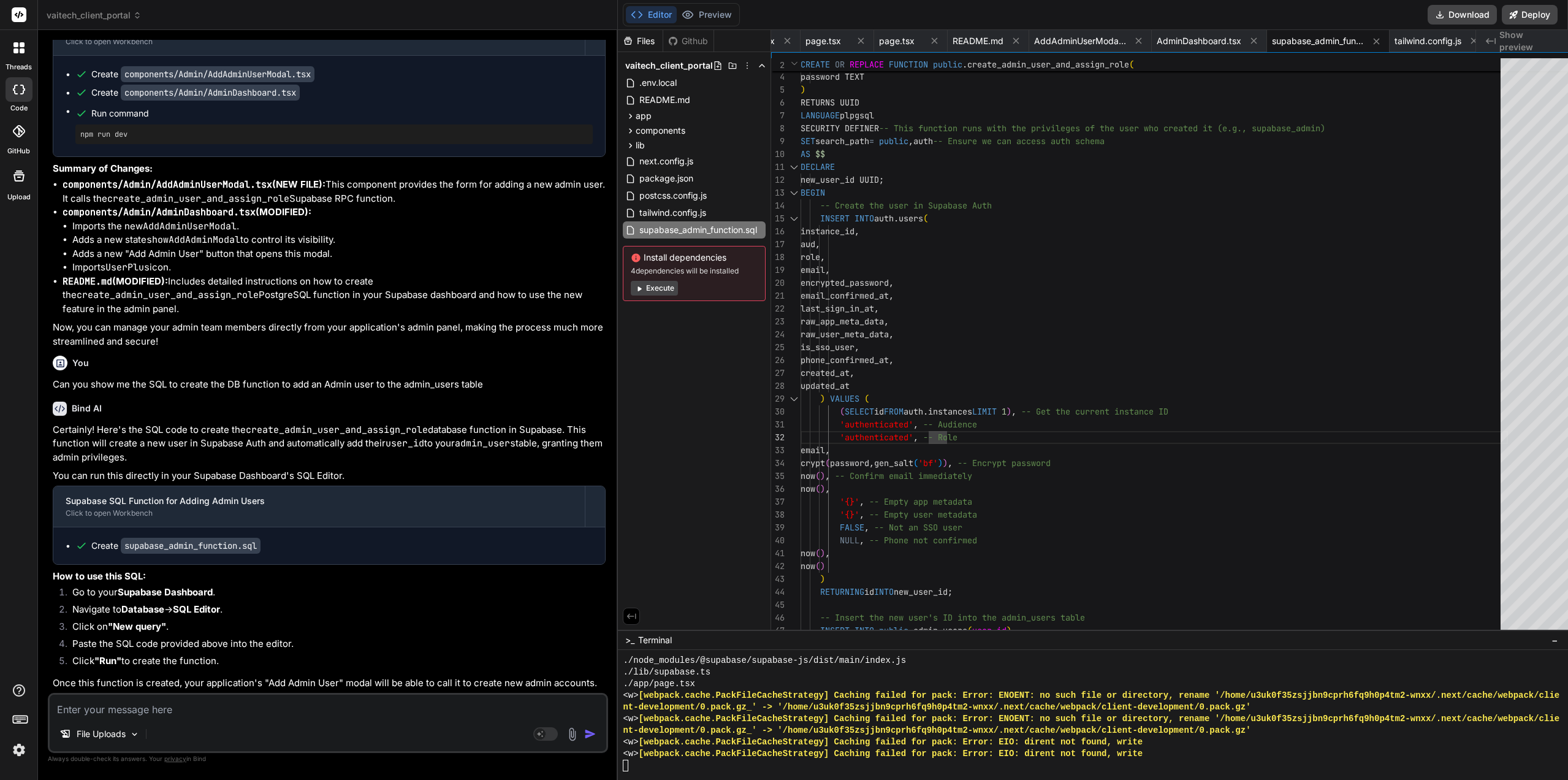
click at [1347, 638] on div ">_ Terminal −" at bounding box center [1092, 640] width 950 height 20
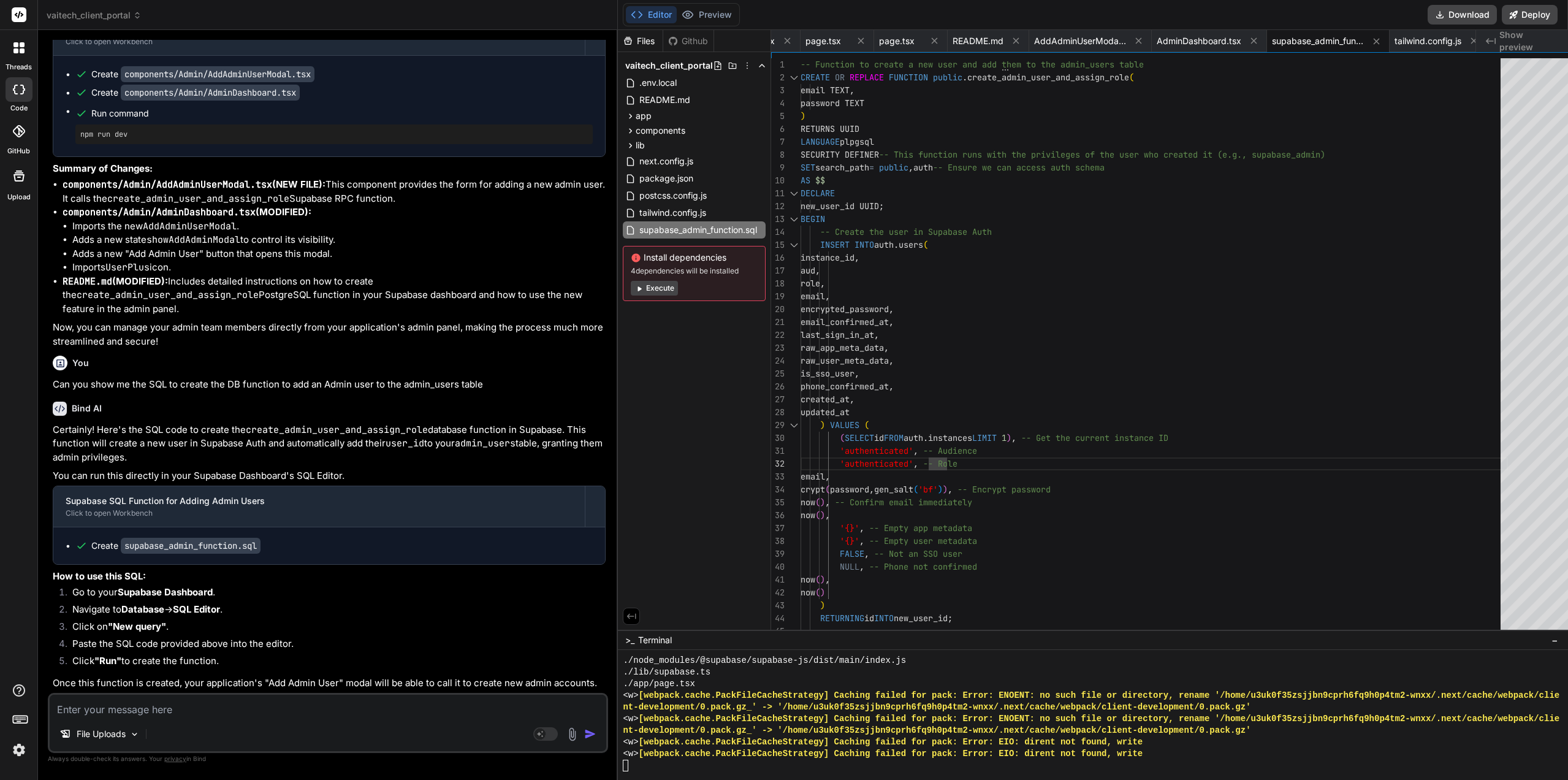
click at [1193, 348] on div "role , email , encrypted_password , aud , instance_id , INSERT INTO auth . user…" at bounding box center [1154, 425] width 707 height 734
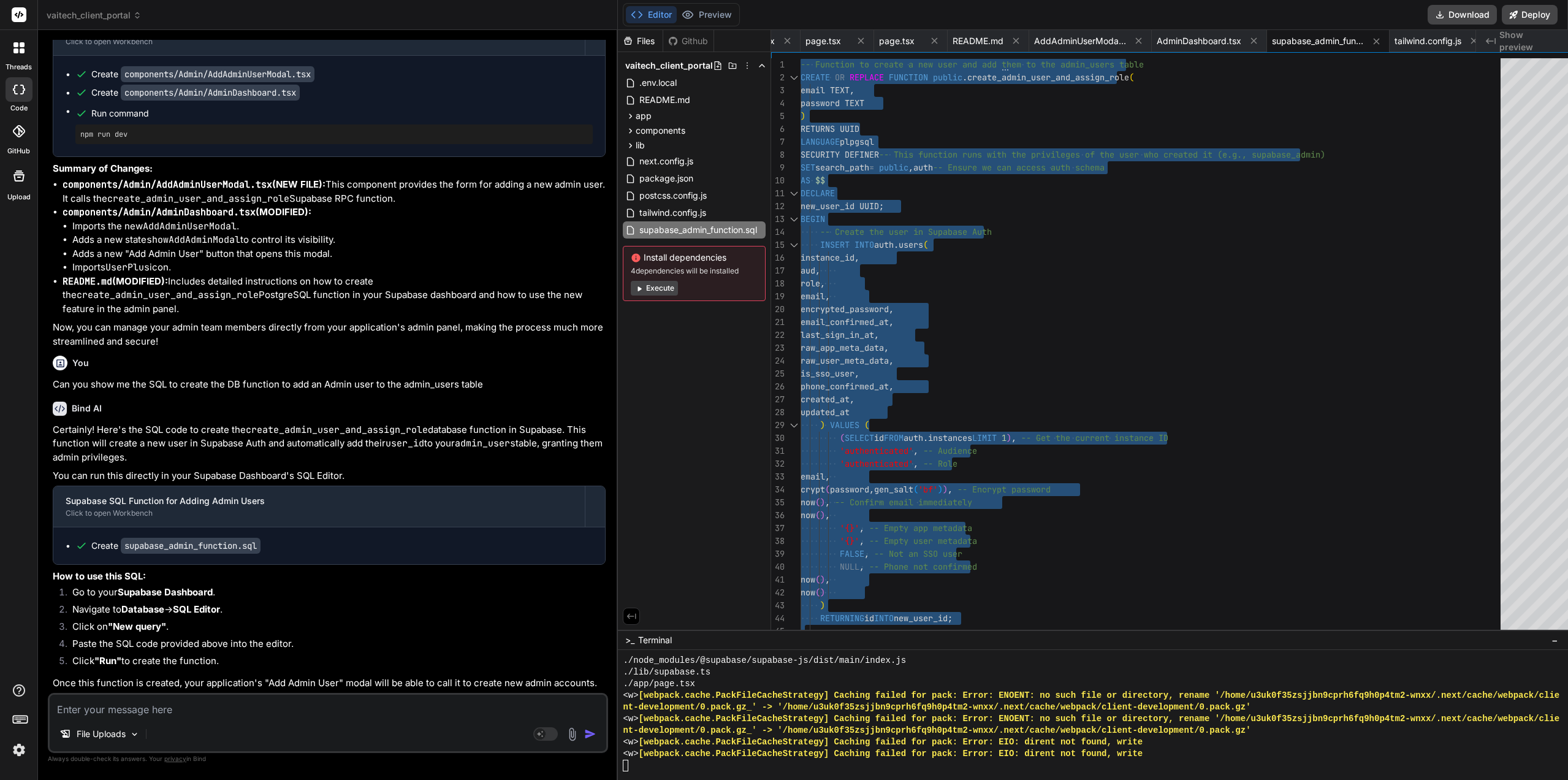
scroll to position [6493, 0]
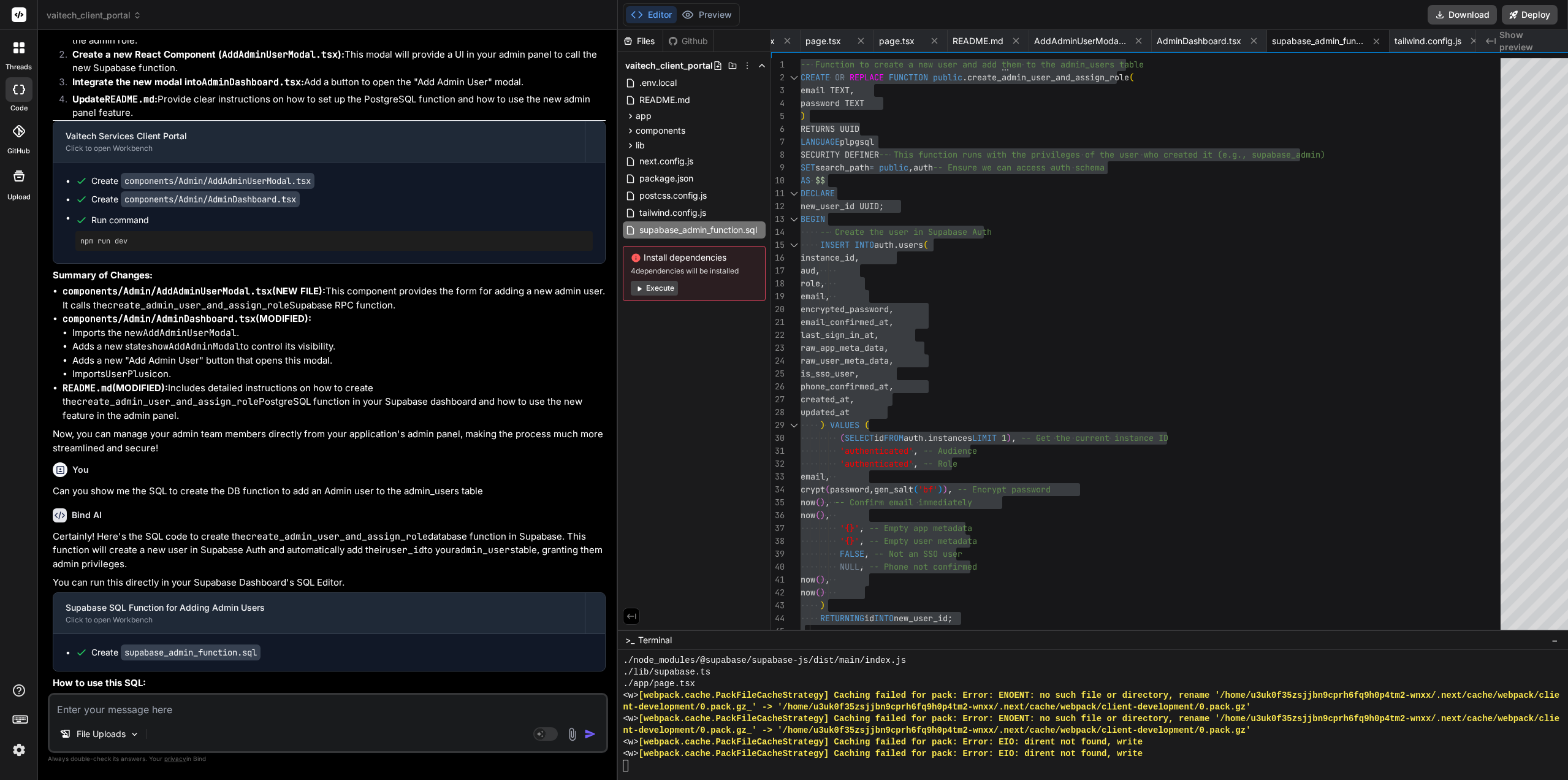
drag, startPoint x: 320, startPoint y: 433, endPoint x: 320, endPoint y: 450, distance: 17.0
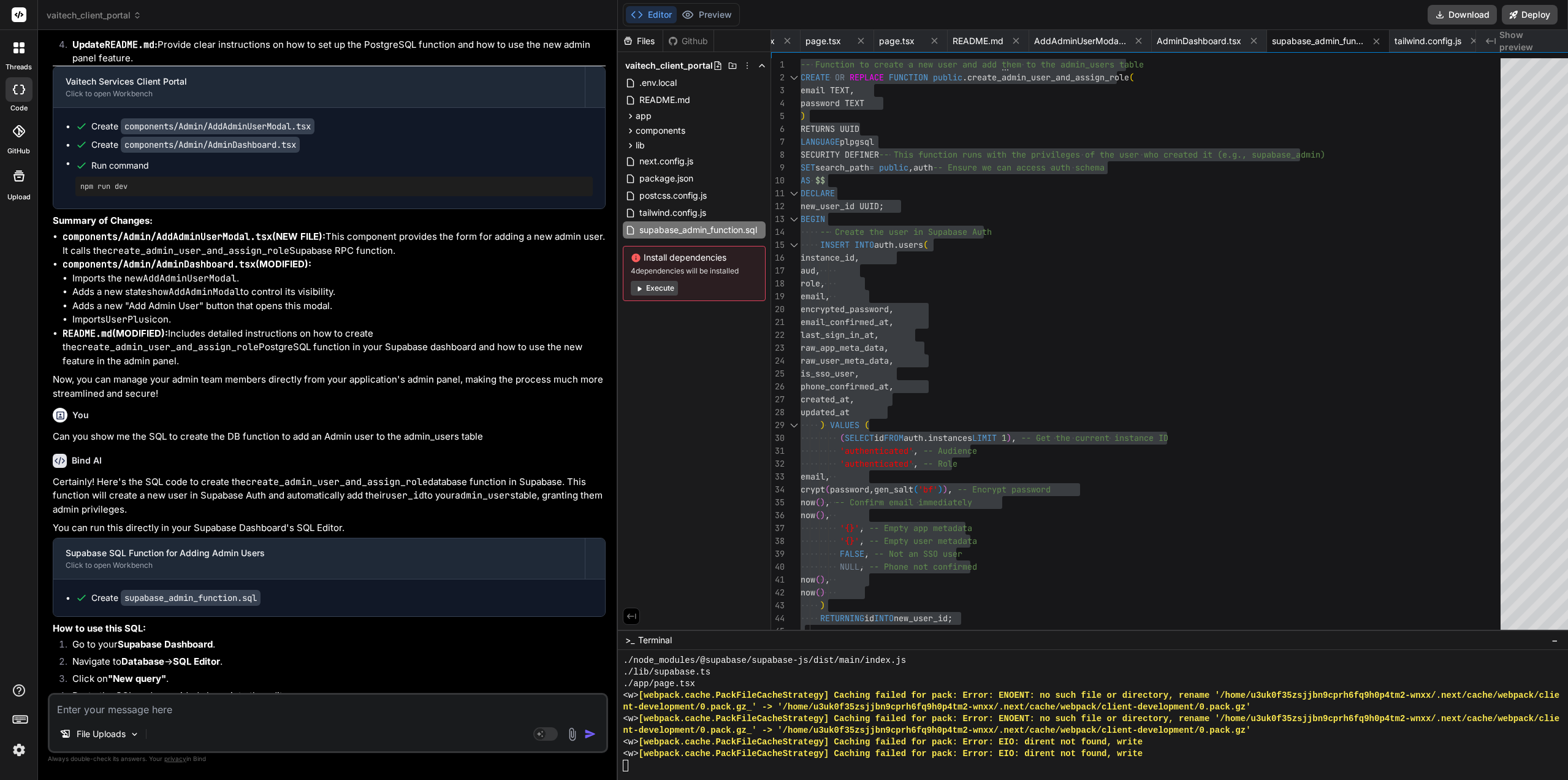
drag, startPoint x: 287, startPoint y: 451, endPoint x: 286, endPoint y: 468, distance: 17.0
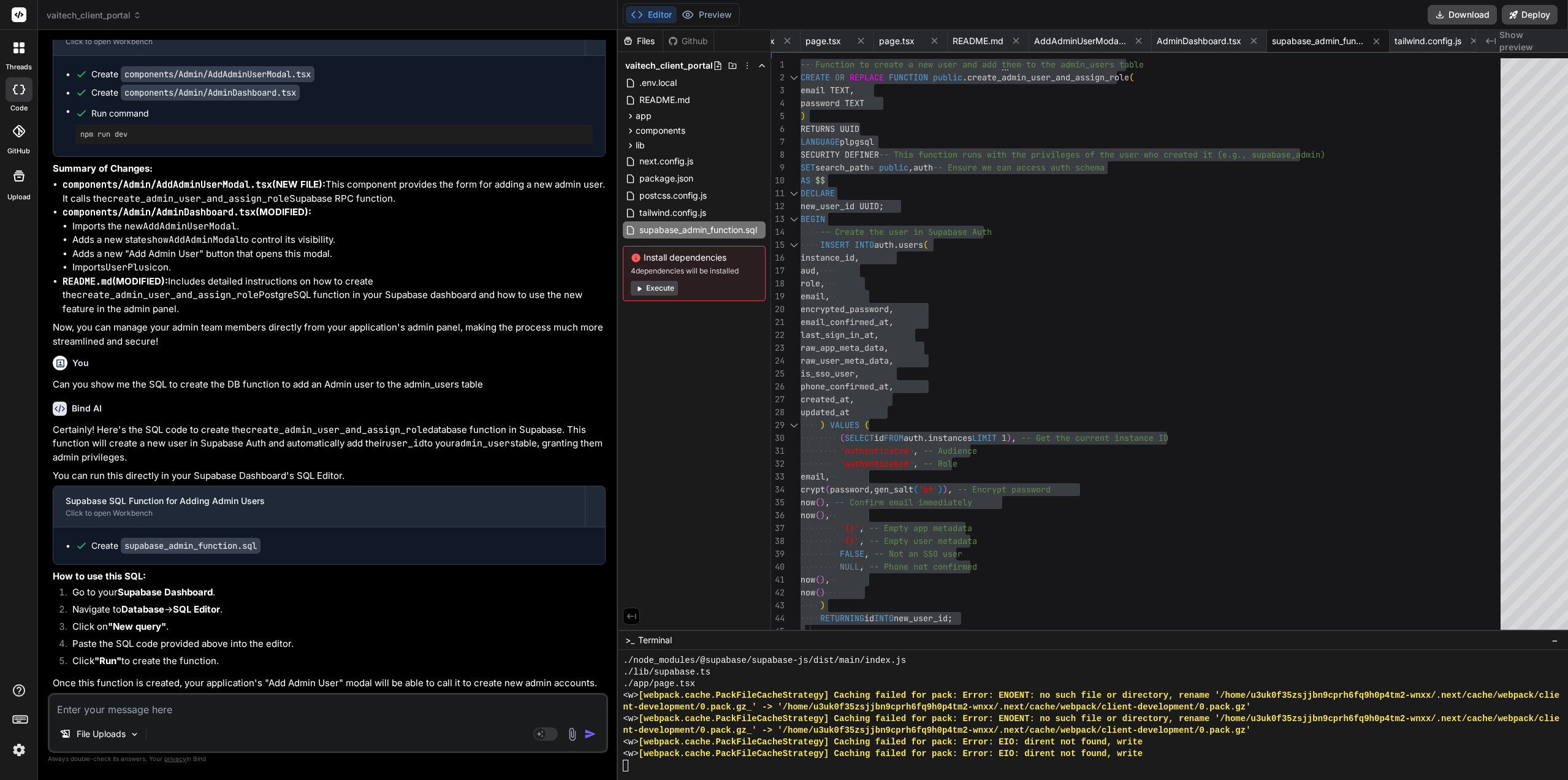
scroll to position [6799, 0]
click at [201, 709] on textarea at bounding box center [328, 706] width 557 height 22
click at [698, 21] on button "Preview" at bounding box center [707, 14] width 60 height 17
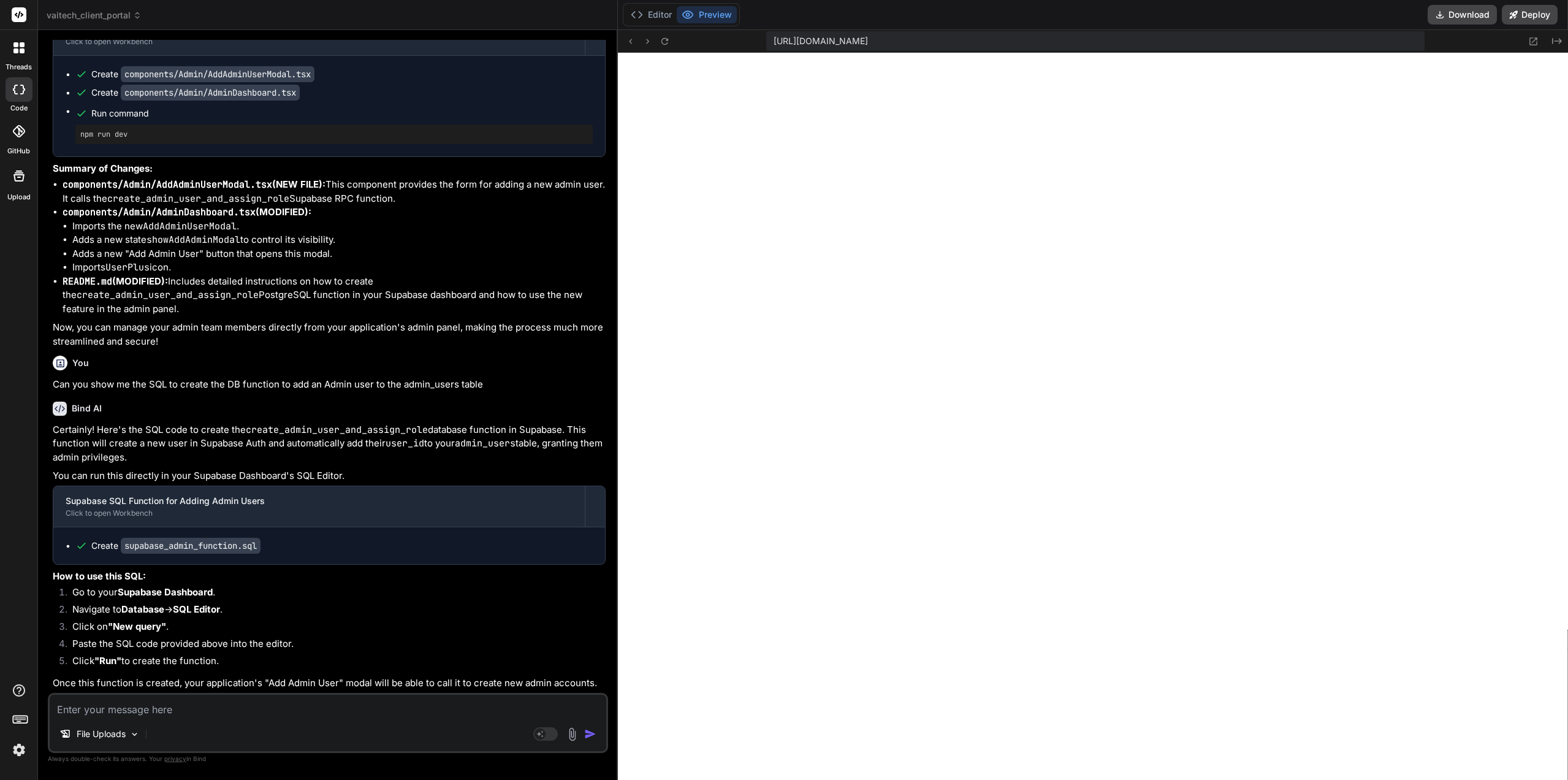
click at [657, 47] on button at bounding box center [664, 41] width 14 height 14
click at [650, 18] on button "Editor" at bounding box center [650, 14] width 51 height 17
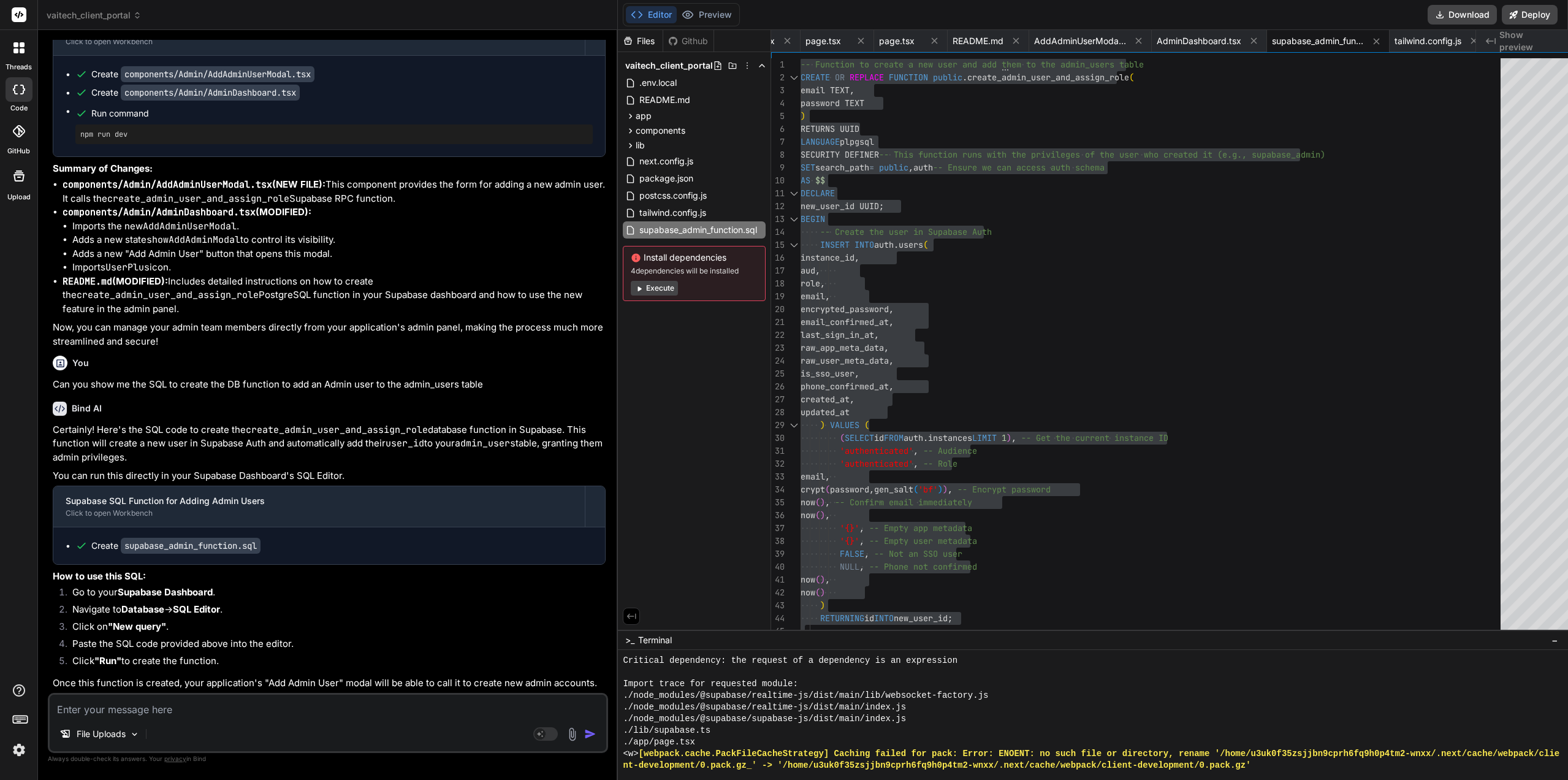
scroll to position [11591, 0]
click at [735, 732] on div "./lib/supabase.ts" at bounding box center [1093, 730] width 942 height 12
click at [357, 659] on div "Certainly! Here's the SQL code to create the create_admin_user_and_assign_role …" at bounding box center [329, 556] width 553 height 267
drag, startPoint x: 363, startPoint y: 610, endPoint x: 359, endPoint y: 685, distance: 75.1
click at [358, 659] on div "Certainly! Here's the SQL code to create the create_admin_user_and_assign_role …" at bounding box center [329, 556] width 553 height 267
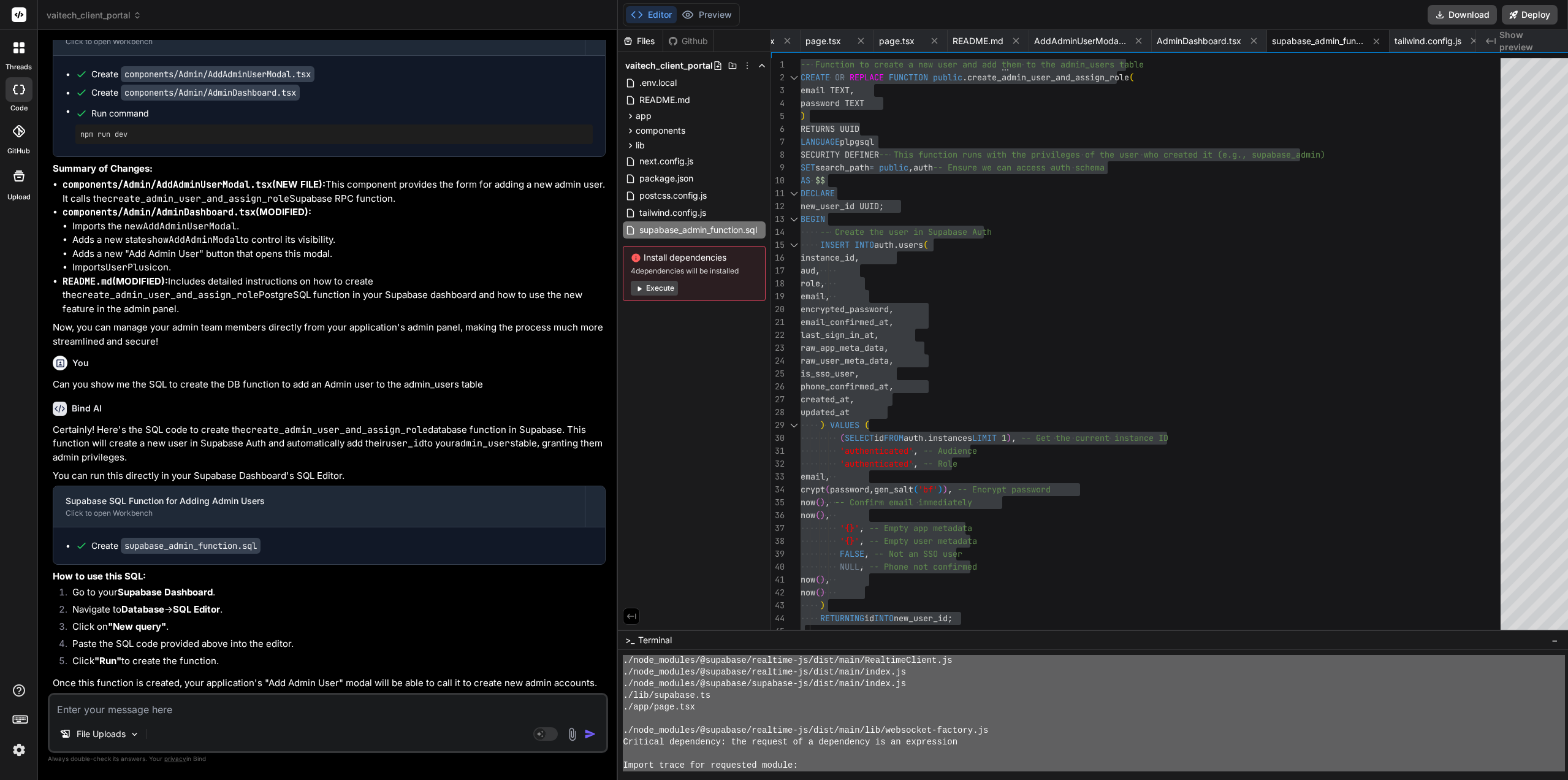
scroll to position [11651, 0]
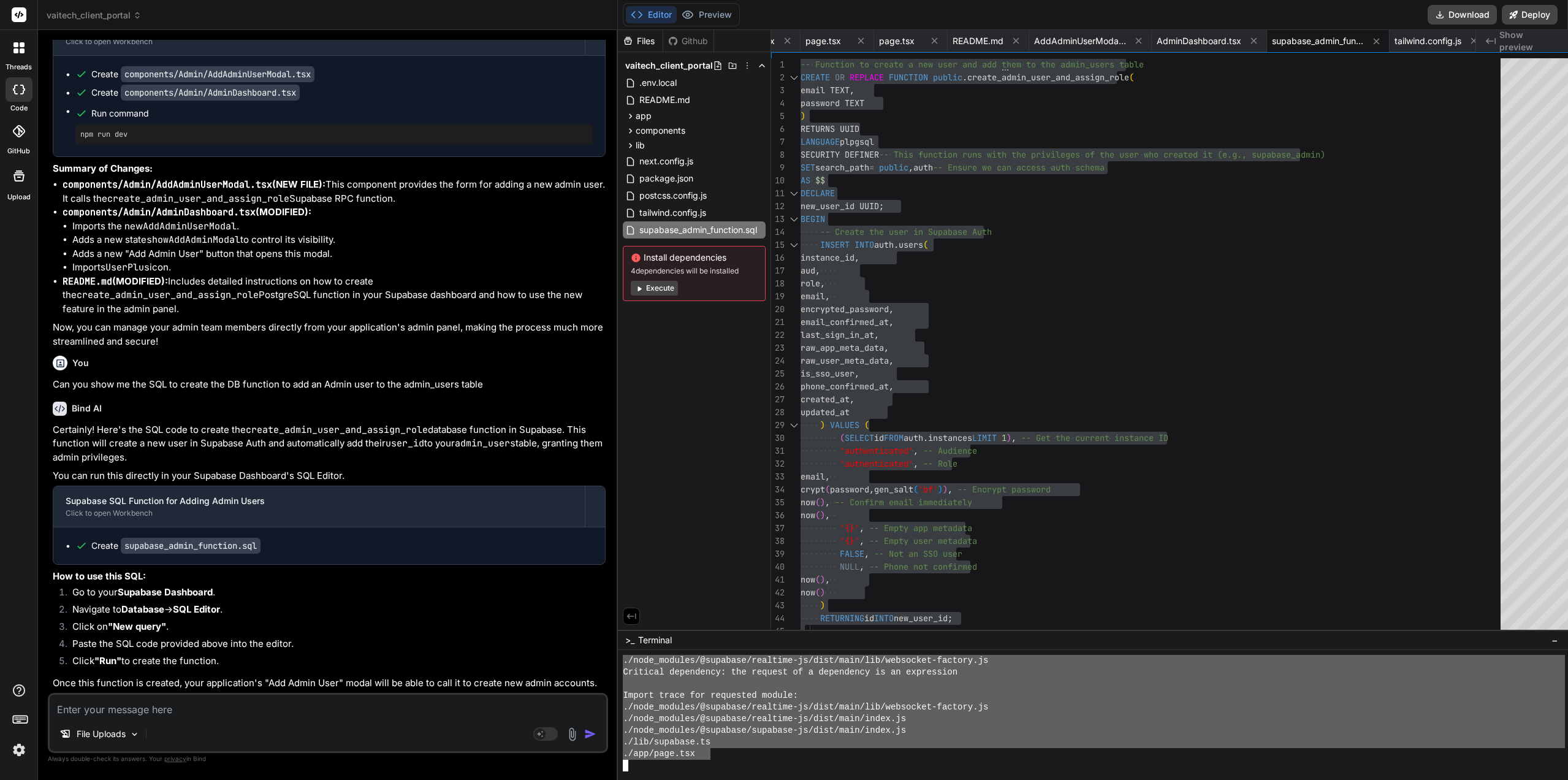
drag, startPoint x: 614, startPoint y: 696, endPoint x: 699, endPoint y: 760, distance: 106.4
click at [695, 17] on button "Preview" at bounding box center [707, 14] width 60 height 17
